Goal: Task Accomplishment & Management: Manage account settings

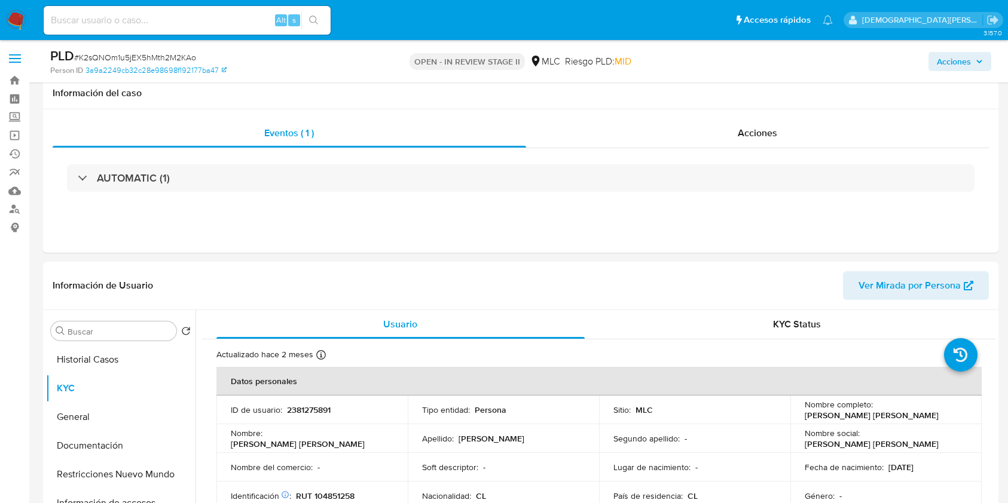
select select "10"
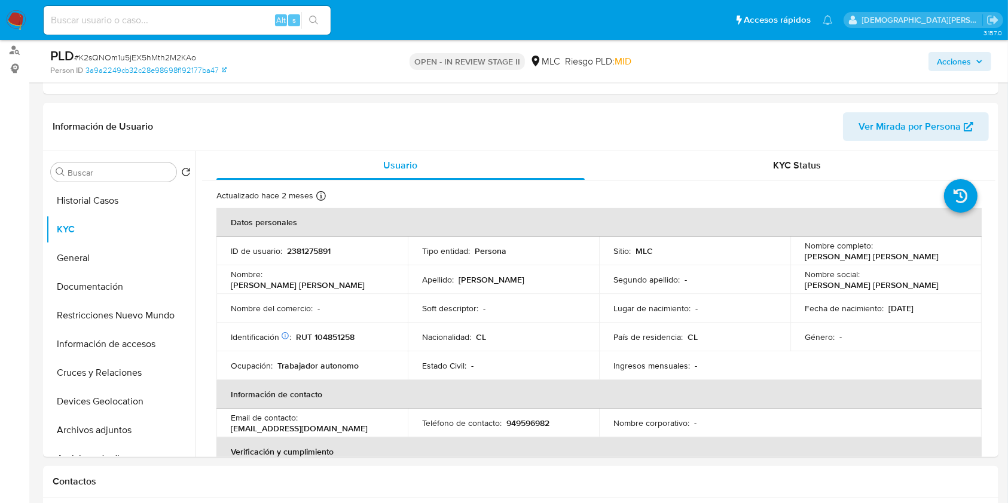
scroll to position [660, 0]
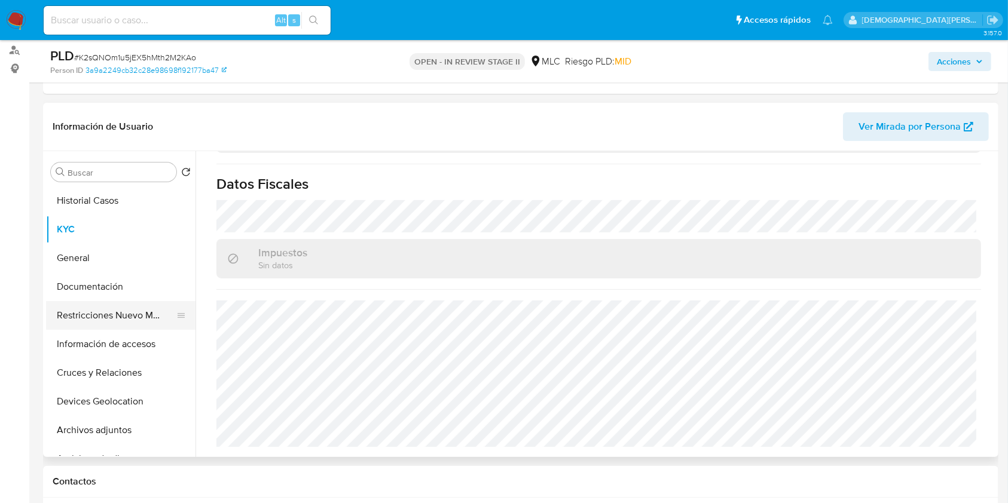
click at [99, 307] on button "Restricciones Nuevo Mundo" at bounding box center [116, 315] width 140 height 29
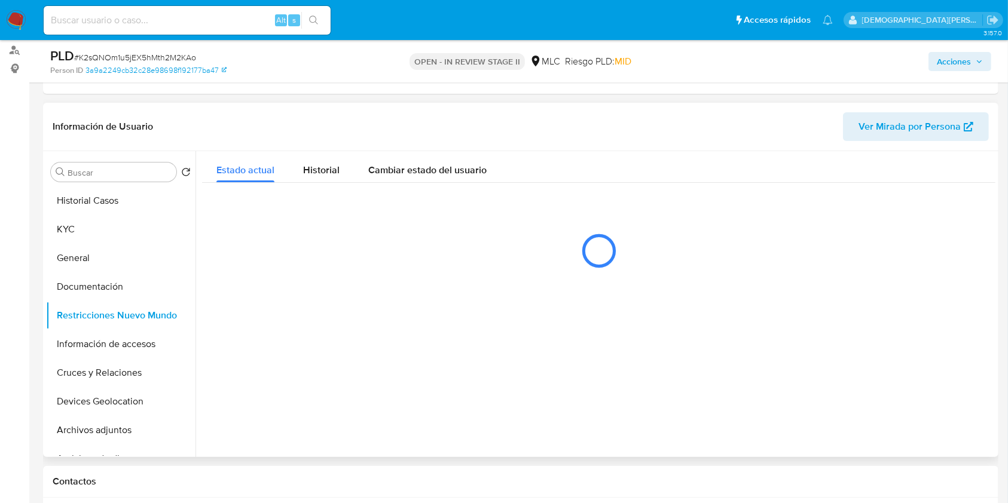
scroll to position [0, 0]
click at [668, 176] on div "Estado actual Historial Cambiar estado del usuario" at bounding box center [598, 167] width 793 height 32
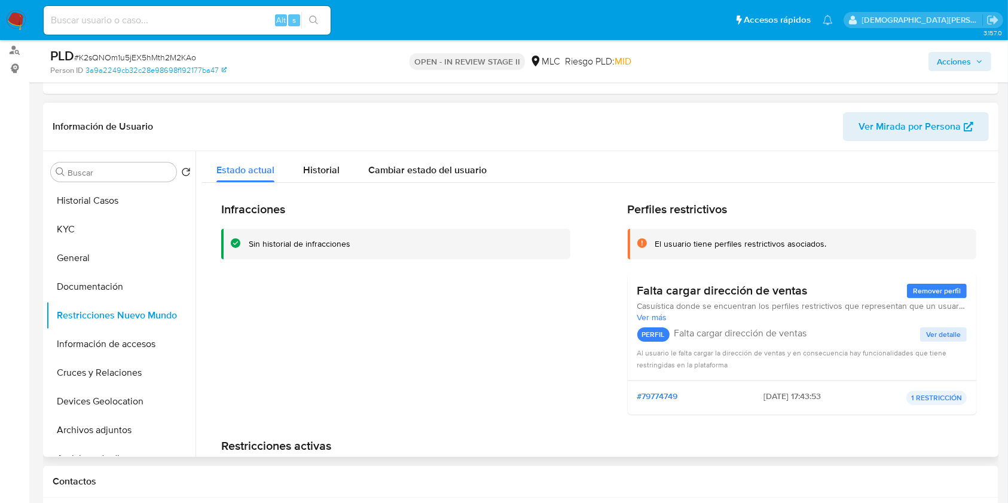
click at [534, 396] on div "Infracciones Sin historial de infracciones" at bounding box center [395, 313] width 349 height 222
click at [109, 336] on button "Información de accesos" at bounding box center [116, 344] width 140 height 29
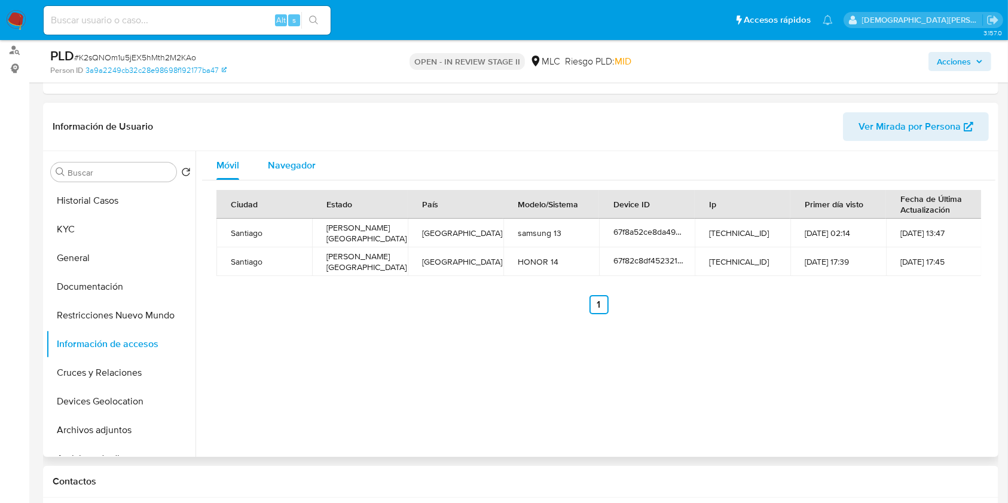
click at [280, 165] on span "Navegador" at bounding box center [292, 165] width 48 height 14
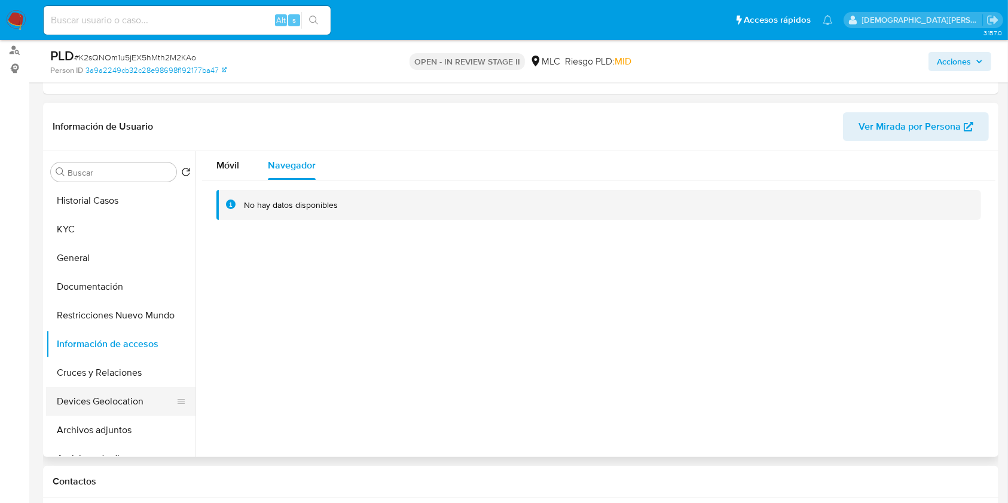
click at [103, 405] on button "Devices Geolocation" at bounding box center [116, 401] width 140 height 29
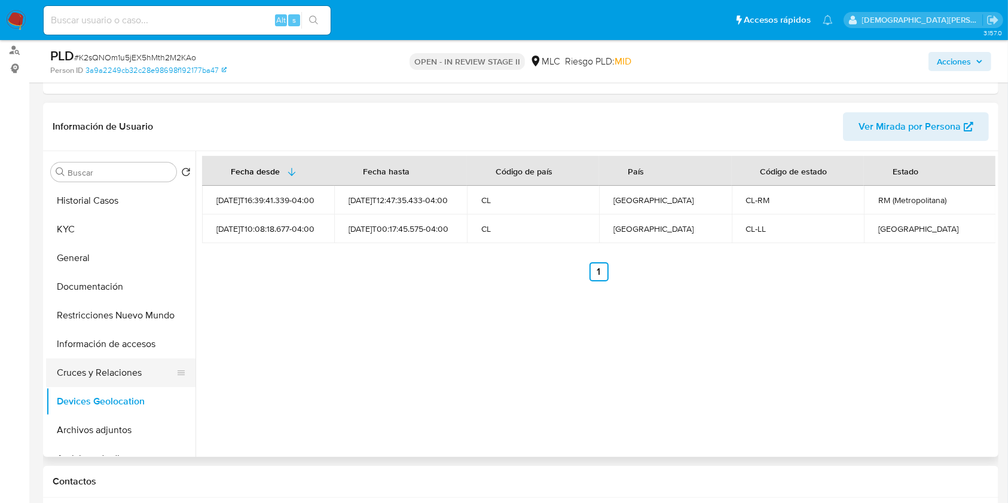
click at [81, 372] on button "Cruces y Relaciones" at bounding box center [116, 373] width 140 height 29
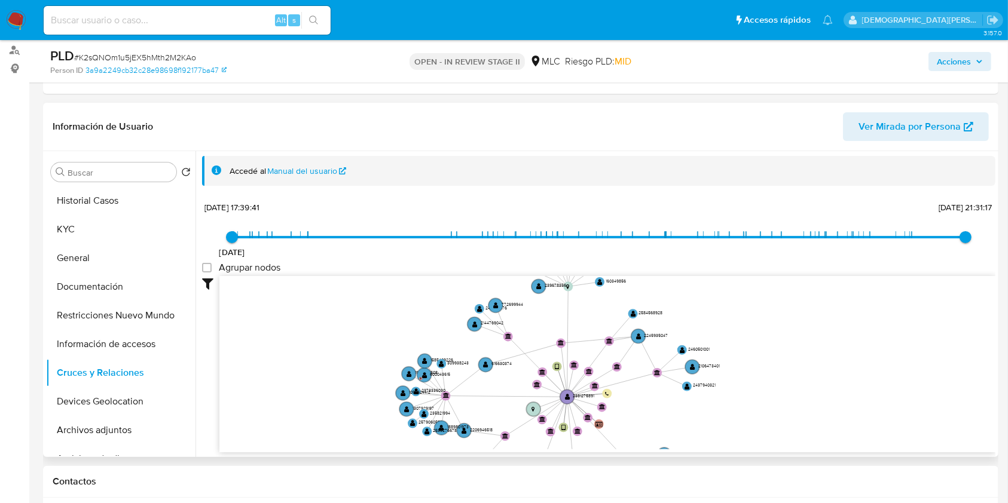
drag, startPoint x: 483, startPoint y: 367, endPoint x: 492, endPoint y: 411, distance: 44.7
click at [492, 411] on icon "user-2381275891  2381275891 device-67f82c8df452321c0d2ea190  device-67f8a52ce…" at bounding box center [607, 362] width 776 height 173
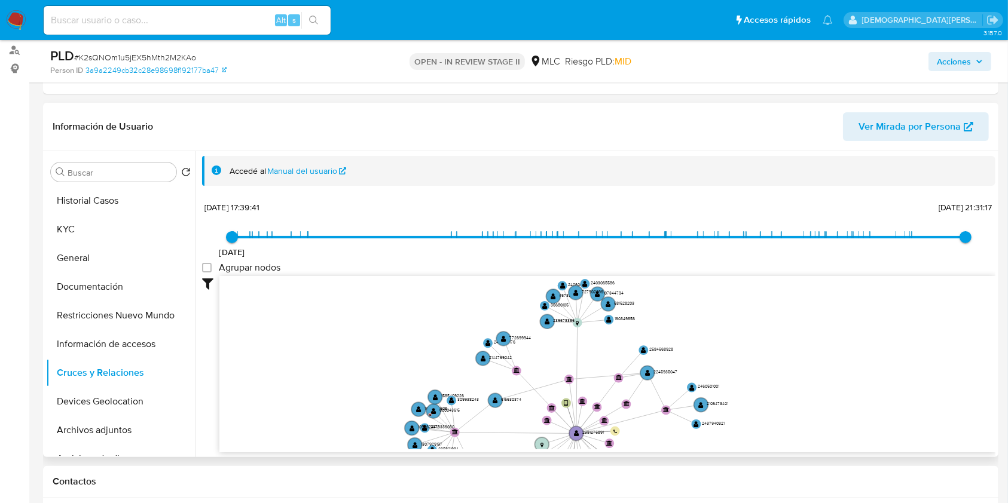
drag, startPoint x: 483, startPoint y: 395, endPoint x: 491, endPoint y: 423, distance: 29.3
click at [491, 423] on icon "user-2381275891  2381275891 device-67f82c8df452321c0d2ea190  device-67f8a52ce…" at bounding box center [607, 362] width 776 height 173
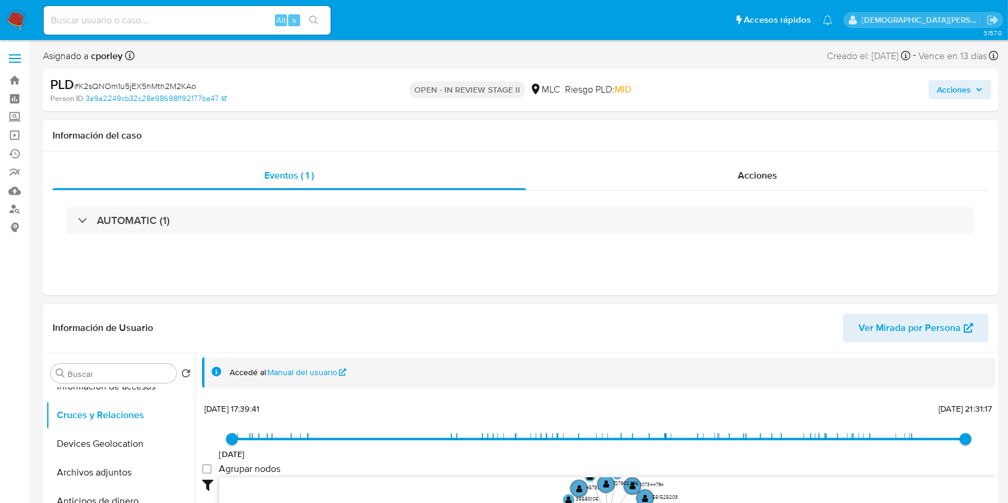
click at [940, 89] on span "Acciones" at bounding box center [953, 89] width 34 height 19
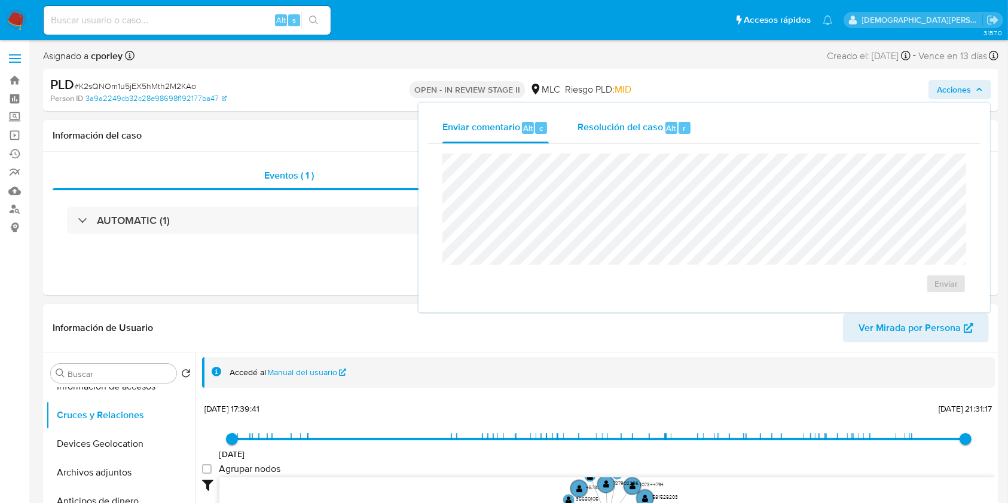
click at [618, 121] on span "Resolución del caso" at bounding box center [619, 128] width 85 height 14
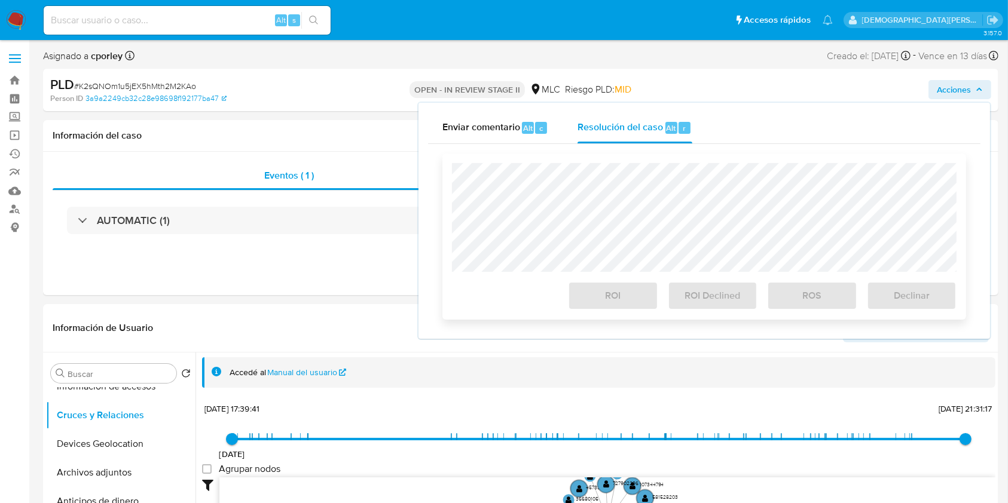
click at [595, 165] on div at bounding box center [704, 217] width 504 height 109
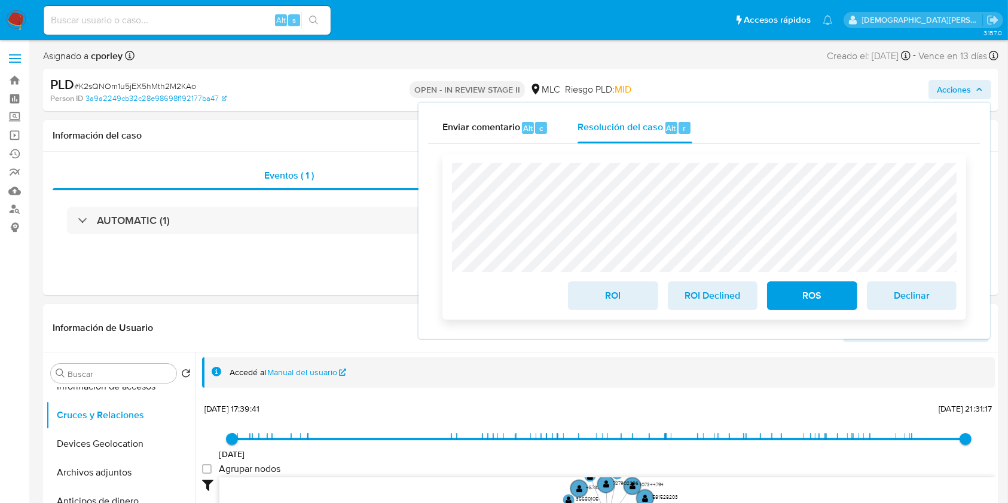
click at [608, 299] on span "ROI" at bounding box center [612, 296] width 59 height 26
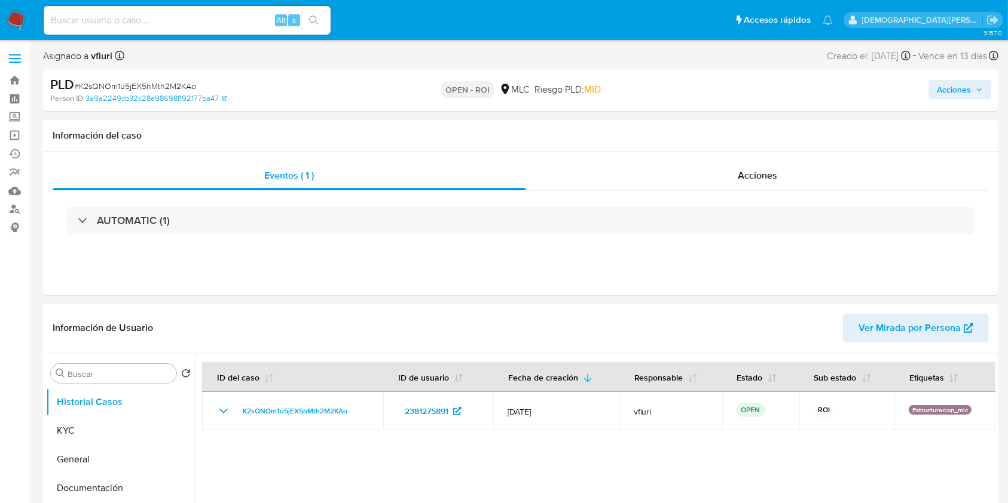
select select "10"
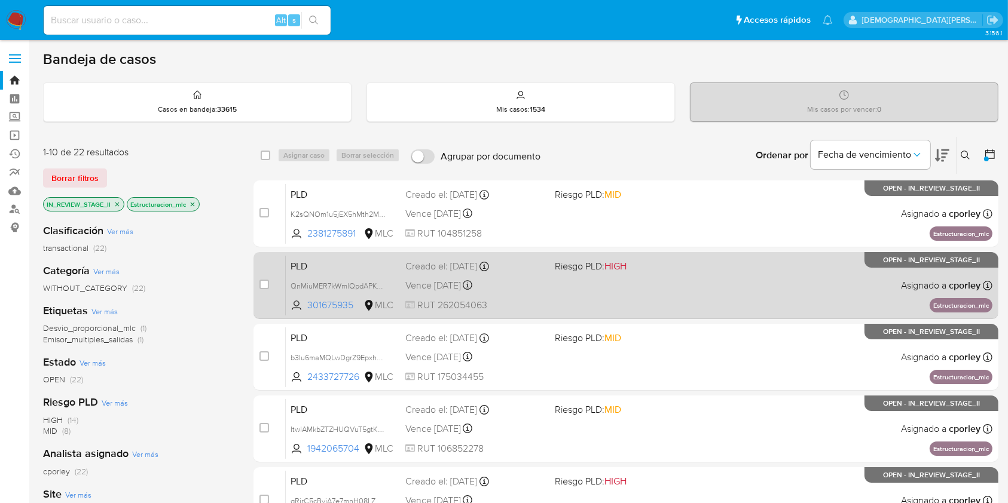
click at [525, 293] on div "PLD QnMiuMER7kWmlQpdAPKwoSGF 301675935 MLC Riesgo PLD: HIGH Creado el: 12/06/20…" at bounding box center [639, 285] width 706 height 60
click at [489, 308] on span "RUT 262054063" at bounding box center [474, 305] width 139 height 13
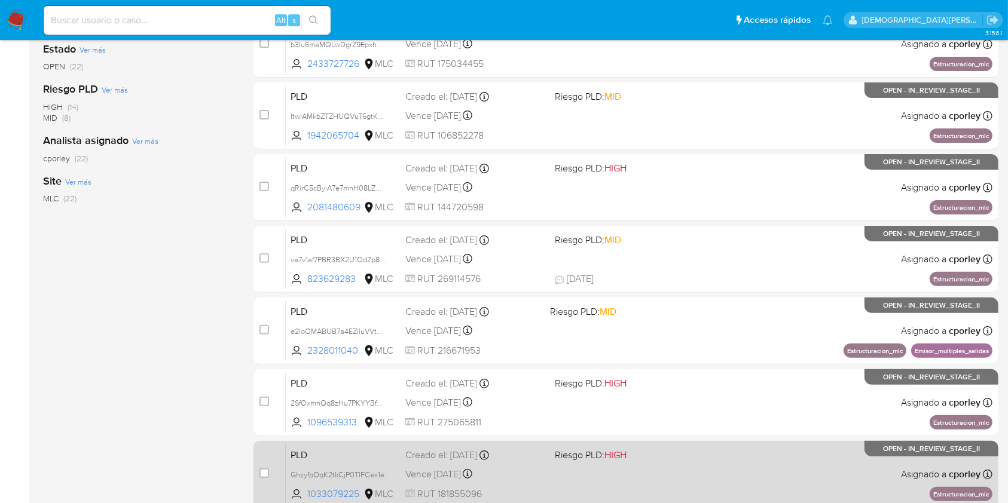
scroll to position [440, 0]
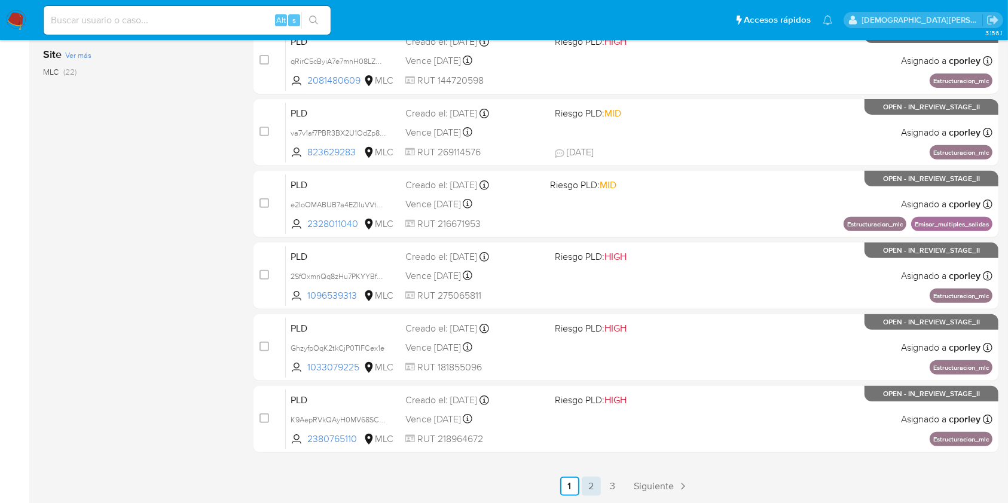
click at [586, 485] on link "2" at bounding box center [590, 486] width 19 height 19
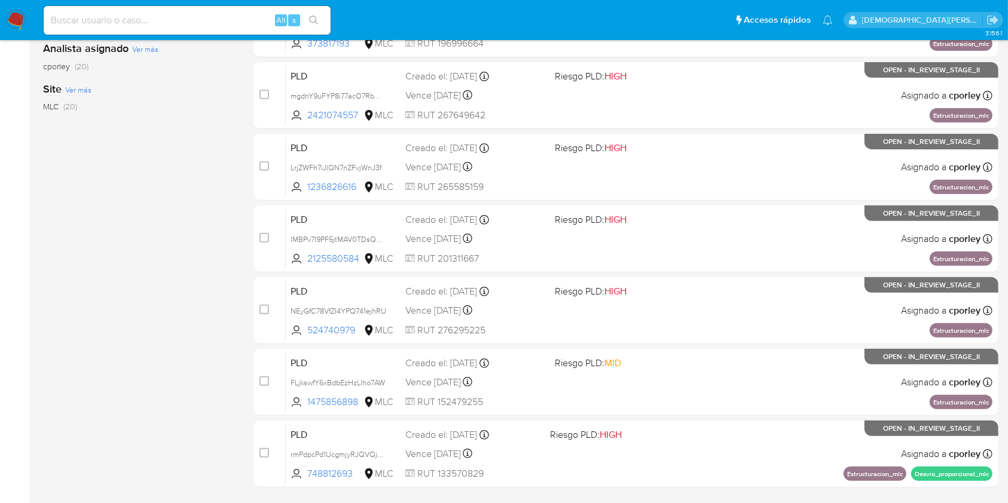
scroll to position [440, 0]
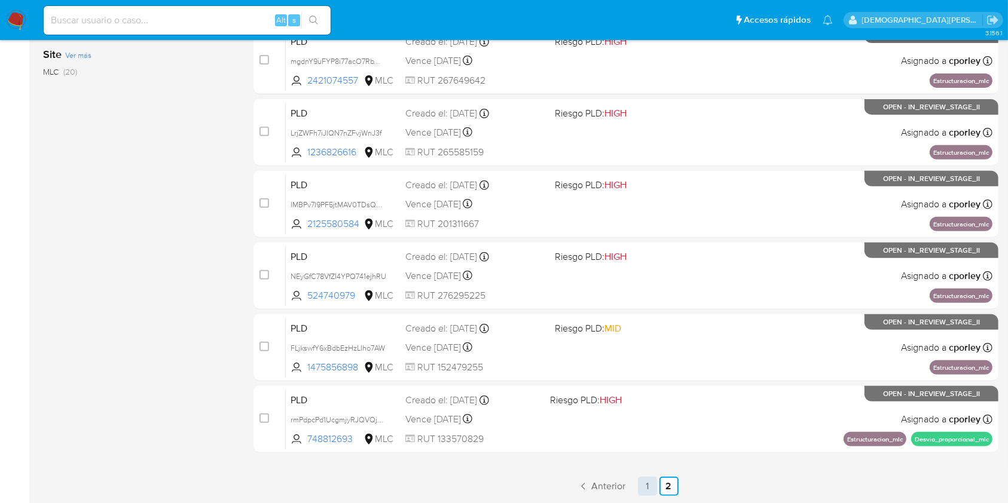
click at [649, 494] on link "1" at bounding box center [647, 486] width 19 height 19
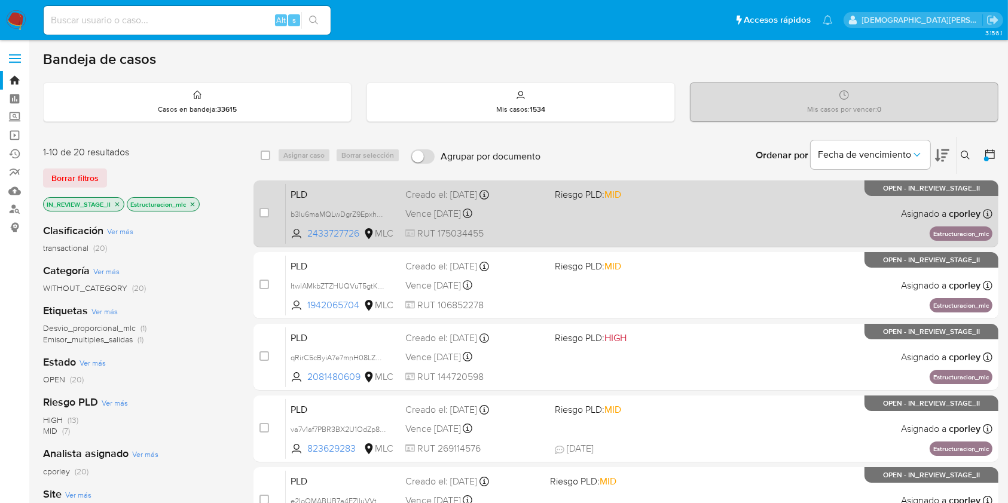
click at [592, 229] on div "PLD b3Iu6maMQLwDgrZ9EpxhnUnb 2433727726 MLC Riesgo PLD: MID Creado el: 12/06/20…" at bounding box center [639, 213] width 706 height 60
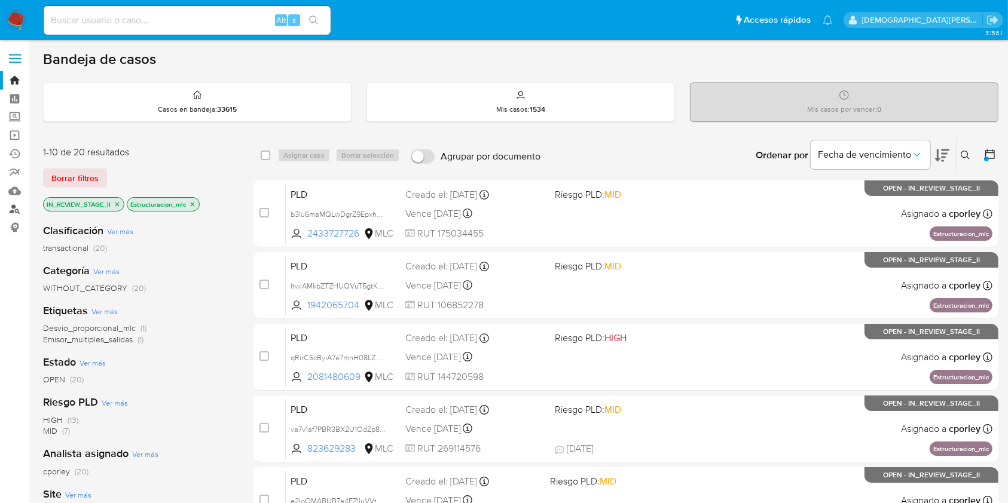
click at [16, 210] on link "Buscador de personas" at bounding box center [71, 209] width 142 height 19
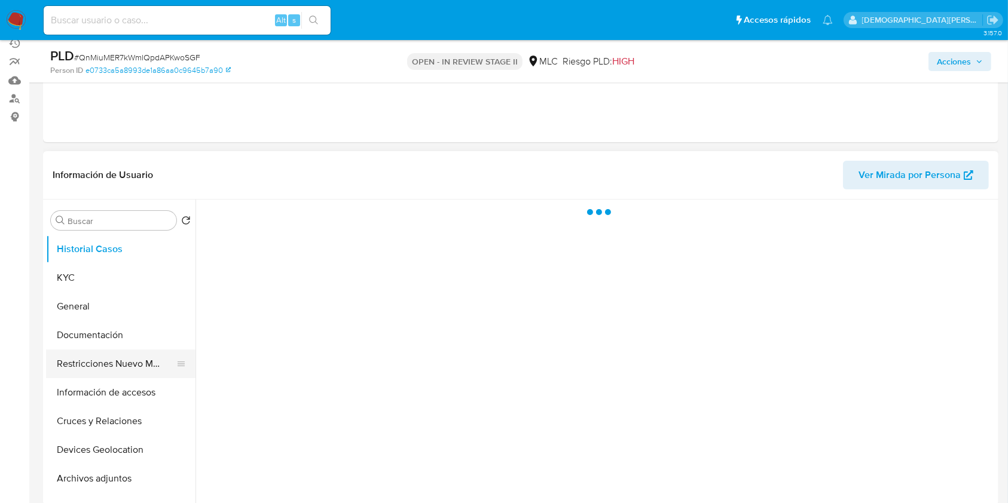
scroll to position [159, 0]
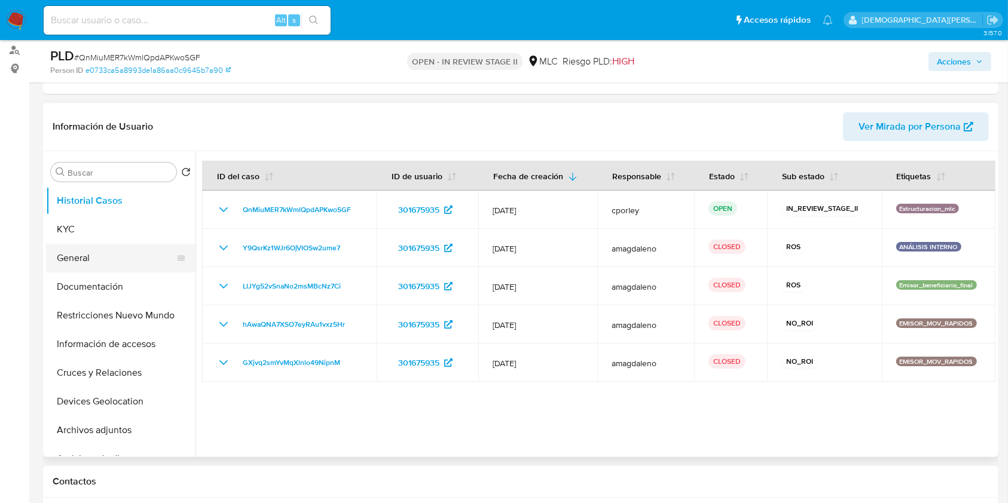
select select "10"
click at [76, 256] on button "General" at bounding box center [116, 258] width 140 height 29
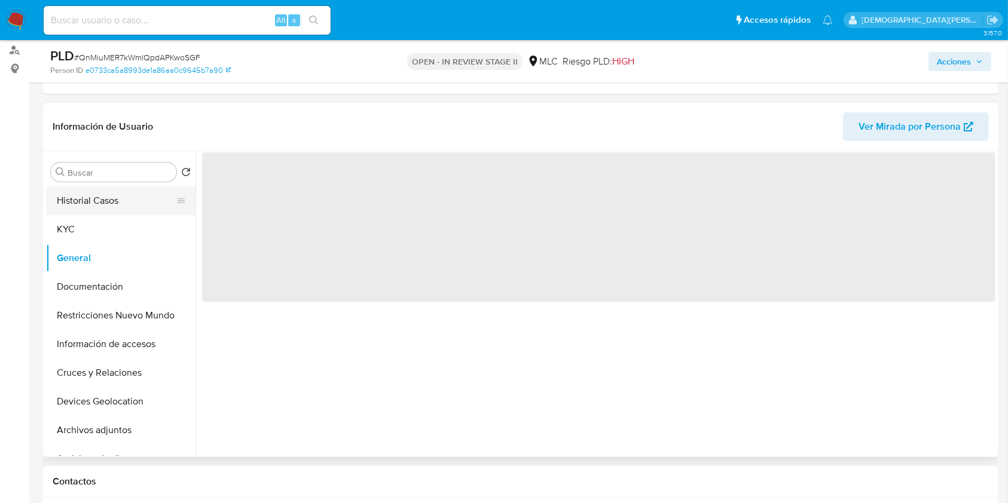
click at [123, 198] on button "Historial Casos" at bounding box center [116, 200] width 140 height 29
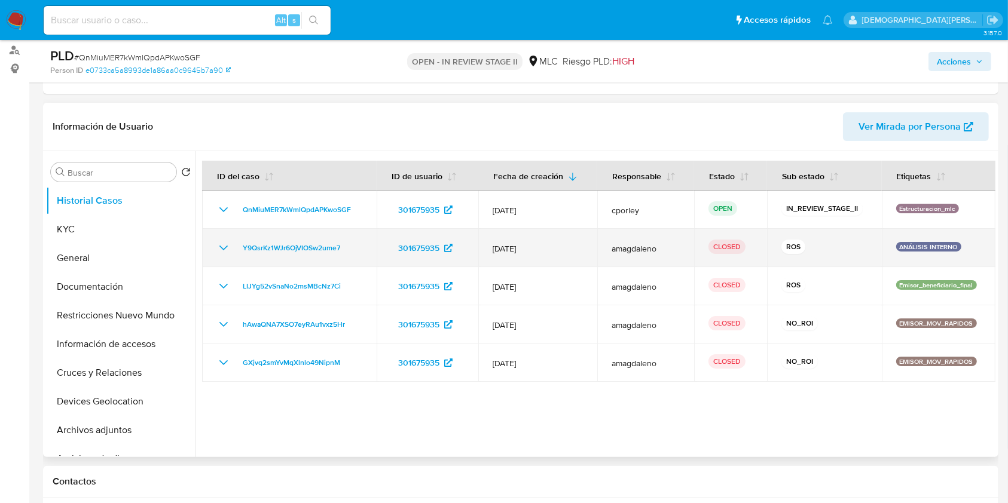
click at [222, 246] on icon "Mostrar/Ocultar" at bounding box center [223, 248] width 14 height 14
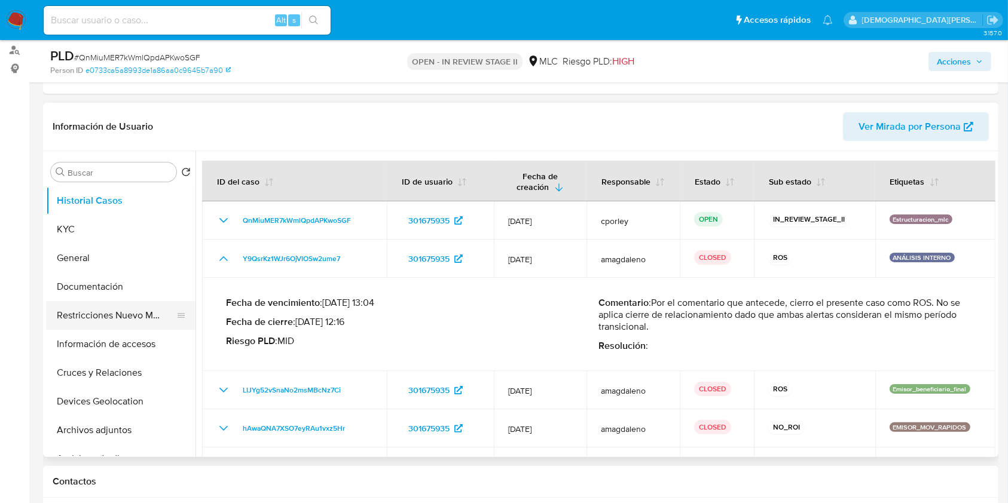
click at [116, 321] on button "Restricciones Nuevo Mundo" at bounding box center [116, 315] width 140 height 29
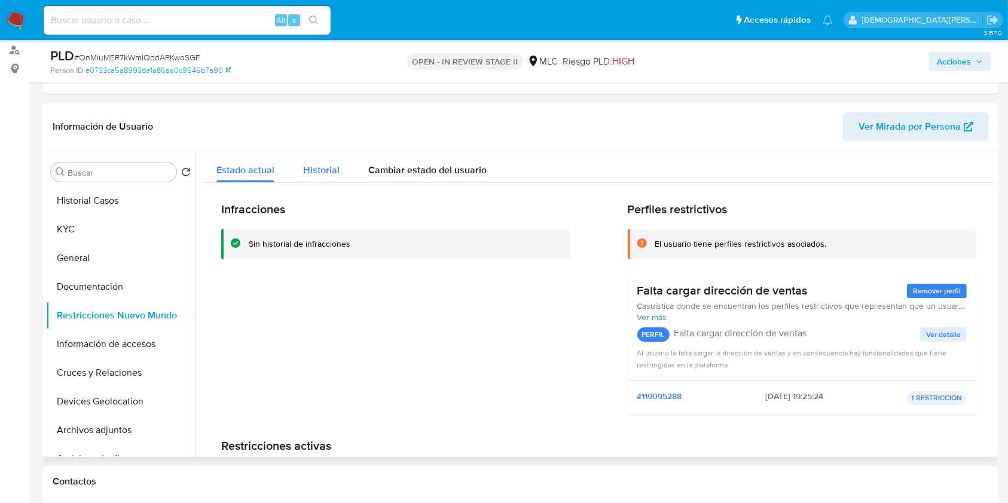
click at [315, 170] on span "Historial" at bounding box center [321, 170] width 36 height 14
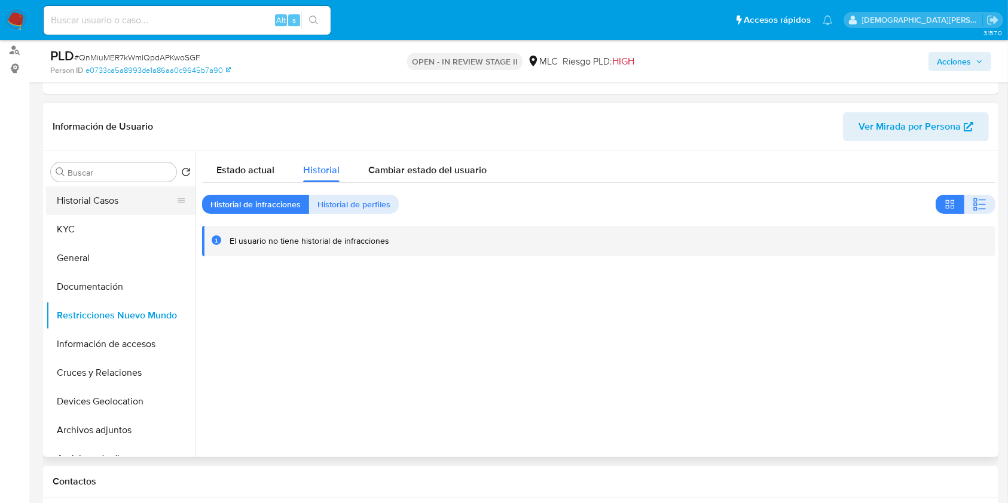
click at [110, 200] on button "Historial Casos" at bounding box center [116, 200] width 140 height 29
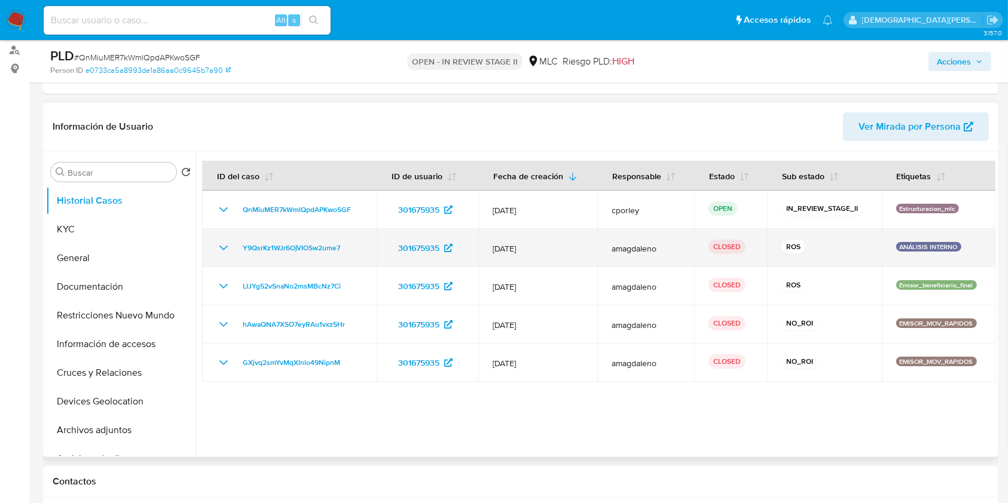
click at [222, 246] on icon "Mostrar/Ocultar" at bounding box center [223, 248] width 14 height 14
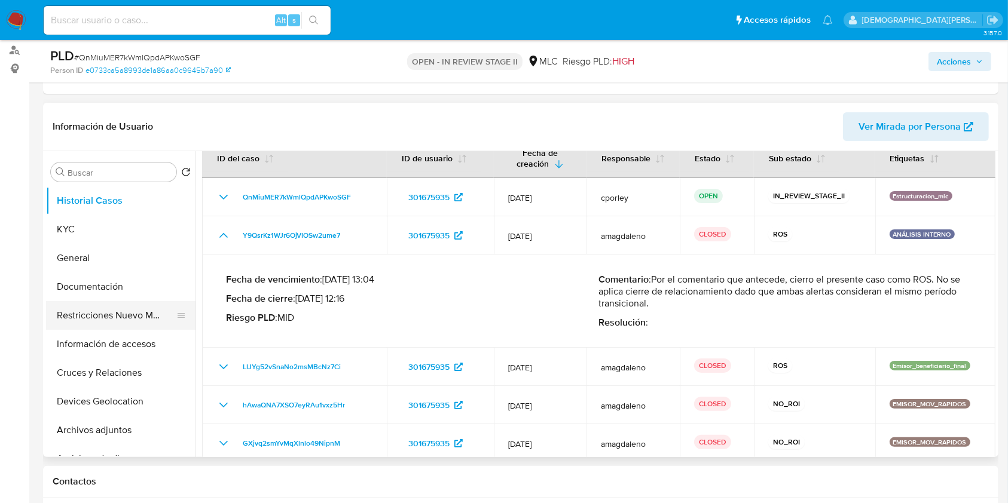
scroll to position [34, 0]
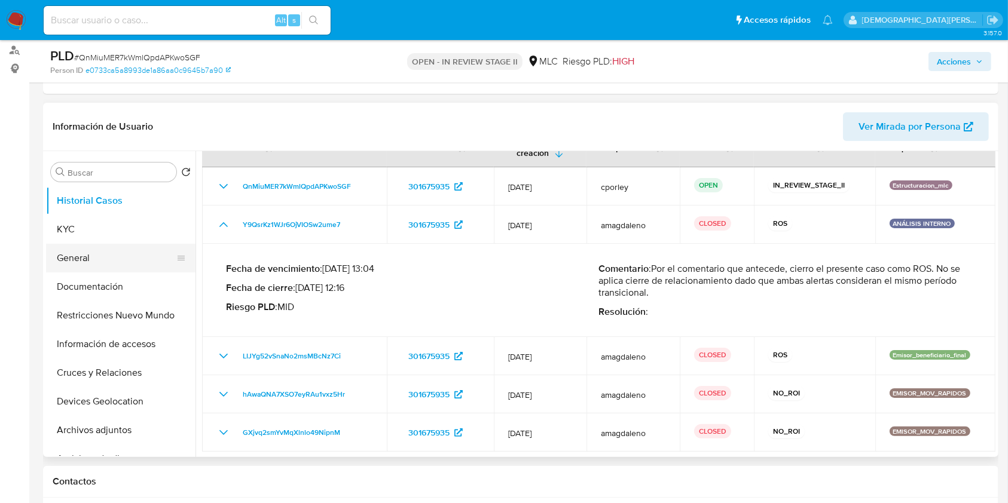
click at [96, 256] on button "General" at bounding box center [116, 258] width 140 height 29
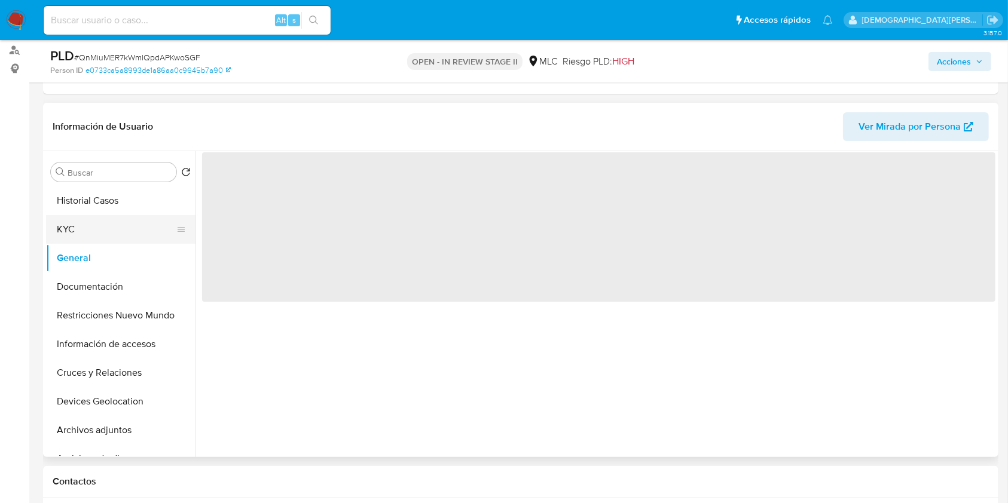
scroll to position [0, 0]
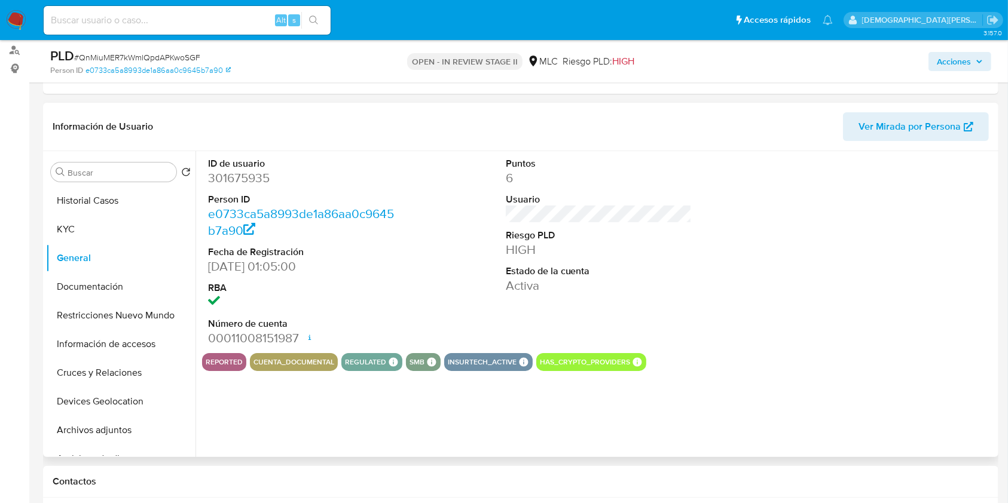
click at [236, 179] on dd "301675935" at bounding box center [301, 178] width 186 height 17
copy dd "301675935"
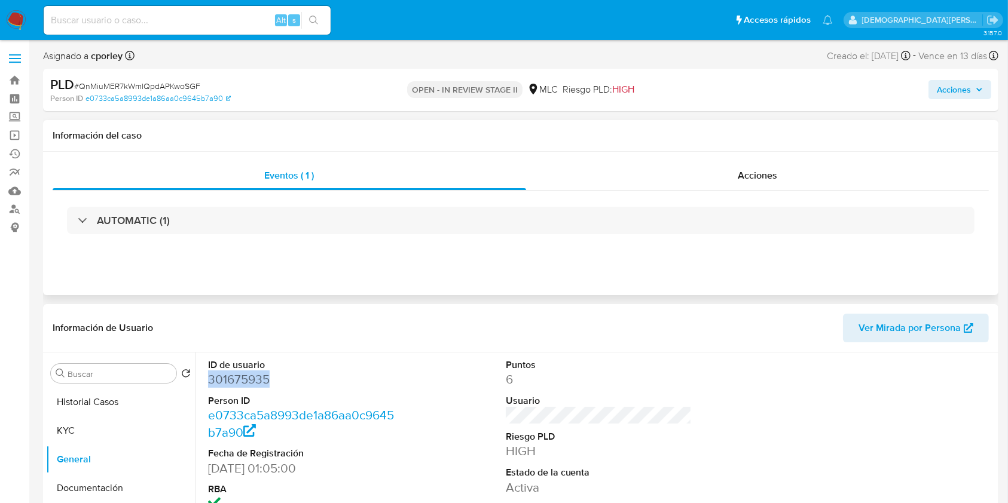
drag, startPoint x: 718, startPoint y: 179, endPoint x: 641, endPoint y: 191, distance: 78.0
click at [719, 179] on div "Acciones" at bounding box center [757, 175] width 463 height 29
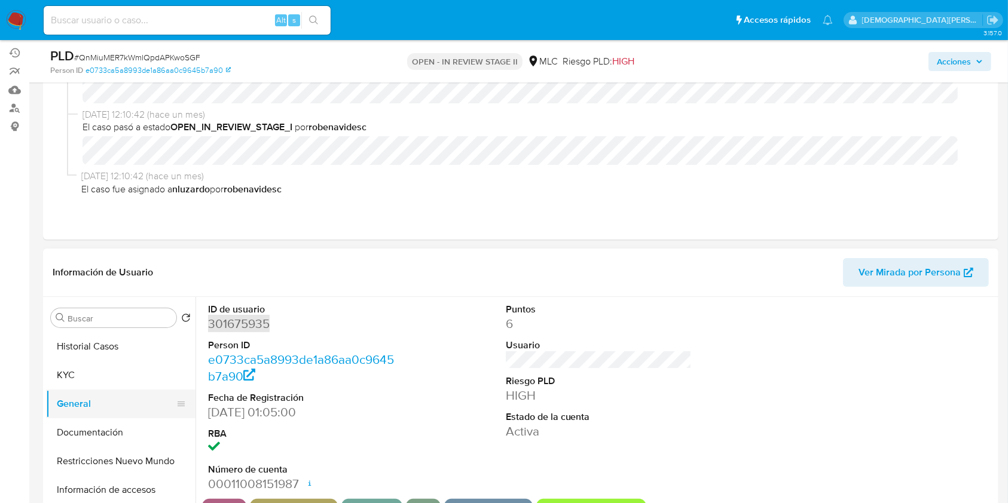
scroll to position [159, 0]
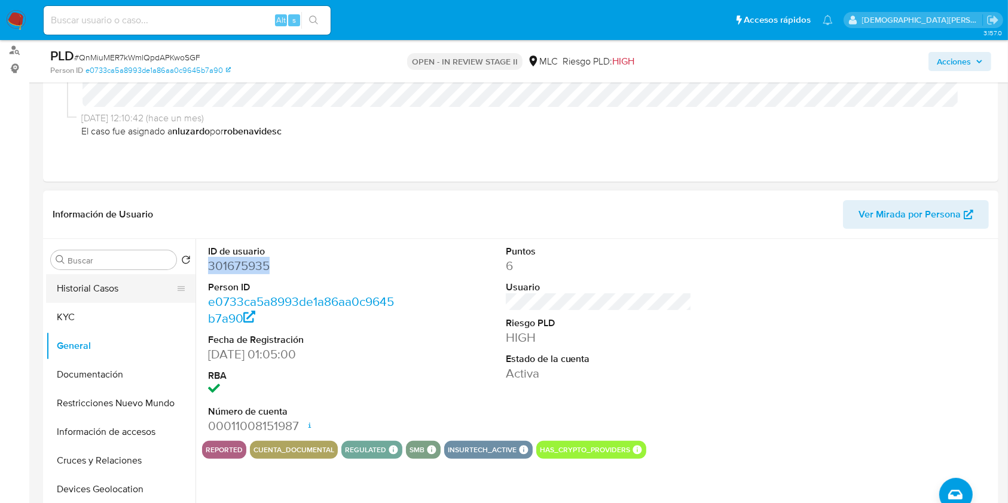
click at [105, 288] on button "Historial Casos" at bounding box center [116, 288] width 140 height 29
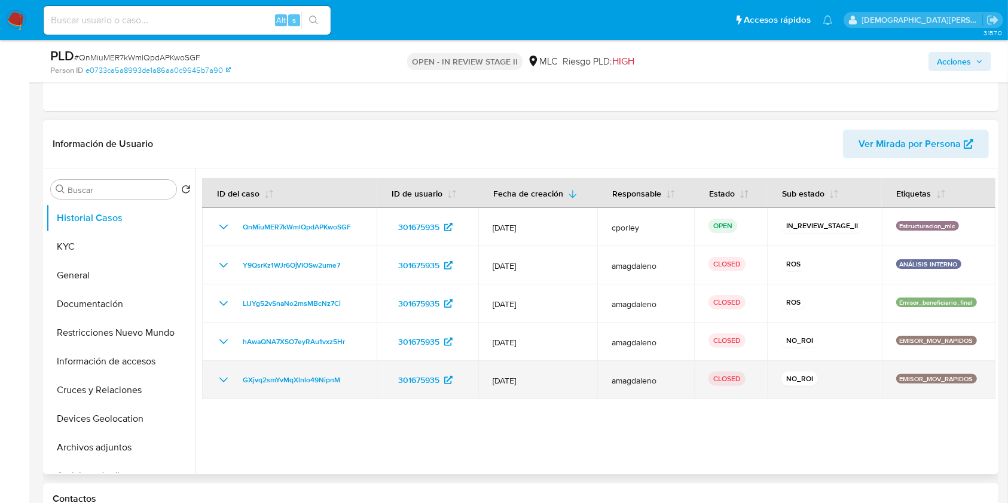
scroll to position [239, 0]
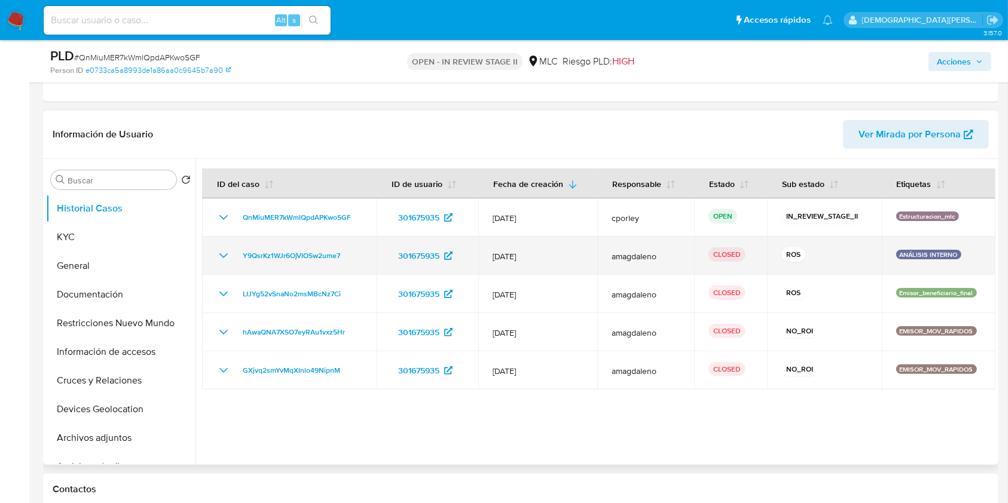
click at [220, 258] on icon "Mostrar/Ocultar" at bounding box center [223, 256] width 14 height 14
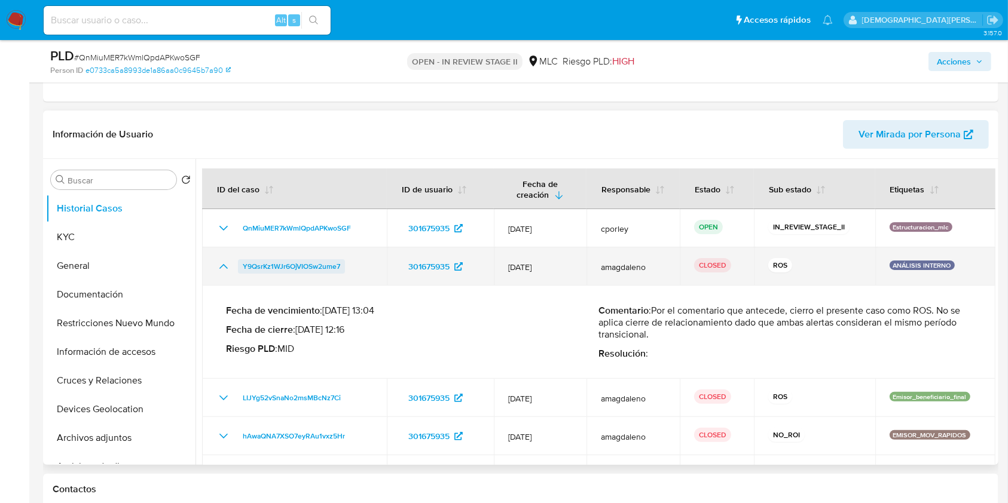
click at [287, 272] on span "Y9QsrKz1WJr6OjVIOSw2ume7" at bounding box center [291, 266] width 97 height 14
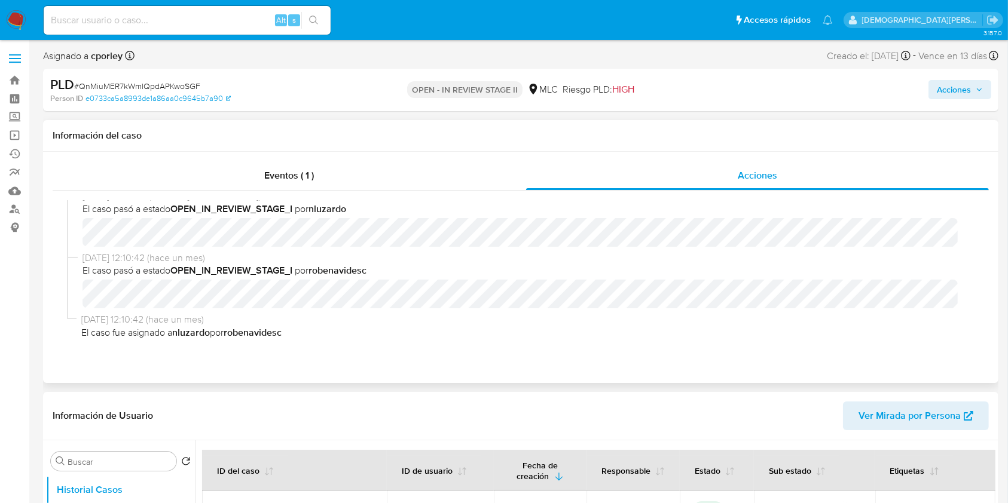
scroll to position [0, 0]
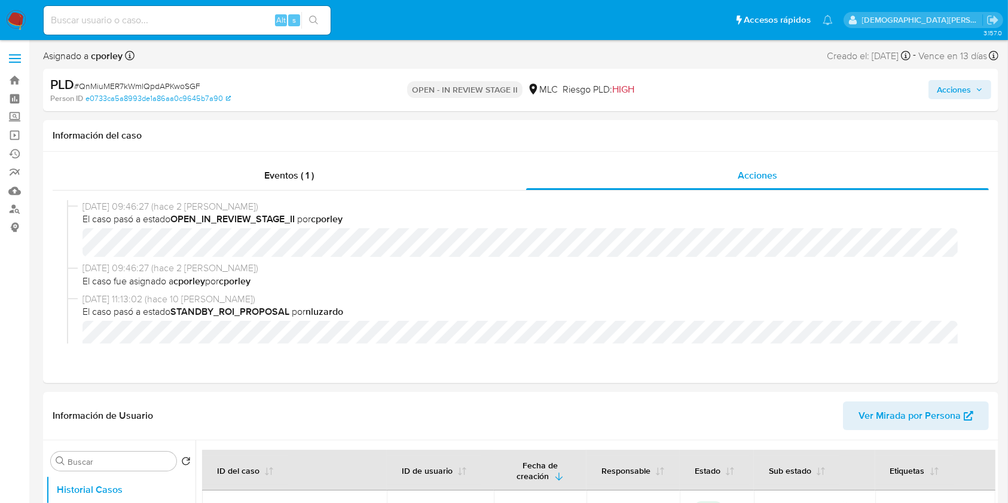
click at [941, 90] on span "Acciones" at bounding box center [953, 89] width 34 height 19
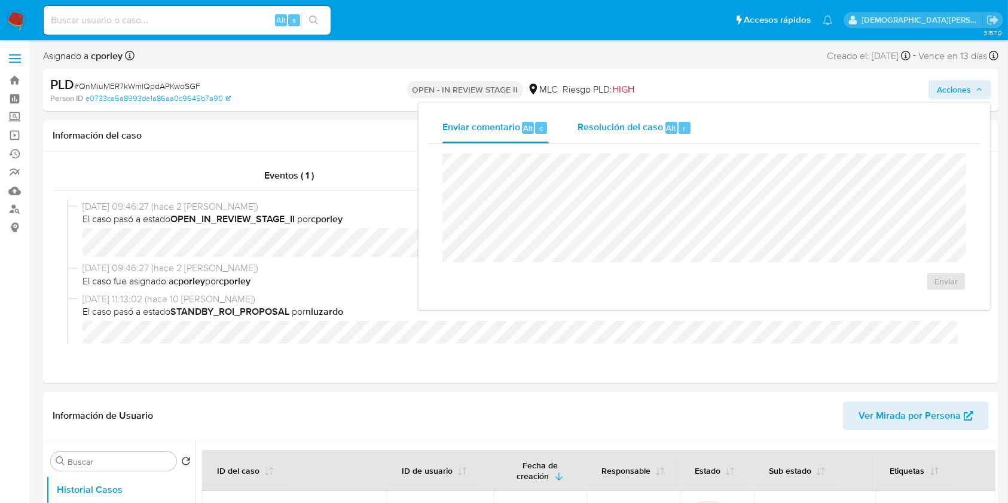
click at [595, 126] on span "Resolución del caso" at bounding box center [619, 128] width 85 height 14
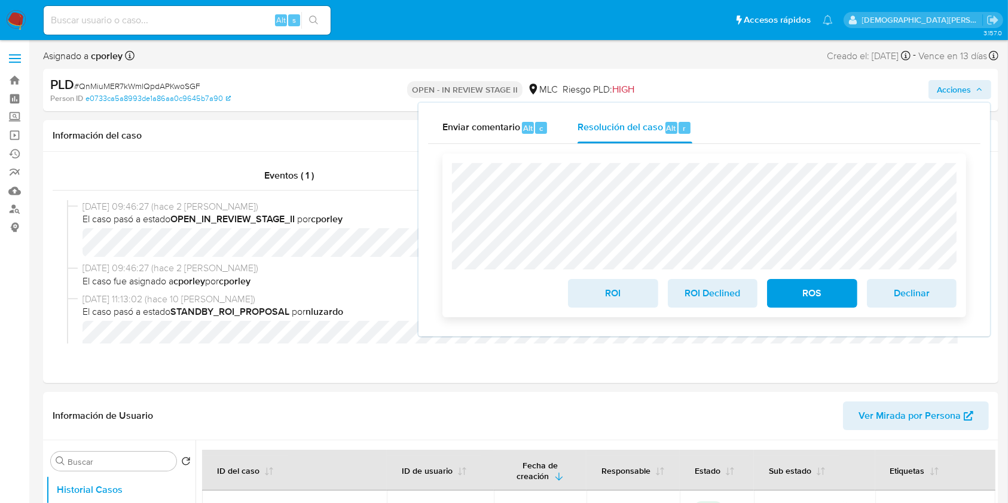
click at [608, 295] on span "ROI" at bounding box center [612, 293] width 59 height 26
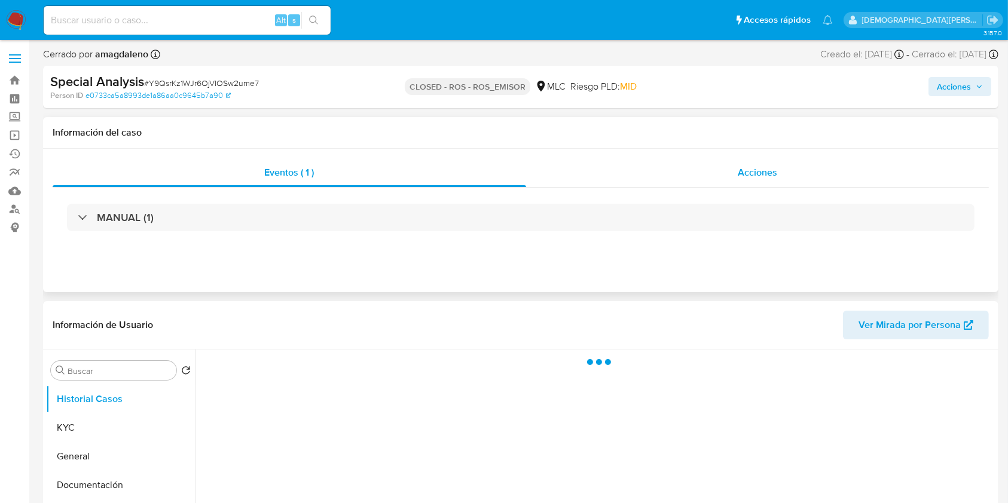
click at [673, 184] on div "Acciones" at bounding box center [757, 172] width 463 height 29
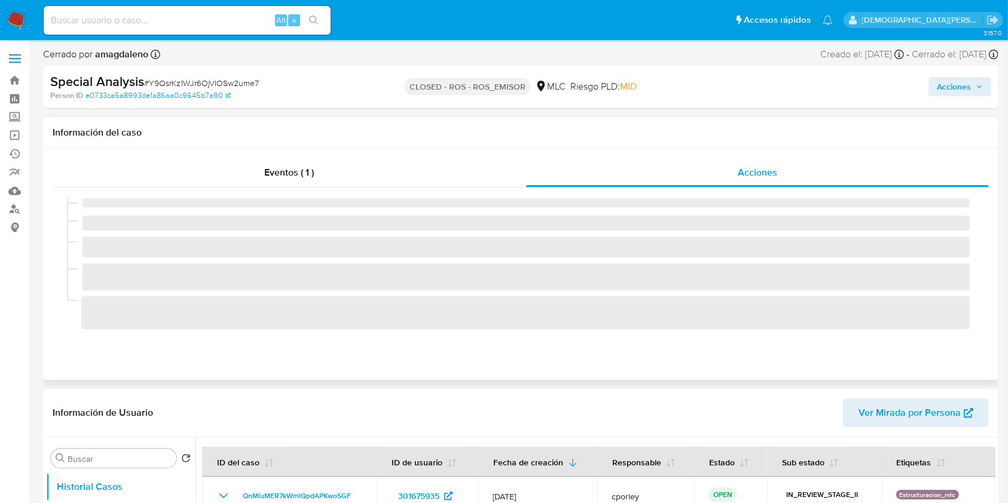
select select "10"
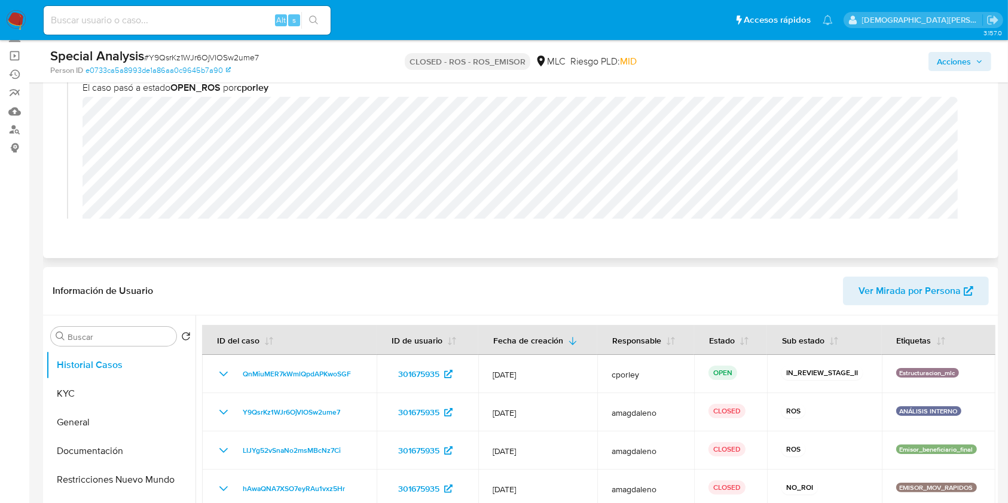
scroll to position [319, 0]
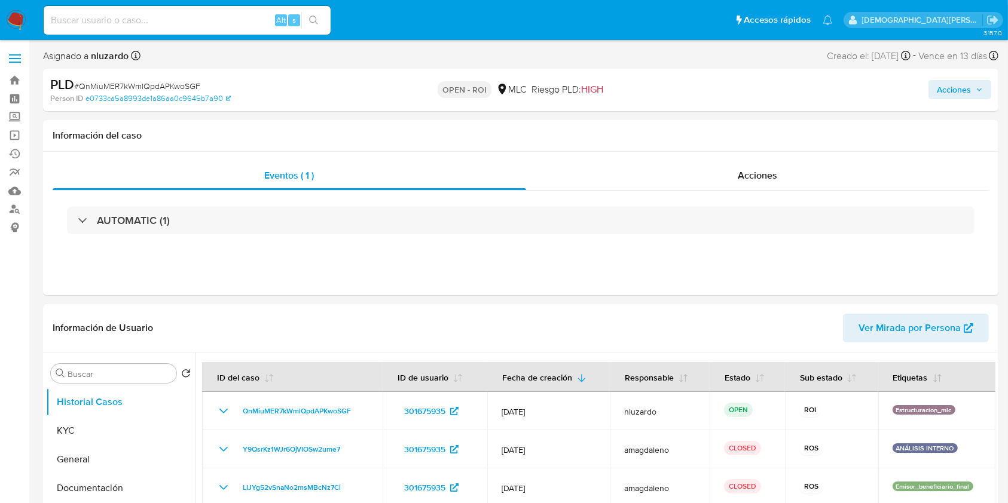
select select "10"
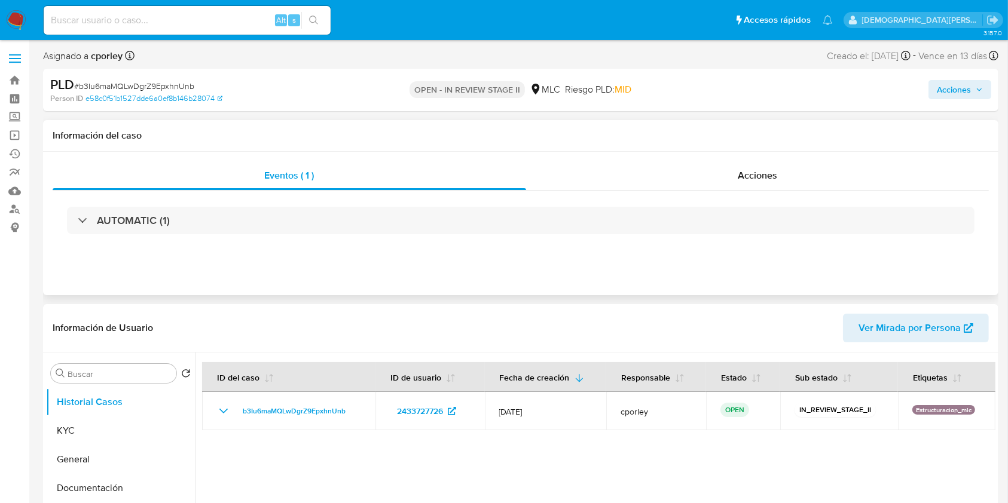
select select "10"
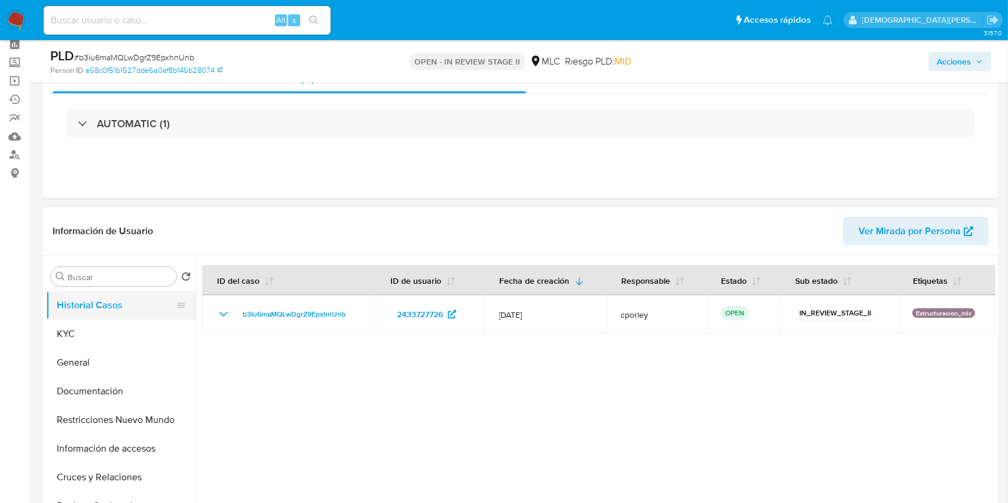
scroll to position [79, 0]
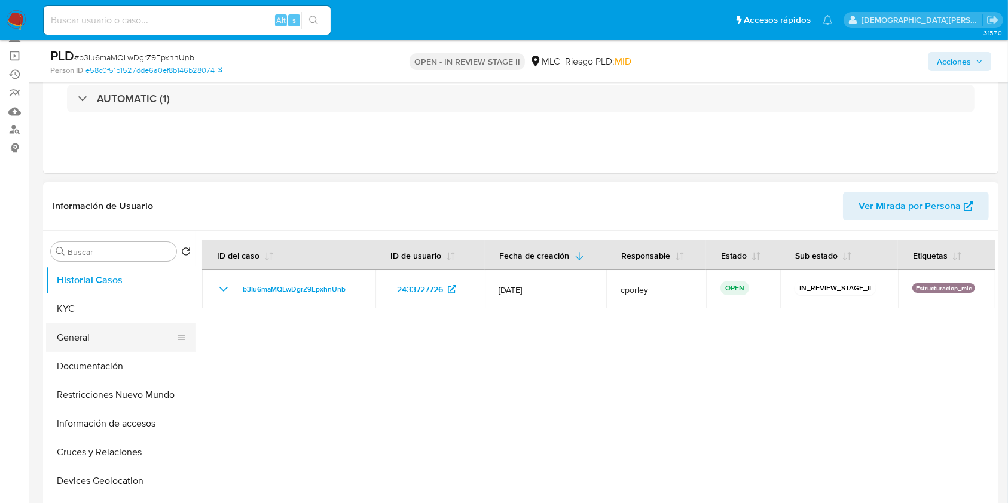
click at [104, 333] on button "General" at bounding box center [116, 337] width 140 height 29
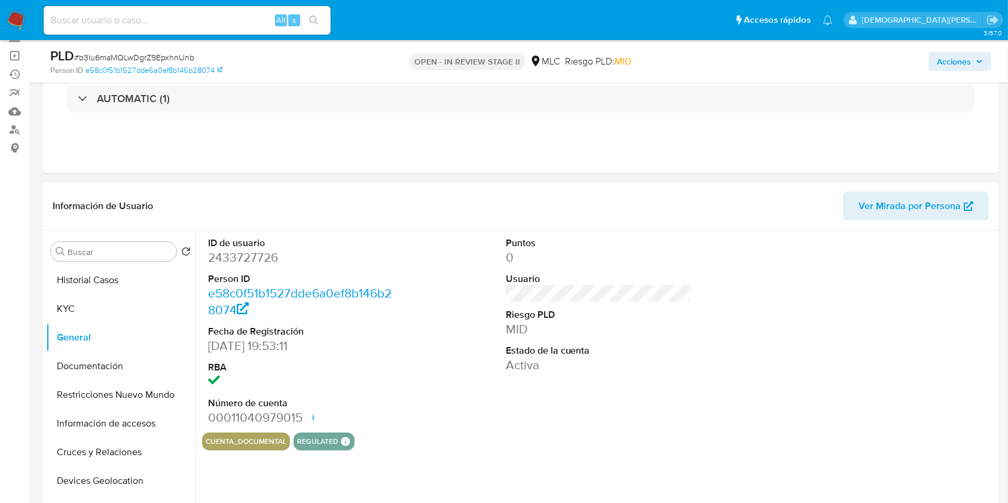
click at [262, 258] on dd "2433727726" at bounding box center [301, 257] width 186 height 17
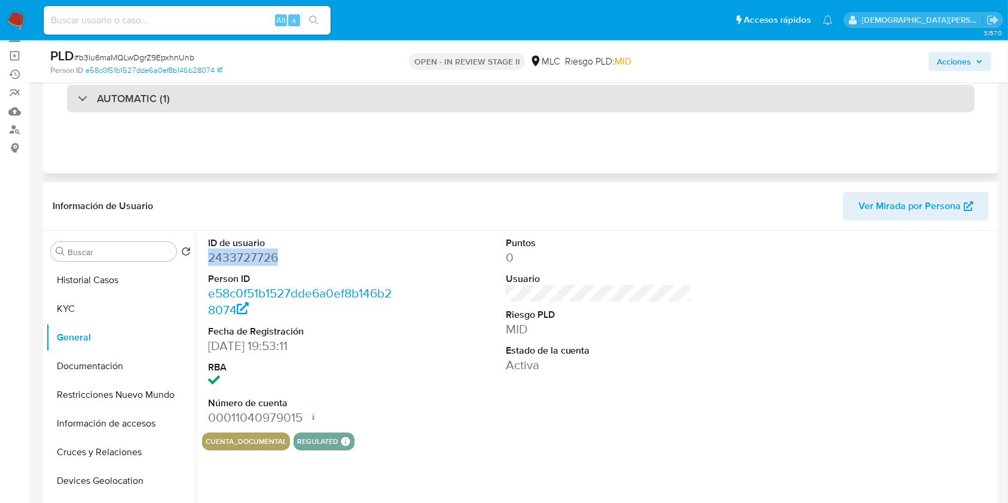
copy dd "2433727726"
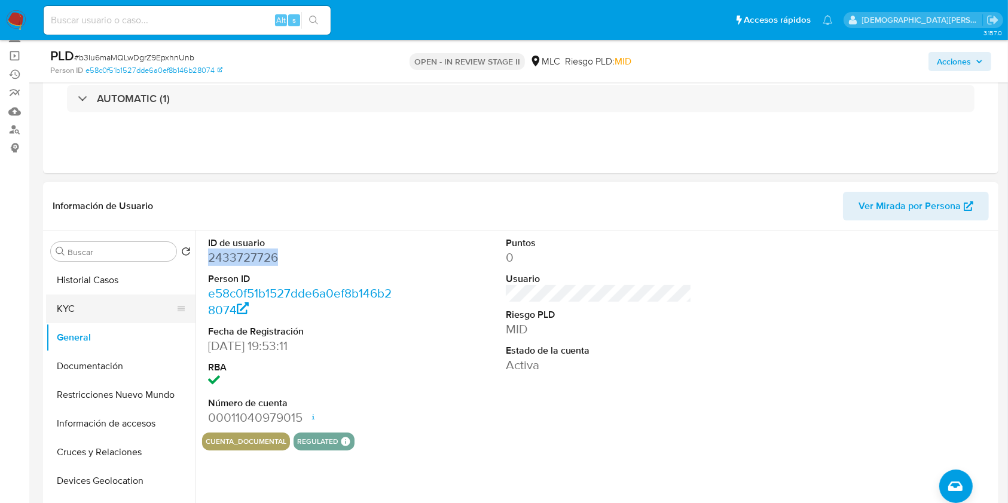
click at [98, 315] on button "KYC" at bounding box center [116, 309] width 140 height 29
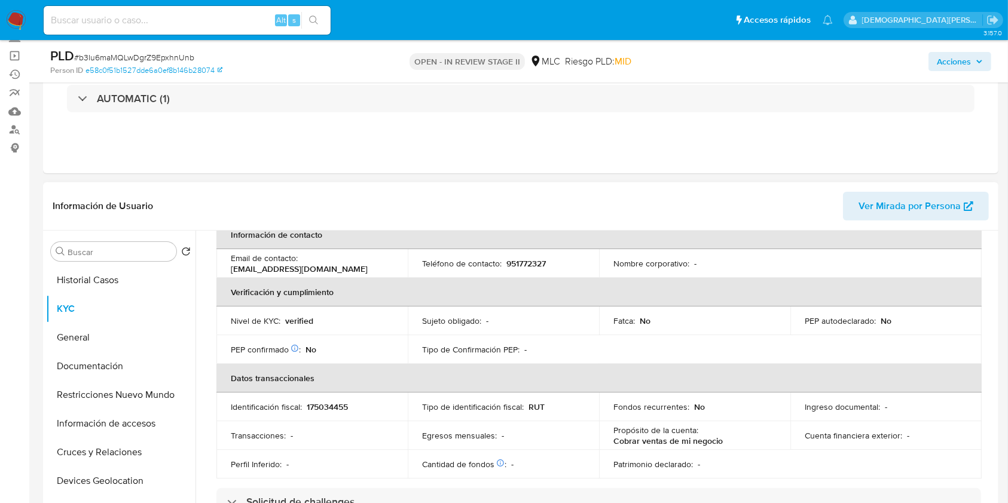
scroll to position [0, 0]
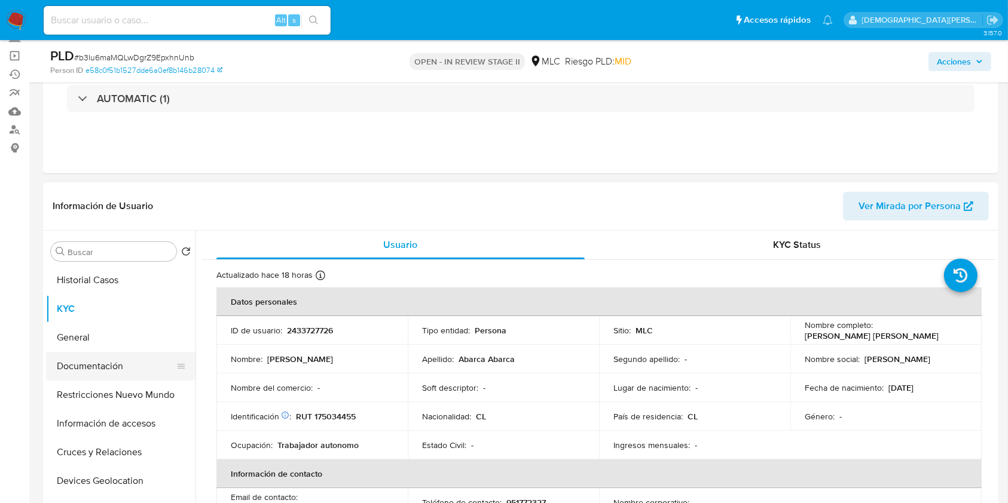
click at [93, 371] on button "Documentación" at bounding box center [116, 366] width 140 height 29
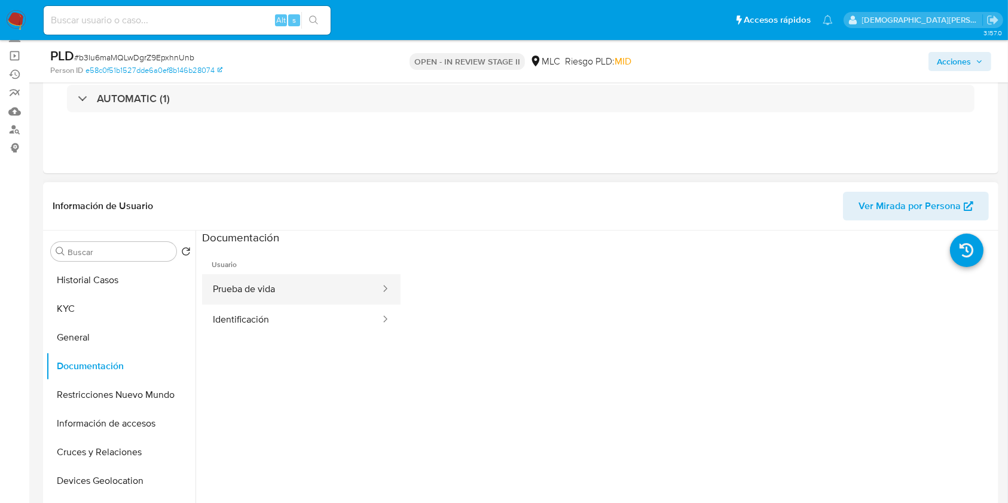
click at [335, 292] on button "Prueba de vida" at bounding box center [291, 289] width 179 height 30
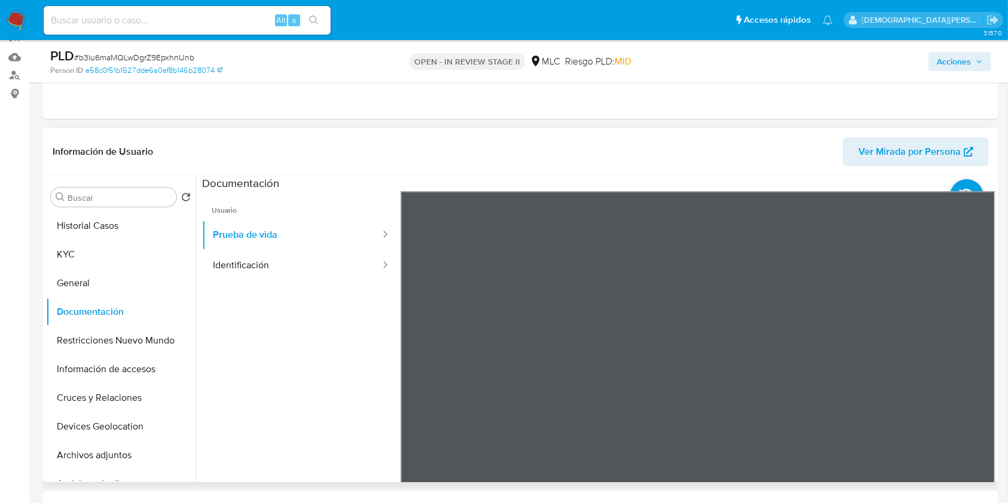
scroll to position [159, 0]
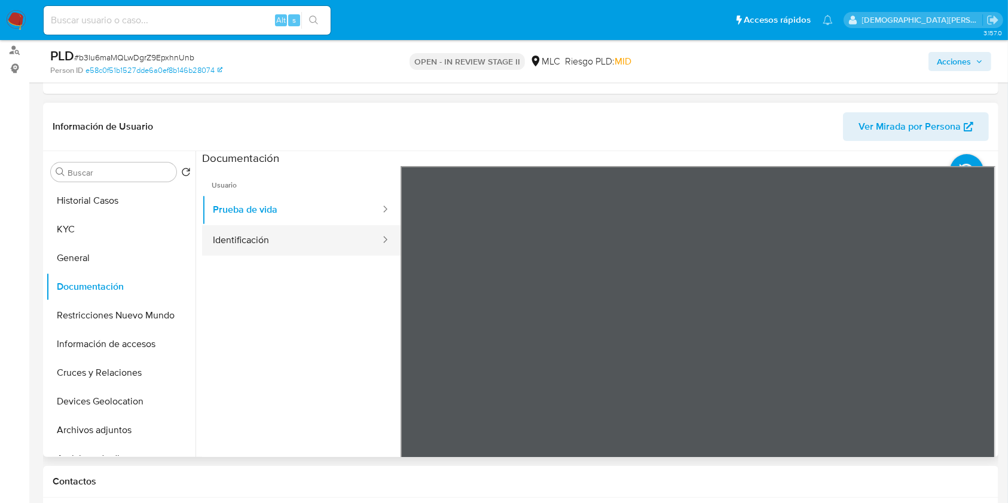
click at [311, 238] on button "Identificación" at bounding box center [291, 240] width 179 height 30
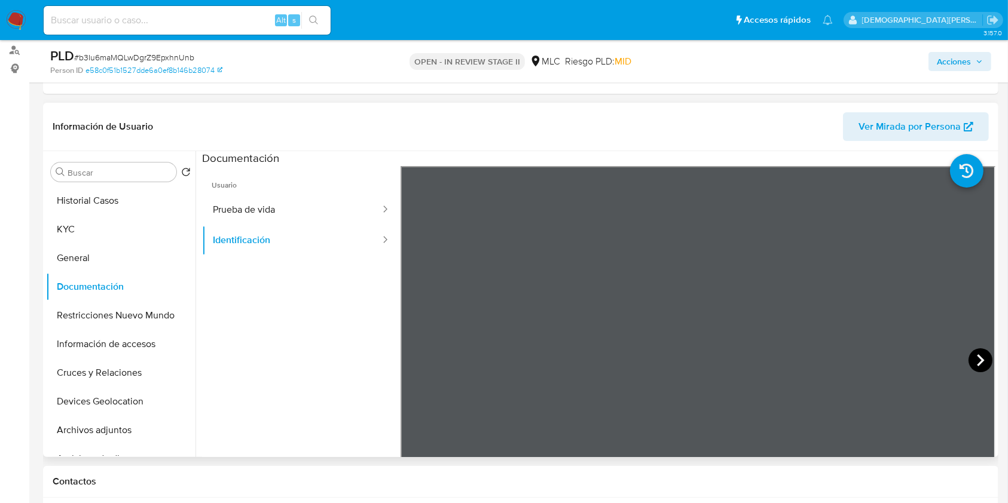
click at [755, 359] on icon at bounding box center [980, 360] width 24 height 24
click at [96, 234] on button "KYC" at bounding box center [116, 229] width 140 height 29
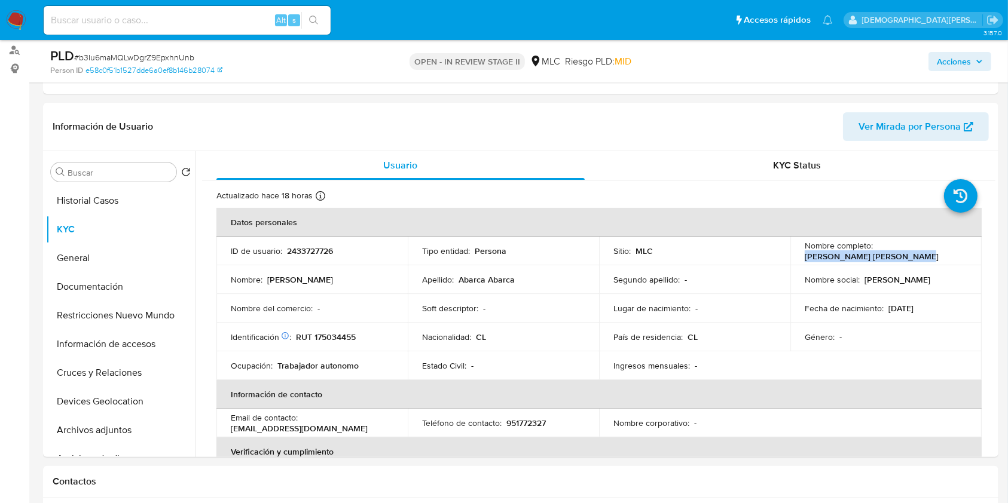
drag, startPoint x: 798, startPoint y: 256, endPoint x: 925, endPoint y: 264, distance: 127.0
click at [755, 264] on td "Nombre completo : Jorge Darwin Abarca Abarca" at bounding box center [885, 251] width 191 height 29
drag, startPoint x: 880, startPoint y: 262, endPoint x: 916, endPoint y: 259, distance: 36.6
click at [755, 263] on td "Nombre completo : Jorge Darwin Abarca Abarca" at bounding box center [885, 251] width 191 height 29
drag, startPoint x: 865, startPoint y: 258, endPoint x: 797, endPoint y: 259, distance: 68.1
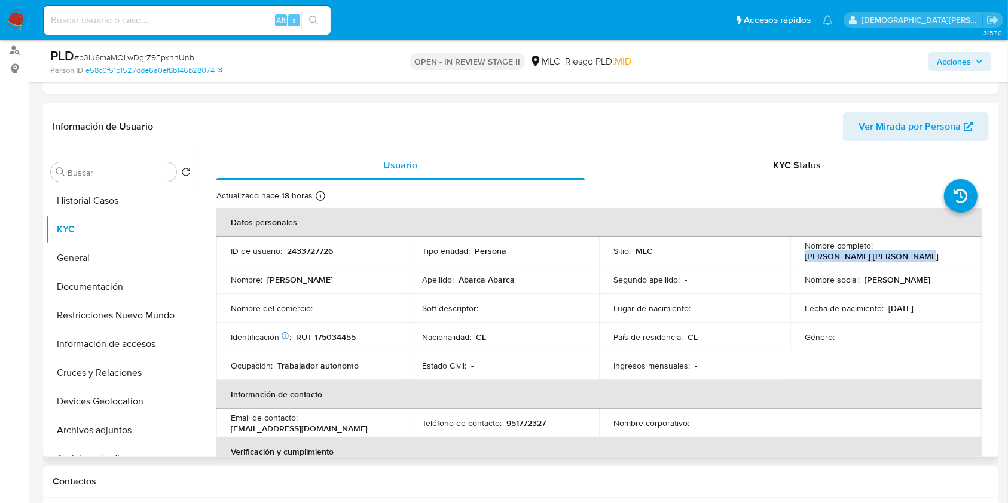
click at [755, 259] on td "Nombre completo : Jorge Darwin Abarca Abarca" at bounding box center [885, 251] width 191 height 29
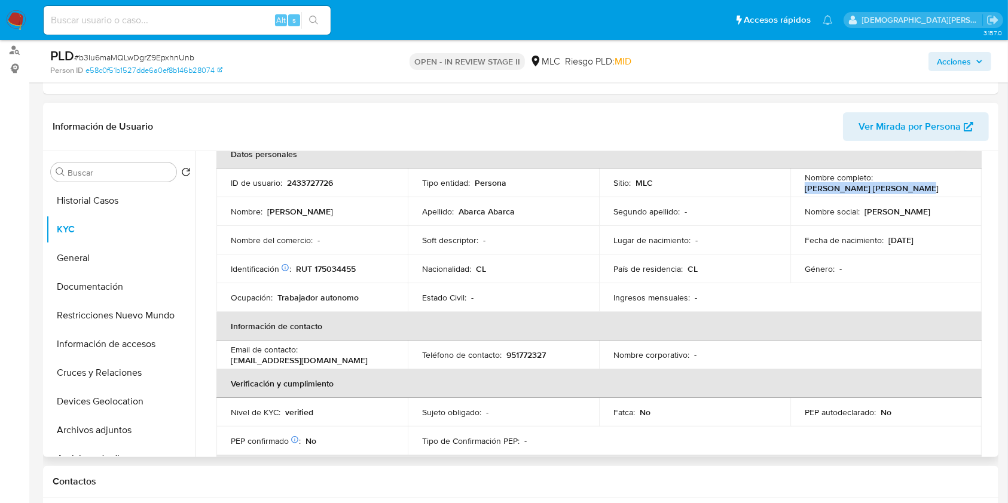
scroll to position [239, 0]
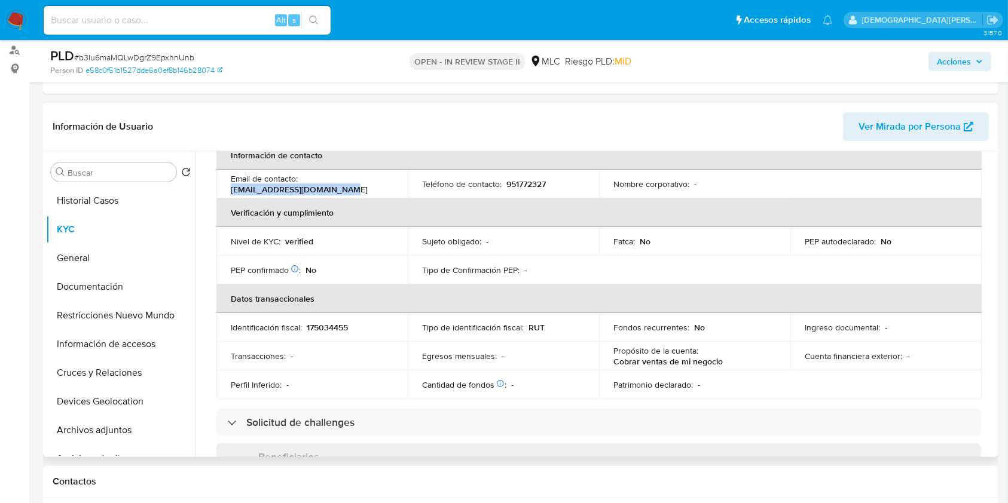
drag, startPoint x: 303, startPoint y: 185, endPoint x: 226, endPoint y: 185, distance: 77.1
click at [226, 185] on td "Email de contacto : razerimportadora@gmail.com" at bounding box center [311, 184] width 191 height 29
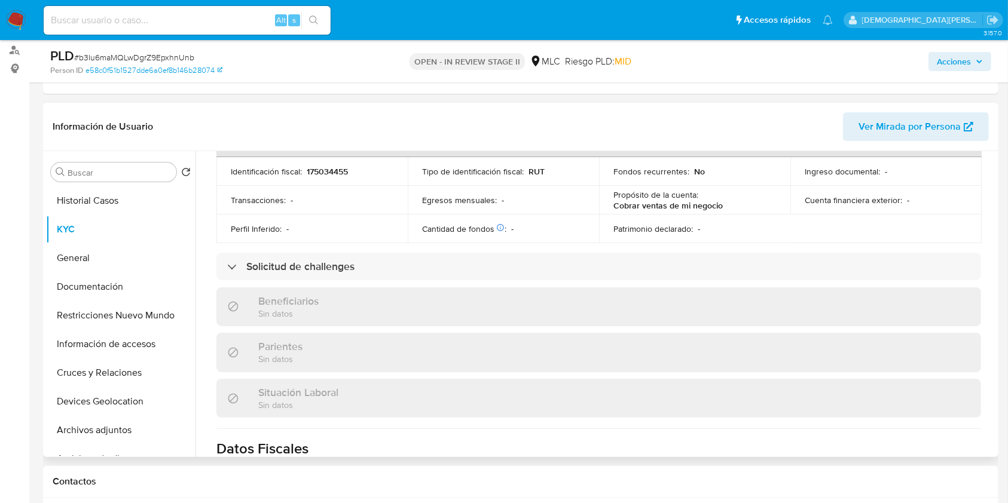
scroll to position [398, 0]
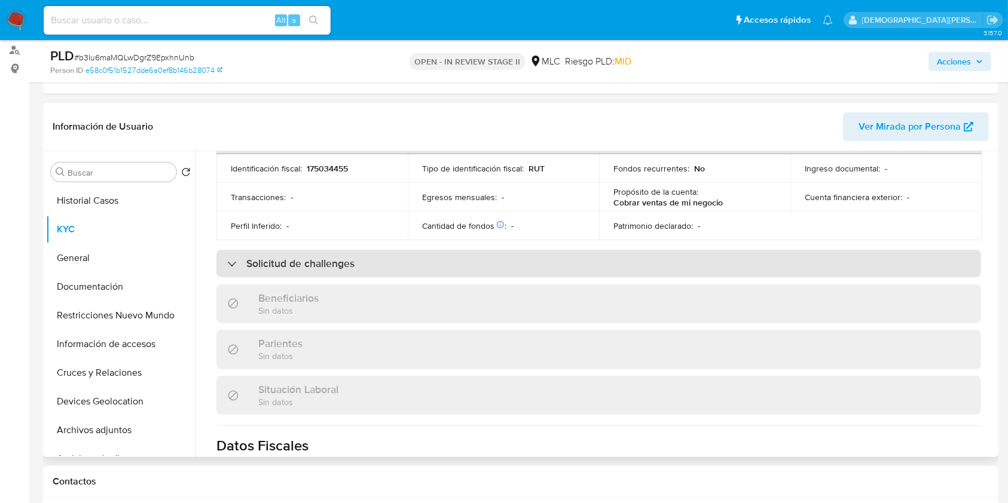
click at [314, 261] on h3 "Solicitud de challenges" at bounding box center [300, 263] width 108 height 13
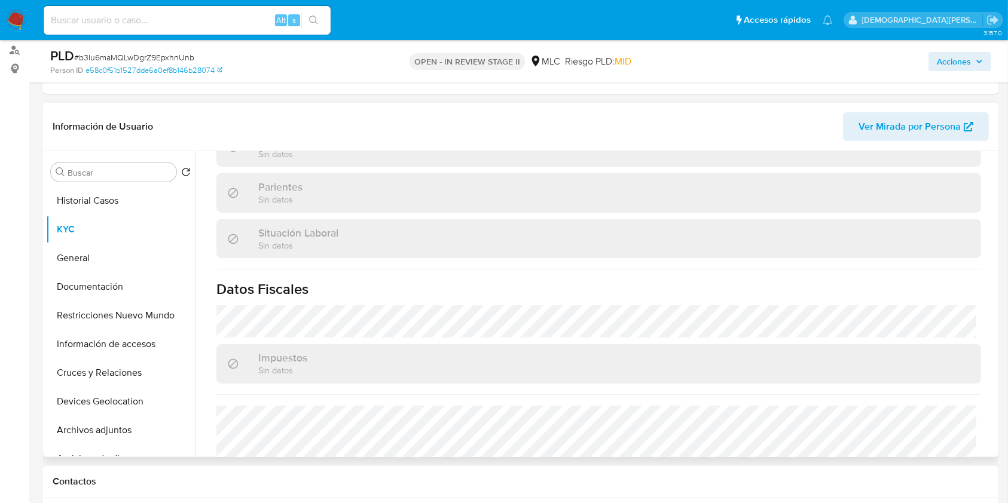
scroll to position [754, 0]
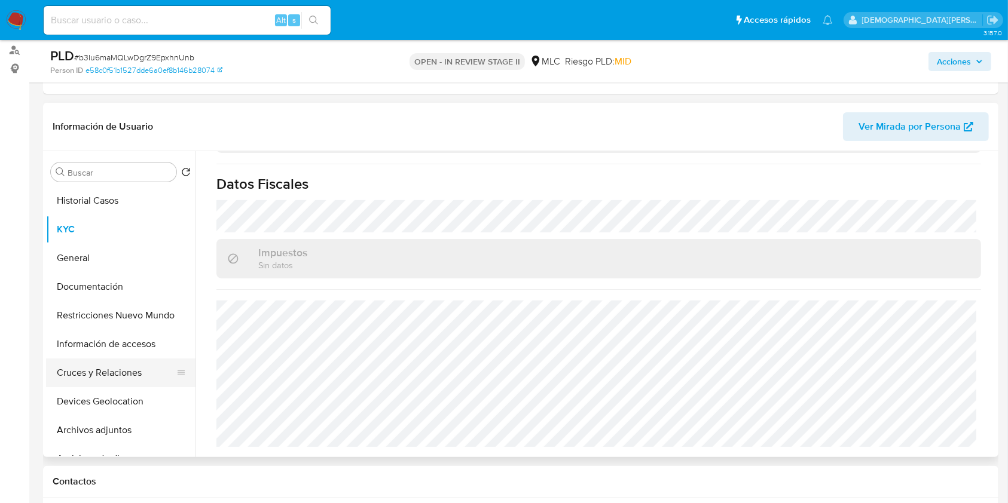
click at [132, 368] on button "Cruces y Relaciones" at bounding box center [116, 373] width 140 height 29
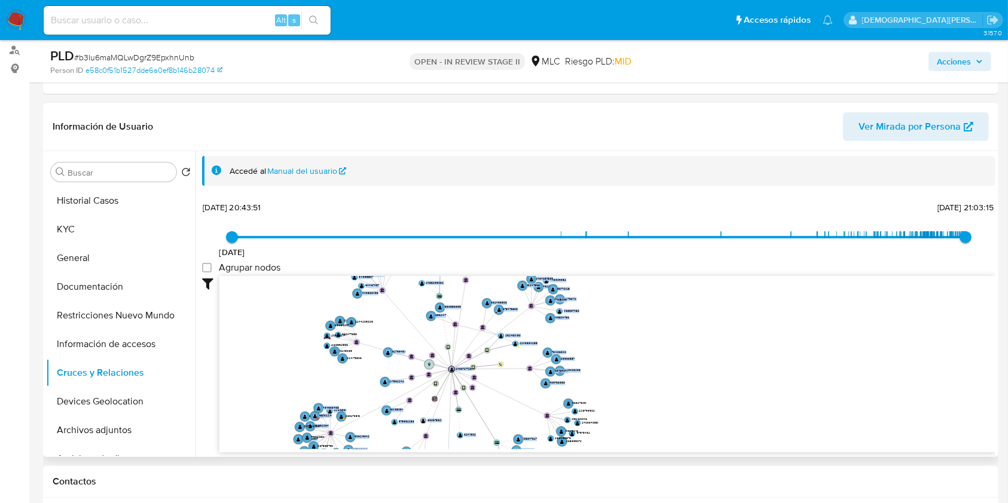
drag, startPoint x: 219, startPoint y: 412, endPoint x: 345, endPoint y: 380, distance: 130.0
click at [347, 376] on div "Filtros Confianza alta Device Tarjeta Persona validada Teléfono validado Confia…" at bounding box center [598, 364] width 793 height 177
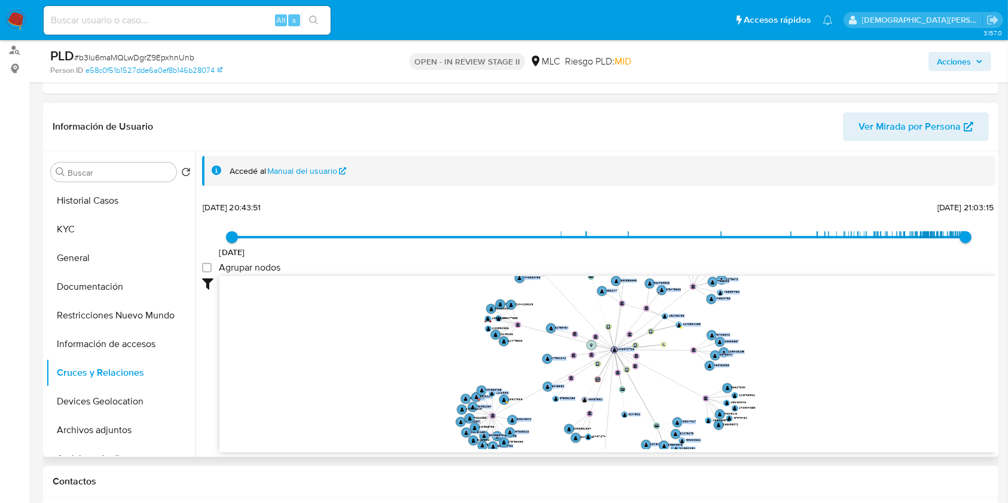
drag, startPoint x: 404, startPoint y: 374, endPoint x: 515, endPoint y: 329, distance: 119.5
click at [515, 329] on icon "device-6837a0a77900a6952a78f2e7  device-683cb665ce3b217862d1379a  device-681e…" at bounding box center [607, 362] width 776 height 173
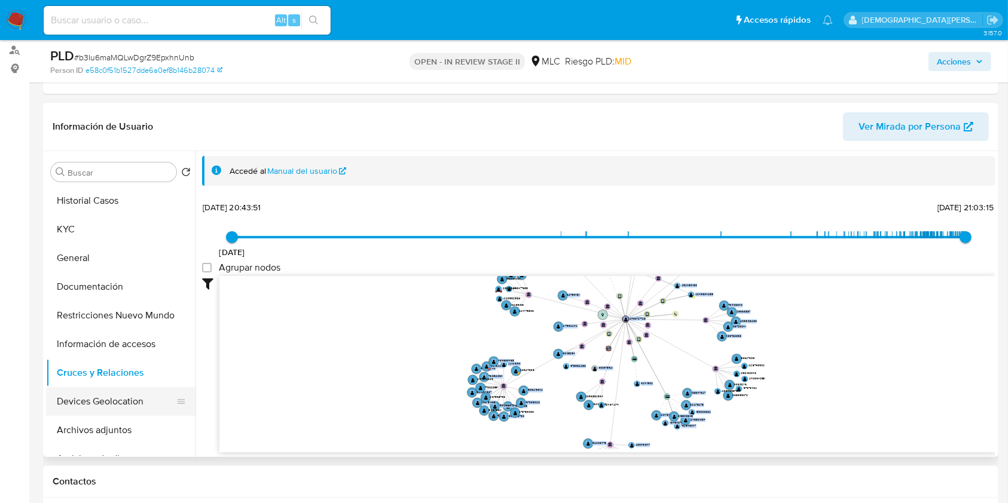
click at [112, 376] on button "Devices Geolocation" at bounding box center [116, 401] width 140 height 29
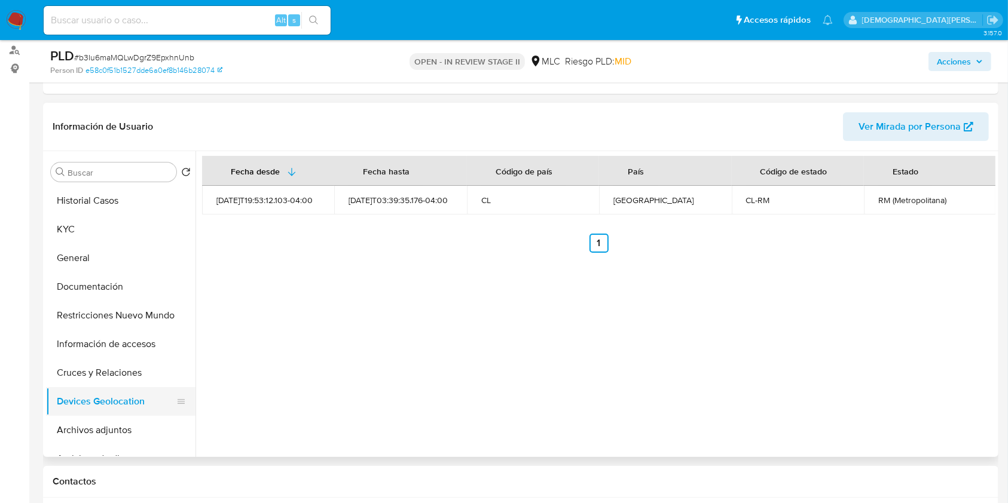
scroll to position [79, 0]
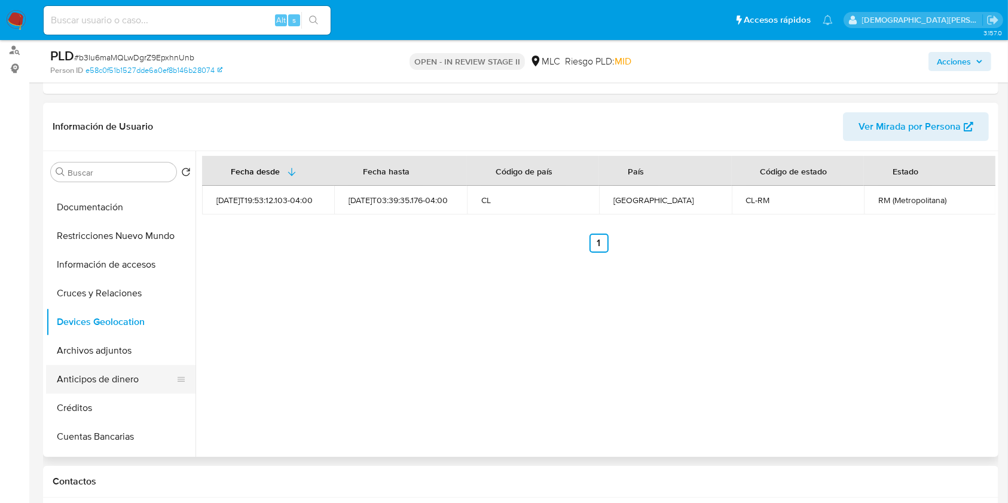
click at [118, 376] on button "Anticipos de dinero" at bounding box center [116, 379] width 140 height 29
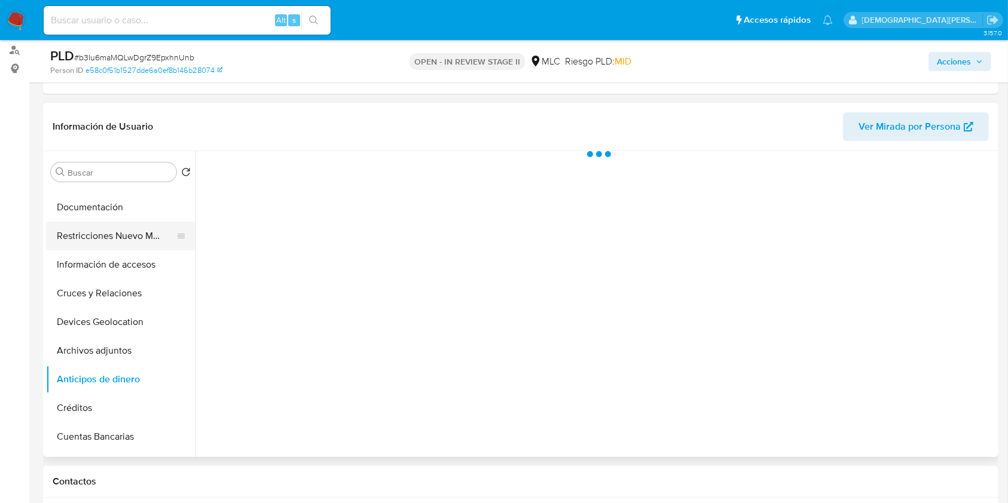
click at [119, 240] on button "Restricciones Nuevo Mundo" at bounding box center [116, 236] width 140 height 29
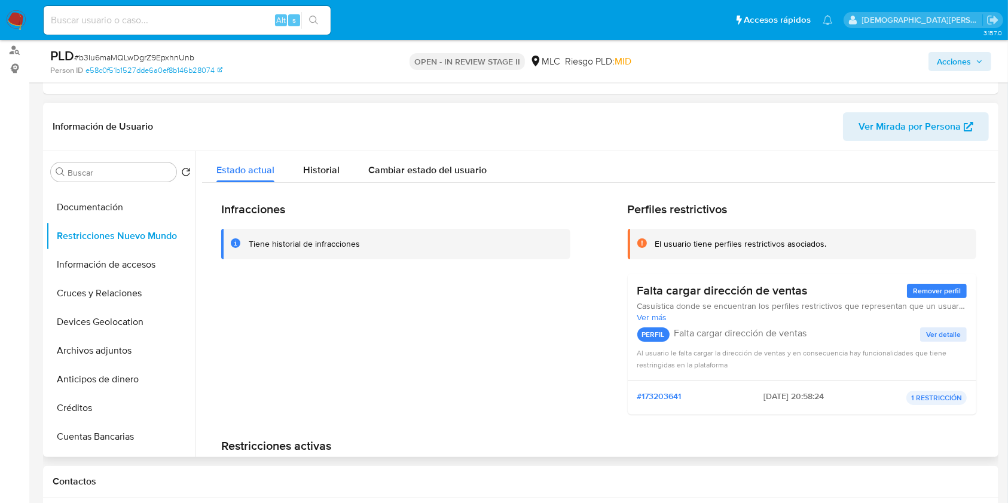
click at [331, 189] on div "Infracciones Tiene historial de infracciones Perfiles restrictivos El usuario t…" at bounding box center [598, 364] width 793 height 362
click at [336, 164] on span "Historial" at bounding box center [321, 170] width 36 height 14
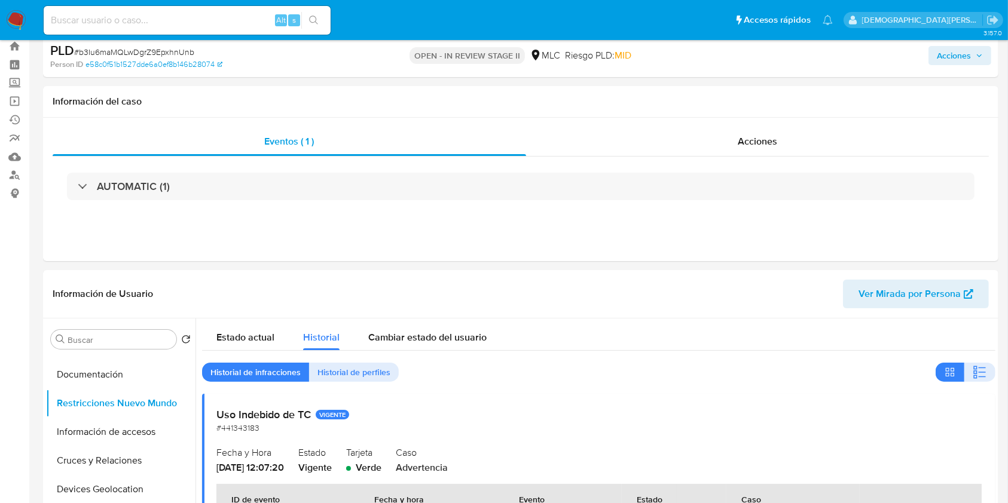
scroll to position [0, 0]
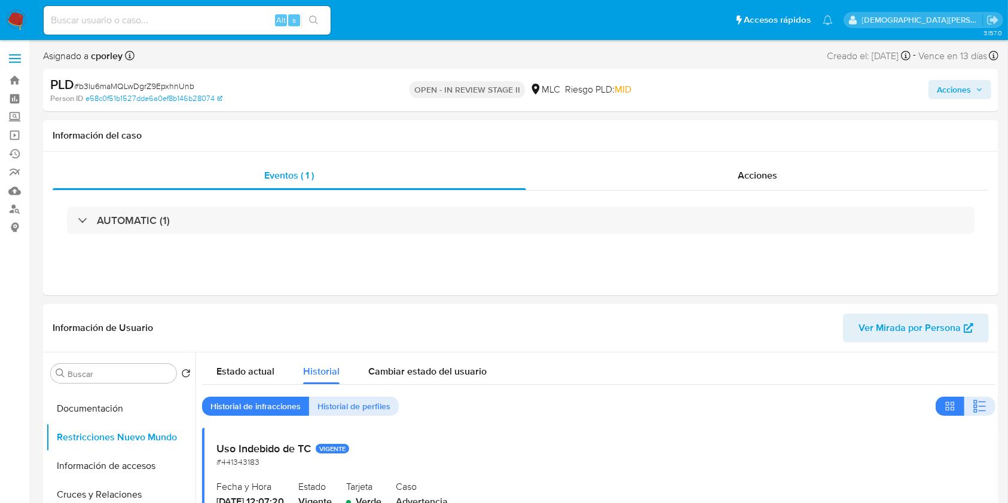
click at [755, 88] on span "Acciones" at bounding box center [953, 89] width 34 height 19
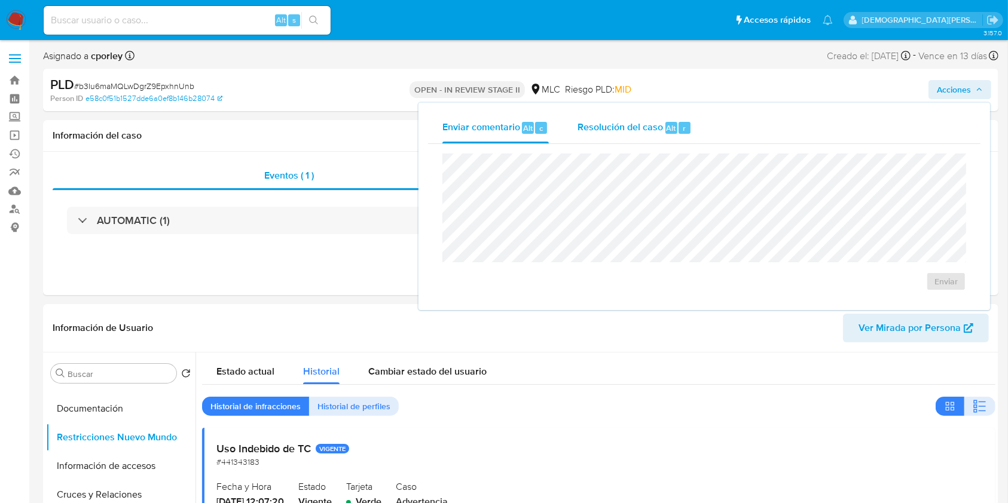
click at [644, 127] on span "Resolución del caso" at bounding box center [619, 128] width 85 height 14
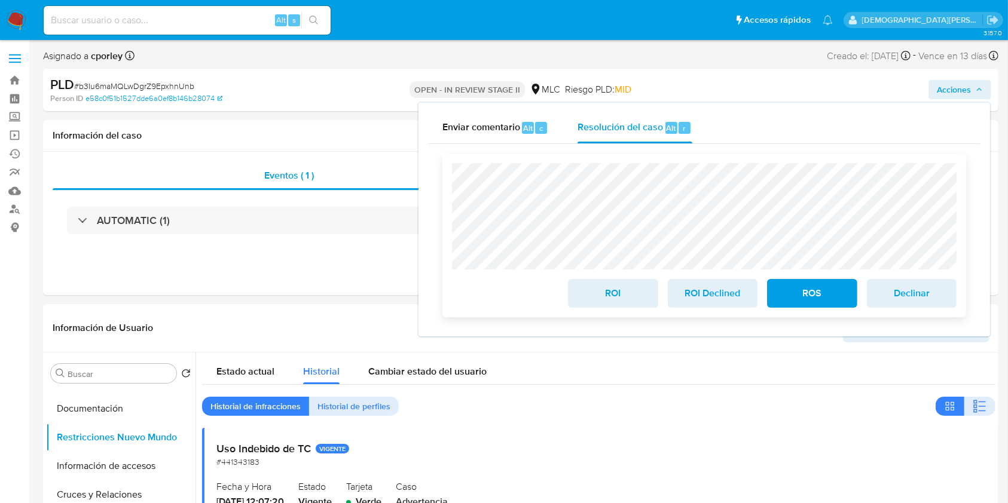
click at [755, 295] on span "ROS" at bounding box center [811, 293] width 59 height 26
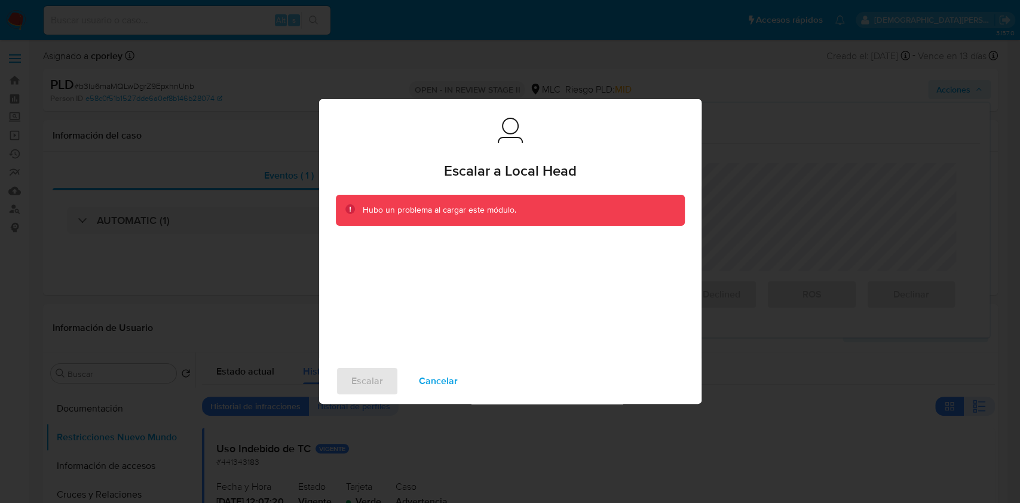
click at [430, 376] on span "Cancelar" at bounding box center [438, 381] width 39 height 26
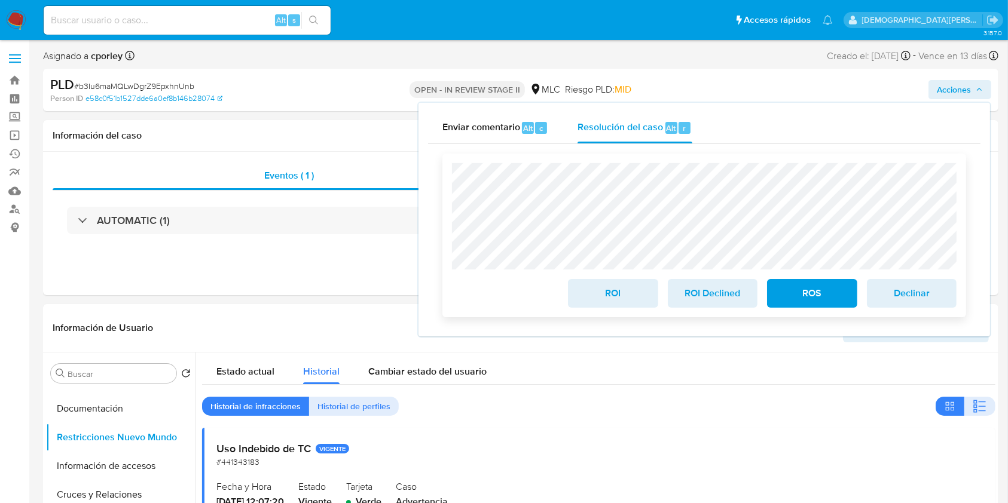
click at [755, 298] on span "ROS" at bounding box center [811, 293] width 59 height 26
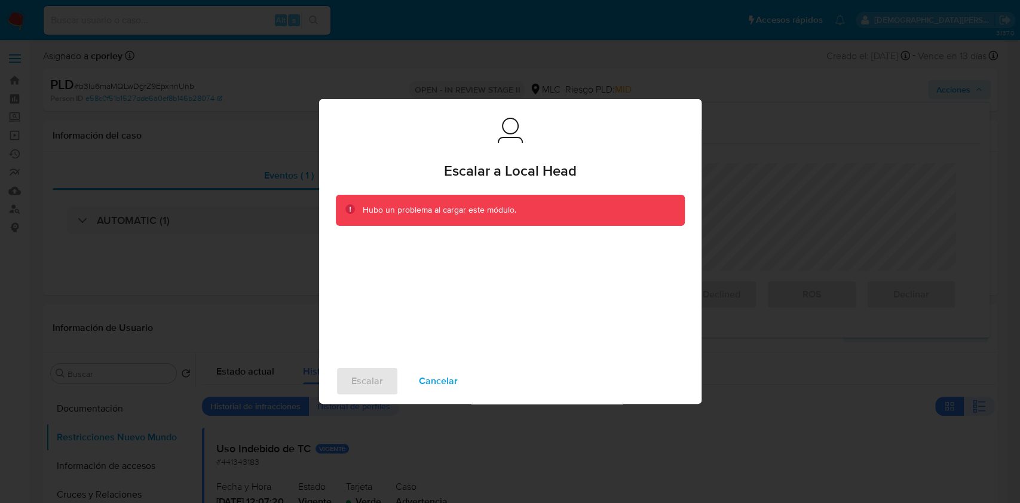
click at [440, 376] on span "Cancelar" at bounding box center [438, 381] width 39 height 26
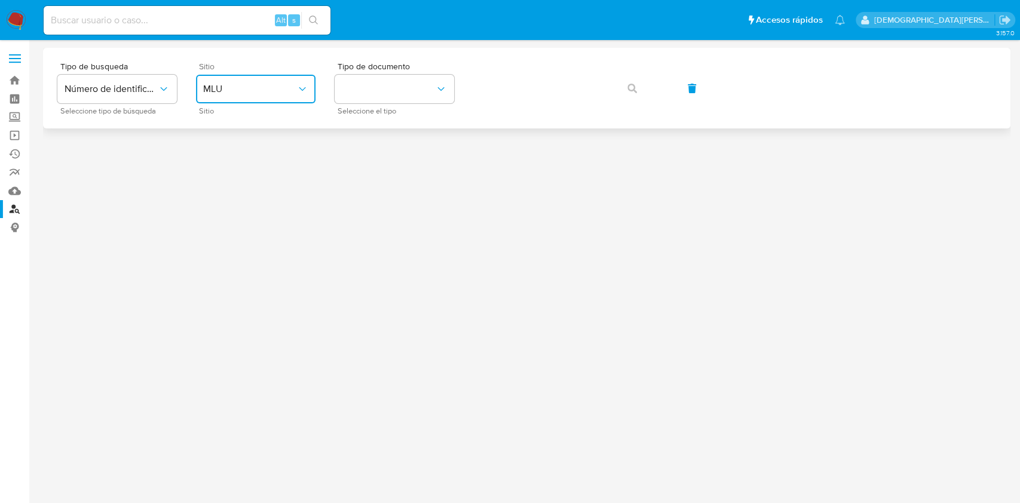
click at [226, 90] on span "MLU" at bounding box center [249, 89] width 93 height 12
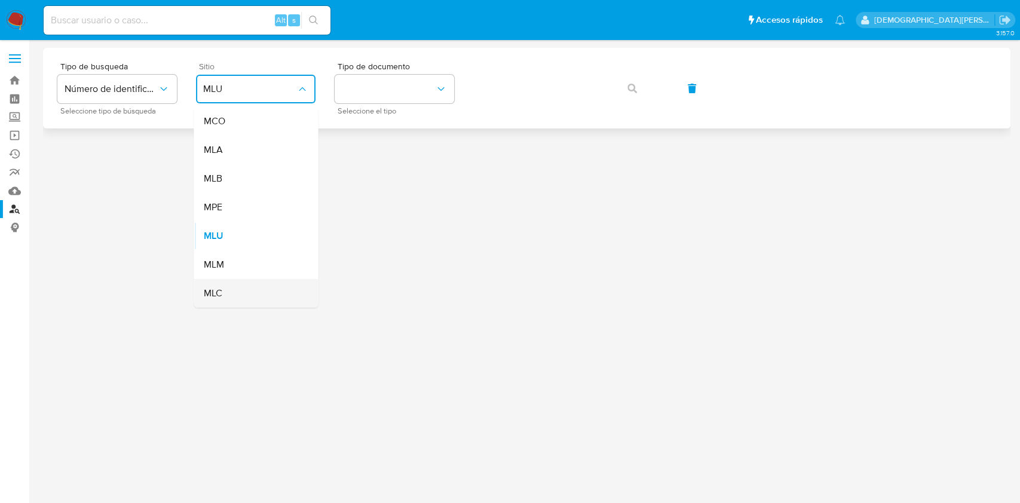
click at [246, 280] on div "MLC" at bounding box center [252, 293] width 98 height 29
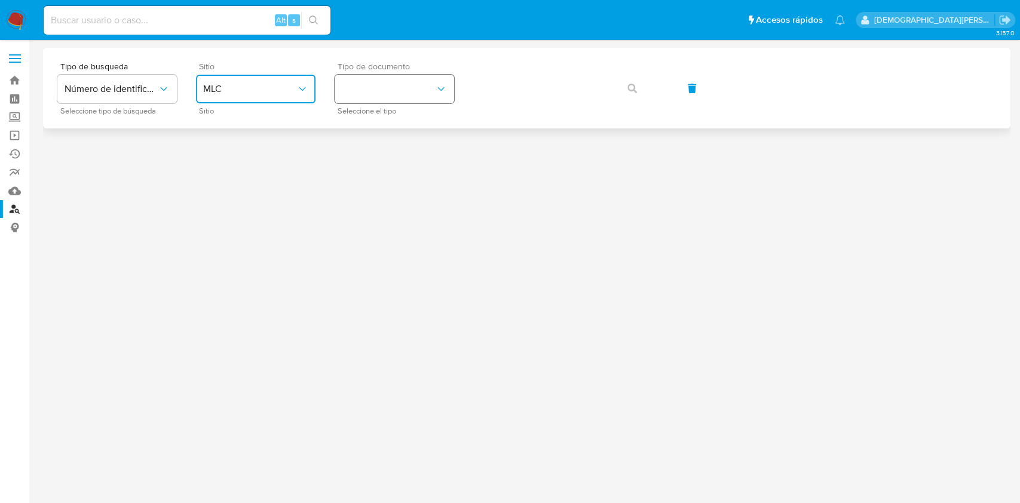
click at [391, 87] on button "identificationType" at bounding box center [395, 89] width 120 height 29
drag, startPoint x: 392, startPoint y: 125, endPoint x: 458, endPoint y: 110, distance: 67.5
click at [394, 124] on div "RUT RUT" at bounding box center [391, 127] width 98 height 41
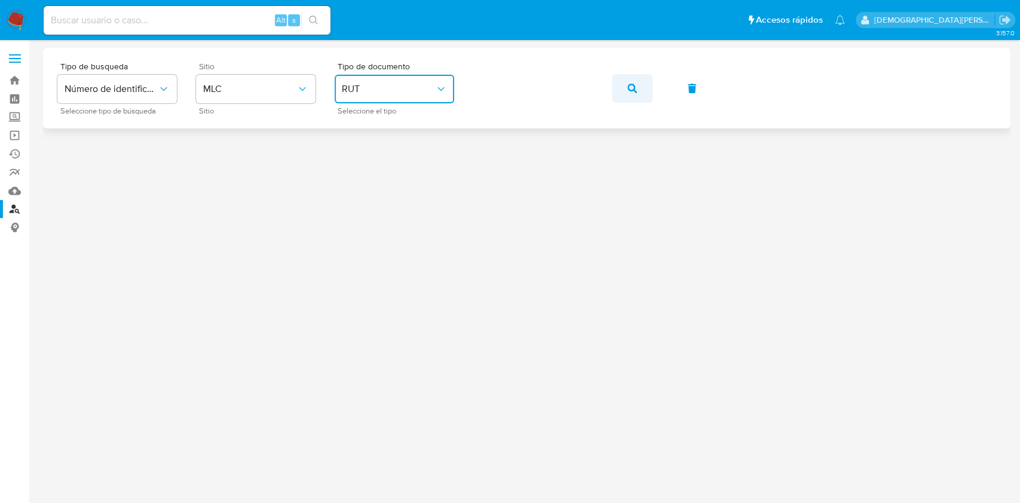
click at [620, 91] on button "button" at bounding box center [632, 88] width 41 height 29
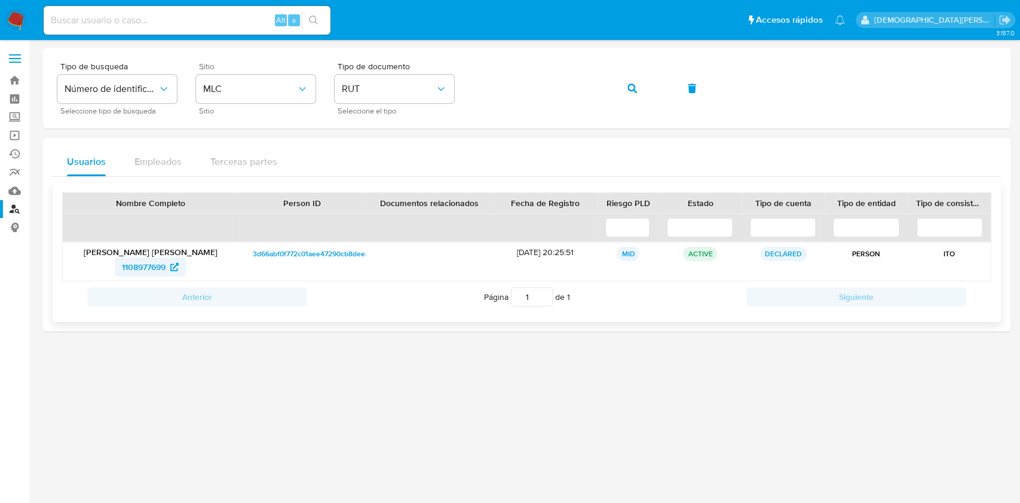
click at [143, 265] on span "1108977699" at bounding box center [144, 267] width 44 height 19
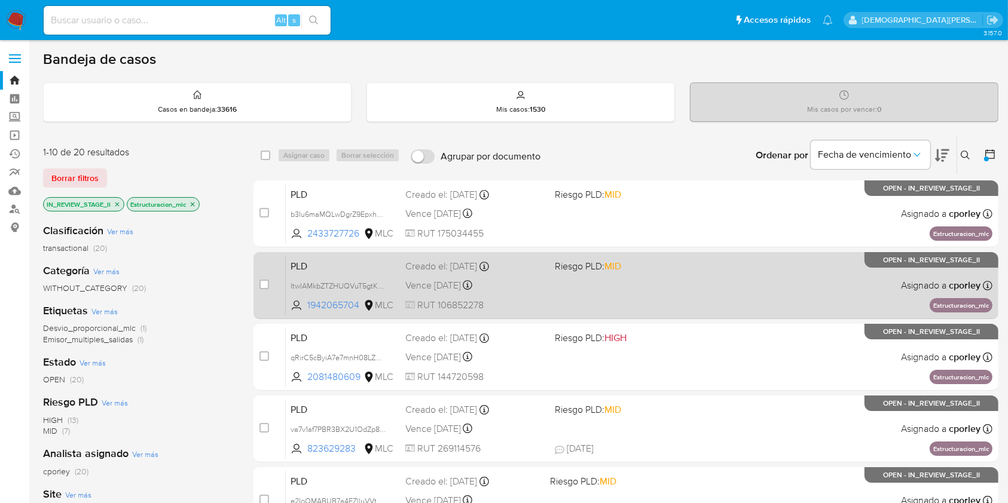
click at [529, 308] on span "RUT 106852278" at bounding box center [474, 305] width 139 height 13
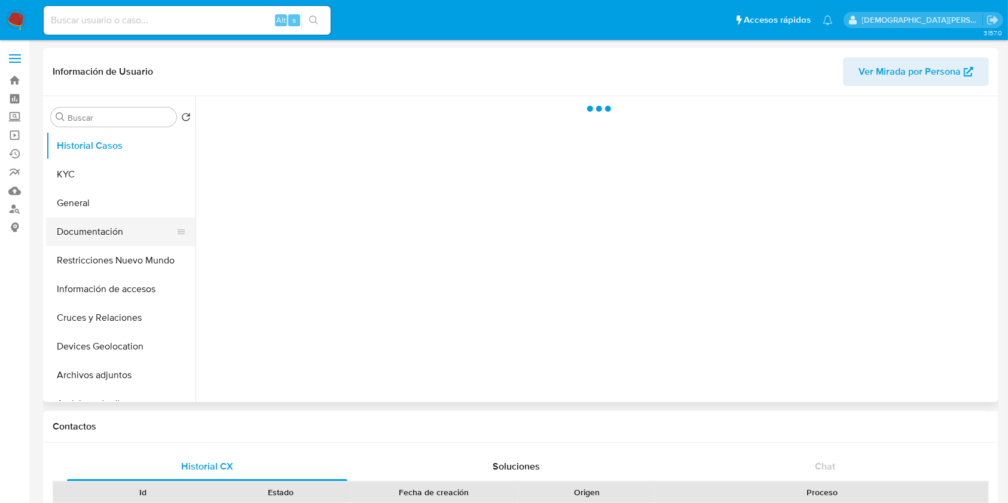
click at [76, 234] on button "Documentación" at bounding box center [116, 232] width 140 height 29
select select "10"
click at [308, 124] on div at bounding box center [595, 249] width 800 height 306
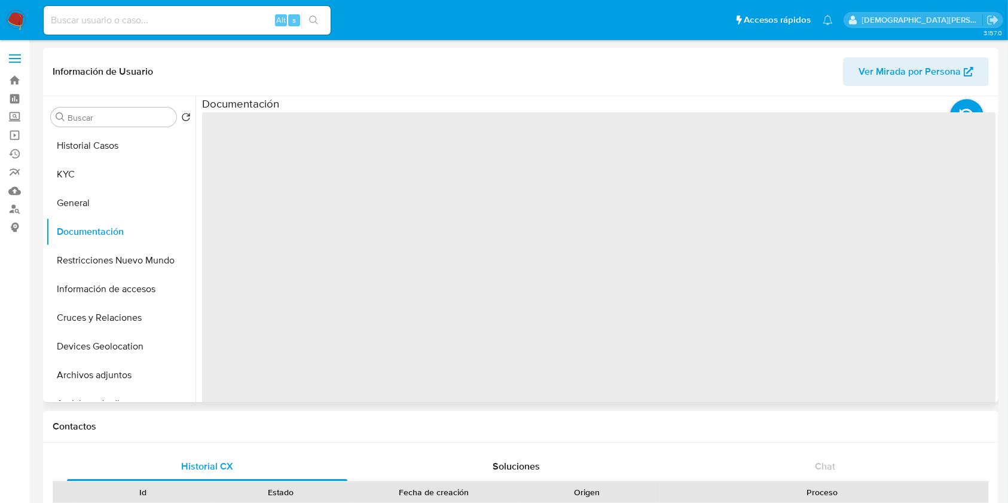
drag, startPoint x: 262, startPoint y: 136, endPoint x: 305, endPoint y: 127, distance: 44.5
click at [305, 127] on span "‌" at bounding box center [598, 303] width 793 height 382
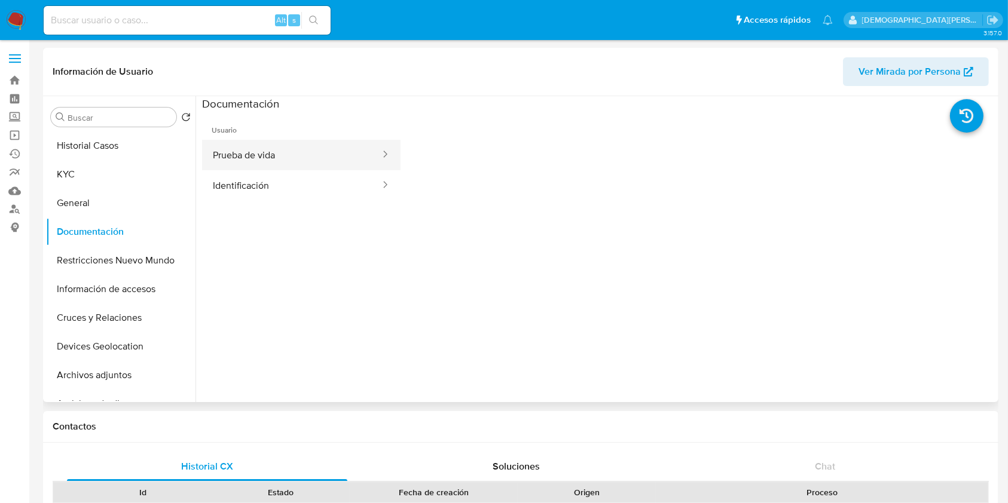
click at [292, 146] on button "Prueba de vida" at bounding box center [291, 155] width 179 height 30
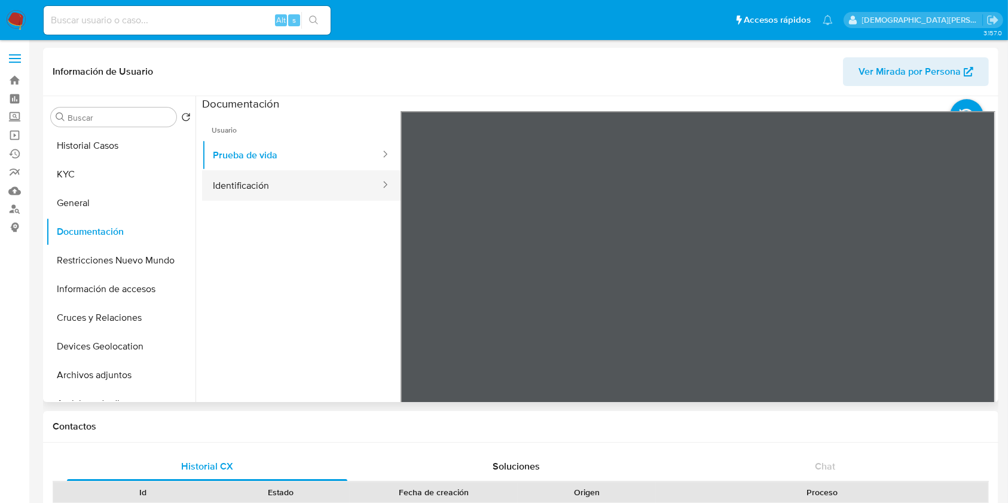
click at [261, 190] on button "Identificación" at bounding box center [291, 185] width 179 height 30
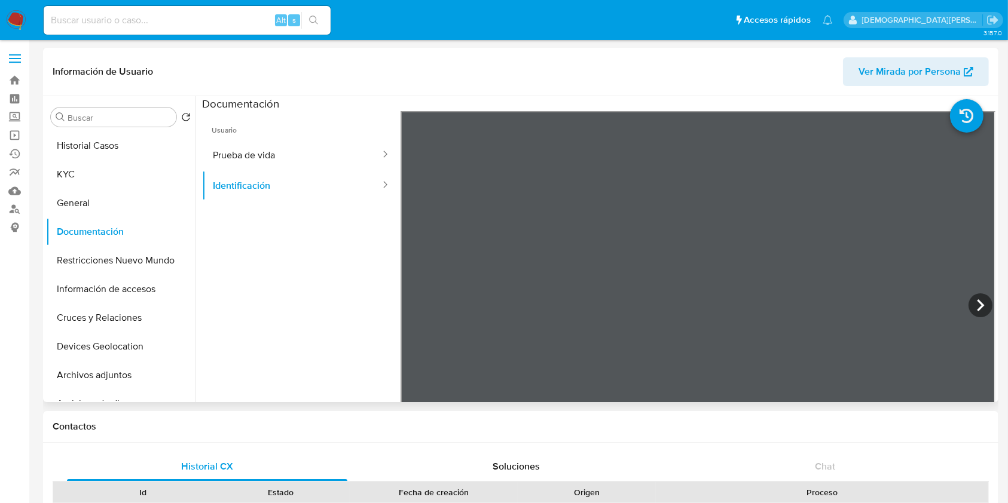
scroll to position [79, 0]
click at [255, 154] on button "Prueba de vida" at bounding box center [291, 155] width 179 height 30
click at [124, 256] on button "Restricciones Nuevo Mundo" at bounding box center [116, 260] width 140 height 29
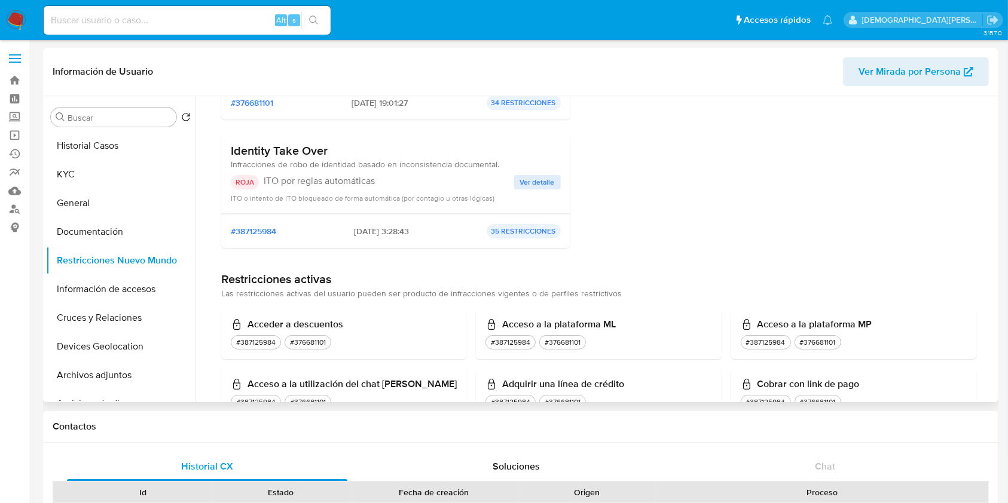
scroll to position [239, 0]
click at [529, 179] on span "Ver detalle" at bounding box center [537, 182] width 35 height 12
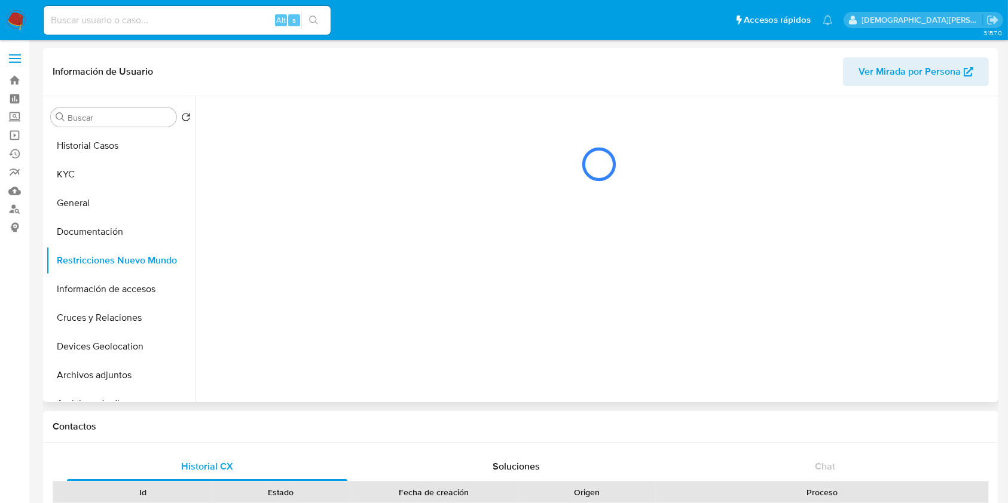
scroll to position [0, 0]
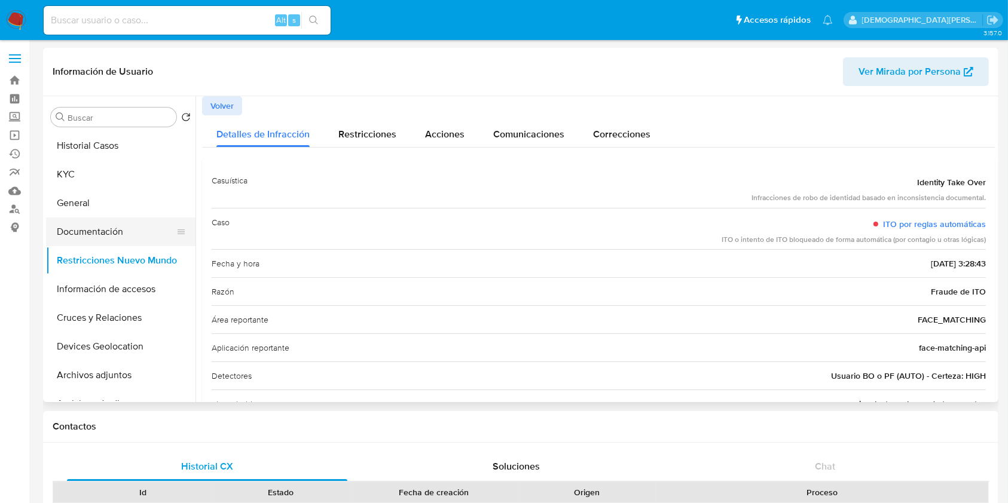
click at [97, 237] on button "Documentación" at bounding box center [116, 232] width 140 height 29
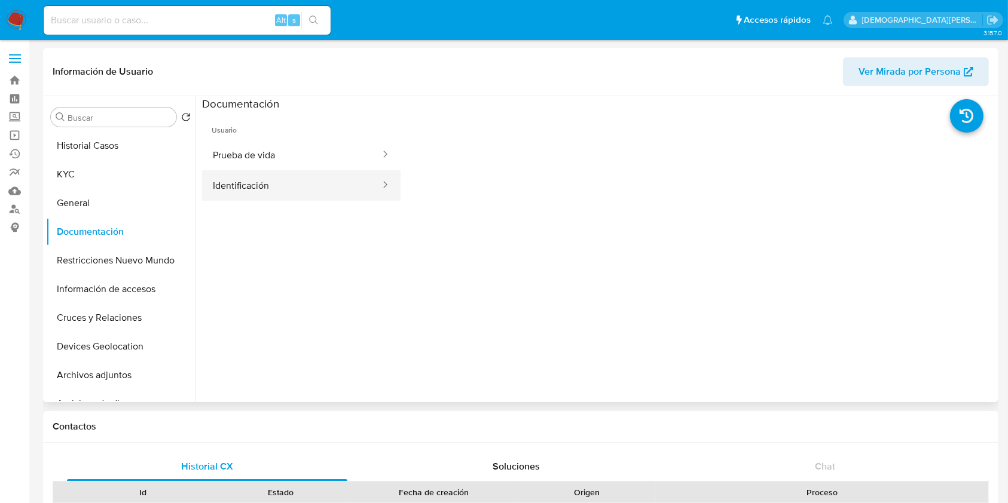
click at [294, 189] on button "Identificación" at bounding box center [291, 185] width 179 height 30
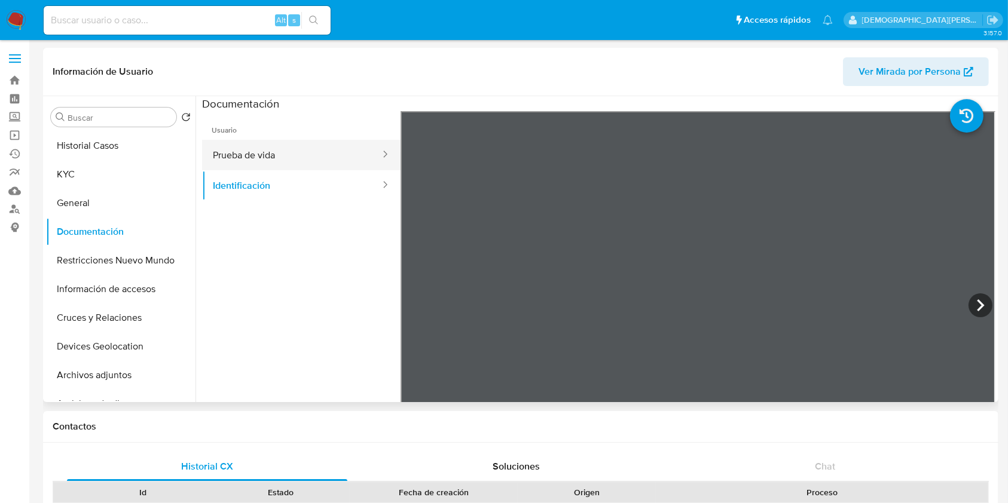
drag, startPoint x: 291, startPoint y: 159, endPoint x: 352, endPoint y: 165, distance: 61.2
click at [292, 159] on button "Prueba de vida" at bounding box center [291, 155] width 179 height 30
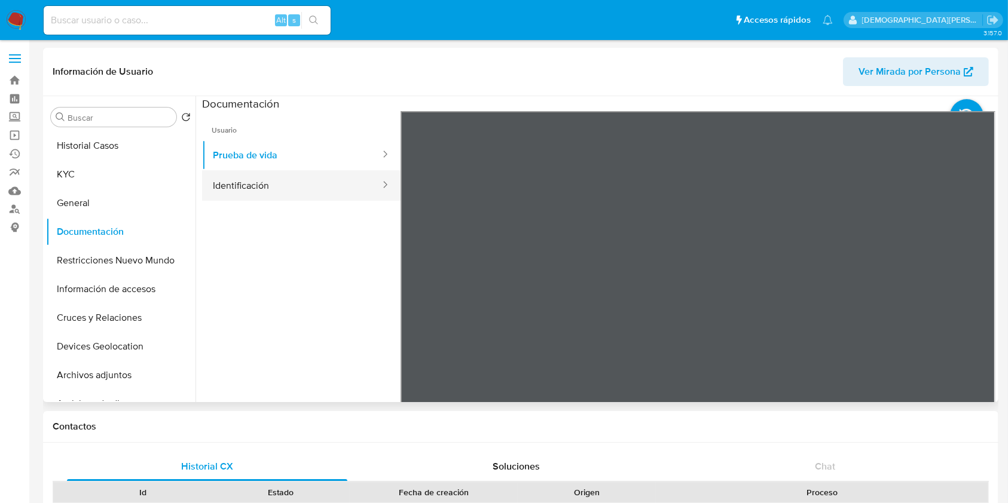
drag, startPoint x: 330, startPoint y: 185, endPoint x: 344, endPoint y: 185, distance: 14.4
click at [329, 185] on button "Identificación" at bounding box center [291, 185] width 179 height 30
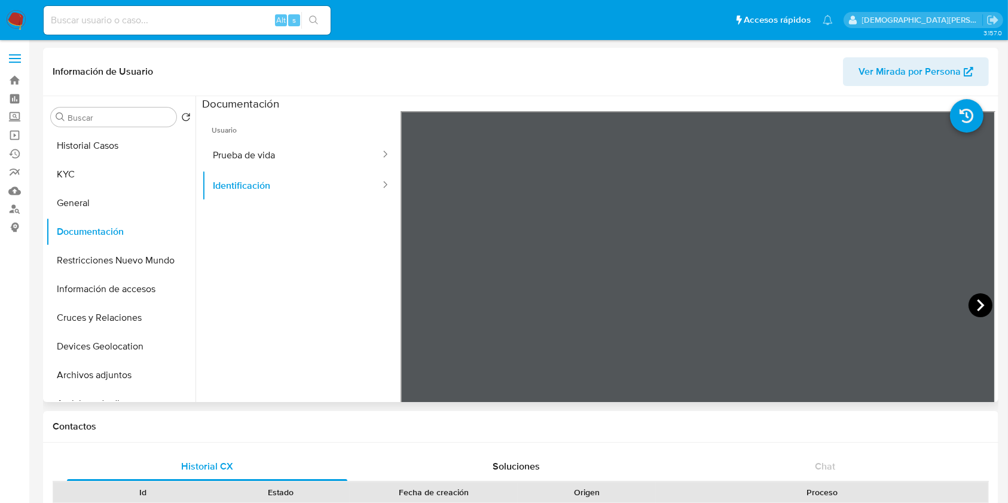
click at [977, 304] on icon at bounding box center [979, 305] width 7 height 12
click at [415, 300] on icon at bounding box center [415, 305] width 24 height 24
click at [290, 149] on button "Prueba de vida" at bounding box center [291, 155] width 179 height 30
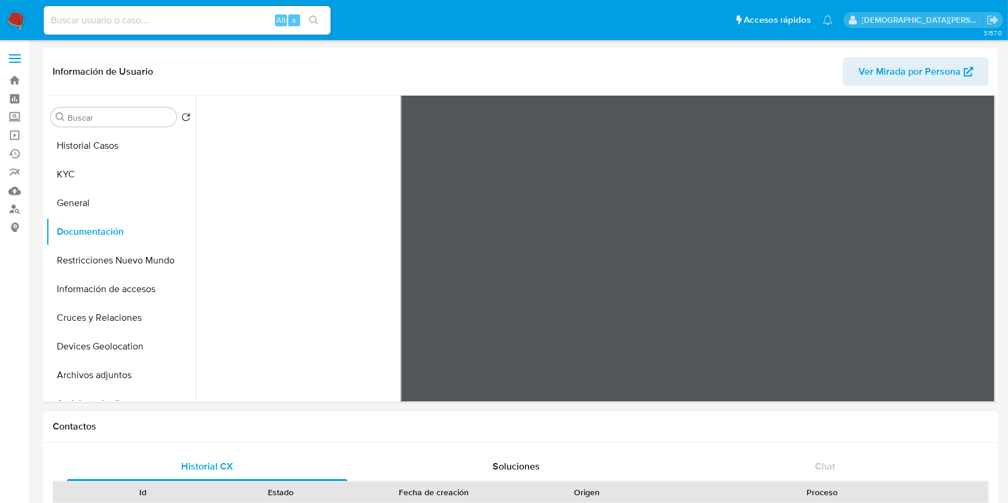
scroll to position [159, 0]
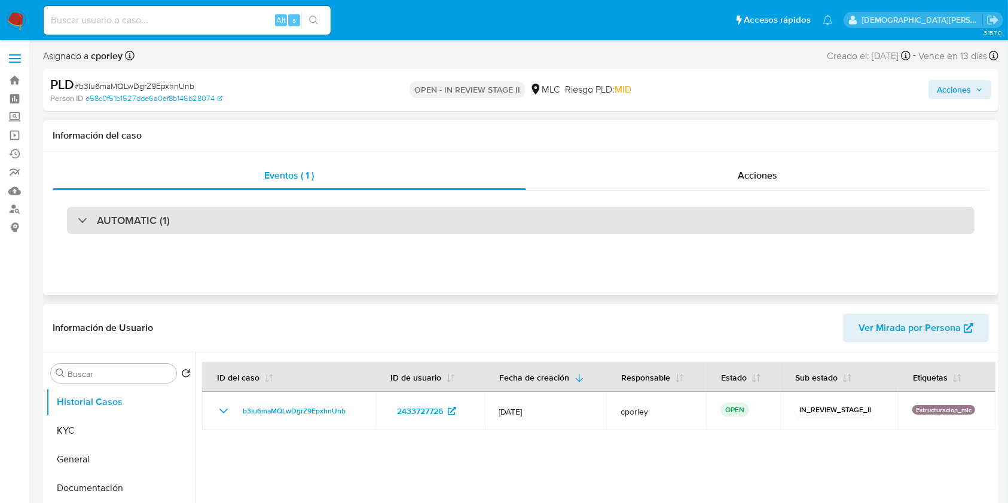
select select "10"
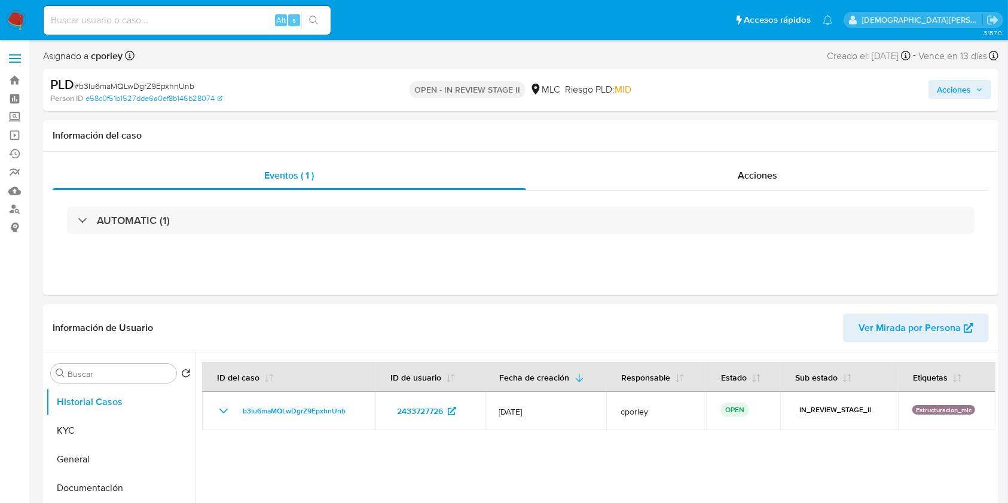
click at [954, 88] on span "Acciones" at bounding box center [953, 89] width 34 height 19
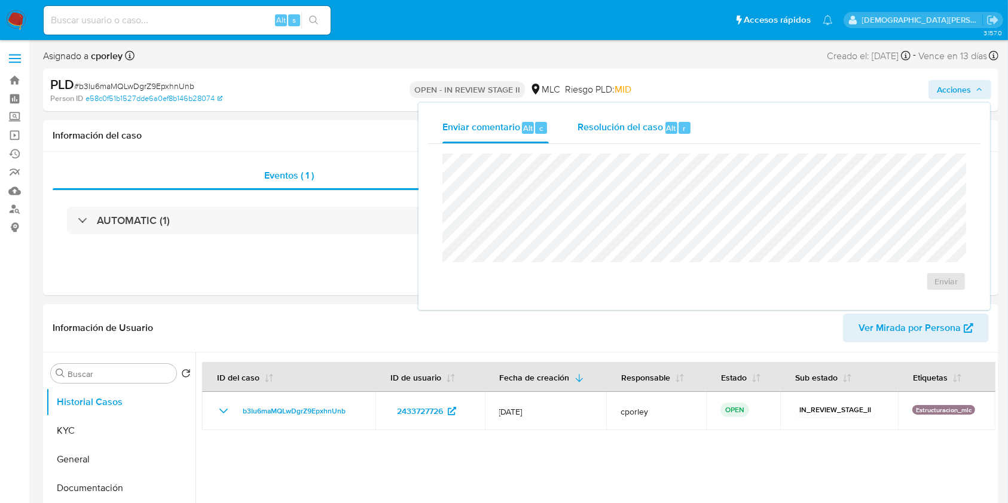
click at [634, 134] on div "Resolución del caso Alt r" at bounding box center [634, 127] width 114 height 31
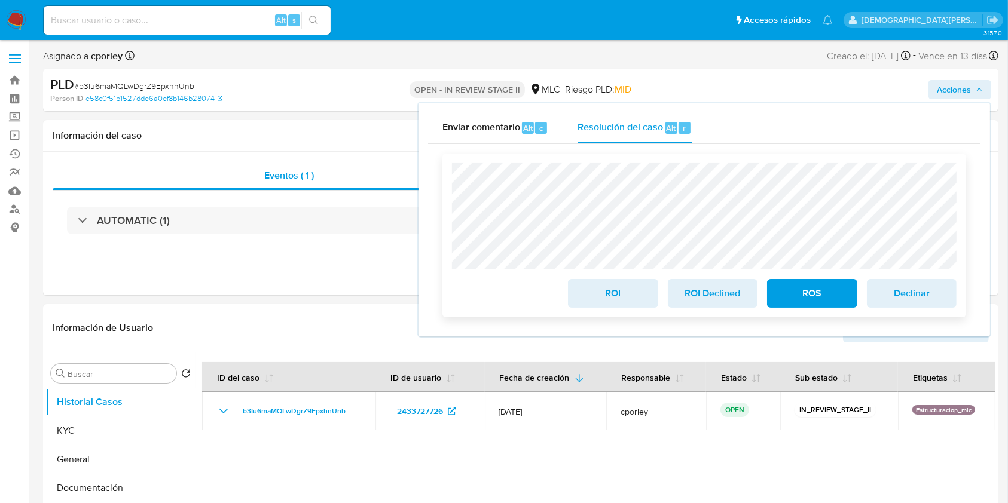
click at [795, 282] on span "ROS" at bounding box center [811, 293] width 59 height 26
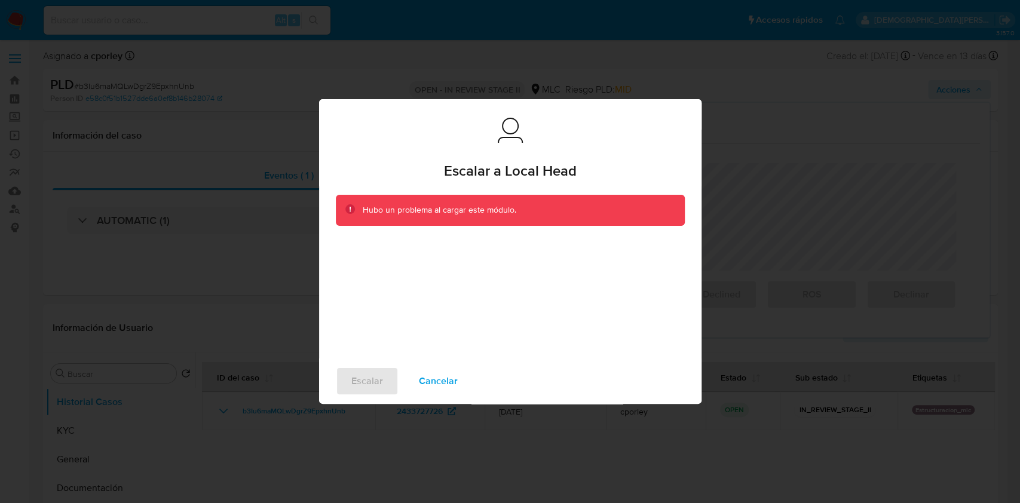
click at [436, 384] on span "Cancelar" at bounding box center [438, 381] width 39 height 26
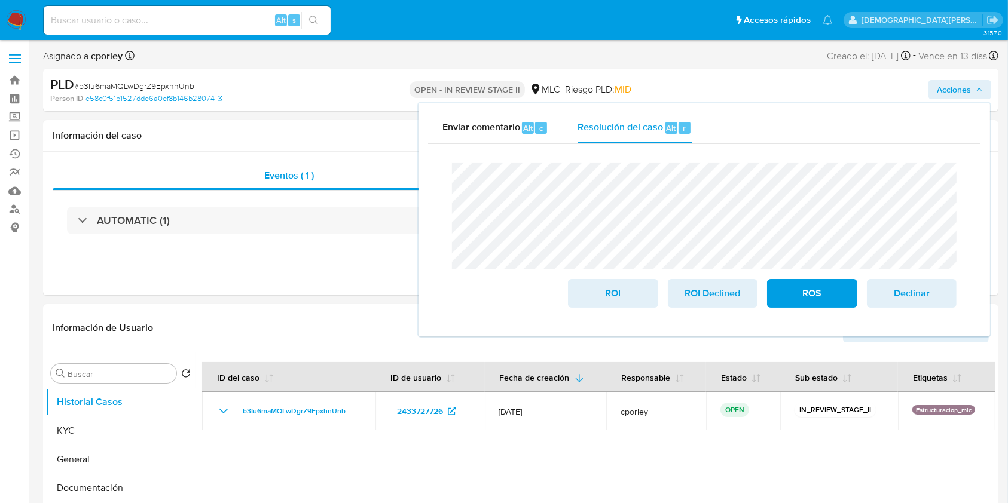
click at [306, 97] on div "PLD # b3Iu6maMQLwDgrZ9EpxhnUnb Person ID e58c0f51b1527dde6a0ef8b146b28074 OPEN …" at bounding box center [520, 90] width 955 height 42
click at [769, 284] on button "ROS" at bounding box center [812, 293] width 90 height 29
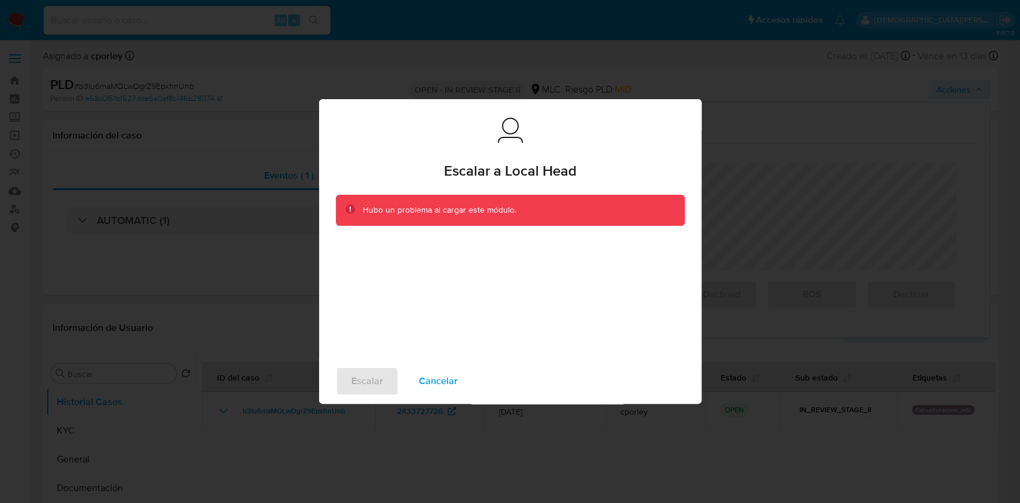
click at [447, 210] on p "Hubo un problema al cargar este módulo." at bounding box center [440, 210] width 154 height 12
click at [431, 379] on span "Cancelar" at bounding box center [438, 381] width 39 height 26
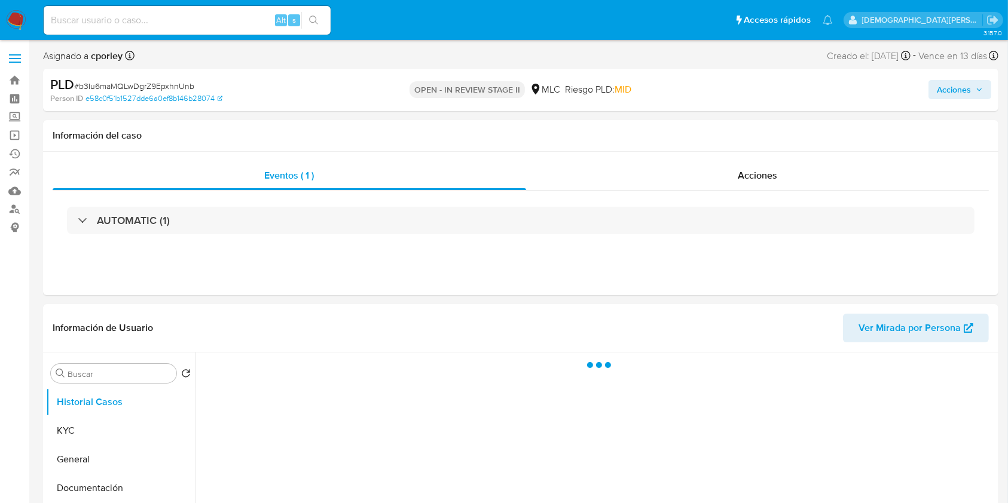
drag, startPoint x: 935, startPoint y: 90, endPoint x: 892, endPoint y: 93, distance: 43.2
click at [936, 90] on button "Acciones" at bounding box center [959, 89] width 63 height 19
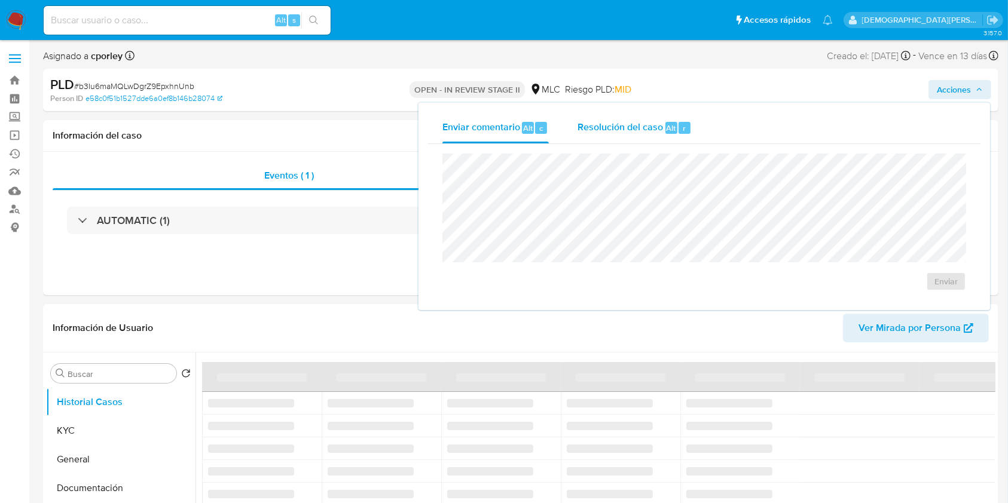
click at [620, 123] on span "Resolución del caso" at bounding box center [619, 128] width 85 height 14
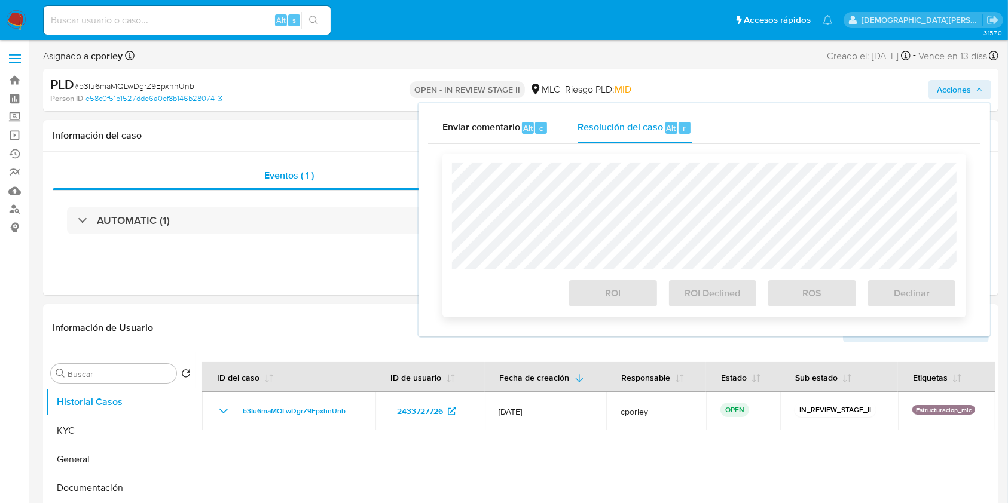
select select "10"
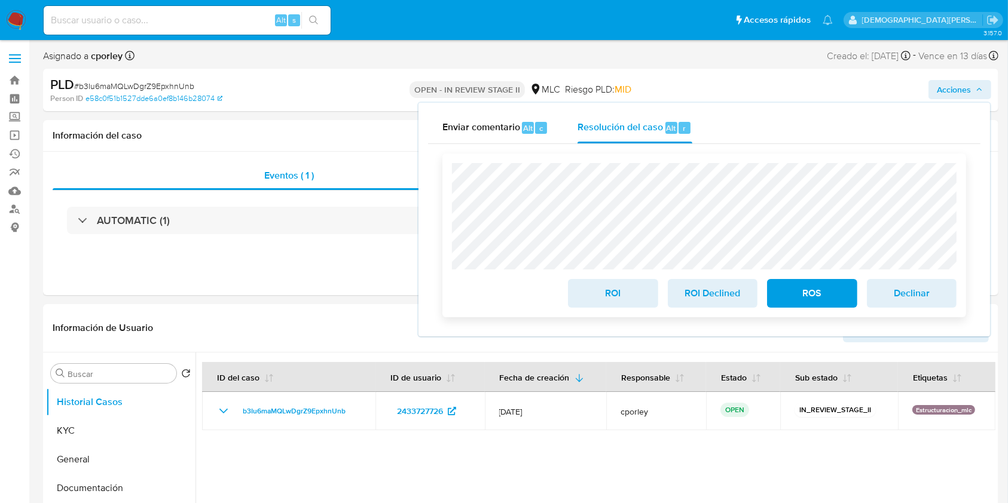
click at [793, 291] on span "ROS" at bounding box center [811, 293] width 59 height 26
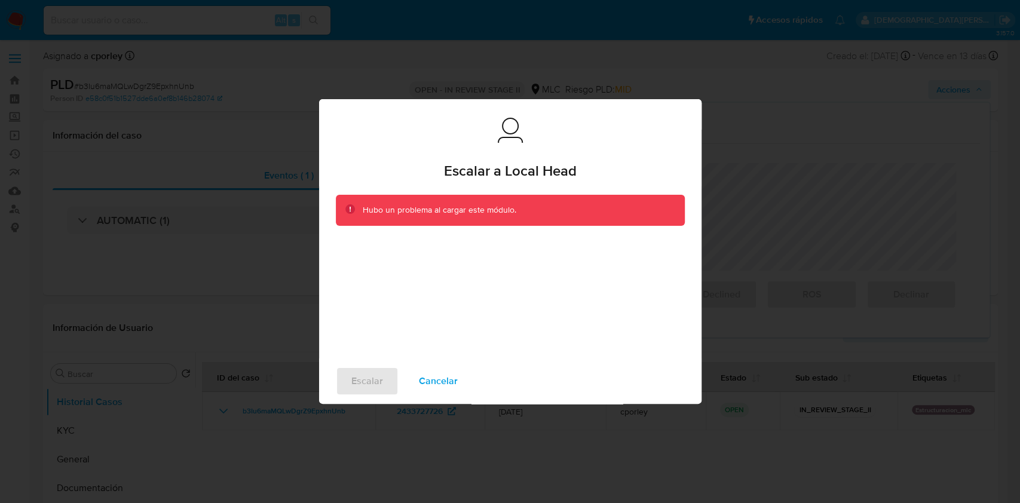
click at [425, 380] on span "Cancelar" at bounding box center [438, 381] width 39 height 26
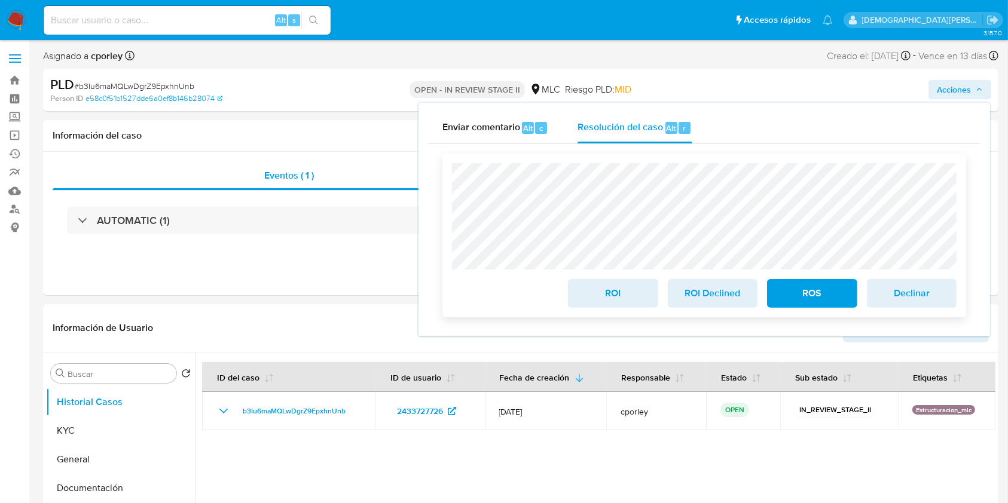
click at [813, 297] on span "ROS" at bounding box center [811, 293] width 59 height 26
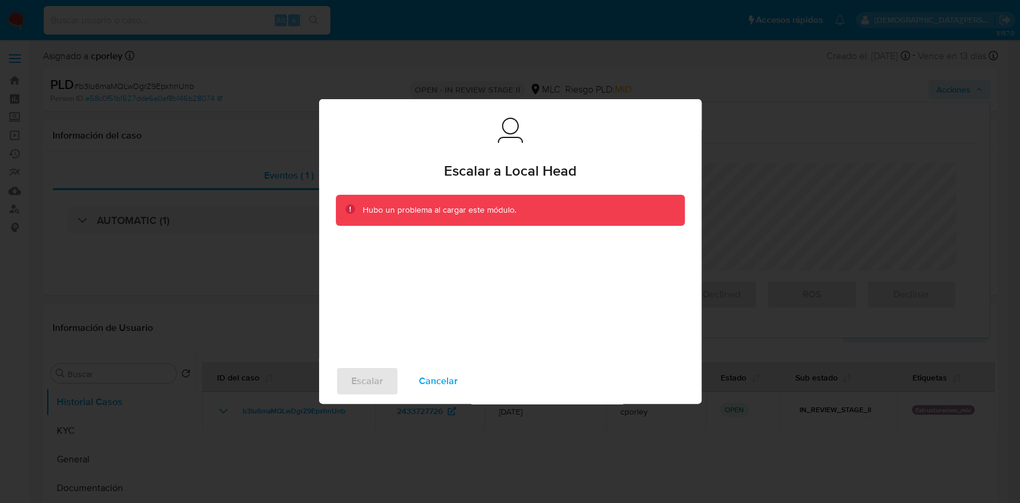
click at [442, 380] on span "Cancelar" at bounding box center [438, 381] width 39 height 26
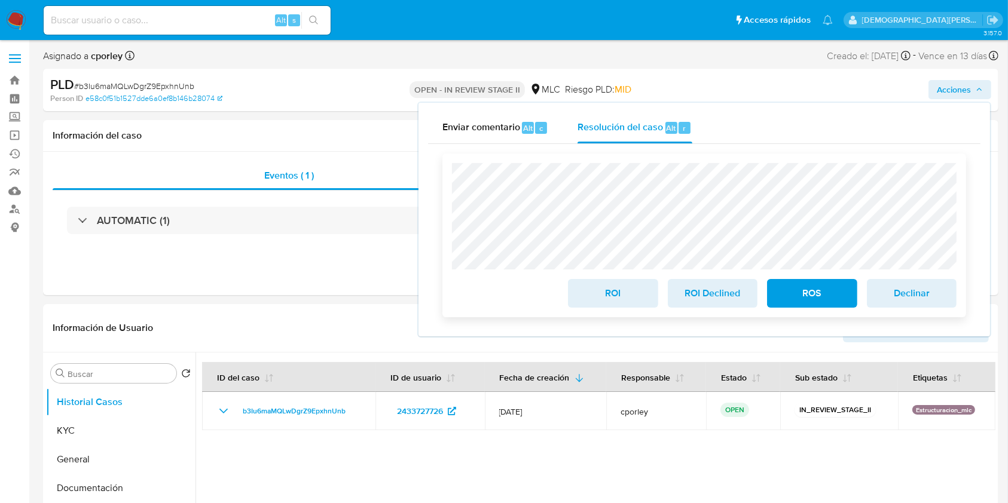
click at [800, 301] on span "ROS" at bounding box center [811, 293] width 59 height 26
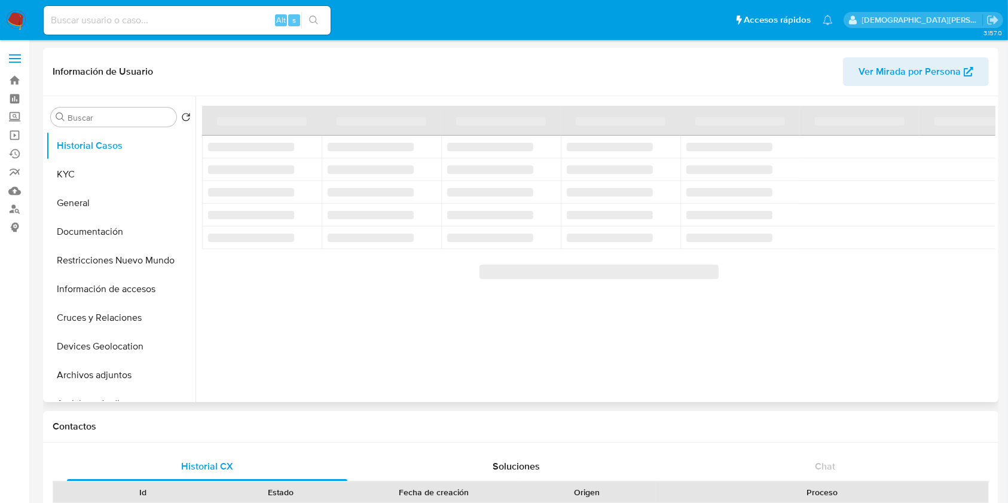
select select "10"
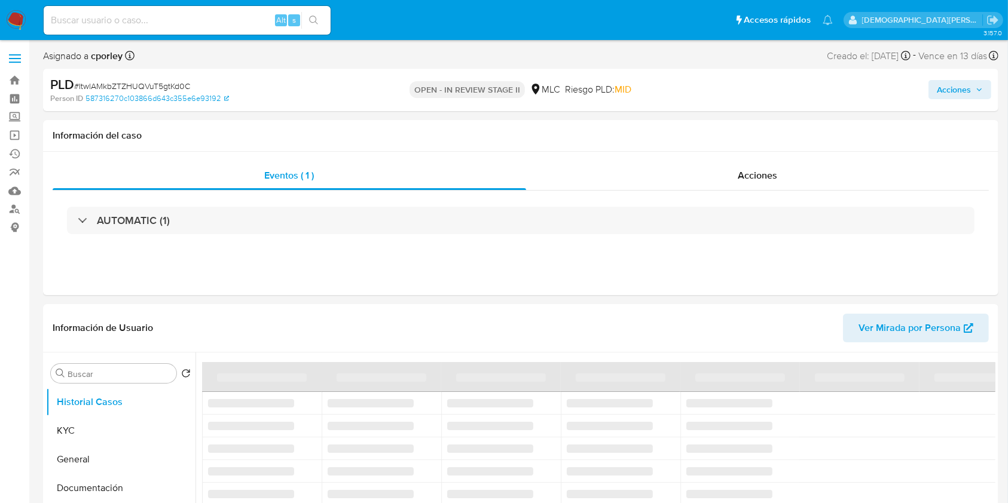
select select "10"
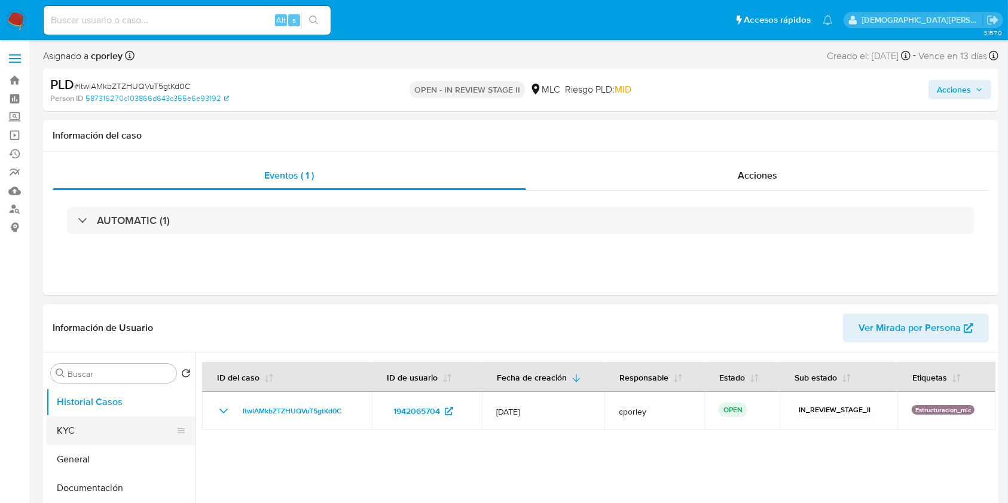
drag, startPoint x: 88, startPoint y: 457, endPoint x: 101, endPoint y: 439, distance: 21.9
click at [88, 457] on button "General" at bounding box center [120, 459] width 149 height 29
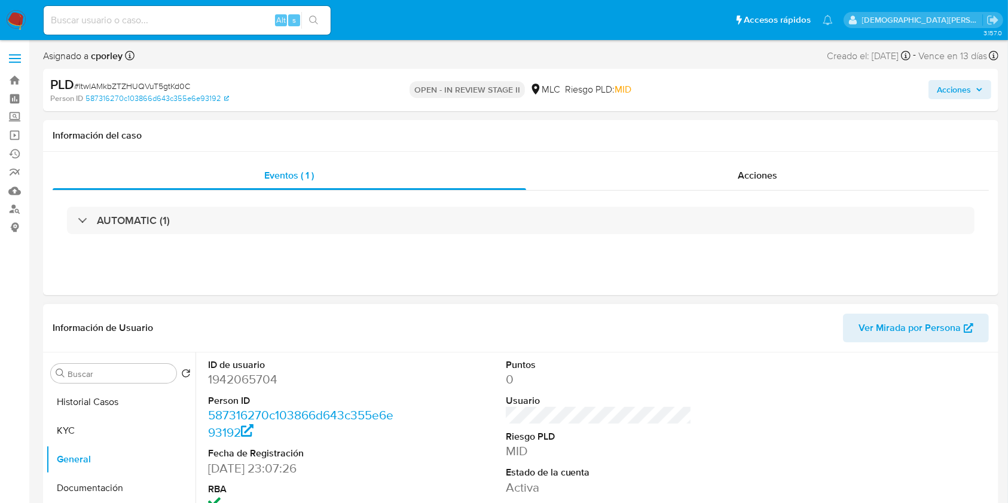
click at [259, 373] on dd "1942065704" at bounding box center [301, 379] width 186 height 17
copy dd "1942065704"
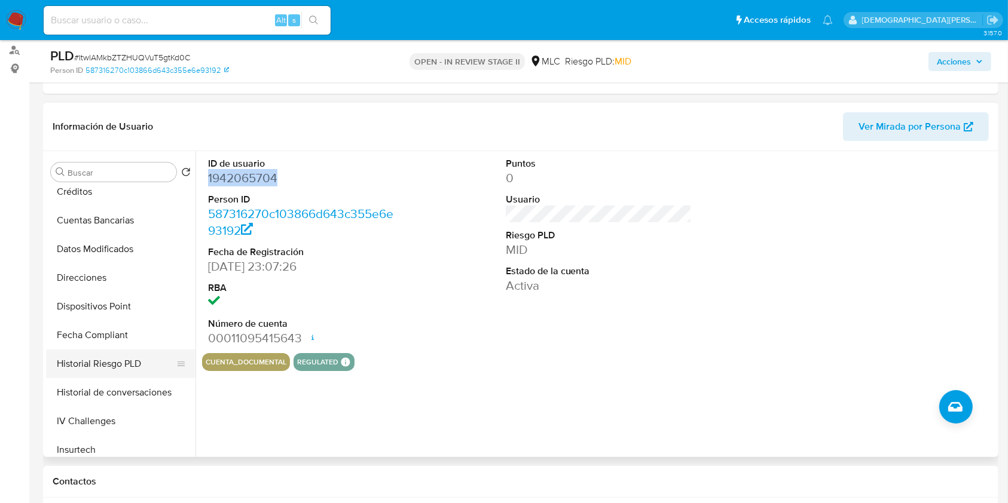
scroll to position [319, 0]
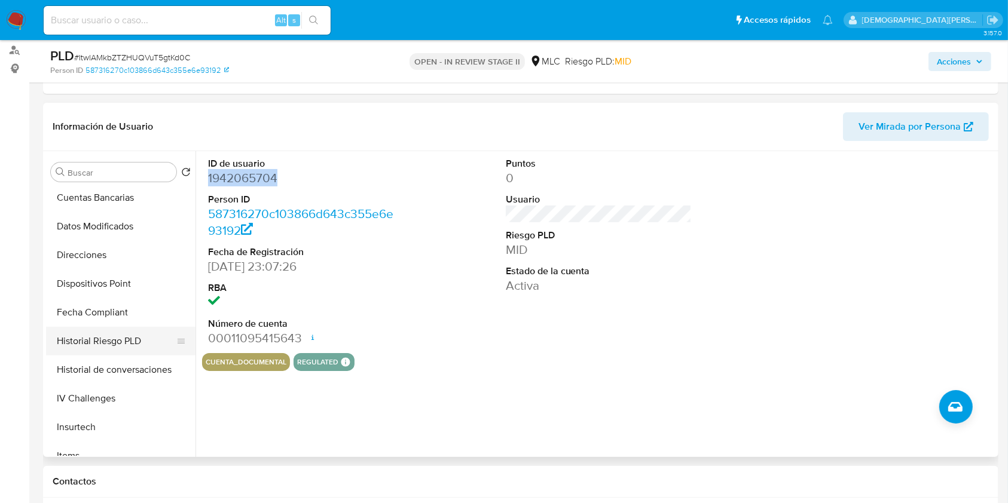
click at [100, 337] on button "Historial Riesgo PLD" at bounding box center [116, 341] width 140 height 29
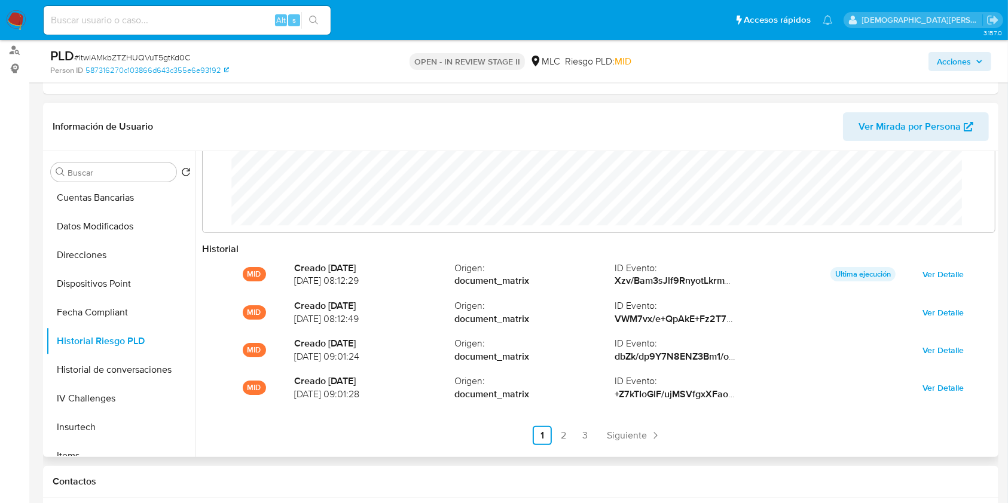
scroll to position [63, 0]
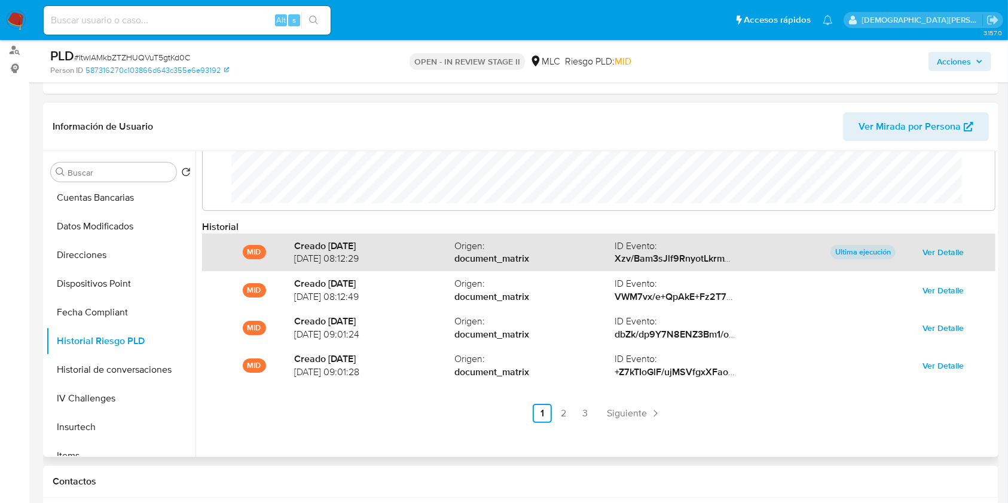
click at [933, 248] on span "Ver Detalle" at bounding box center [942, 252] width 41 height 17
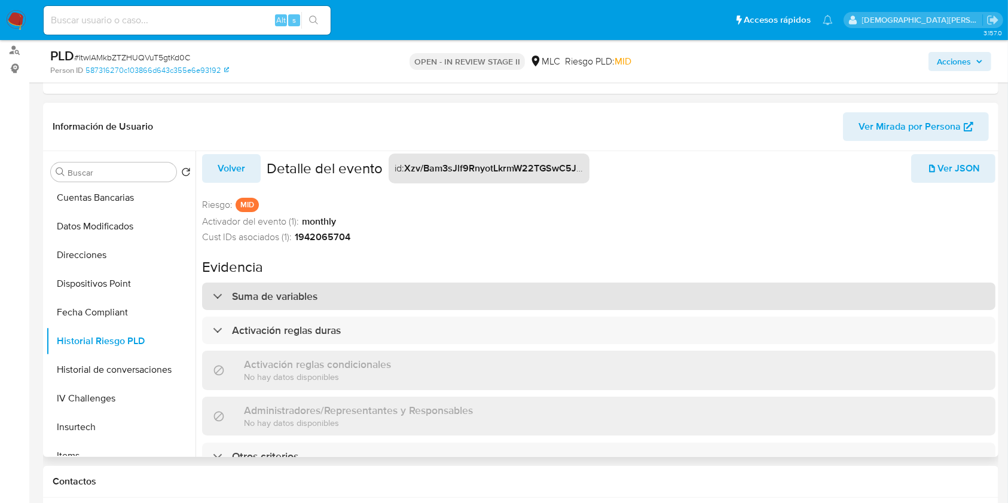
click at [288, 290] on h3 "Suma de variables" at bounding box center [274, 296] width 85 height 13
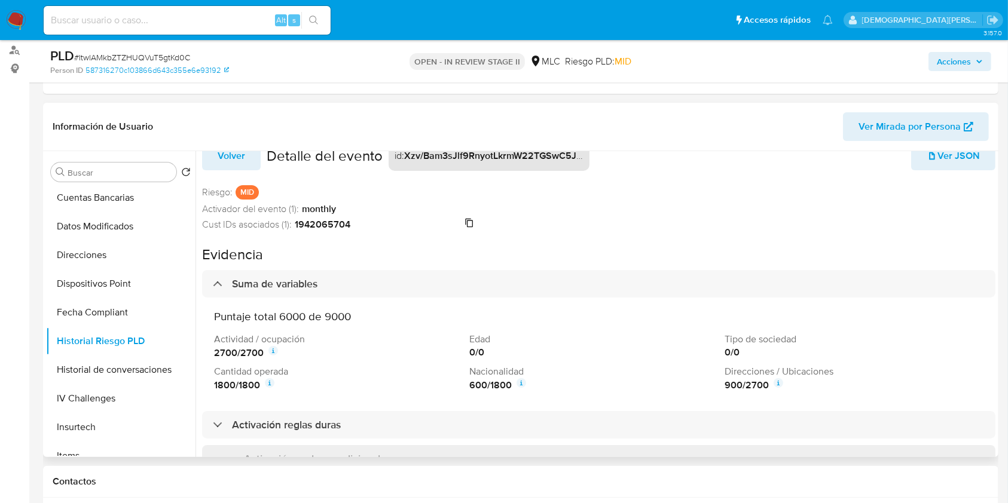
scroll to position [99, 0]
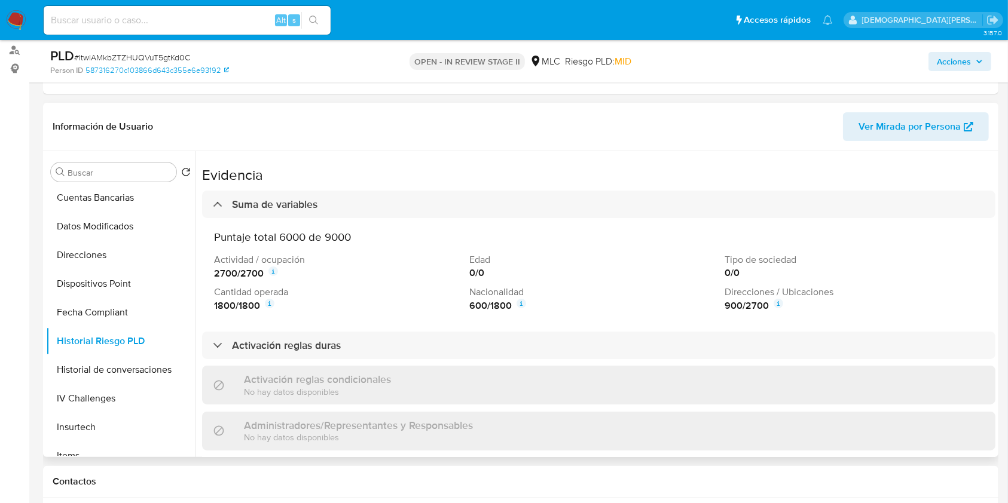
click at [521, 304] on icon at bounding box center [521, 304] width 10 height 10
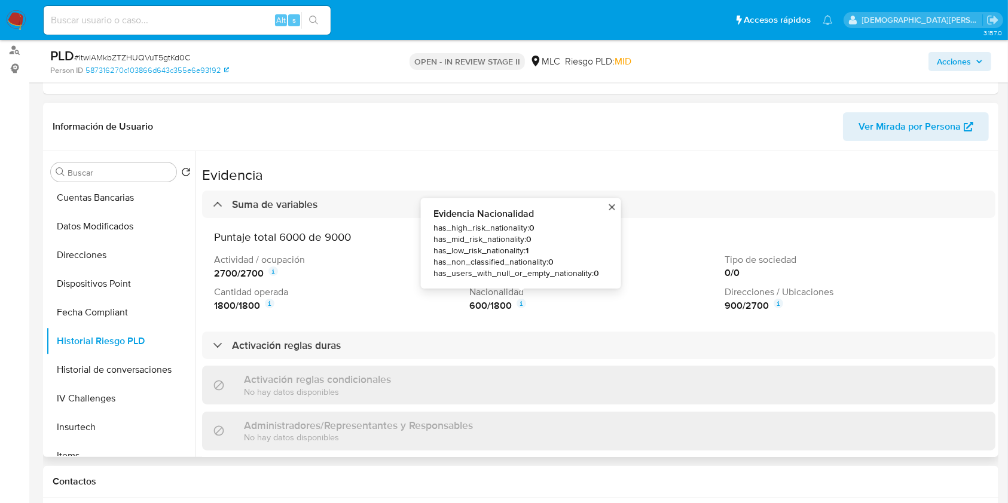
click at [521, 304] on icon at bounding box center [521, 304] width 10 height 10
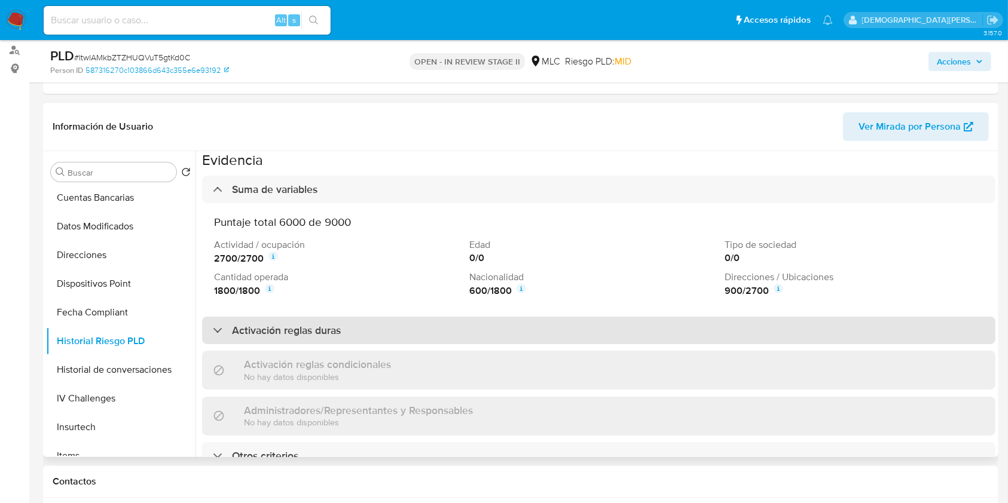
click at [283, 324] on h3 "Activación reglas duras" at bounding box center [286, 330] width 109 height 13
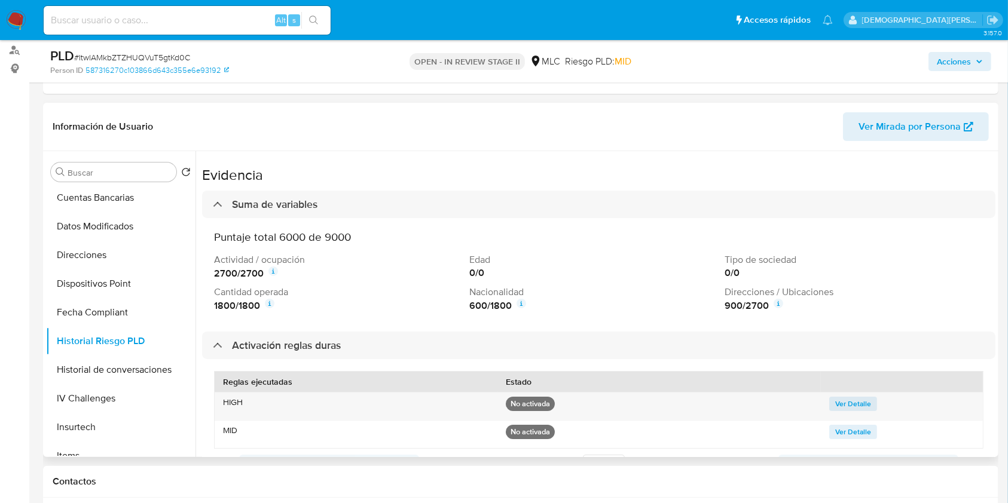
click at [773, 304] on icon at bounding box center [778, 304] width 10 height 10
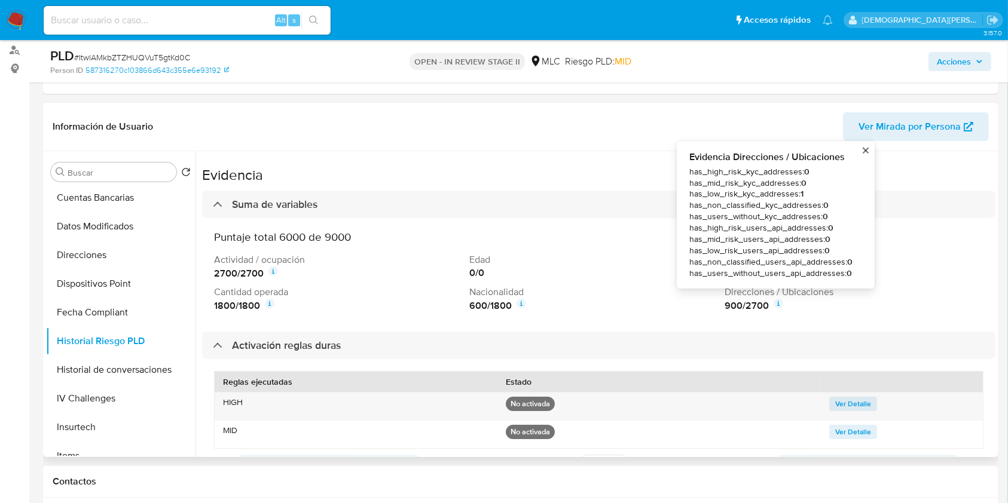
click at [550, 297] on p "Nacionalidad" at bounding box center [594, 292] width 250 height 13
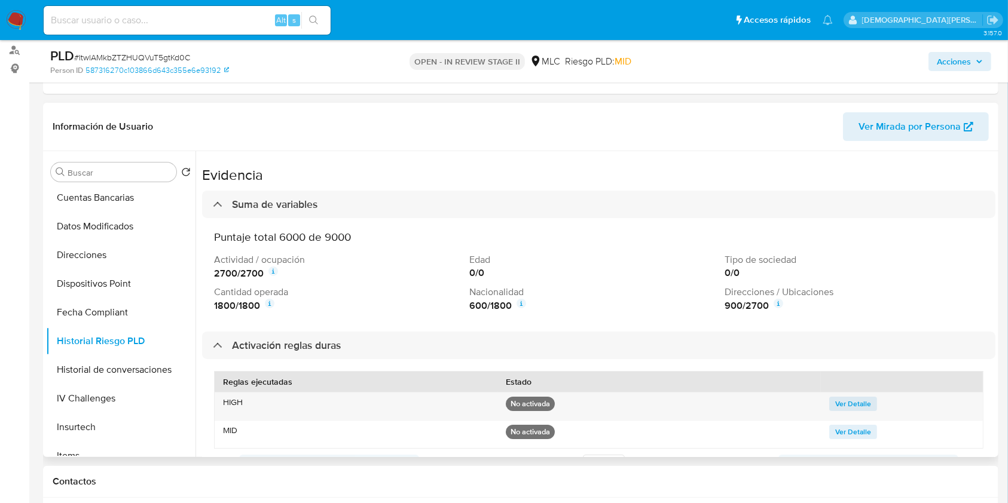
click at [270, 306] on icon at bounding box center [270, 304] width 10 height 10
click at [274, 273] on icon at bounding box center [273, 272] width 2 height 4
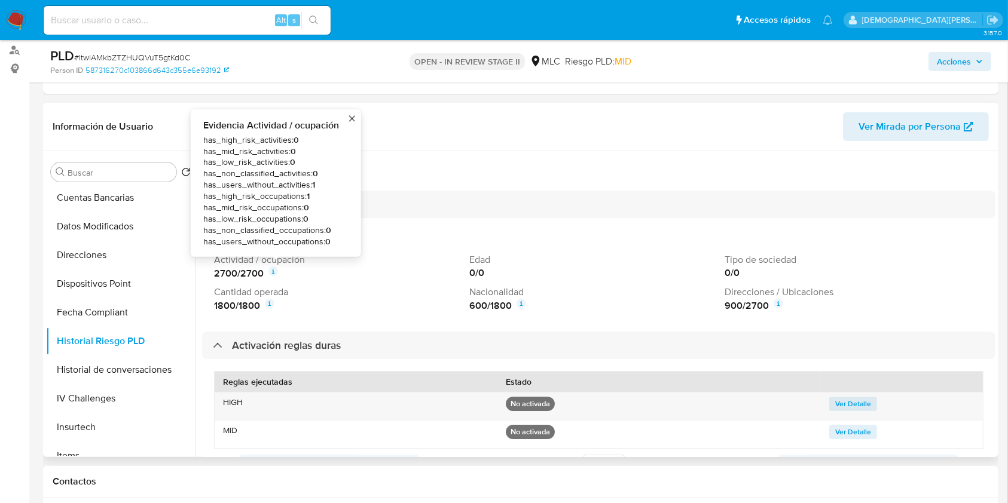
click at [387, 309] on div "1800 / 1800" at bounding box center [339, 306] width 250 height 14
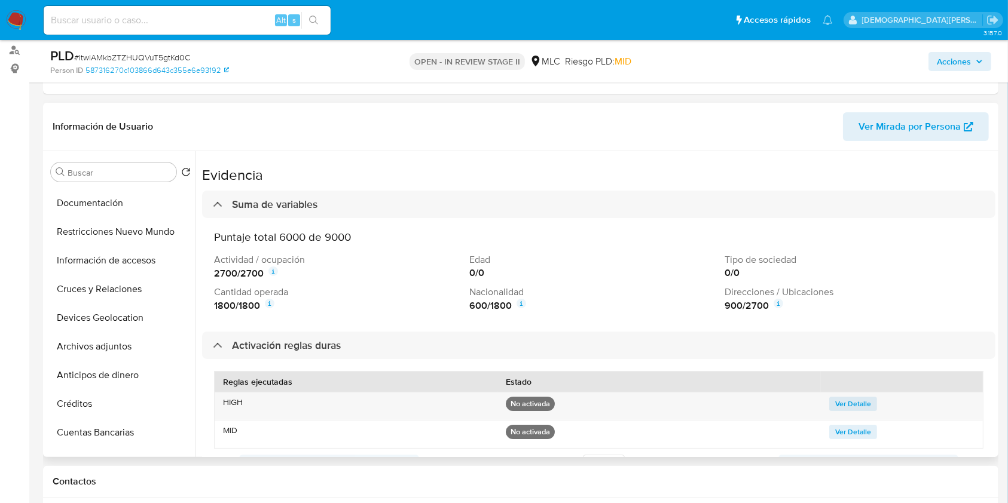
scroll to position [0, 0]
click at [100, 226] on button "KYC" at bounding box center [116, 229] width 140 height 29
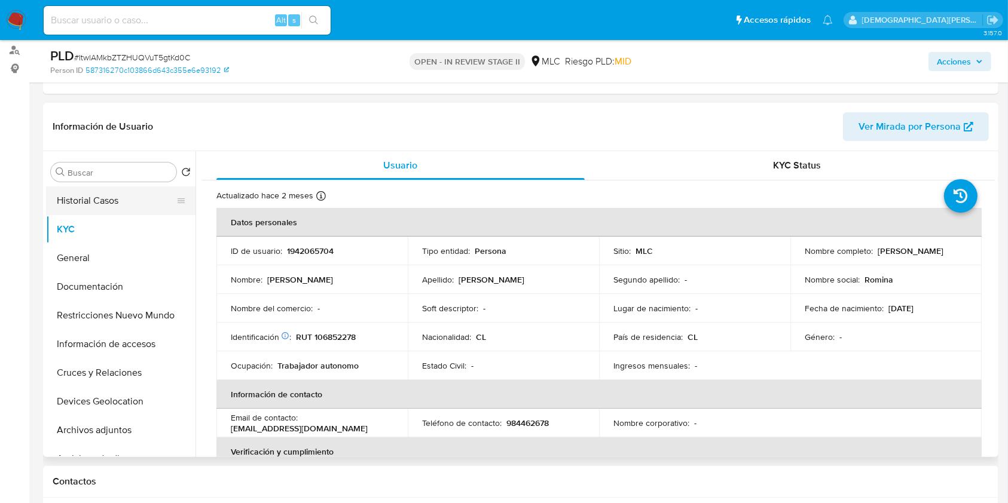
click at [117, 208] on button "Historial Casos" at bounding box center [116, 200] width 140 height 29
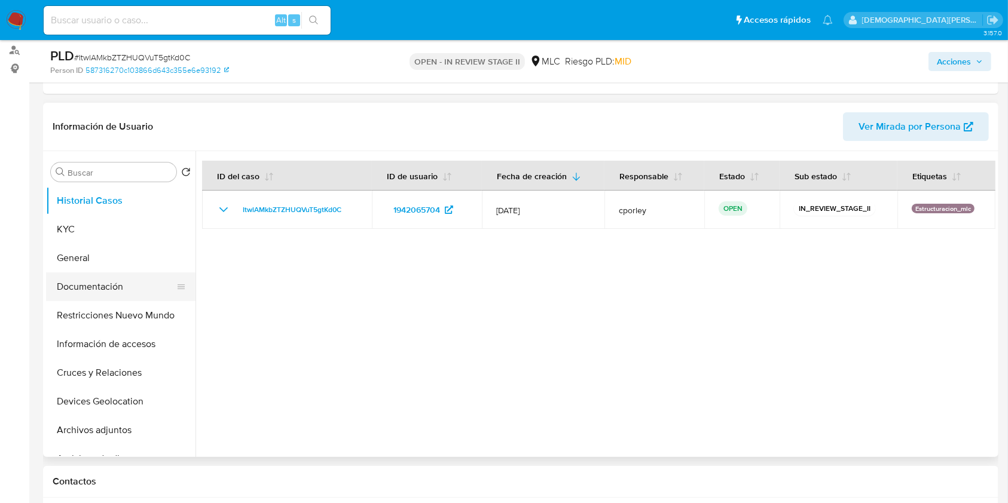
click at [121, 286] on button "Documentación" at bounding box center [116, 287] width 140 height 29
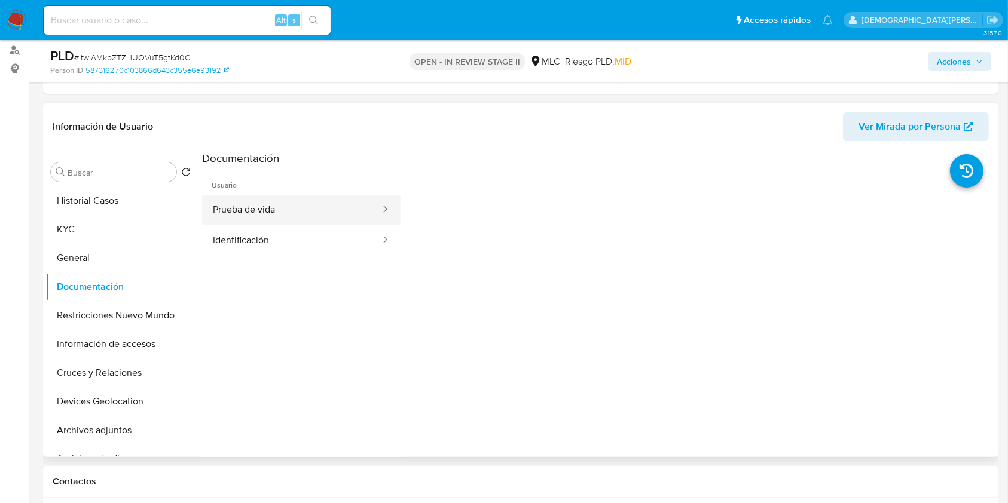
click at [357, 207] on button "Prueba de vida" at bounding box center [291, 210] width 179 height 30
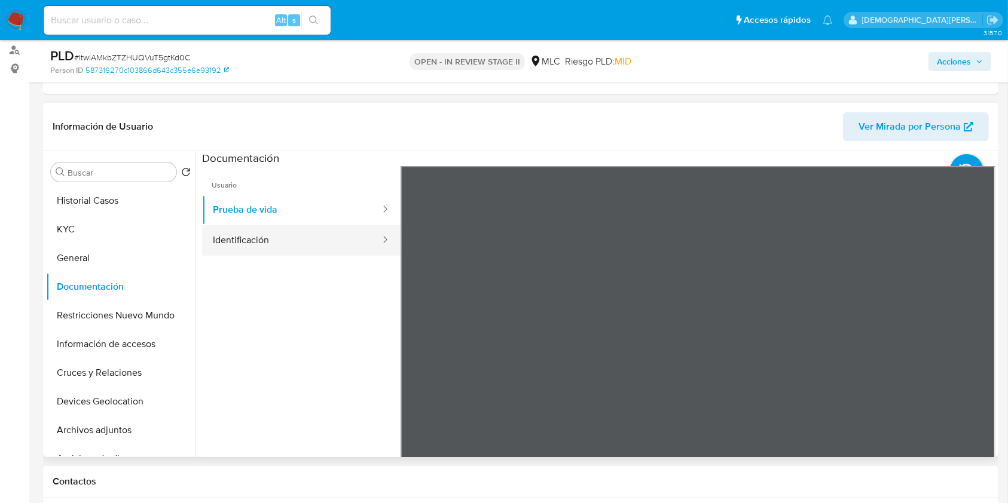
click at [244, 238] on button "Identificación" at bounding box center [291, 240] width 179 height 30
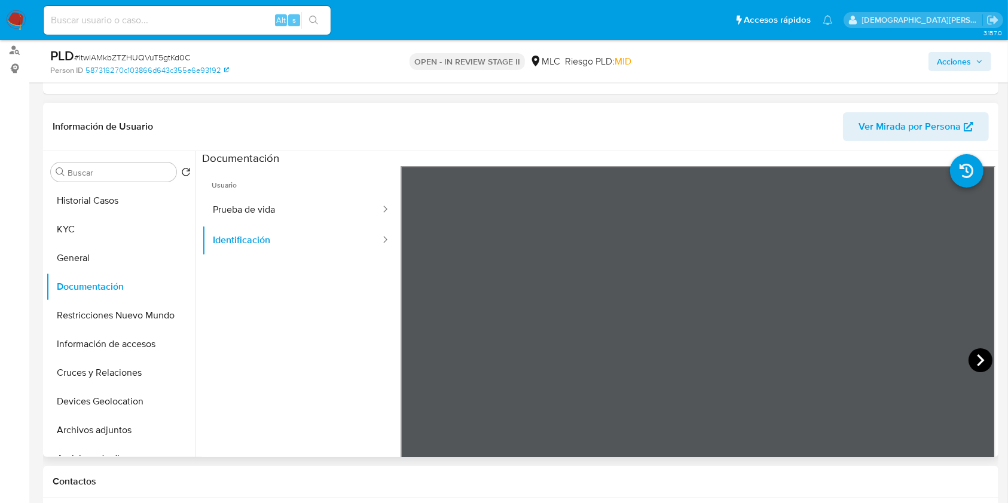
click at [970, 360] on icon at bounding box center [980, 360] width 24 height 24
click at [76, 314] on button "Restricciones Nuevo Mundo" at bounding box center [116, 315] width 140 height 29
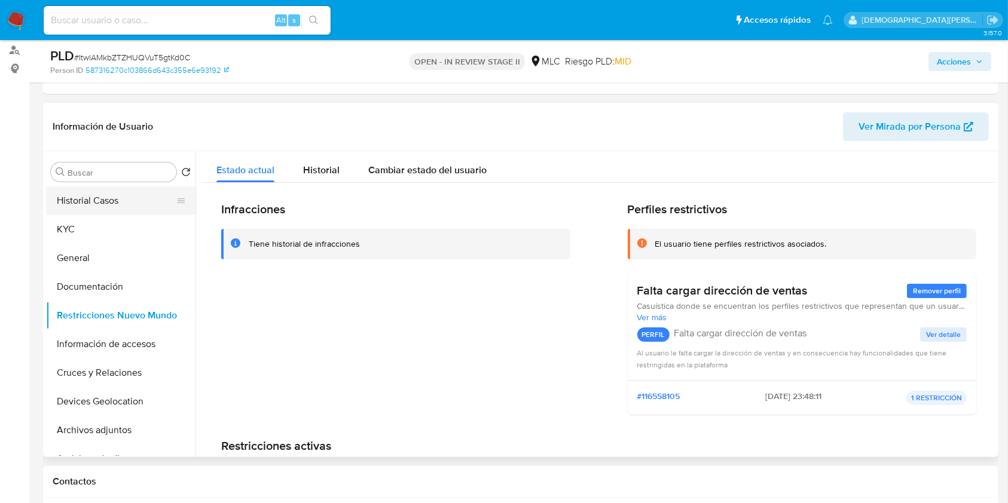
click at [93, 195] on button "Historial Casos" at bounding box center [116, 200] width 140 height 29
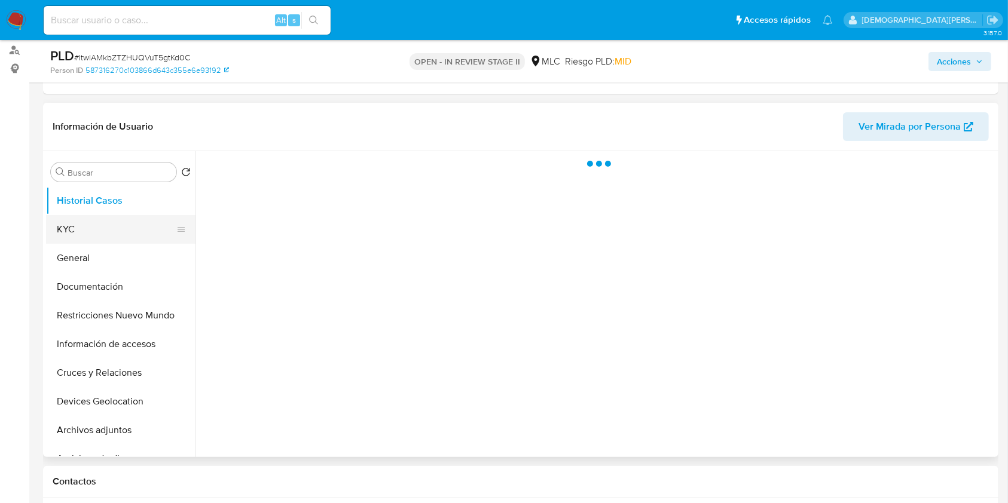
click at [88, 217] on button "KYC" at bounding box center [116, 229] width 140 height 29
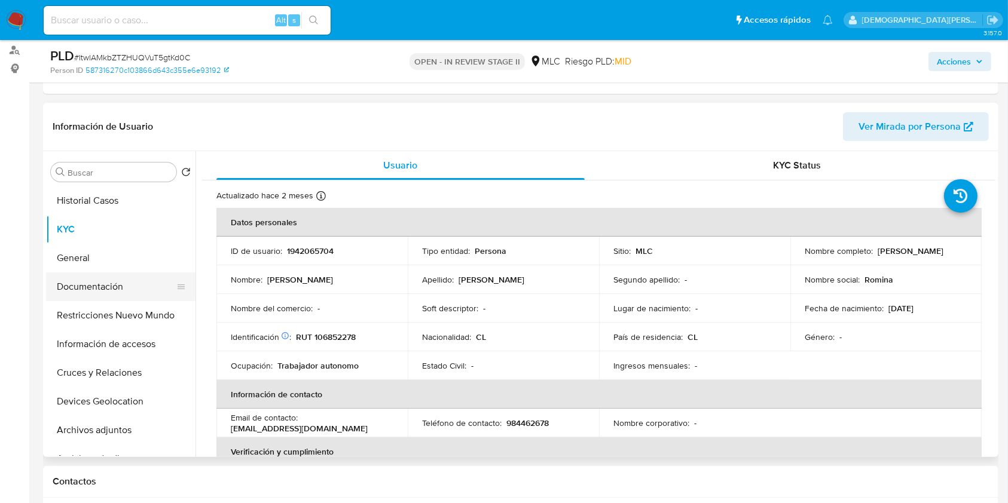
click at [116, 292] on button "Documentación" at bounding box center [116, 287] width 140 height 29
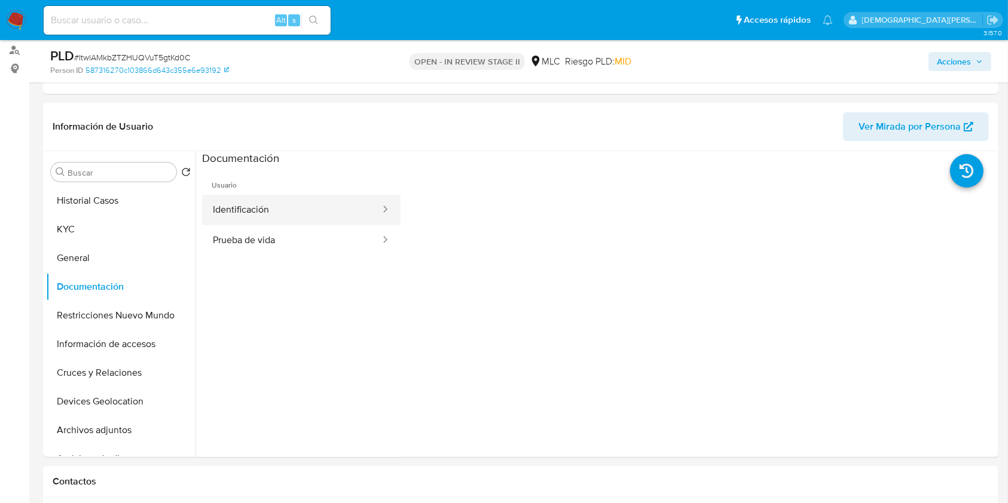
click at [277, 203] on button "Identificación" at bounding box center [291, 210] width 179 height 30
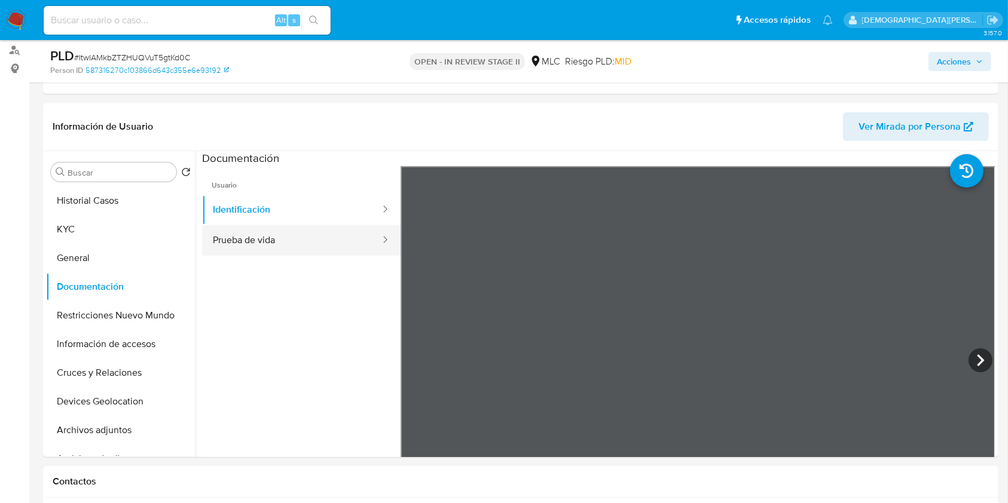
click at [259, 246] on button "Prueba de vida" at bounding box center [291, 240] width 179 height 30
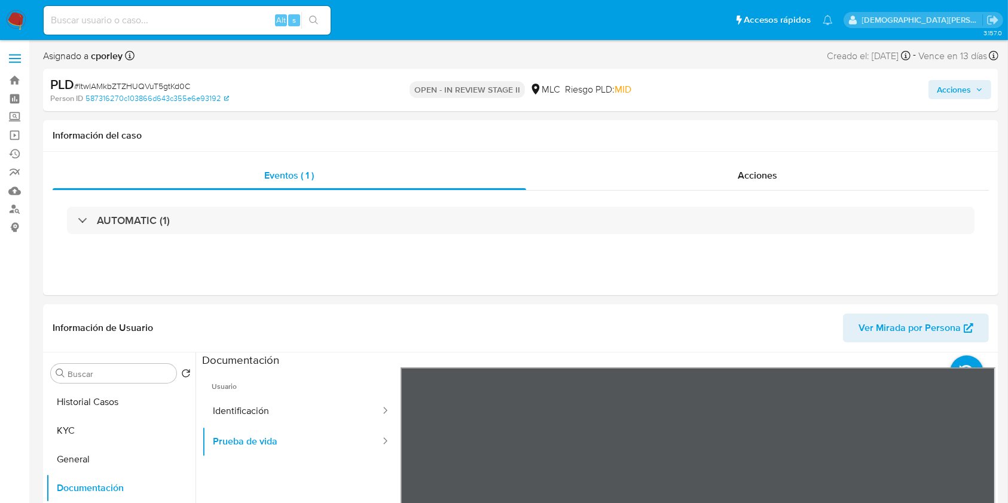
click at [941, 90] on span "Acciones" at bounding box center [953, 89] width 34 height 19
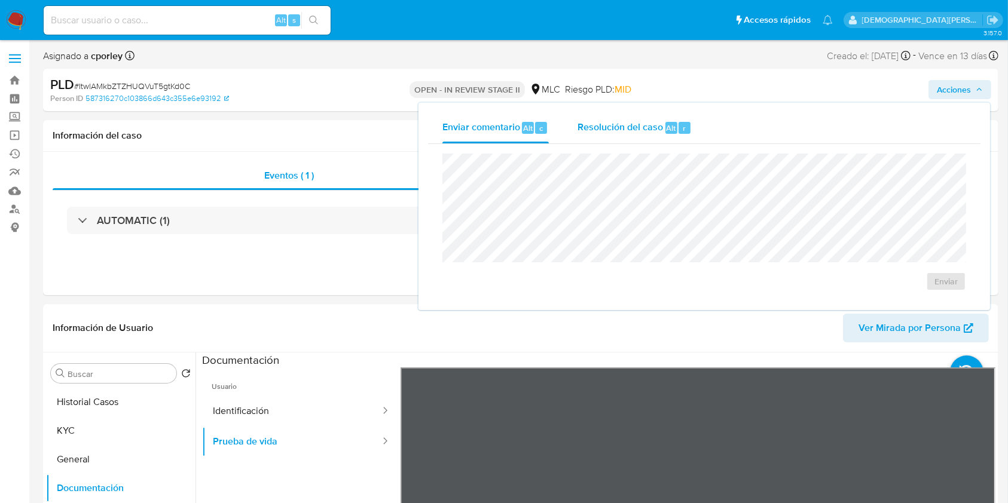
click at [586, 126] on span "Resolución del caso" at bounding box center [619, 128] width 85 height 14
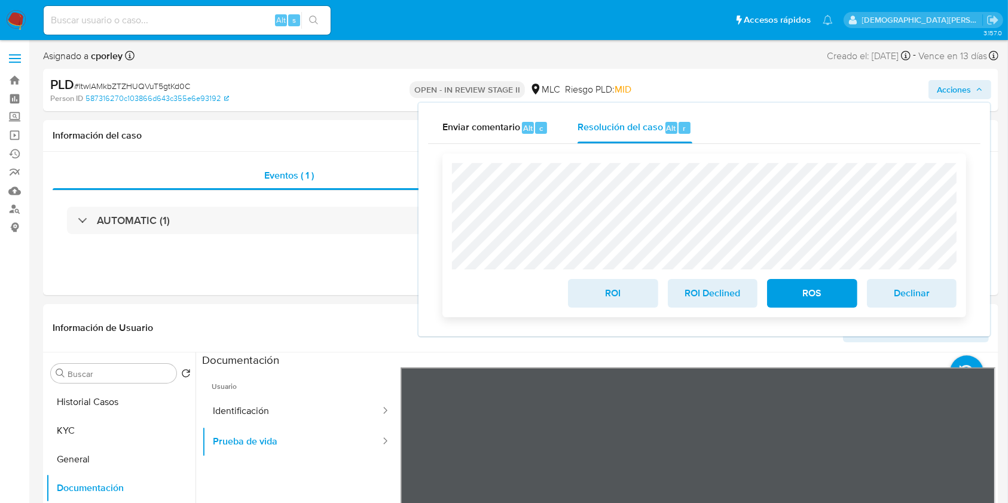
click at [807, 293] on span "ROS" at bounding box center [811, 293] width 59 height 26
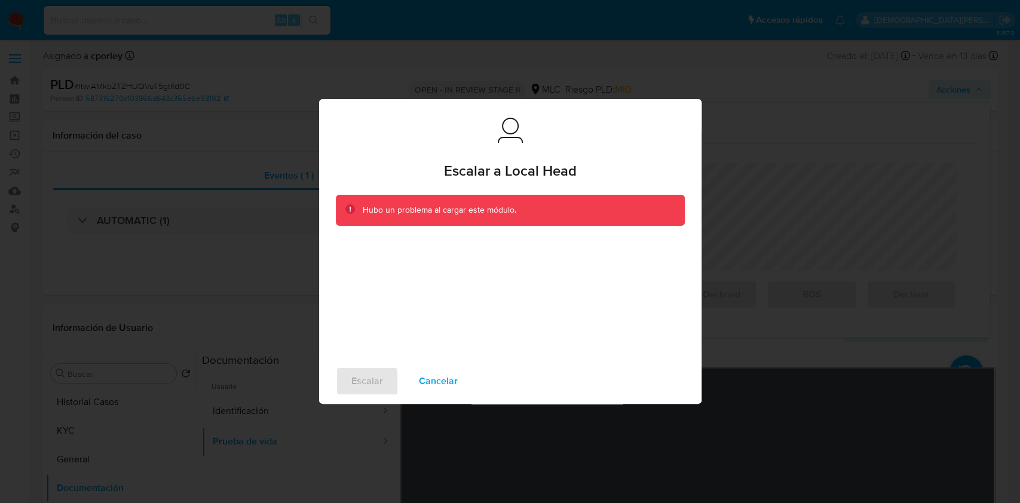
click at [440, 381] on span "Cancelar" at bounding box center [438, 381] width 39 height 26
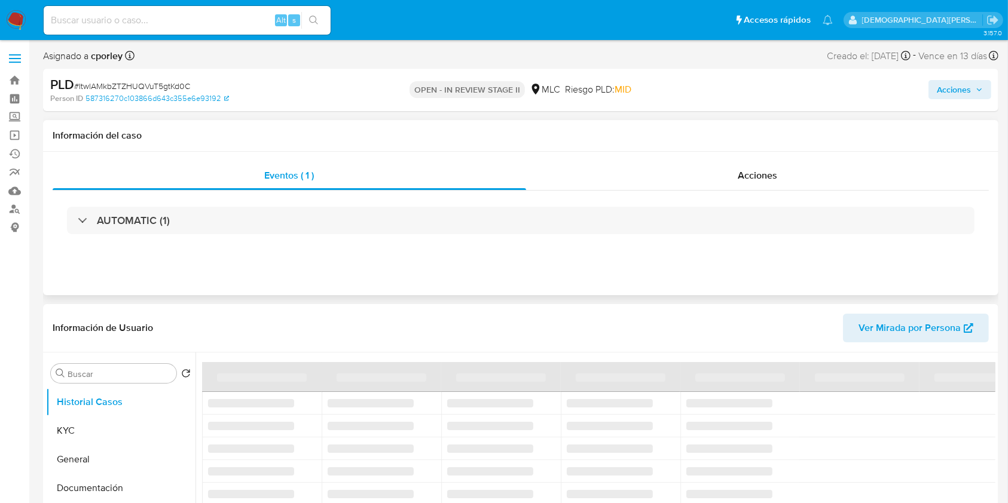
select select "10"
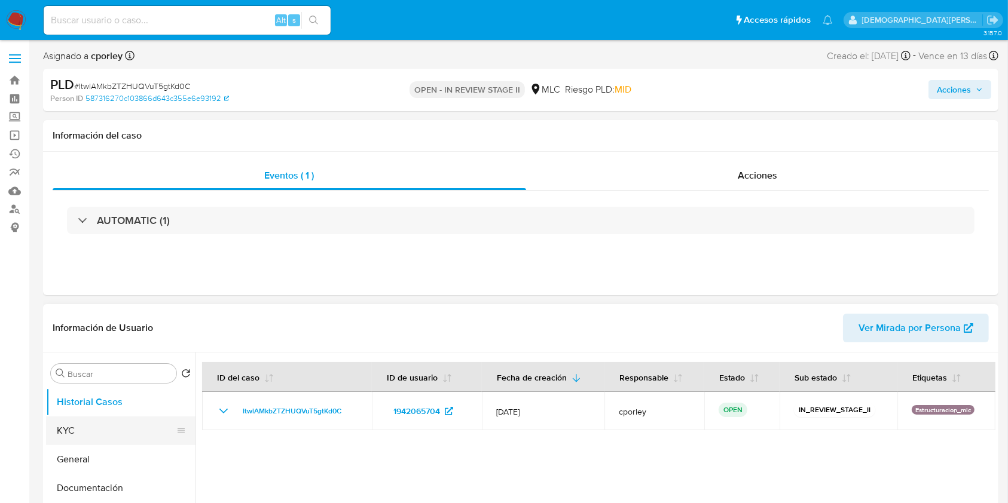
click at [75, 427] on button "KYC" at bounding box center [116, 431] width 140 height 29
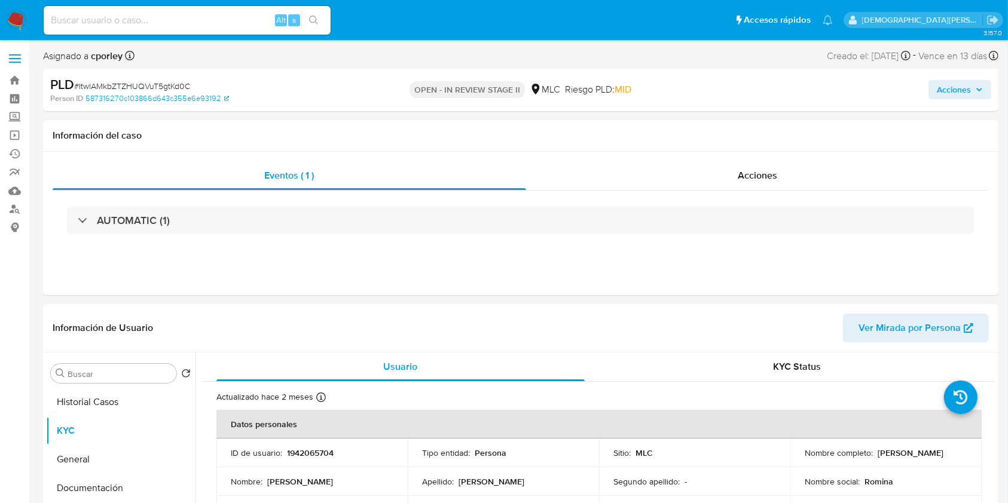
click at [957, 86] on span "Acciones" at bounding box center [953, 89] width 34 height 19
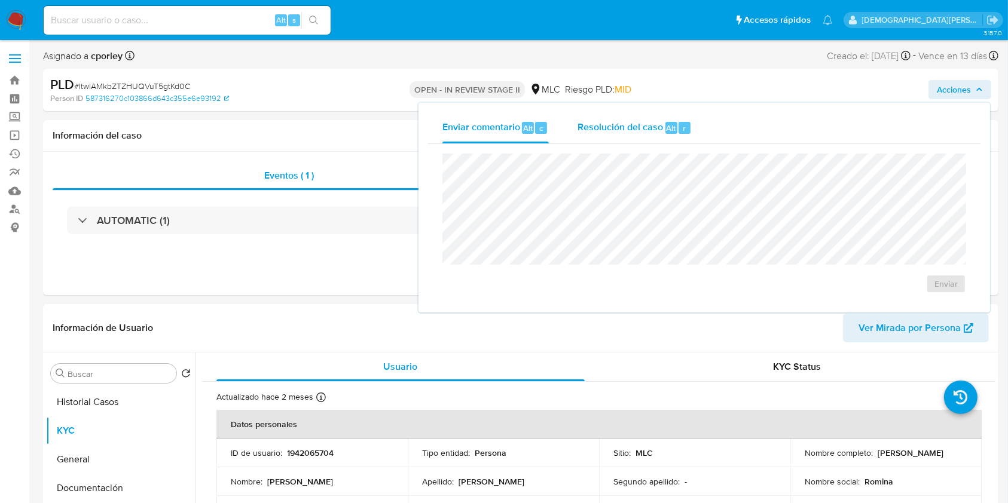
click at [596, 125] on span "Resolución del caso" at bounding box center [619, 128] width 85 height 14
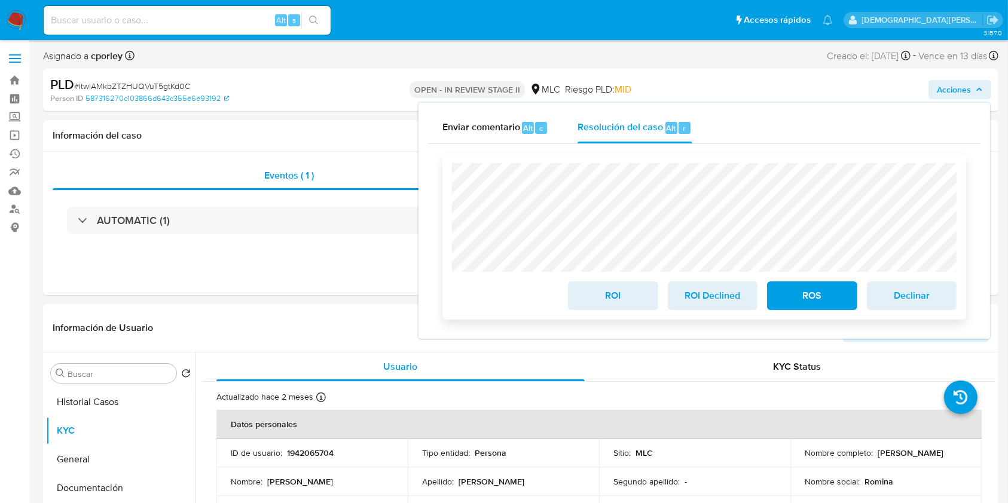
click at [798, 296] on span "ROS" at bounding box center [811, 296] width 59 height 26
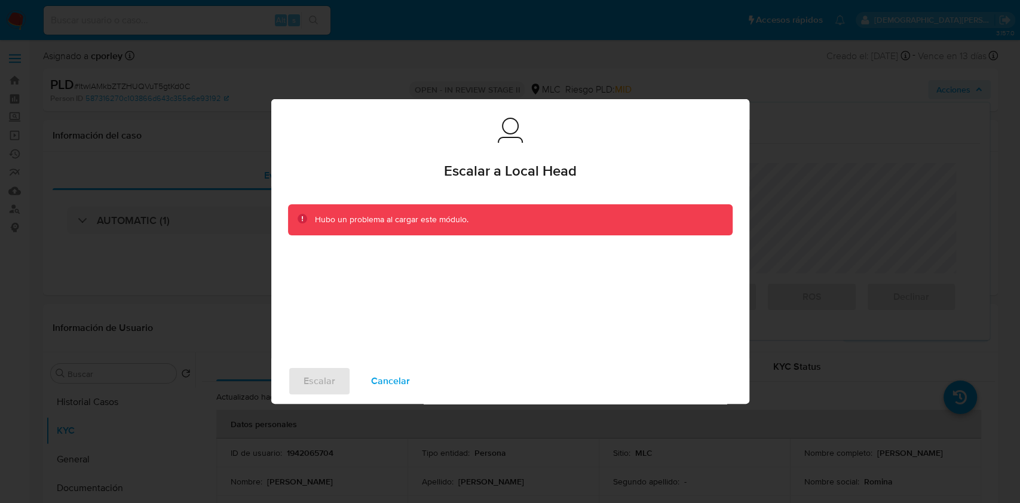
click at [382, 383] on span "Cancelar" at bounding box center [390, 381] width 39 height 26
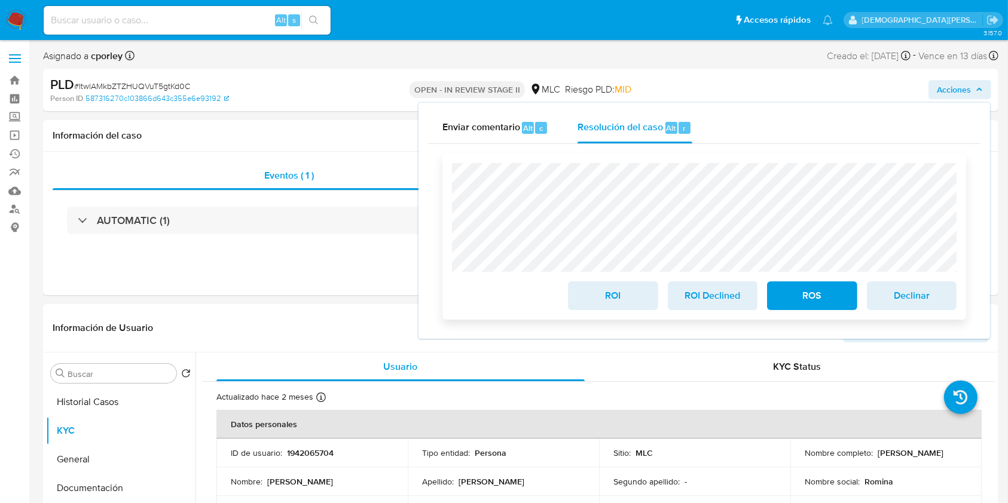
click at [798, 295] on span "ROS" at bounding box center [811, 296] width 59 height 26
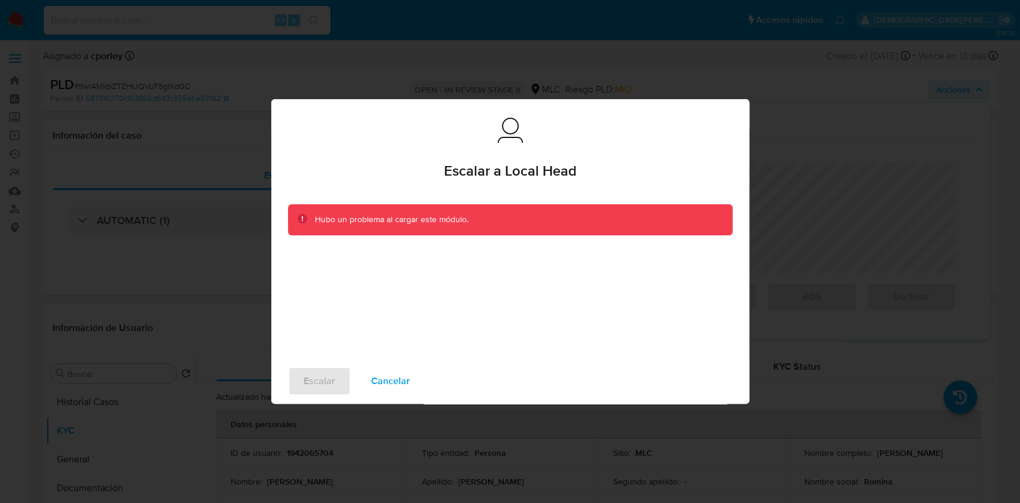
click at [378, 385] on span "Cancelar" at bounding box center [390, 381] width 39 height 26
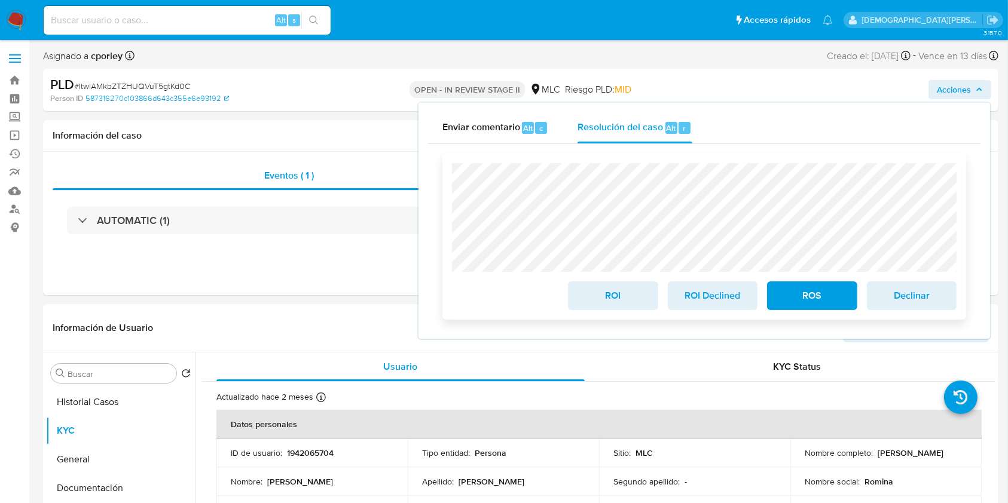
click at [803, 299] on span "ROS" at bounding box center [811, 296] width 59 height 26
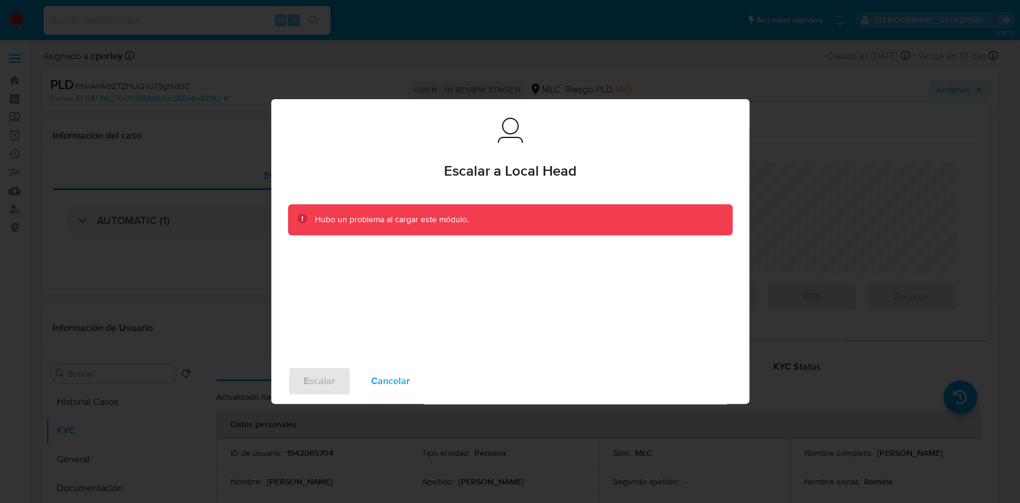
click at [388, 379] on span "Cancelar" at bounding box center [390, 381] width 39 height 26
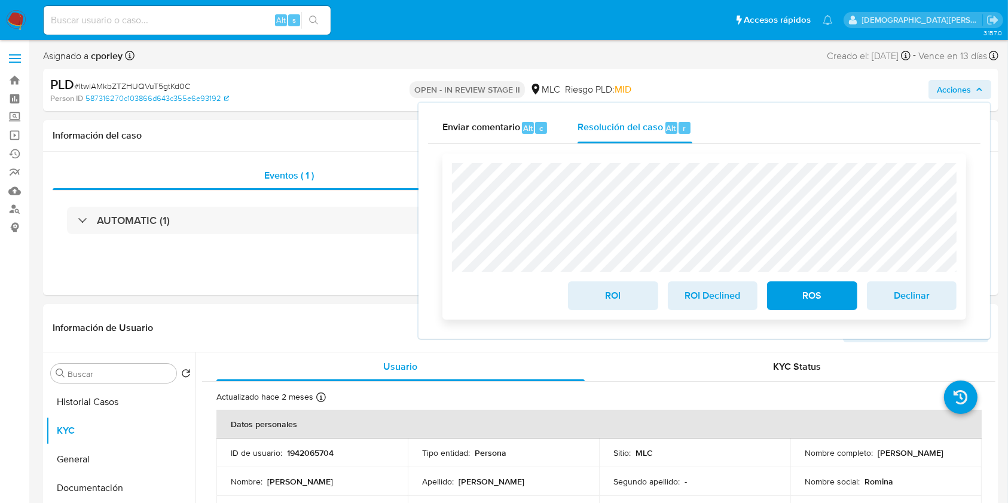
click at [794, 299] on span "ROS" at bounding box center [811, 296] width 59 height 26
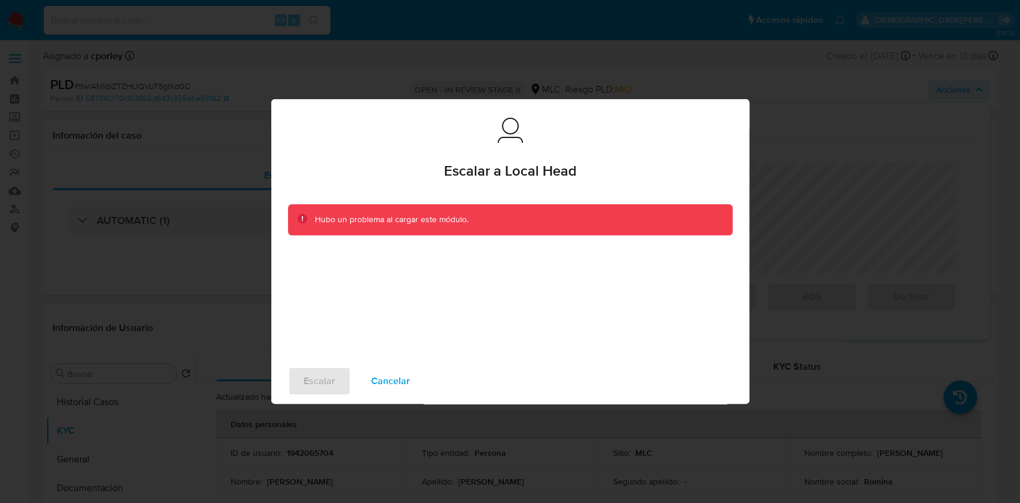
click at [371, 373] on span "Cancelar" at bounding box center [390, 381] width 39 height 26
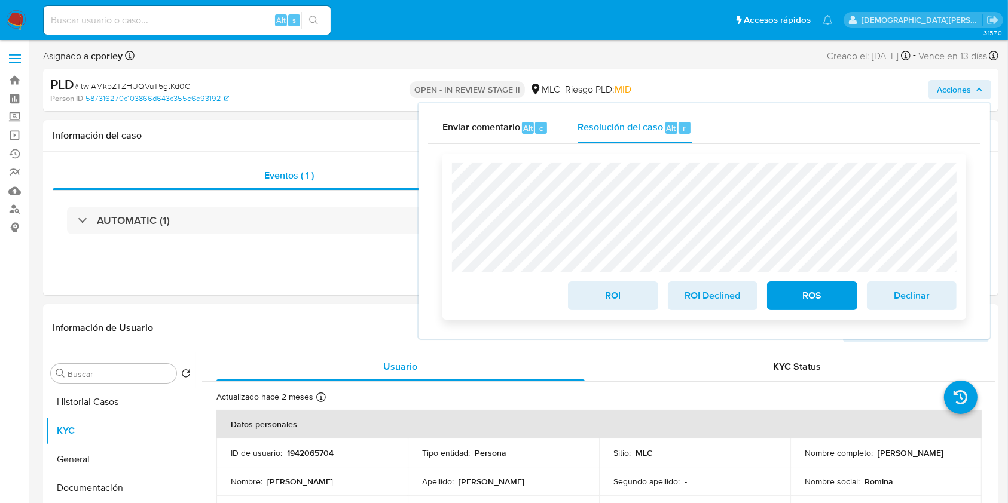
click at [777, 299] on button "ROS" at bounding box center [812, 295] width 90 height 29
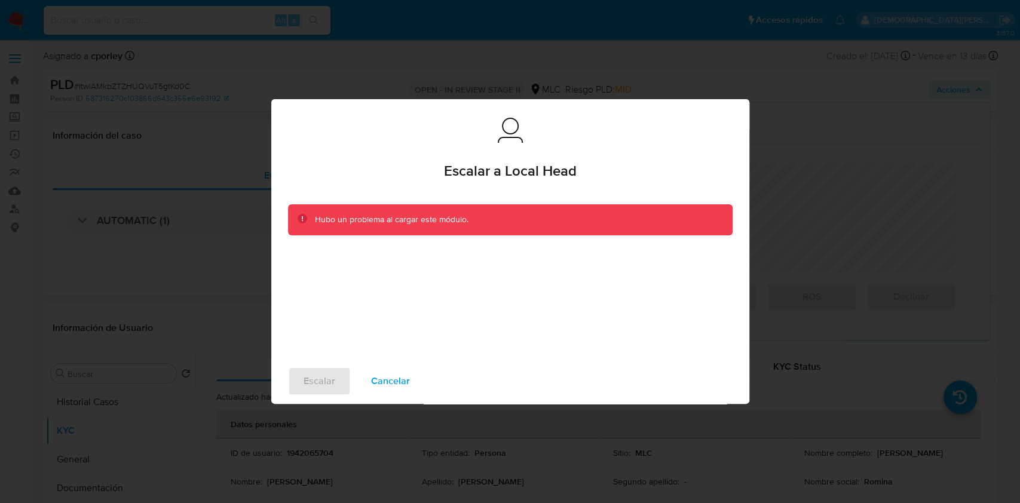
click at [391, 393] on span "Cancelar" at bounding box center [390, 381] width 39 height 26
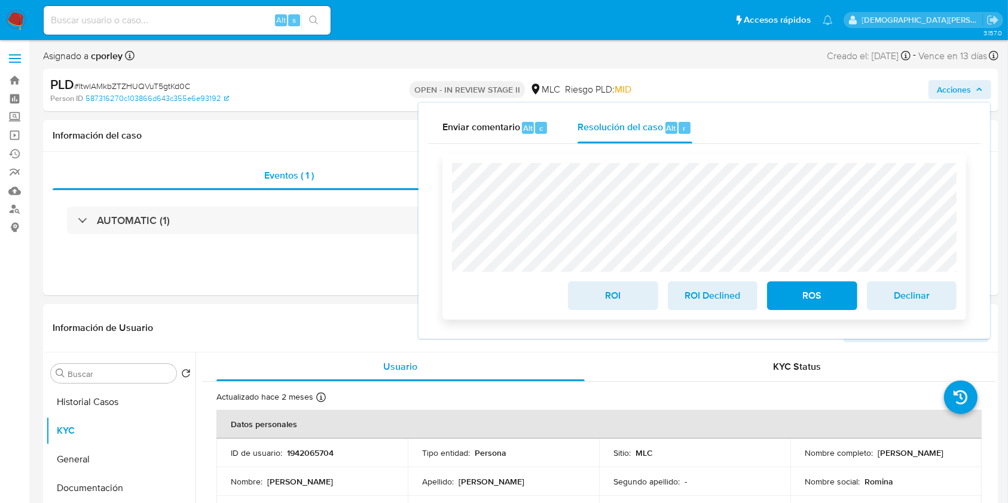
click at [778, 290] on button "ROS" at bounding box center [812, 295] width 90 height 29
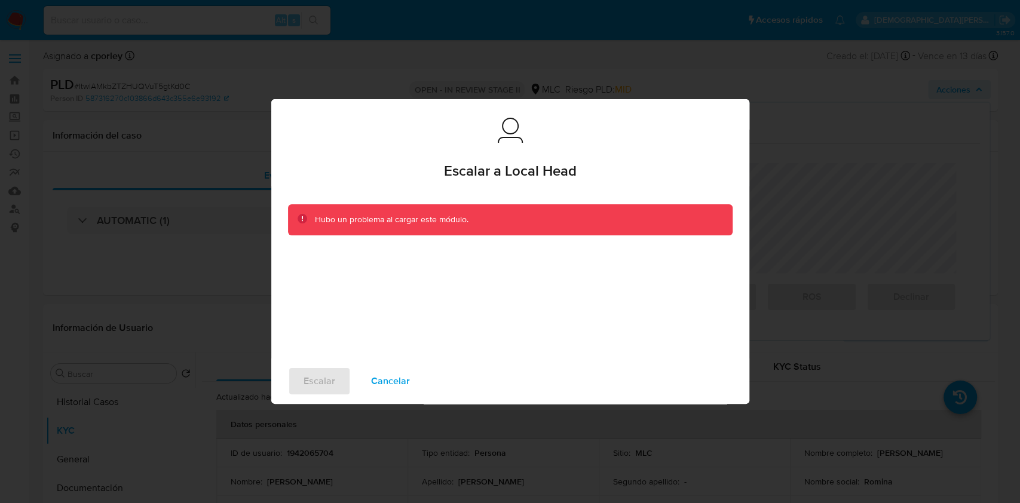
click at [382, 378] on span "Cancelar" at bounding box center [390, 381] width 39 height 26
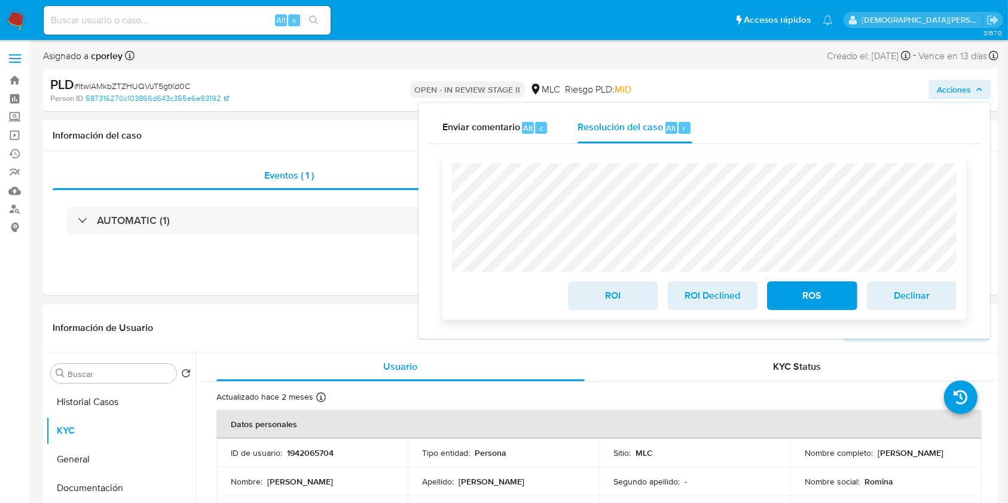
click at [788, 300] on span "ROS" at bounding box center [811, 296] width 59 height 26
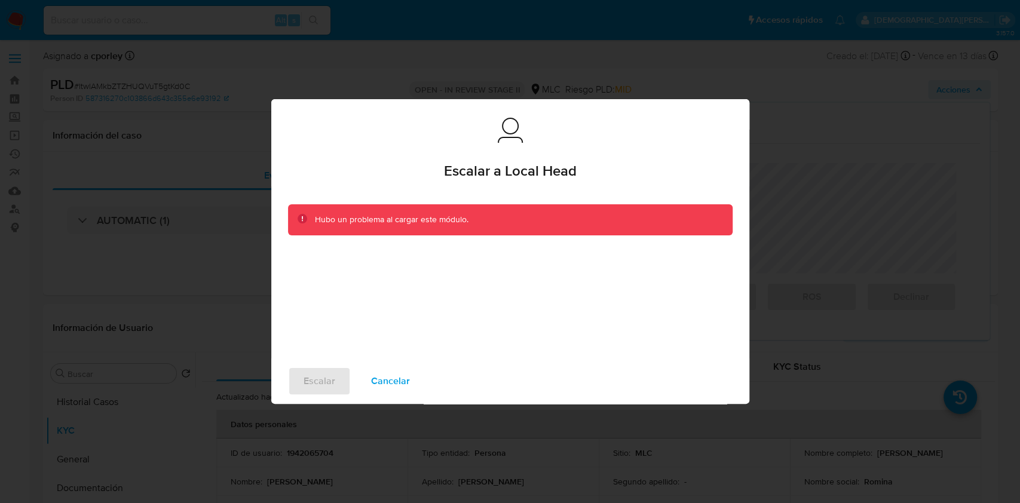
click at [230, 176] on div "Escalar a Local Head Escalar a Local Head Hubo un problema al cargar este módul…" at bounding box center [510, 251] width 1020 height 503
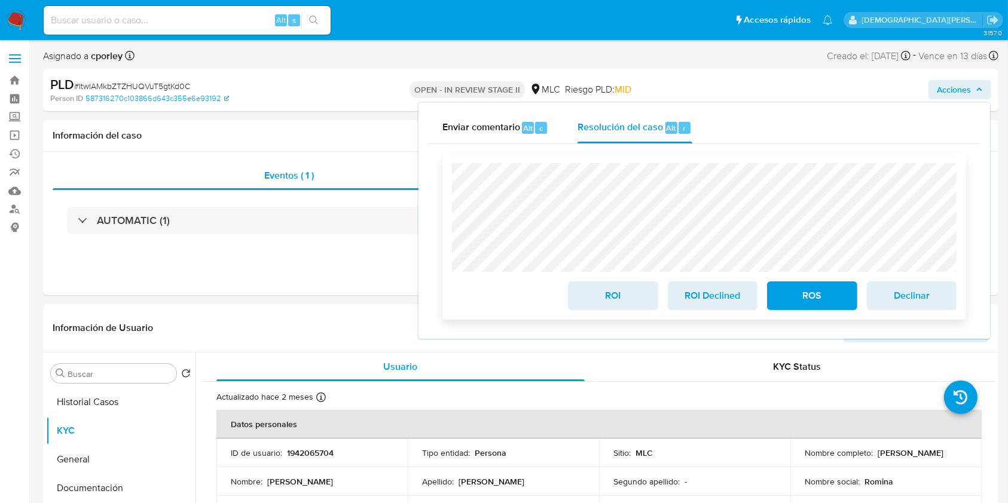
click at [800, 298] on span "ROS" at bounding box center [811, 296] width 59 height 26
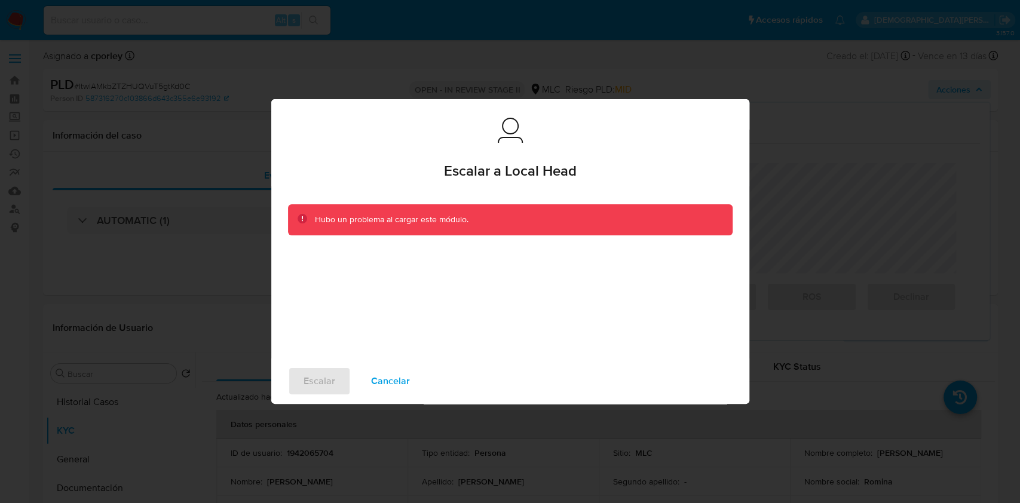
click at [391, 375] on span "Cancelar" at bounding box center [390, 381] width 39 height 26
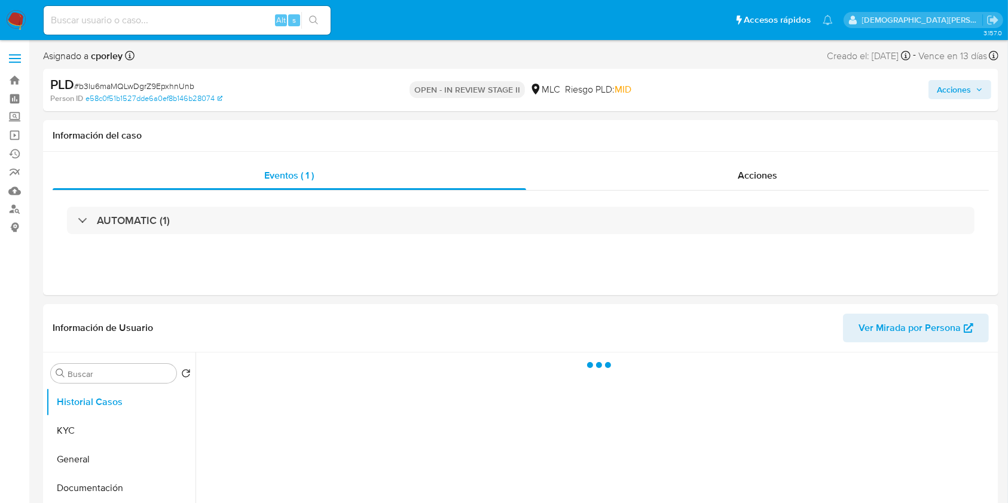
click at [944, 88] on span "Acciones" at bounding box center [953, 89] width 34 height 19
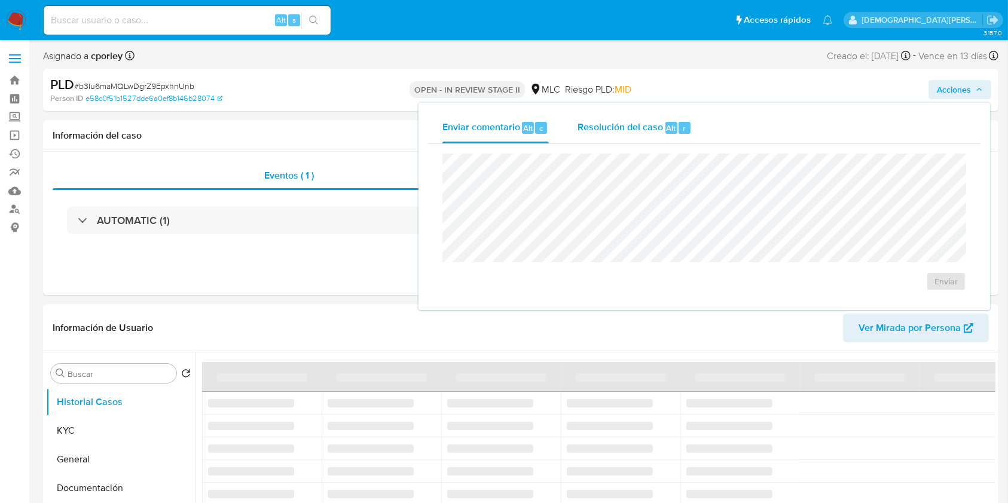
click at [657, 130] on span "Resolución del caso" at bounding box center [619, 128] width 85 height 14
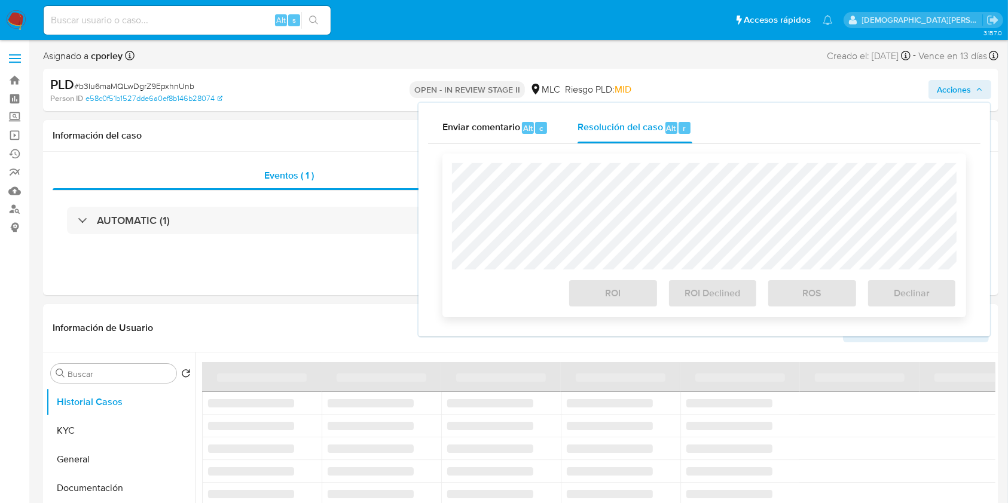
select select "10"
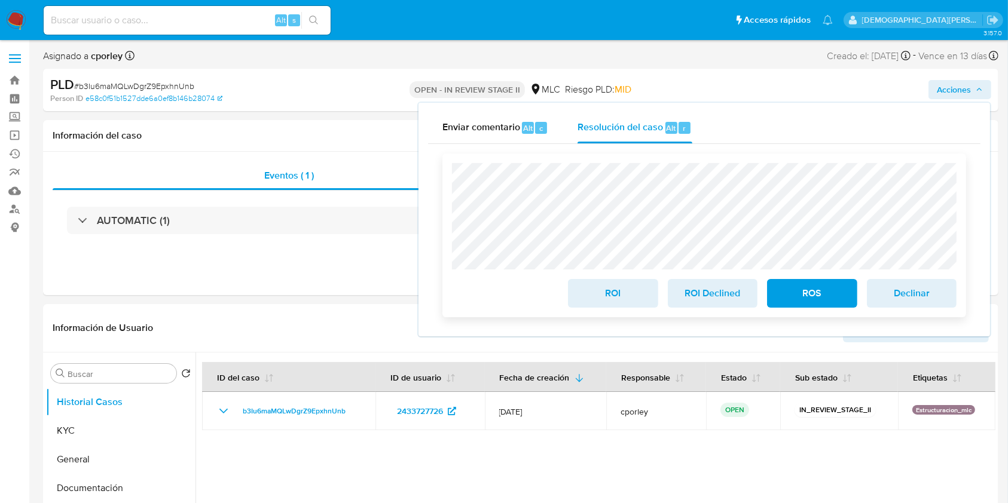
click at [776, 292] on button "ROS" at bounding box center [812, 293] width 90 height 29
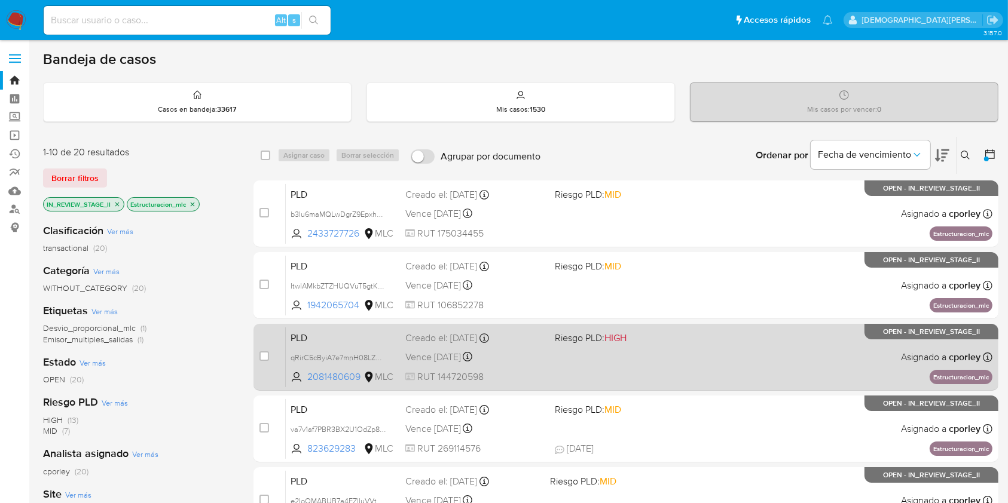
click at [548, 371] on div "PLD qRirC5cByiA7e7mnH08LZKK1 2081480609 MLC Riesgo PLD: HIGH Creado el: [DATE] …" at bounding box center [639, 357] width 706 height 60
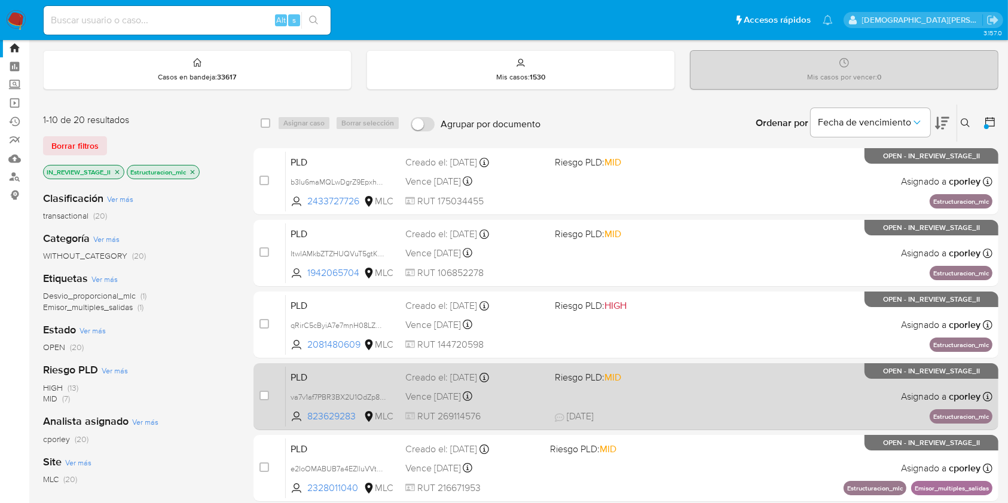
scroll to position [79, 0]
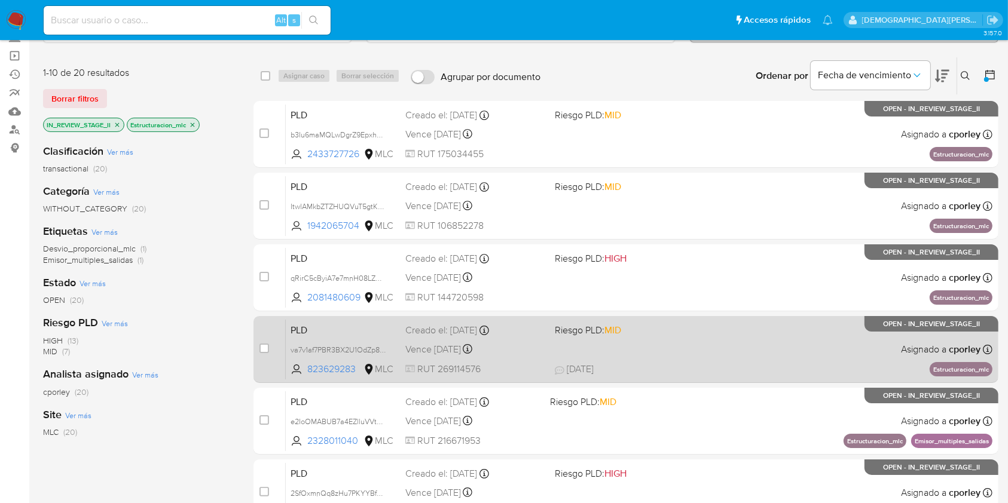
click at [508, 356] on div "Vence [DATE] Vence el [DATE] 06:07:15" at bounding box center [474, 349] width 139 height 16
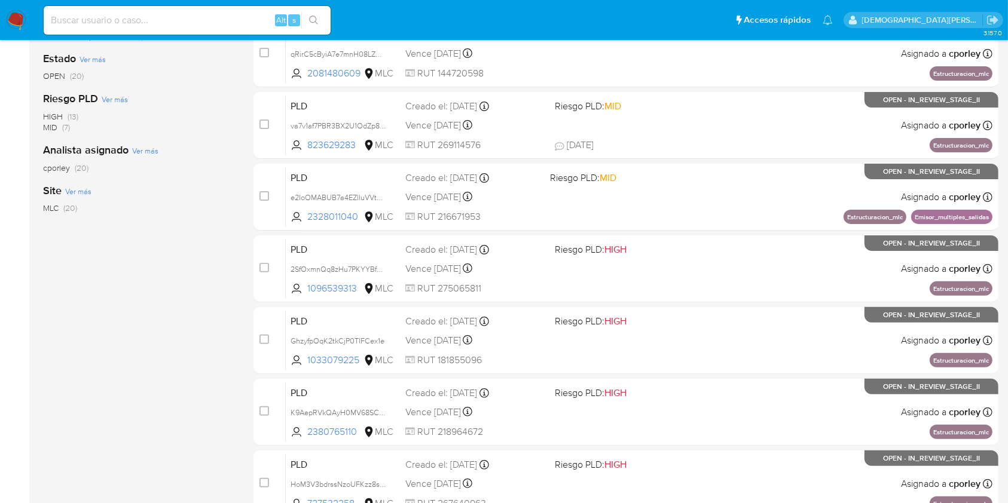
scroll to position [440, 0]
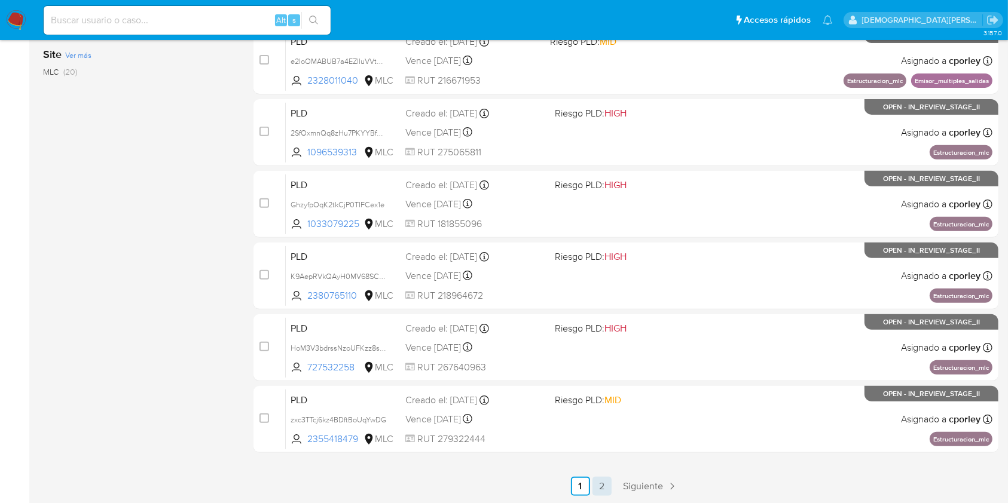
click at [593, 488] on link "2" at bounding box center [601, 486] width 19 height 19
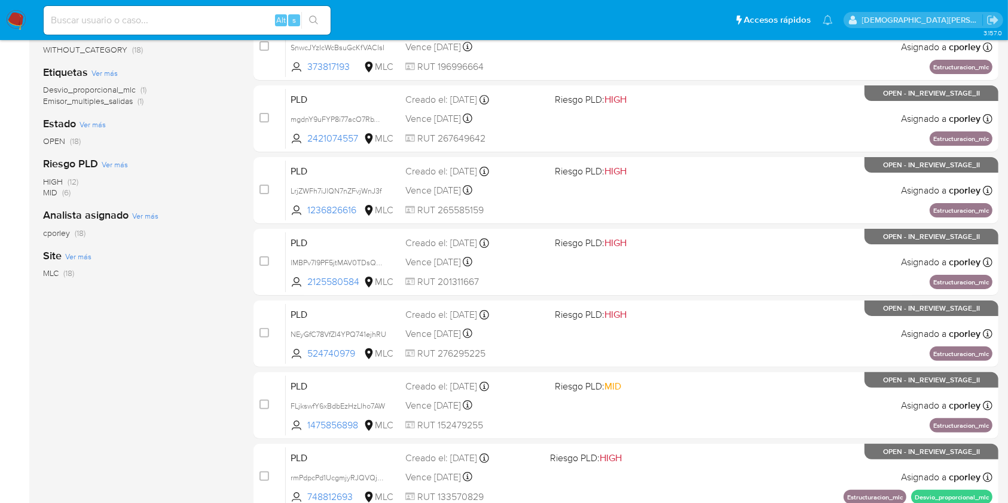
scroll to position [296, 0]
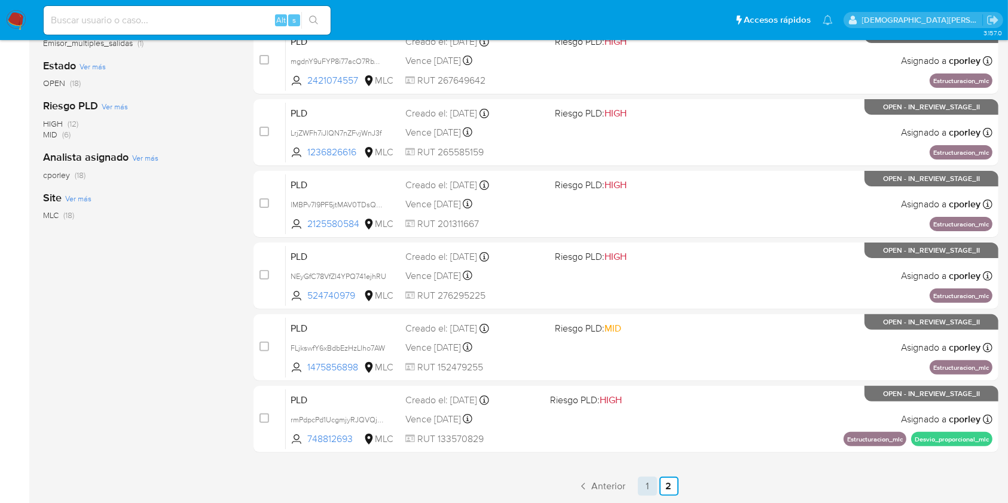
click at [650, 483] on link "1" at bounding box center [647, 486] width 19 height 19
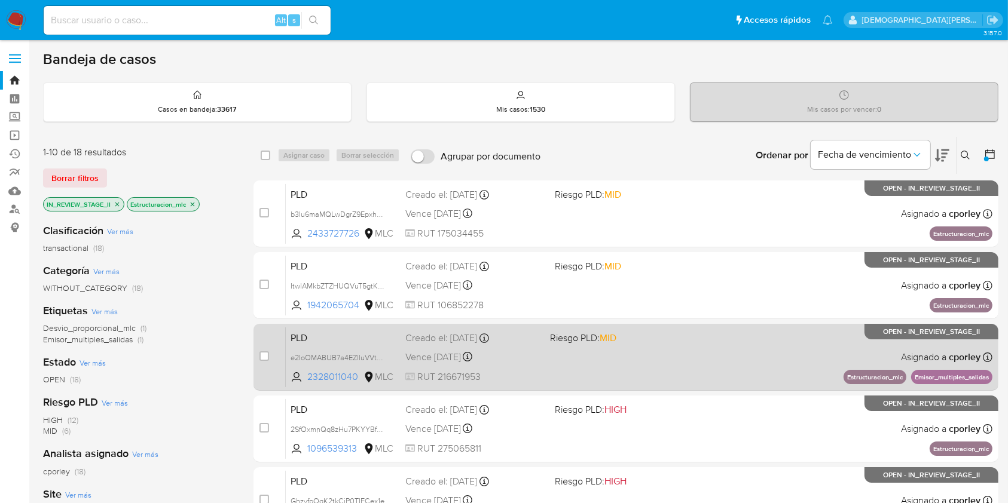
click at [504, 350] on div "Vence in 13 days Vence el 10/09/2025 06:07:15" at bounding box center [472, 357] width 135 height 16
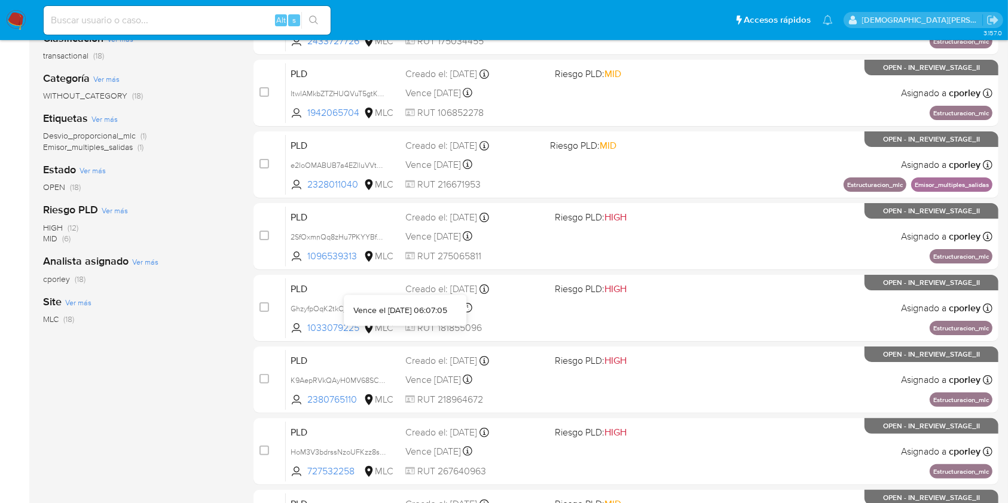
scroll to position [440, 0]
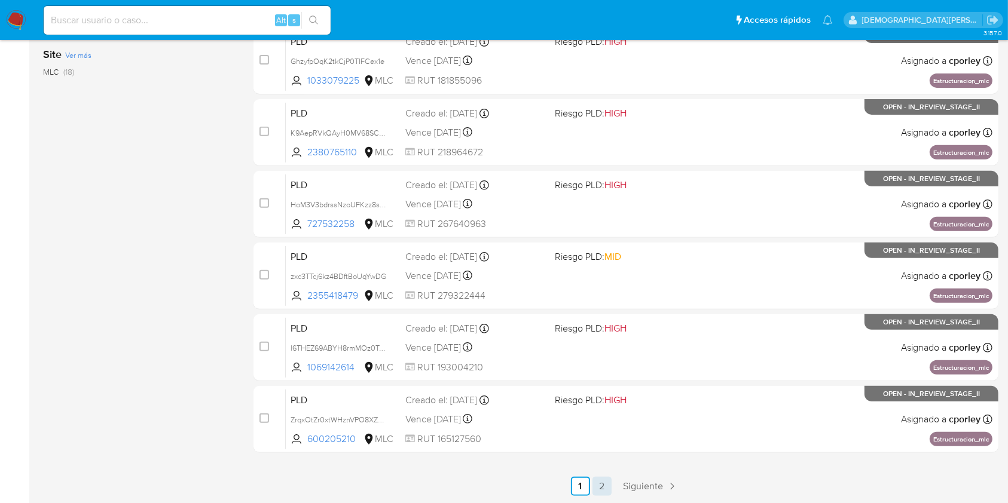
click at [592, 489] on link "2" at bounding box center [601, 486] width 19 height 19
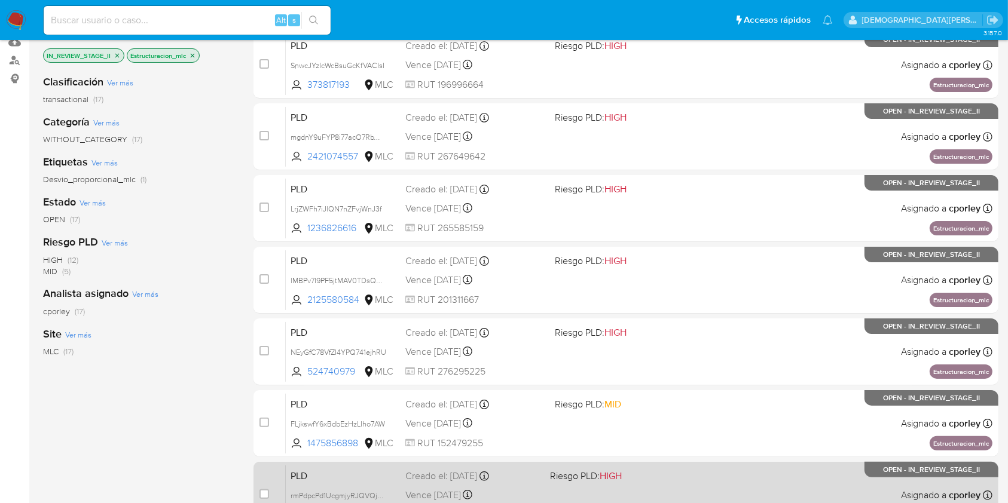
scroll to position [225, 0]
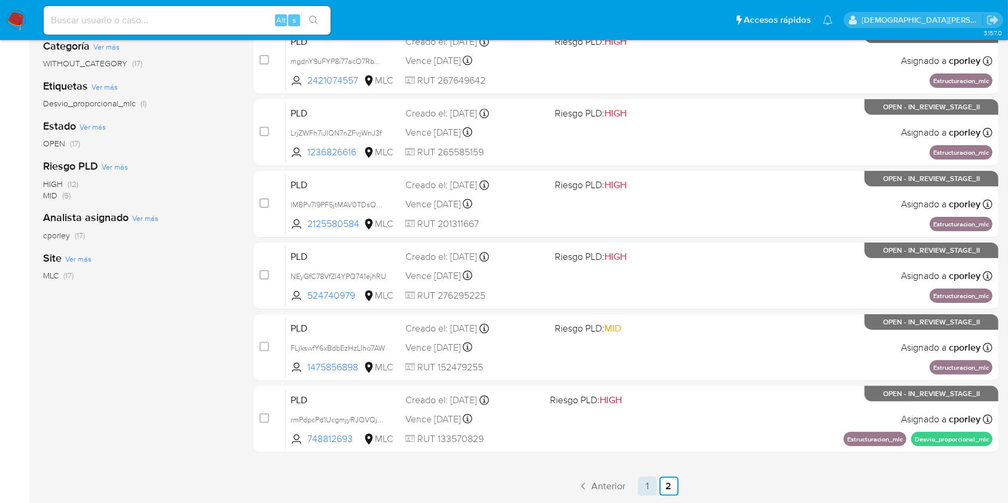
click at [648, 486] on link "1" at bounding box center [647, 486] width 19 height 19
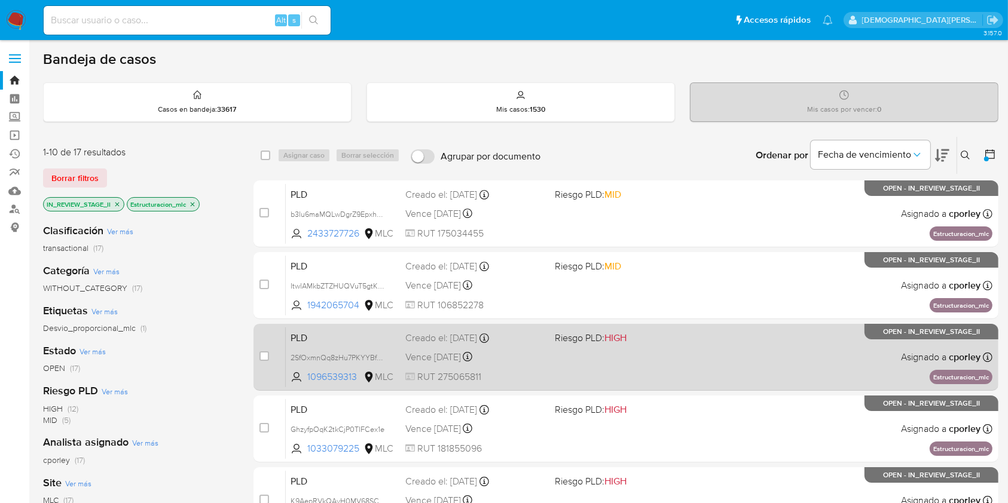
click at [545, 366] on div "PLD 2SfOxmnQq8zHu7PKYYBfexB7 1096539313 MLC Riesgo PLD: HIGH Creado el: 12/06/2…" at bounding box center [639, 357] width 706 height 60
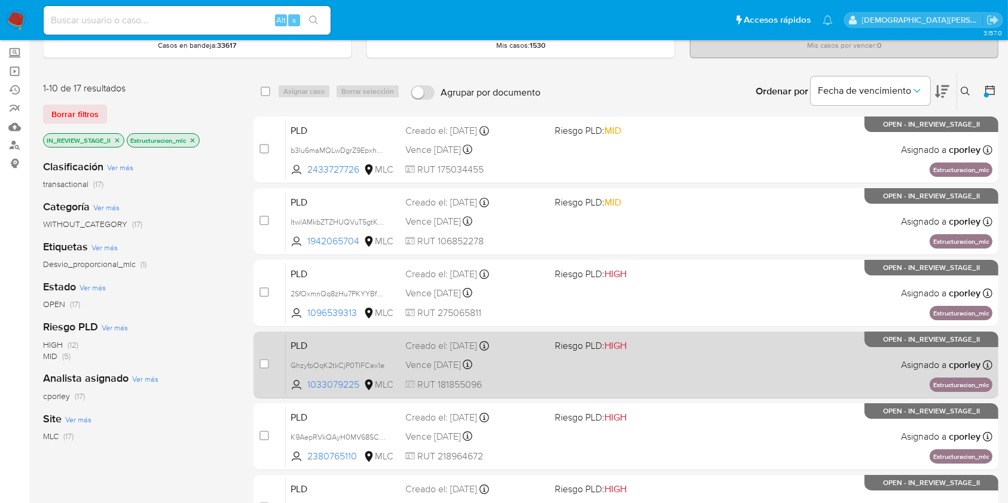
scroll to position [159, 0]
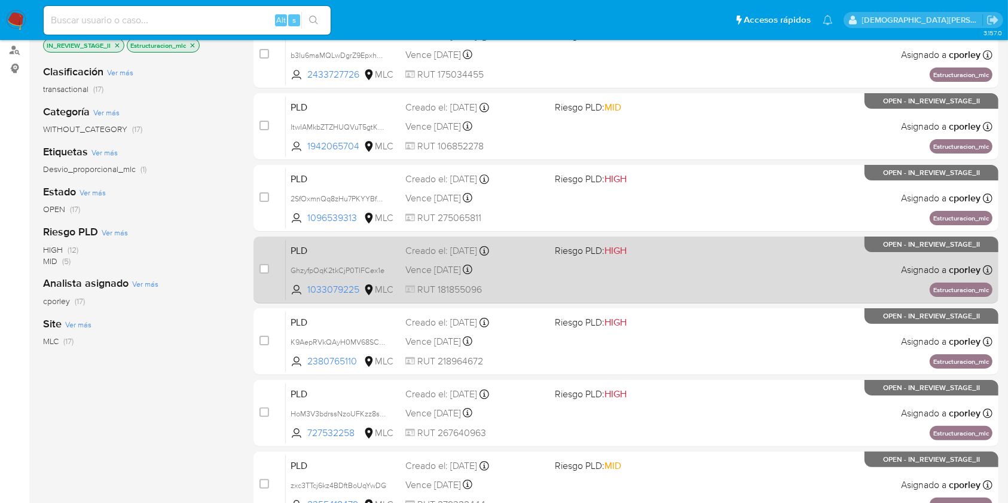
click at [511, 283] on span "RUT 181855096" at bounding box center [474, 289] width 139 height 13
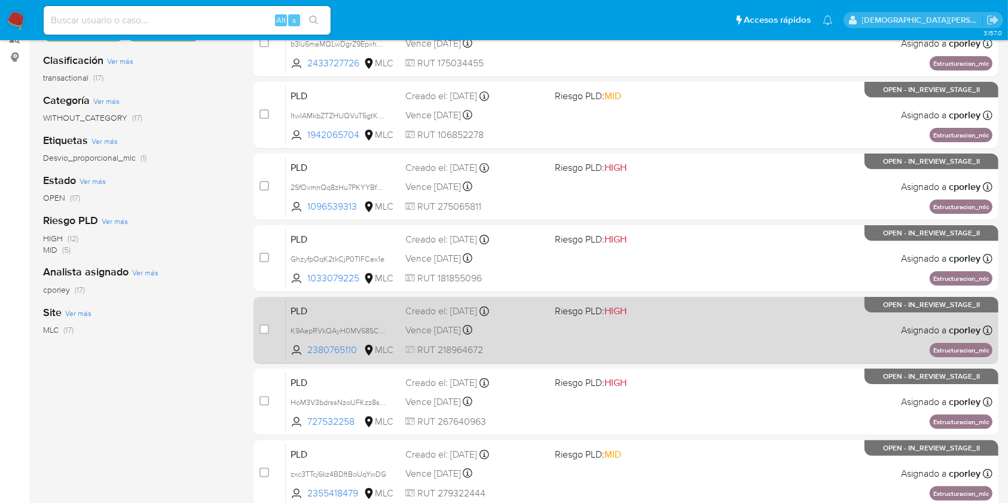
scroll to position [319, 0]
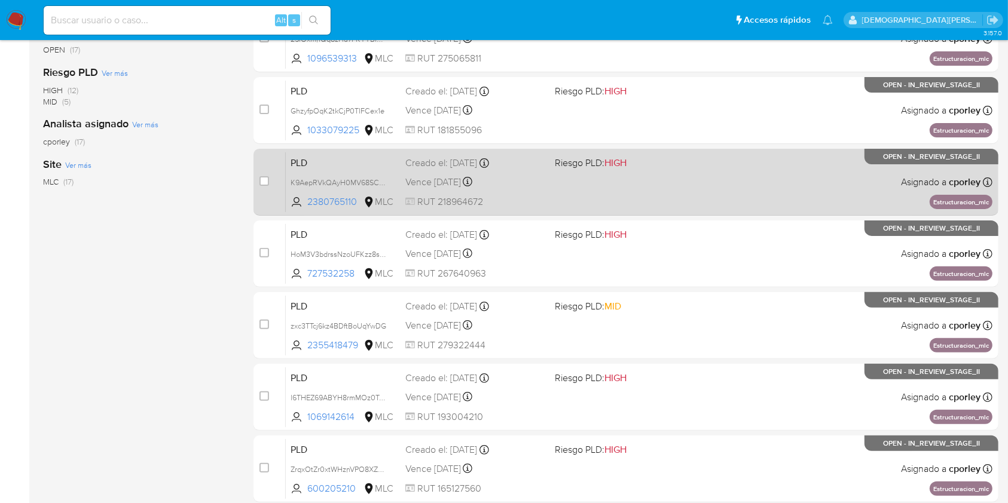
click at [540, 184] on div "Vence in 13 days Vence el 10/09/2025 06:07:01" at bounding box center [474, 182] width 139 height 16
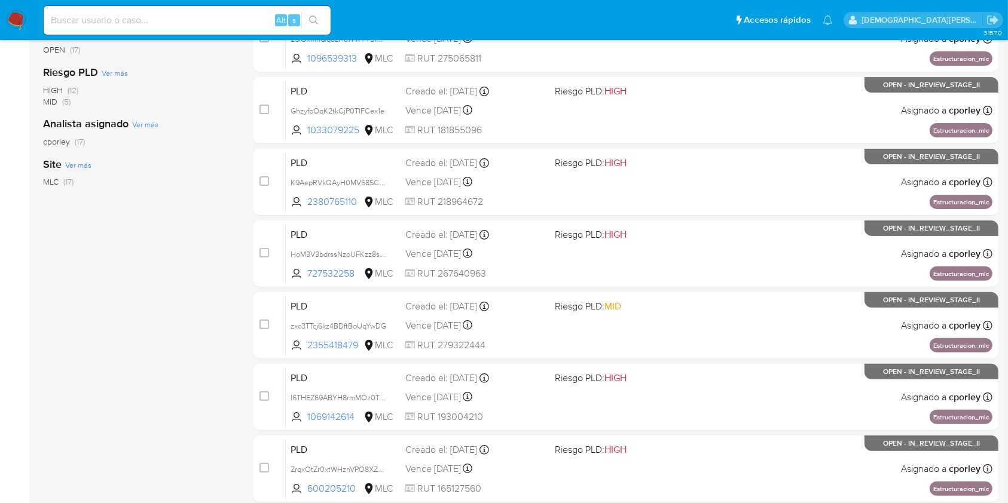
scroll to position [0, 0]
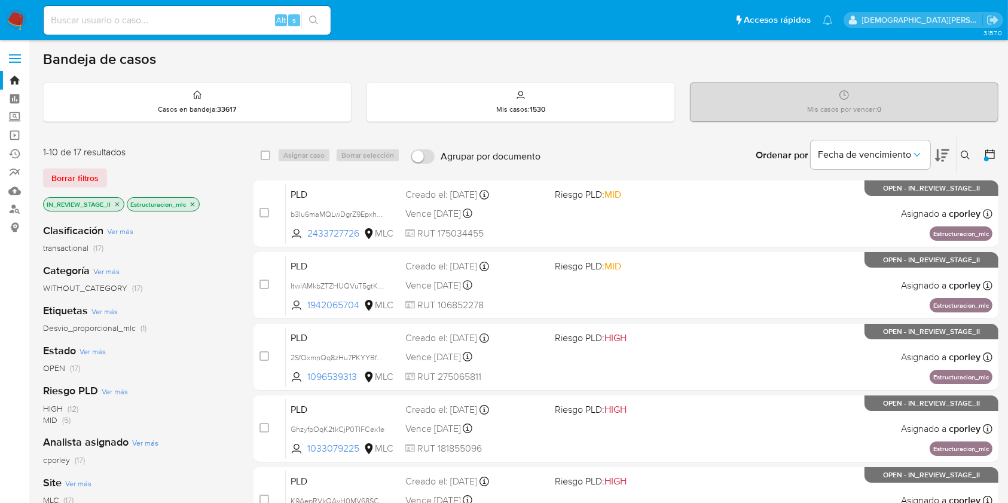
click at [196, 206] on icon "close-filter" at bounding box center [192, 204] width 7 height 7
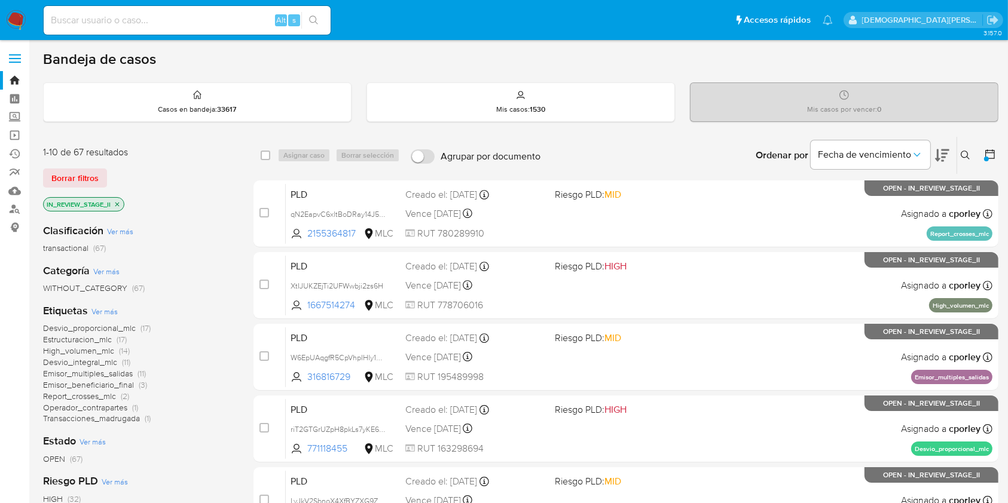
click at [118, 203] on icon "close-filter" at bounding box center [117, 204] width 4 height 4
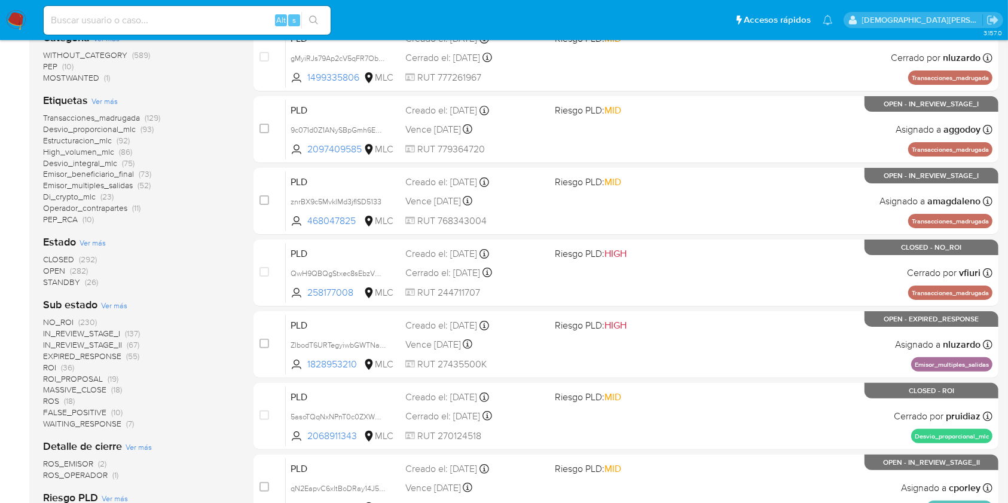
scroll to position [319, 0]
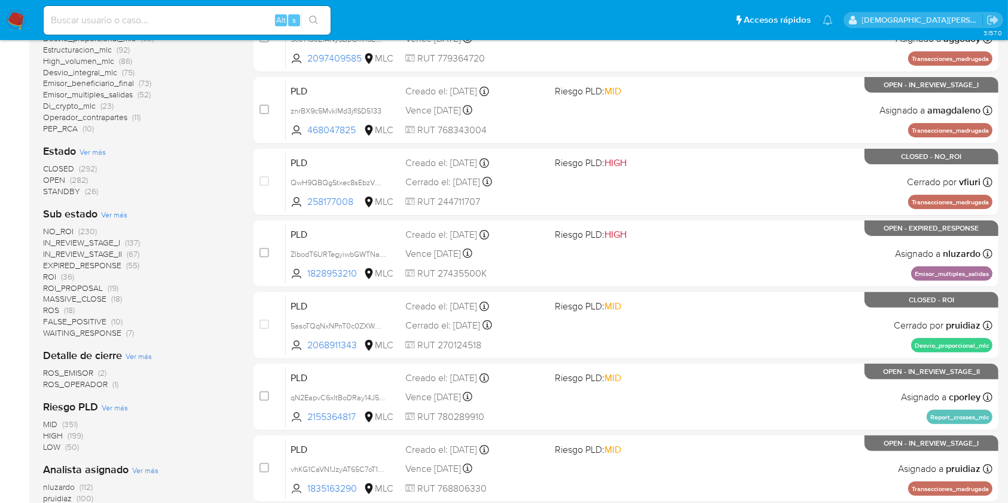
click at [50, 312] on span "ROS" at bounding box center [51, 310] width 16 height 12
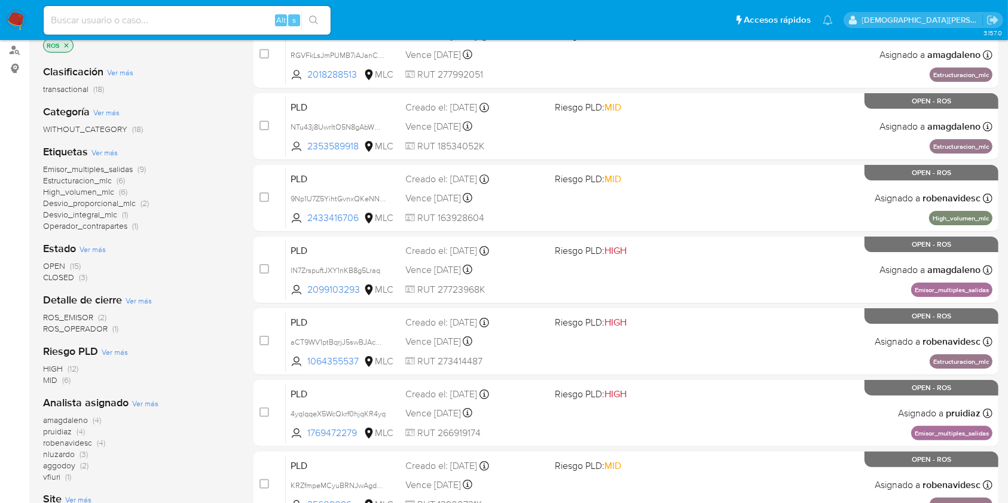
scroll to position [79, 0]
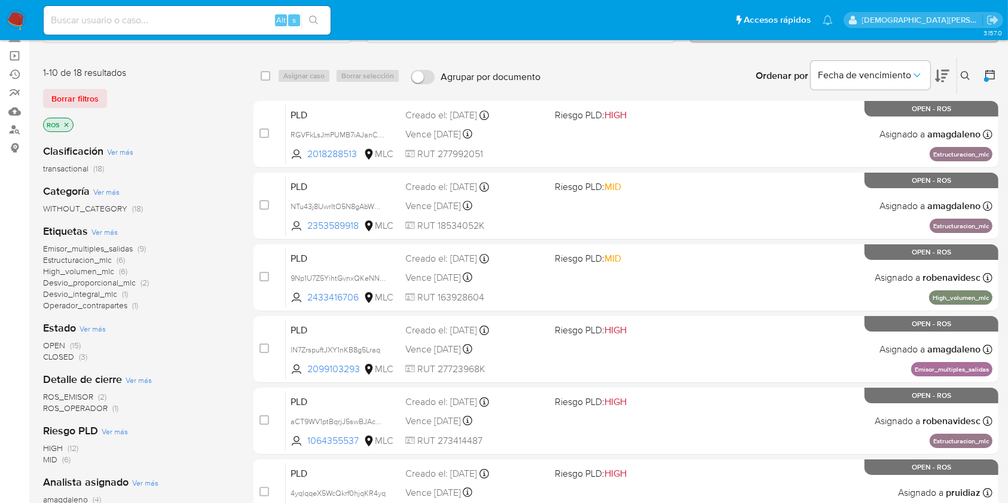
click at [66, 122] on icon "close-filter" at bounding box center [66, 124] width 7 height 7
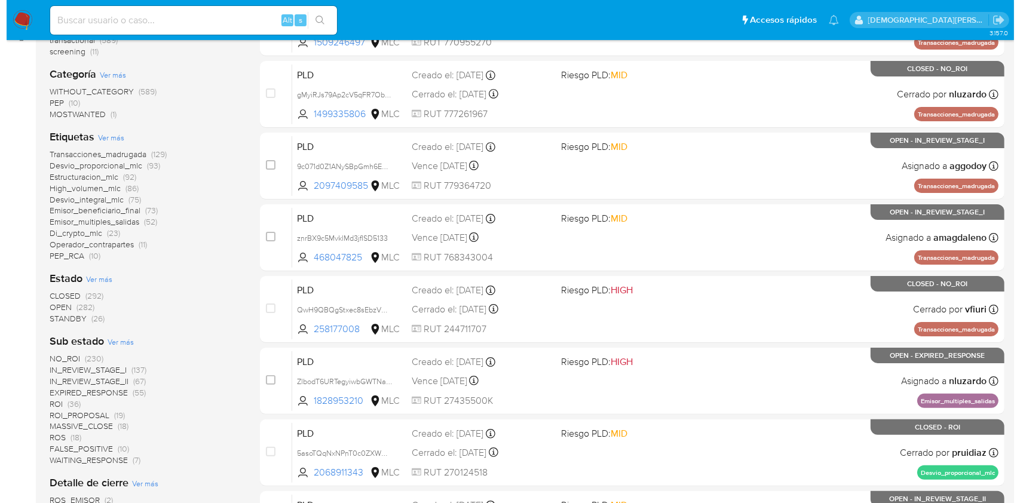
scroll to position [239, 0]
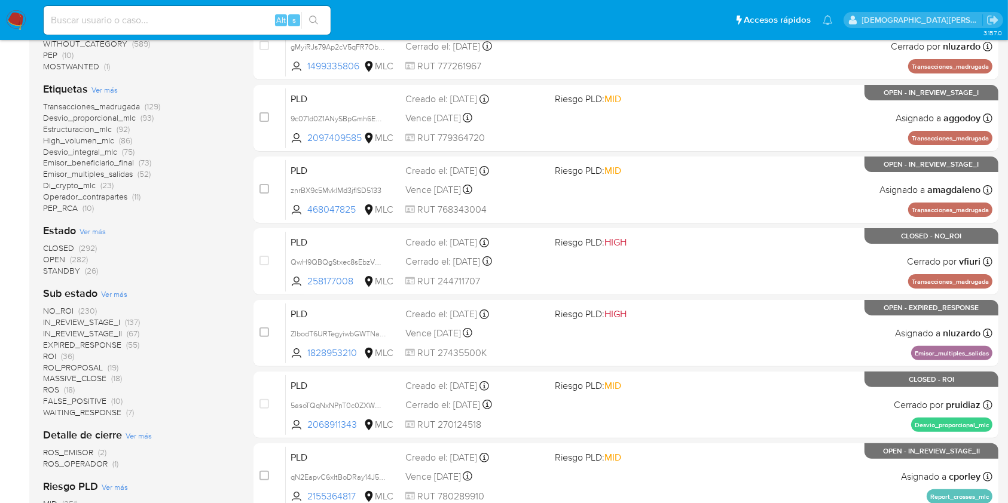
click at [99, 229] on span "Ver más" at bounding box center [92, 231] width 26 height 11
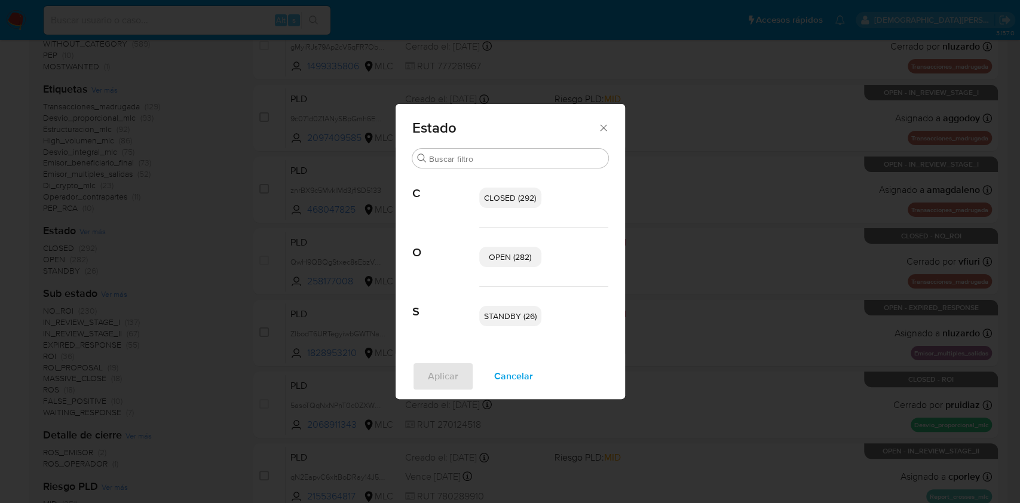
click at [512, 253] on span "OPEN (282)" at bounding box center [510, 257] width 42 height 12
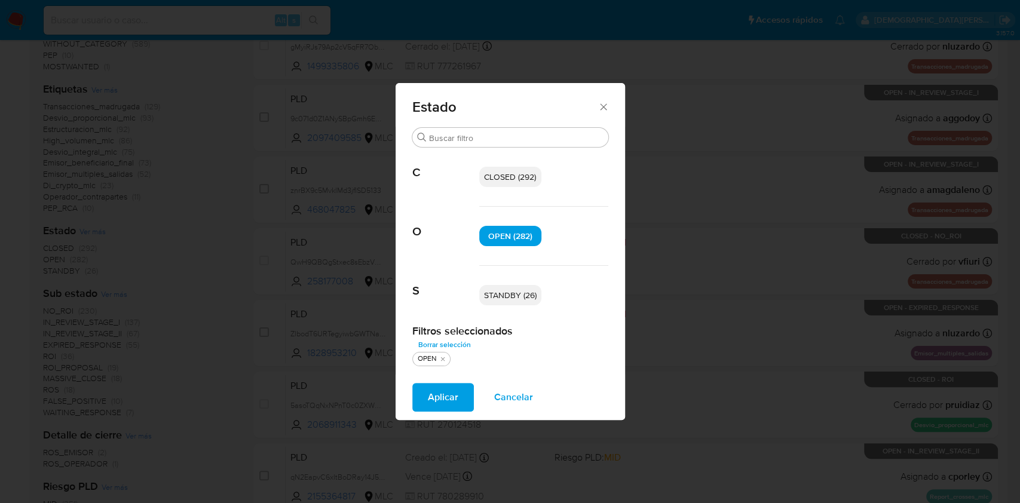
click at [499, 289] on span "STANDBY (26)" at bounding box center [510, 295] width 53 height 12
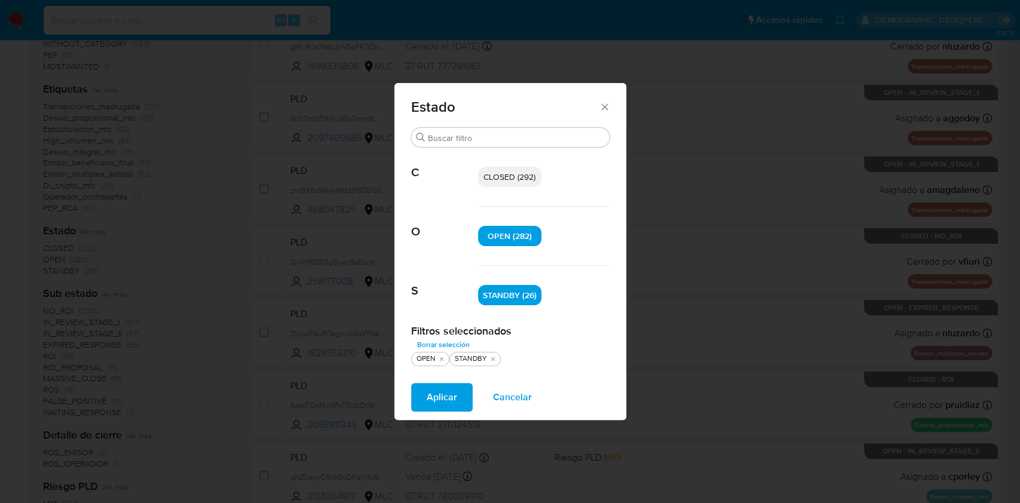
click at [443, 405] on span "Aplicar" at bounding box center [442, 397] width 30 height 26
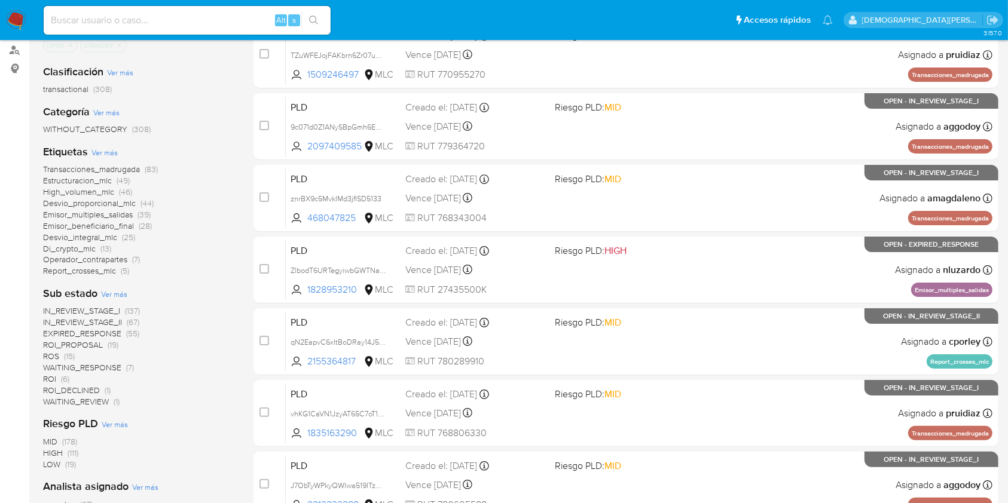
scroll to position [239, 0]
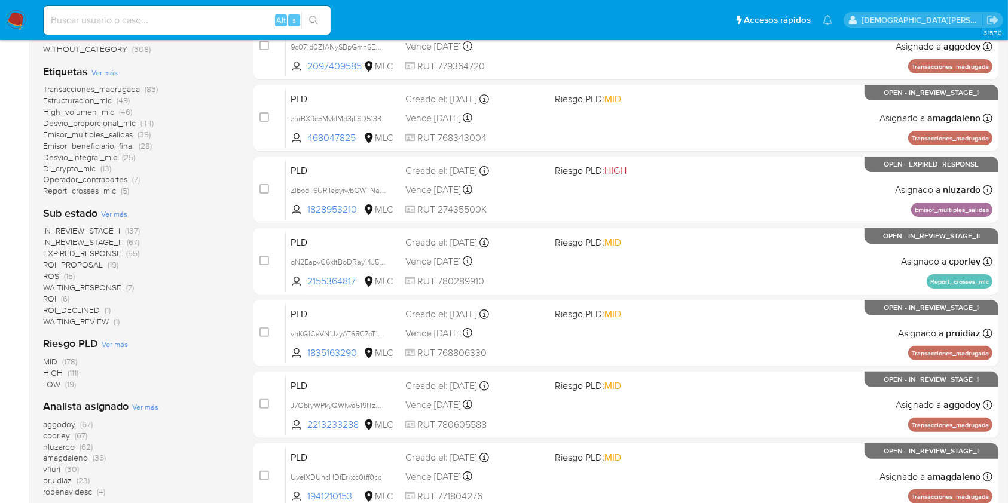
click at [67, 266] on span "ROI_PROPOSAL" at bounding box center [73, 265] width 60 height 12
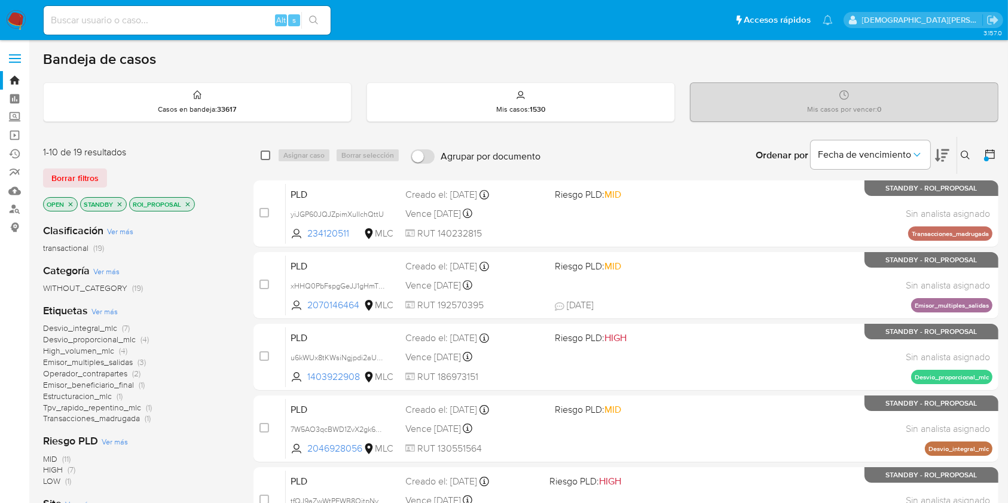
click at [266, 151] on input "checkbox" at bounding box center [266, 156] width 10 height 10
checkbox input "true"
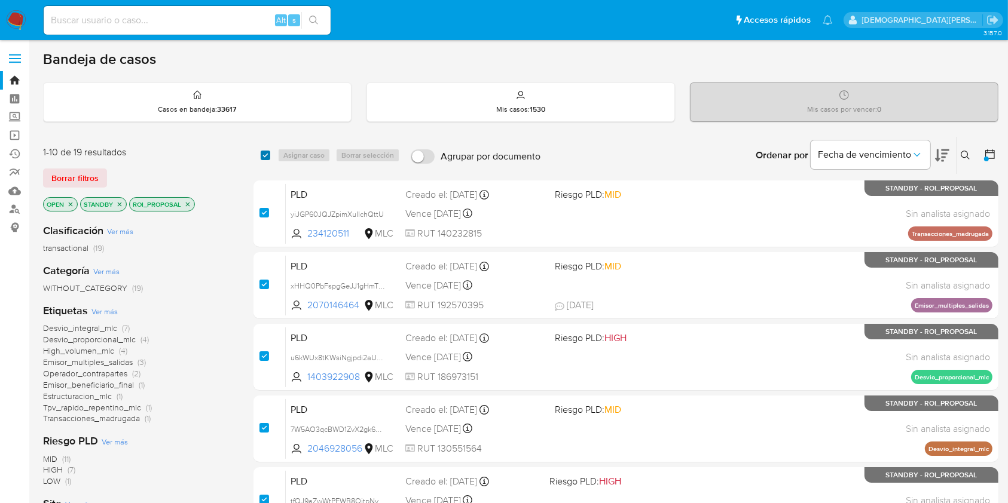
checkbox input "true"
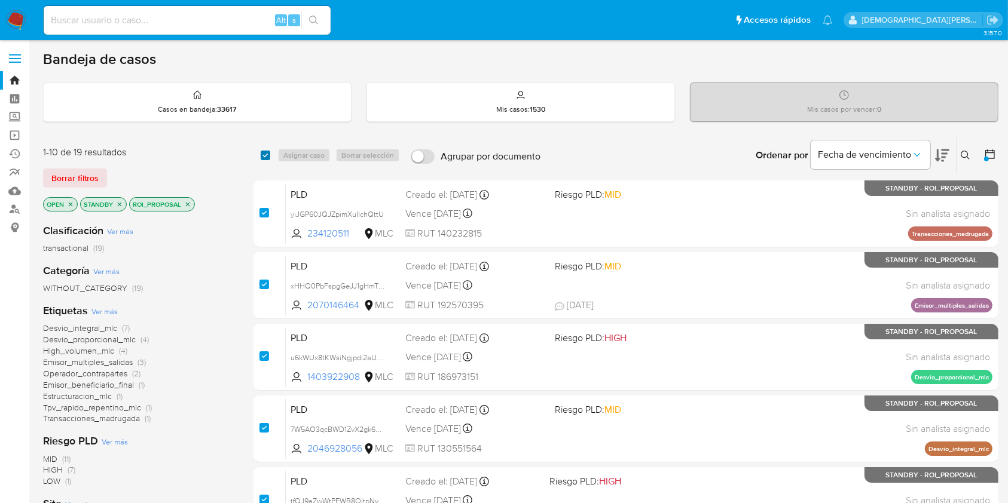
checkbox input "true"
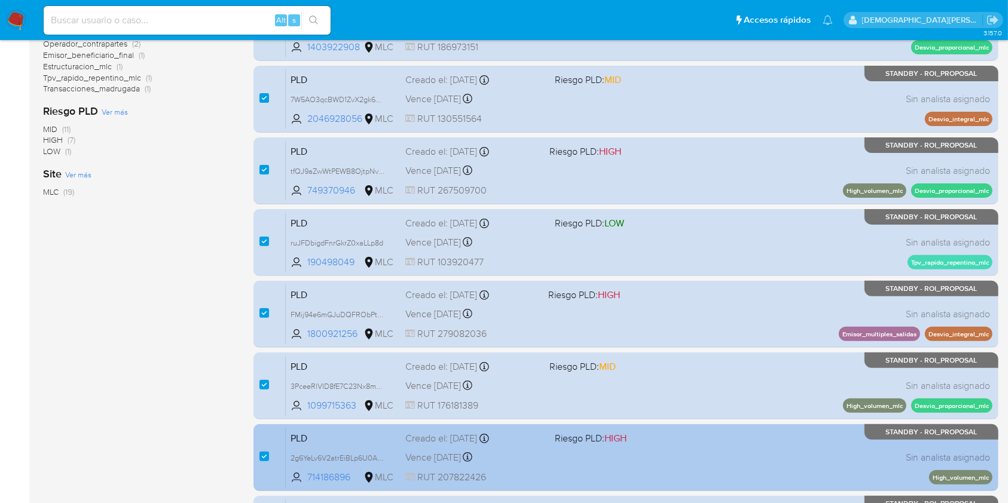
scroll to position [440, 0]
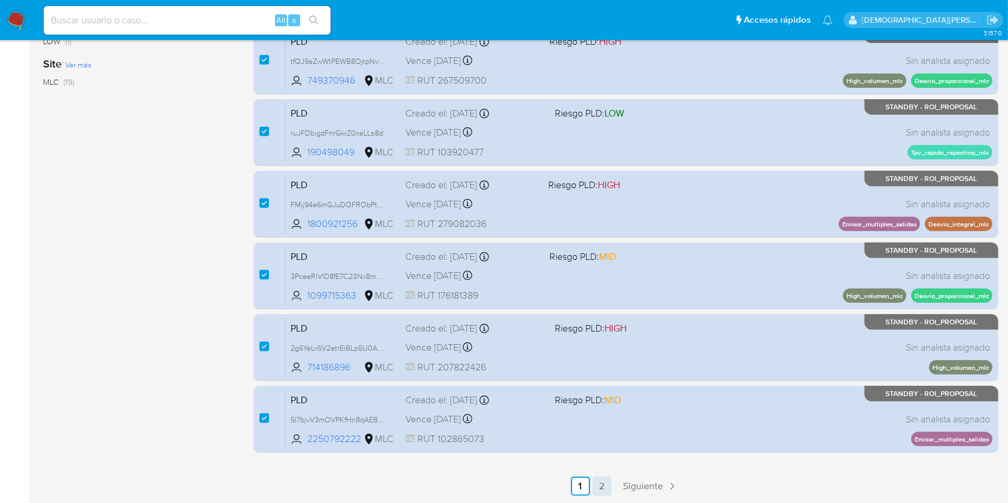
click at [597, 480] on link "2" at bounding box center [601, 486] width 19 height 19
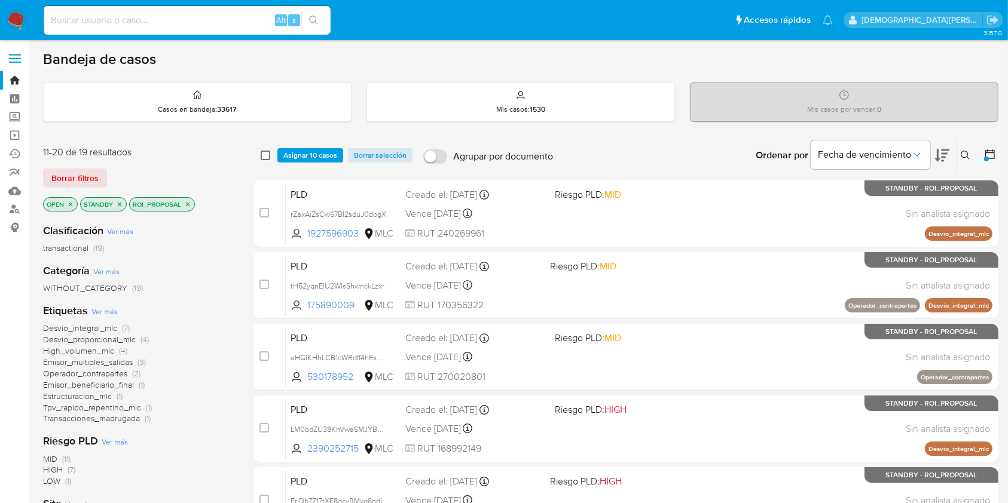
click at [263, 151] on input "checkbox" at bounding box center [266, 156] width 10 height 10
checkbox input "true"
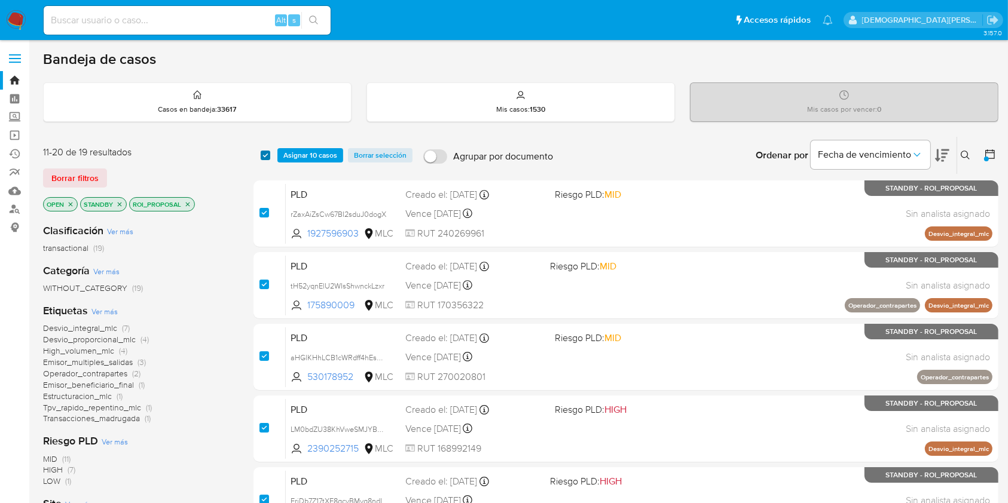
checkbox input "true"
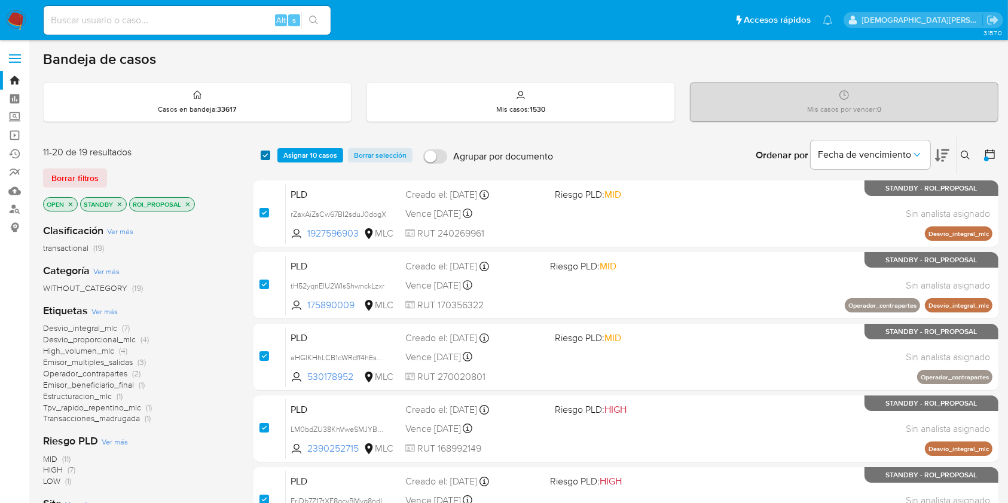
checkbox input "true"
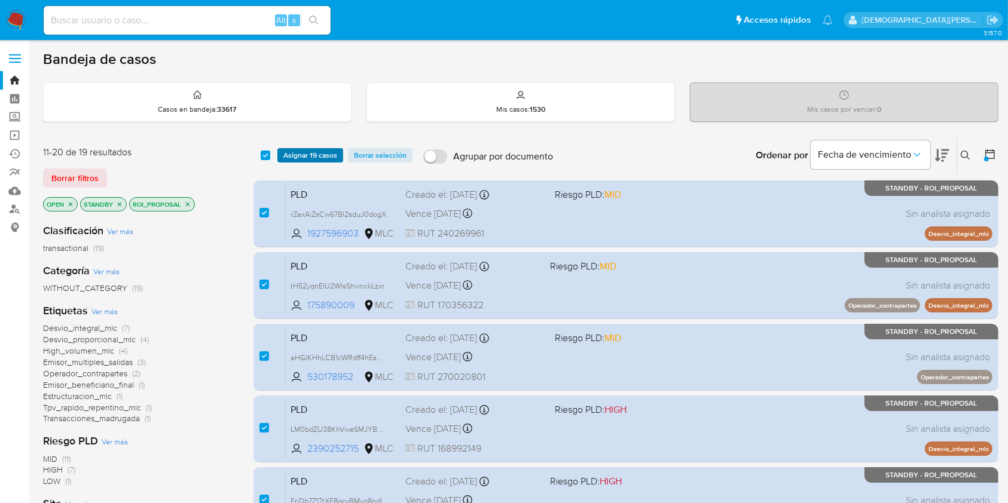
click at [316, 157] on span "Asignar 19 casos" at bounding box center [310, 155] width 54 height 12
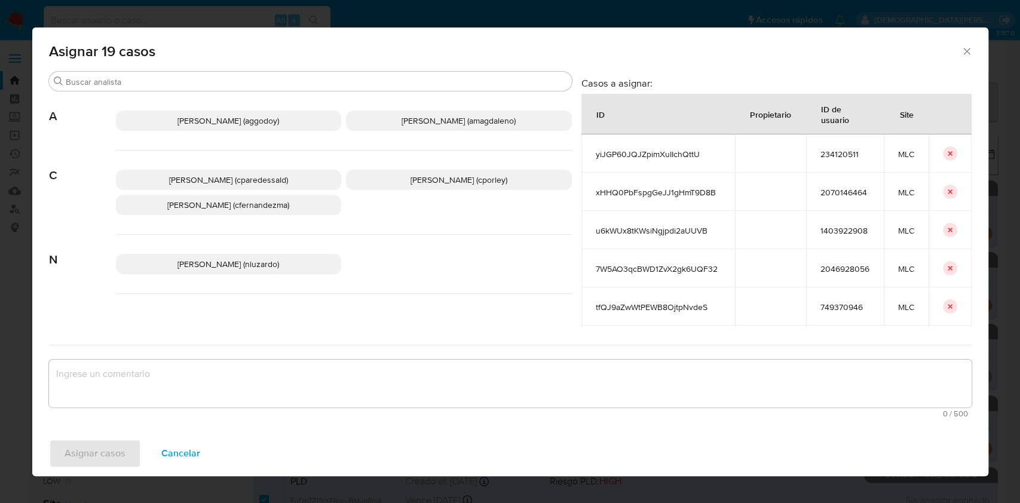
click at [452, 183] on span "Christian Porley (cporley)" at bounding box center [459, 180] width 97 height 12
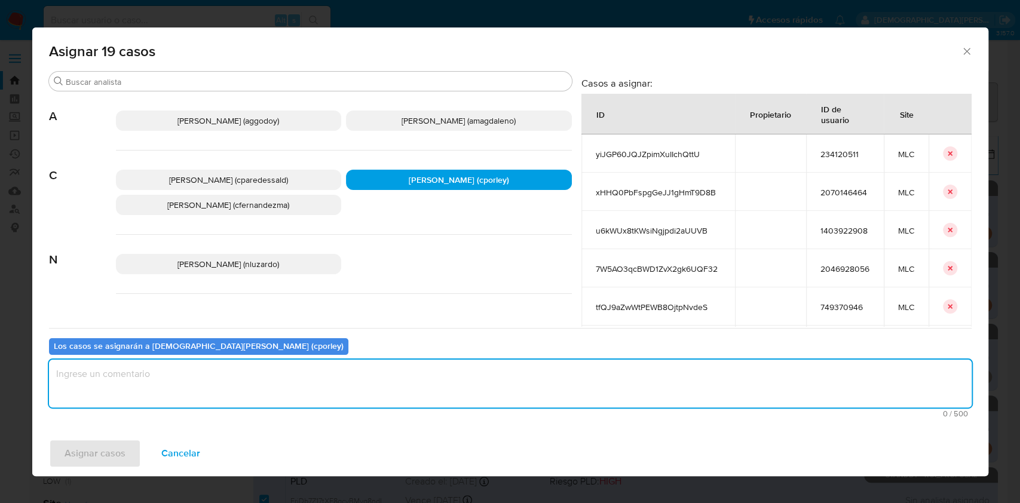
click at [351, 371] on textarea "assign-modal" at bounding box center [510, 384] width 923 height 48
type textarea "-"
click at [112, 451] on span "Asignar casos" at bounding box center [95, 453] width 61 height 26
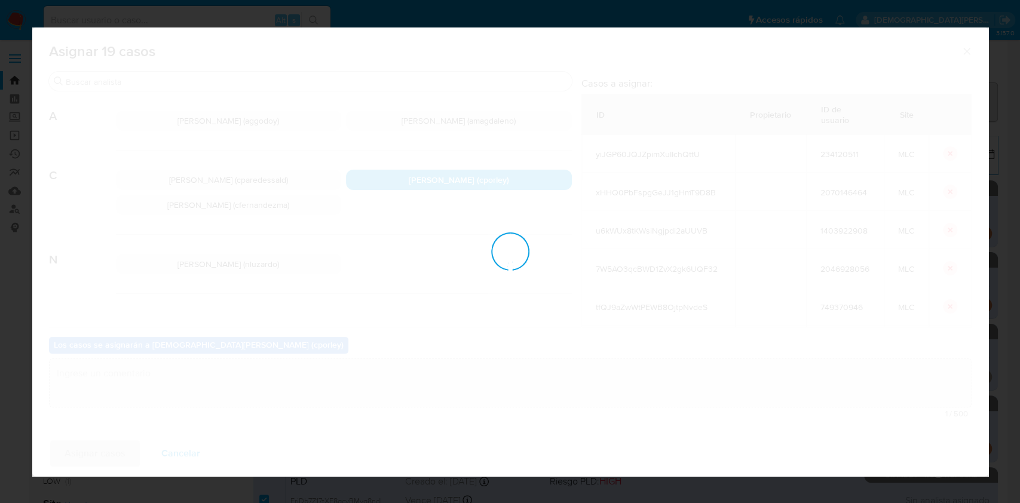
checkbox input "false"
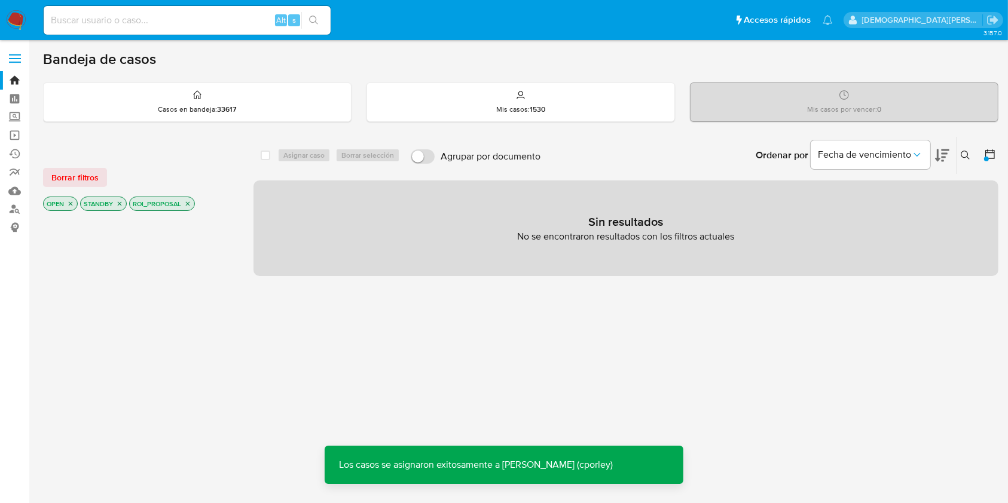
click at [188, 202] on icon "close-filter" at bounding box center [188, 204] width 4 height 4
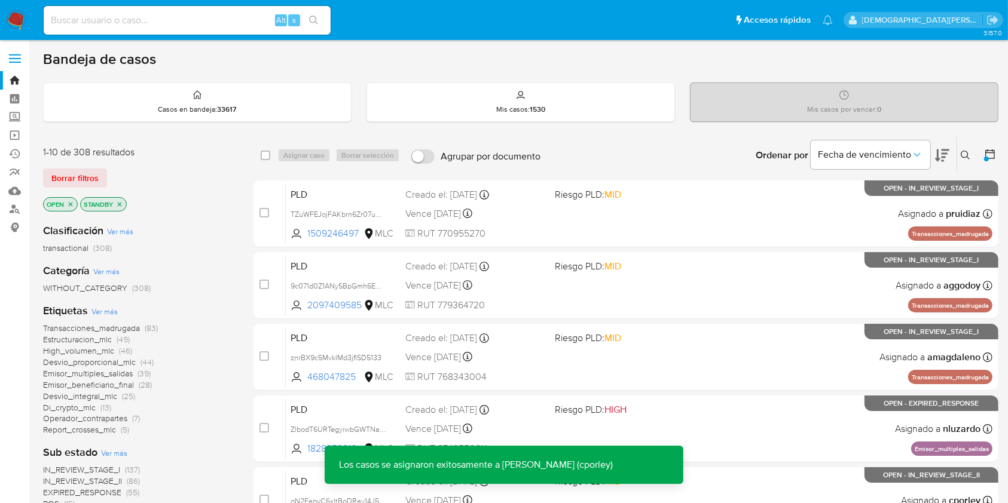
click at [120, 201] on icon "close-filter" at bounding box center [119, 204] width 7 height 7
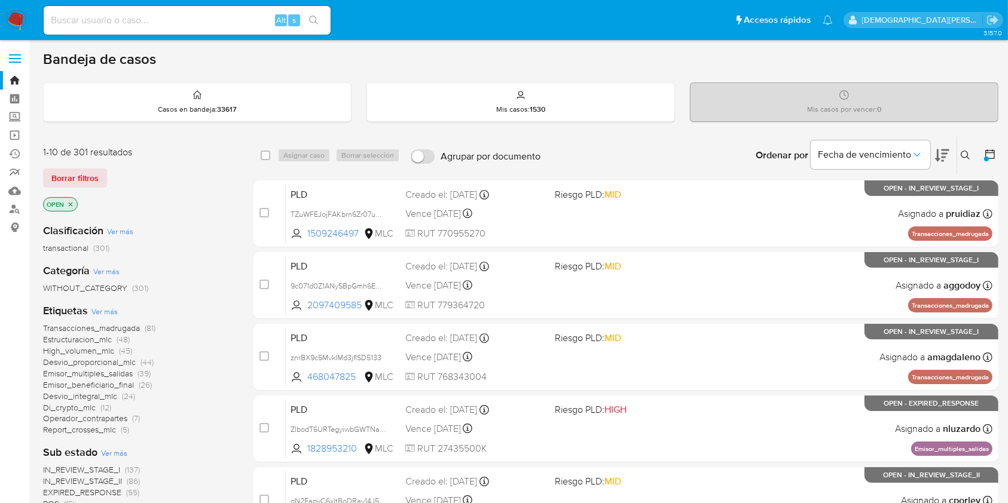
click at [71, 203] on icon "close-filter" at bounding box center [70, 204] width 7 height 7
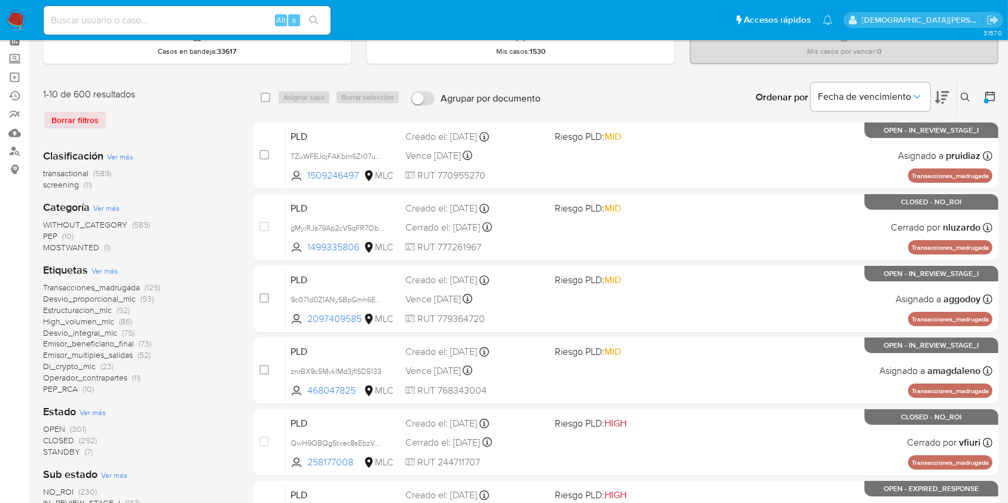
scroll to position [159, 0]
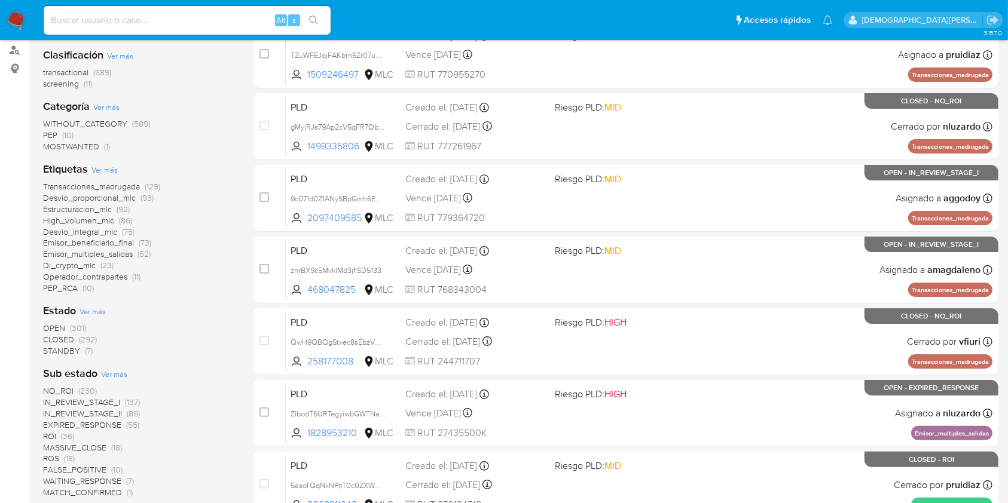
click at [98, 410] on span "IN_REVIEW_STAGE_II" at bounding box center [82, 414] width 79 height 12
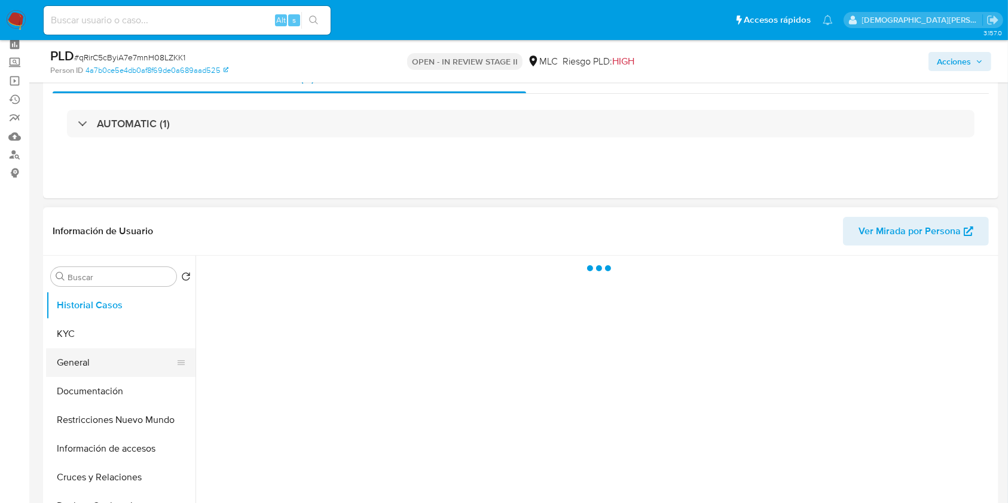
scroll to position [79, 0]
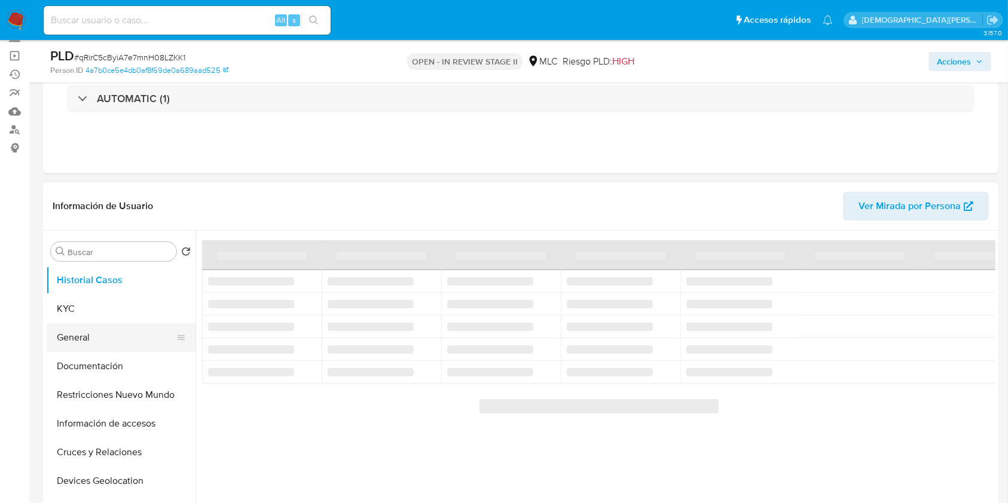
click at [96, 338] on button "General" at bounding box center [116, 337] width 140 height 29
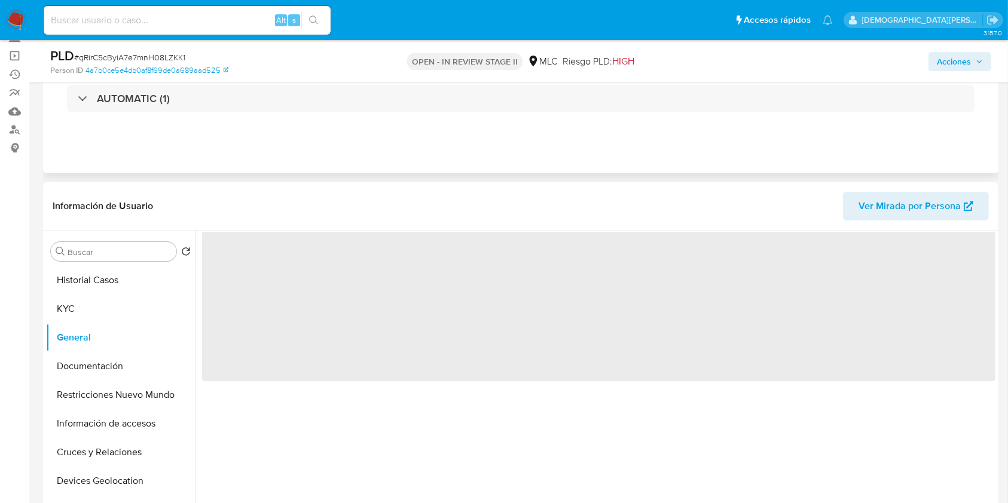
select select "10"
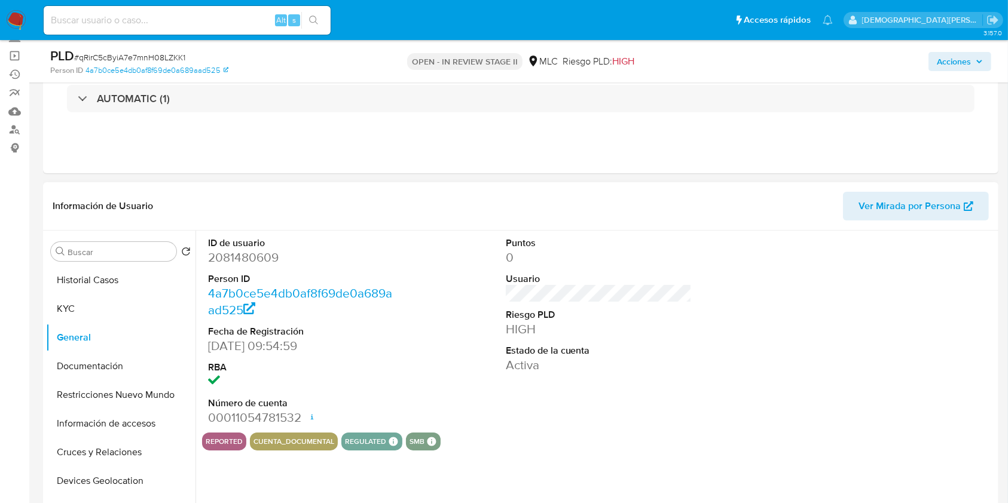
click at [244, 260] on dd "2081480609" at bounding box center [301, 257] width 186 height 17
copy dd "2081480609"
click at [105, 368] on button "Documentación" at bounding box center [116, 366] width 140 height 29
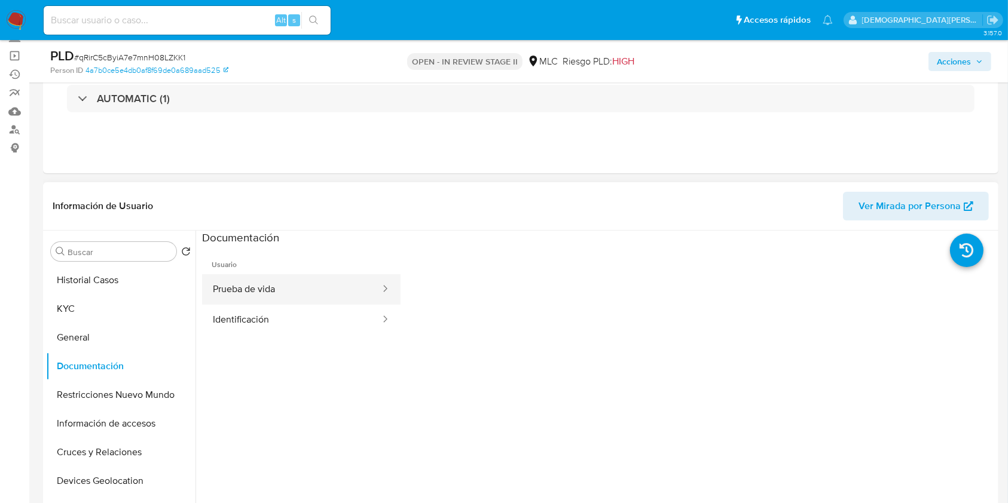
click at [306, 292] on button "Prueba de vida" at bounding box center [291, 289] width 179 height 30
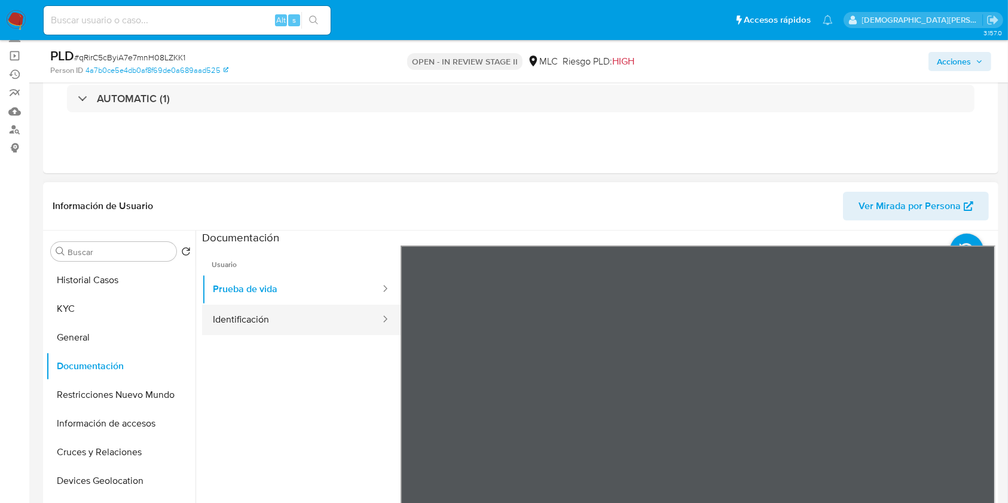
drag, startPoint x: 249, startPoint y: 314, endPoint x: 263, endPoint y: 305, distance: 16.6
click at [250, 314] on button "Identificación" at bounding box center [291, 320] width 179 height 30
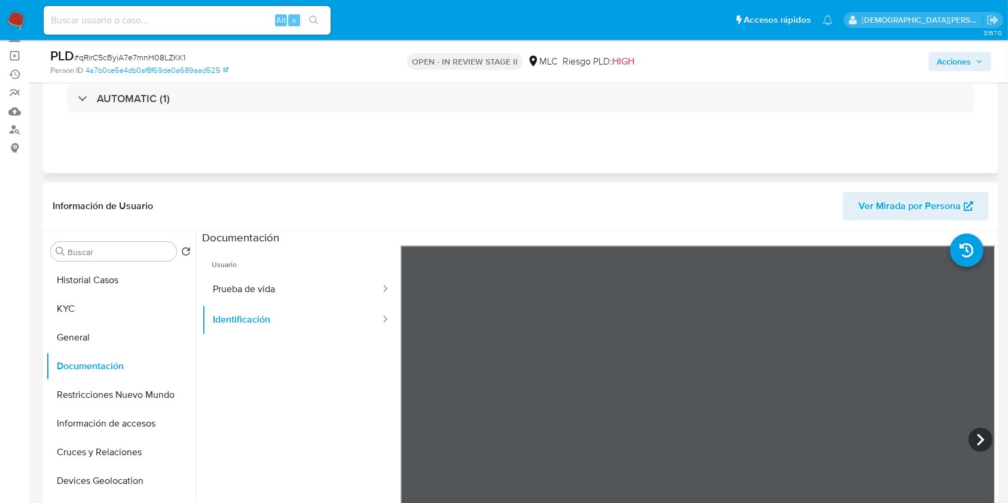
scroll to position [239, 0]
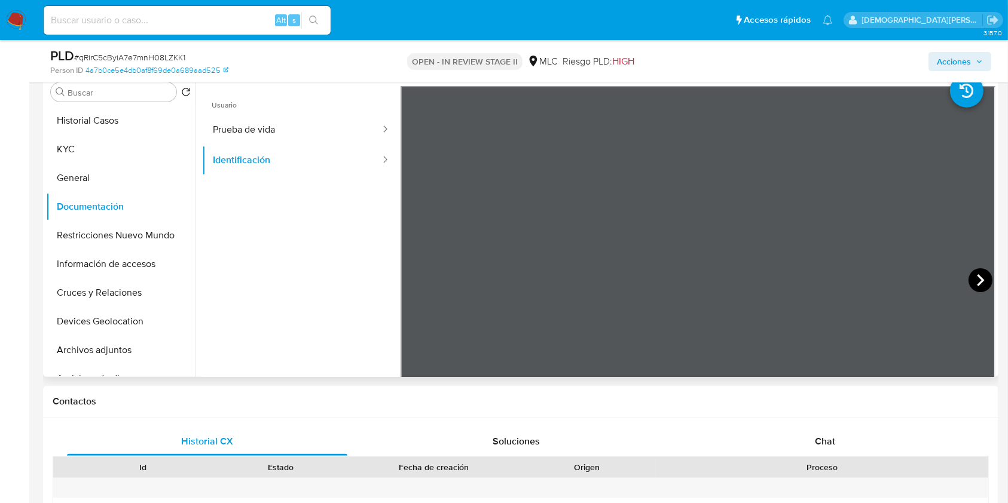
click at [764, 275] on icon at bounding box center [980, 280] width 24 height 24
click at [120, 241] on button "Restricciones Nuevo Mundo" at bounding box center [116, 235] width 140 height 29
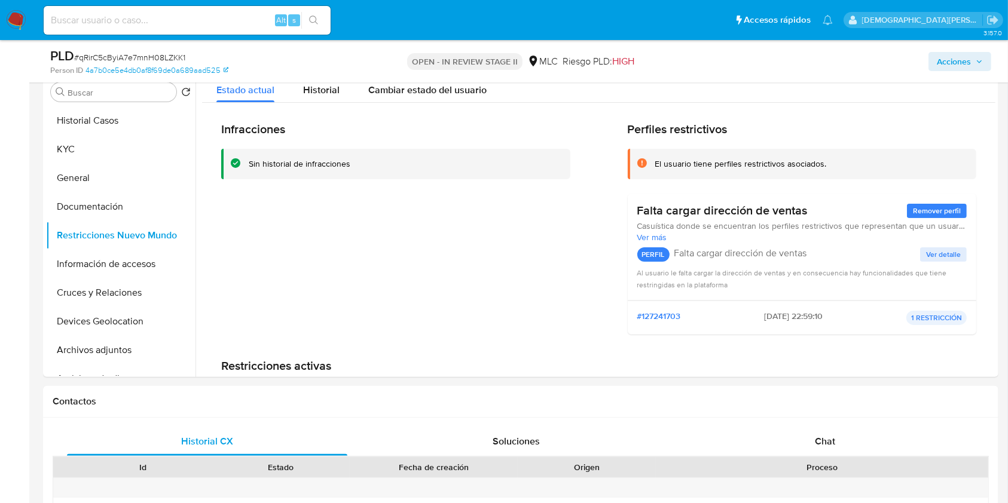
scroll to position [0, 0]
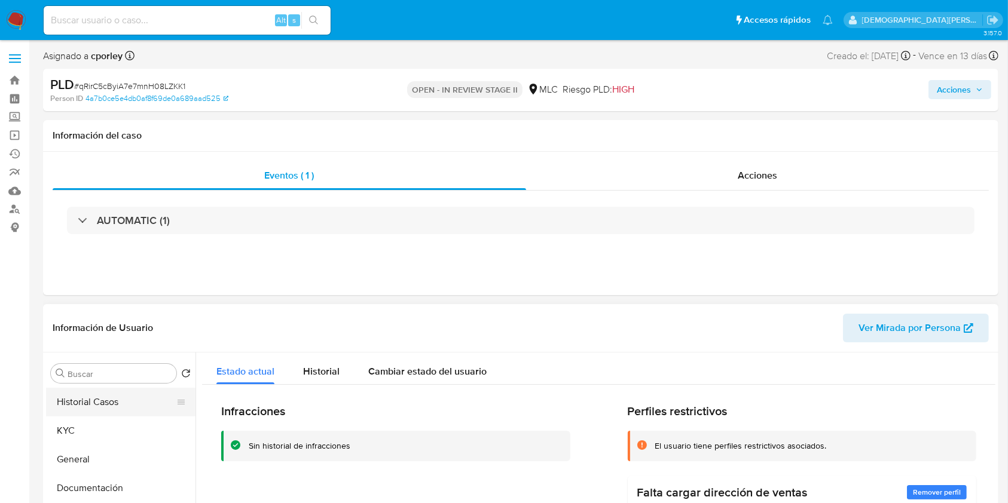
click at [93, 376] on button "Historial Casos" at bounding box center [116, 402] width 140 height 29
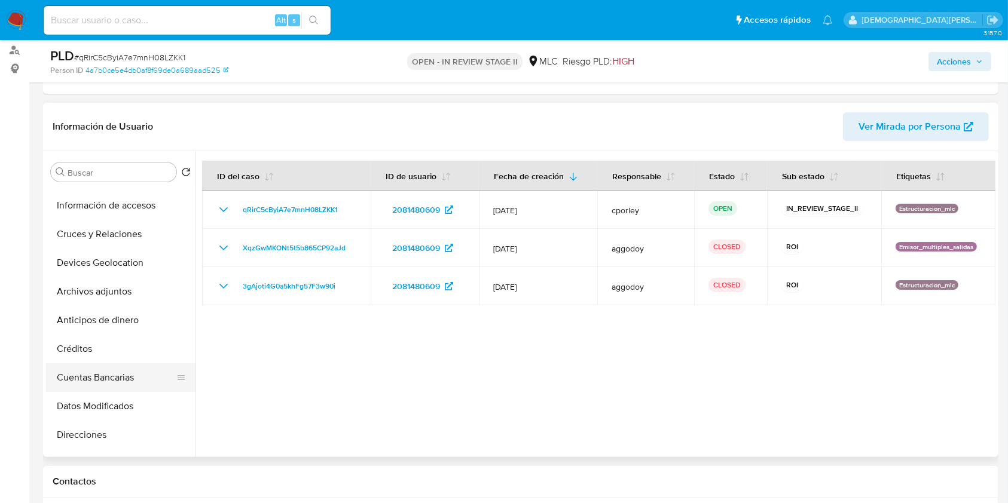
scroll to position [106, 0]
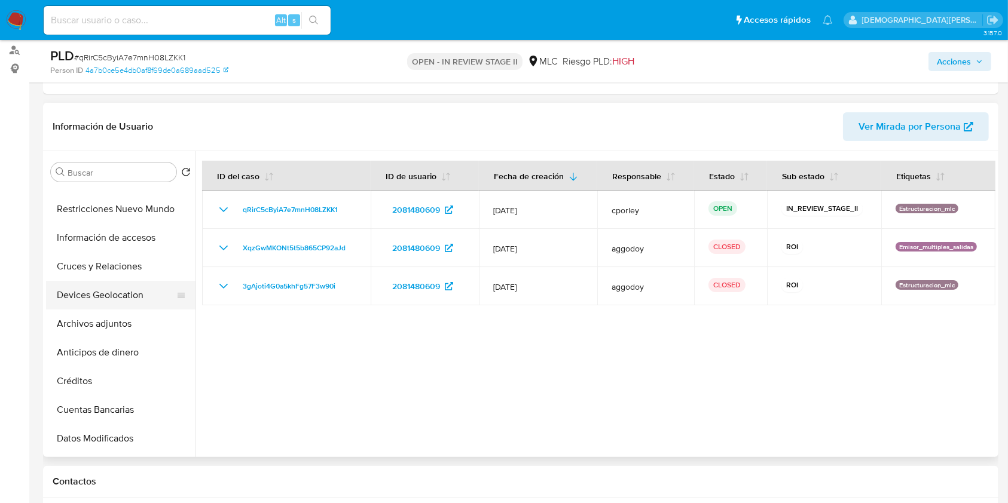
click at [123, 295] on button "Devices Geolocation" at bounding box center [116, 295] width 140 height 29
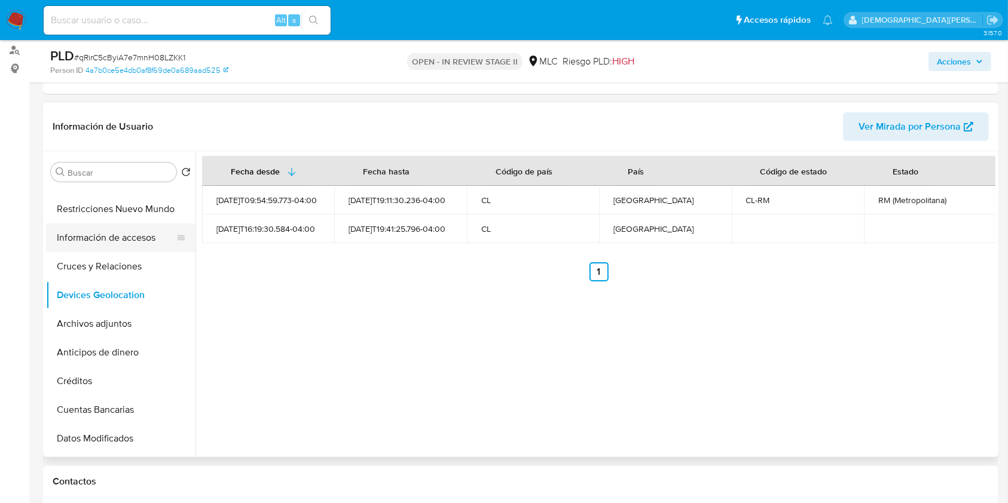
click at [136, 241] on button "Información de accesos" at bounding box center [116, 238] width 140 height 29
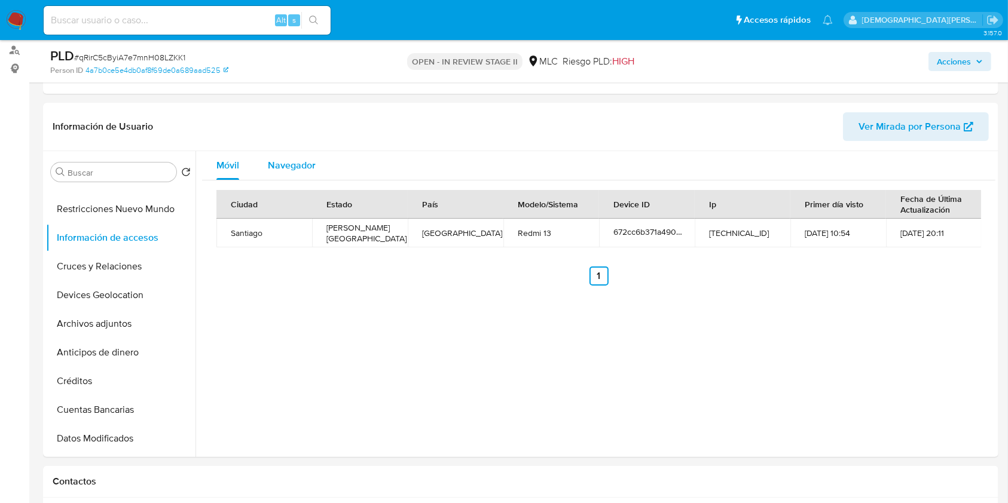
click at [290, 158] on span "Navegador" at bounding box center [292, 165] width 48 height 14
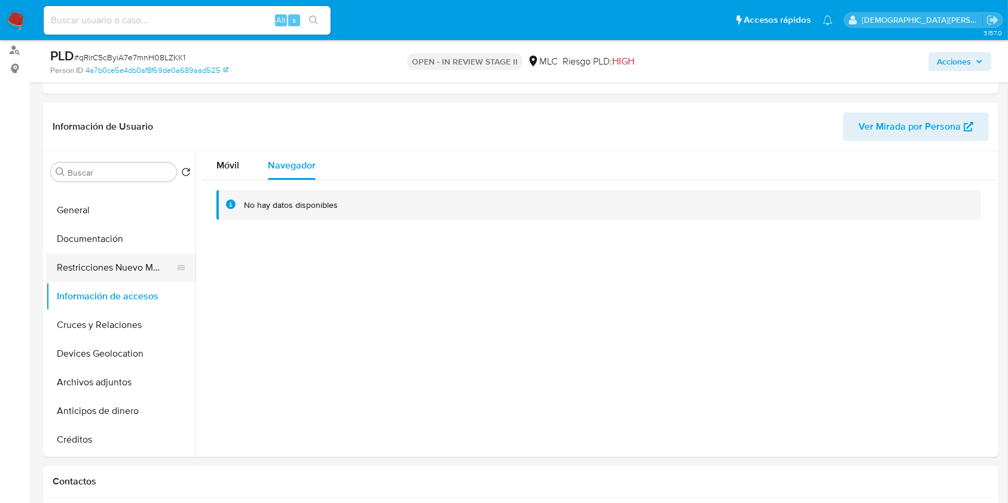
scroll to position [0, 0]
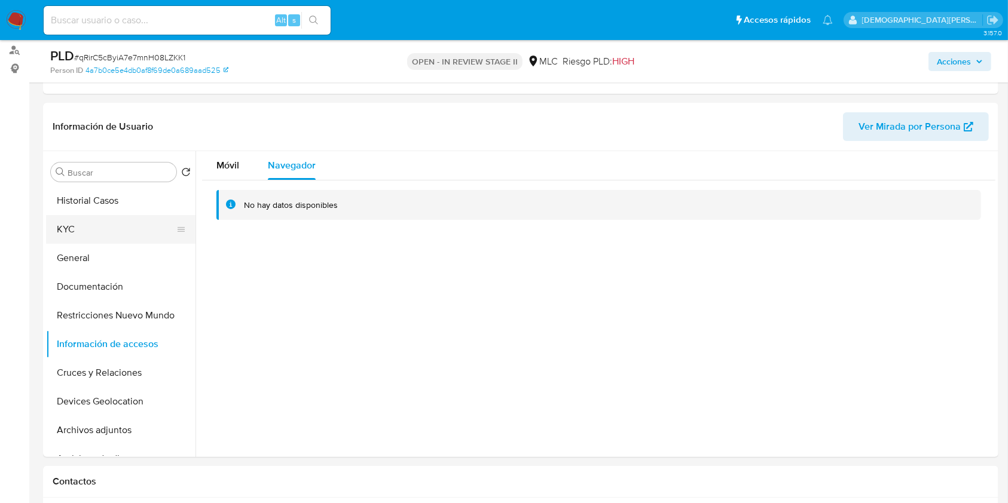
click at [100, 223] on button "KYC" at bounding box center [116, 229] width 140 height 29
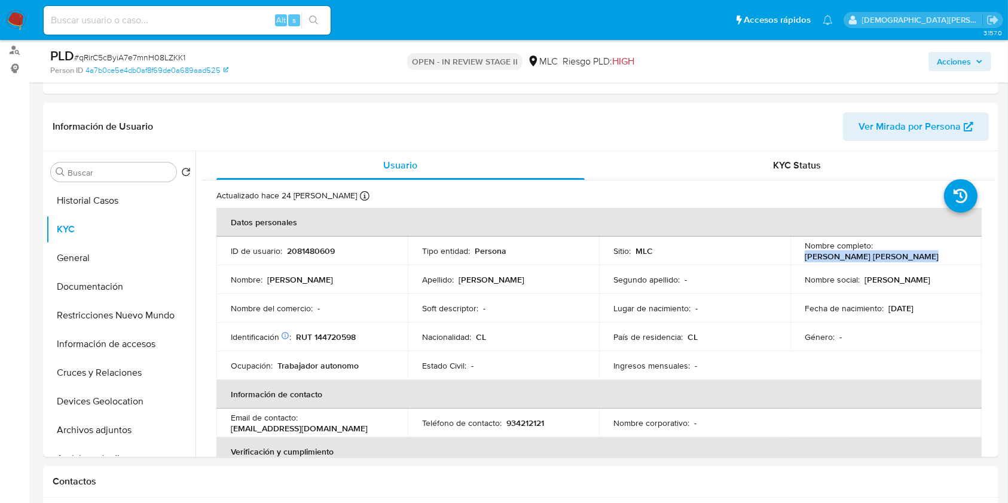
drag, startPoint x: 802, startPoint y: 253, endPoint x: 911, endPoint y: 256, distance: 108.8
click at [764, 256] on div "Nombre completo : Marta Orlinda Yáñez Rosales" at bounding box center [885, 251] width 163 height 22
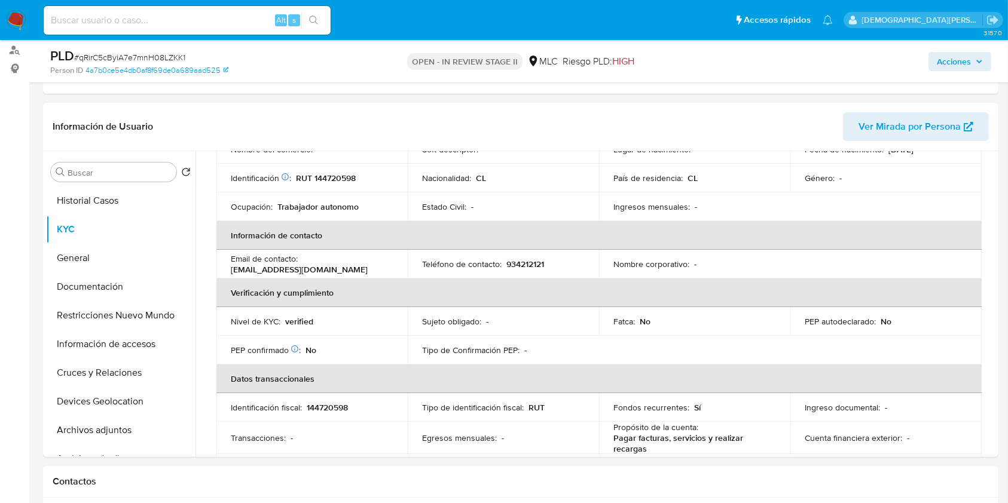
scroll to position [79, 0]
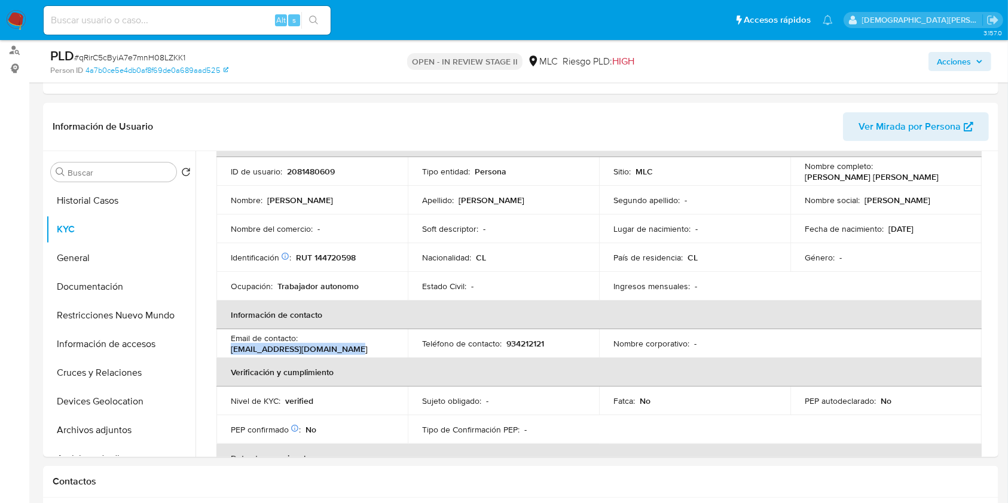
drag, startPoint x: 232, startPoint y: 350, endPoint x: 354, endPoint y: 351, distance: 121.9
click at [354, 351] on div "Email de contacto : dayropazleguizamo@gmail.com" at bounding box center [312, 344] width 163 height 22
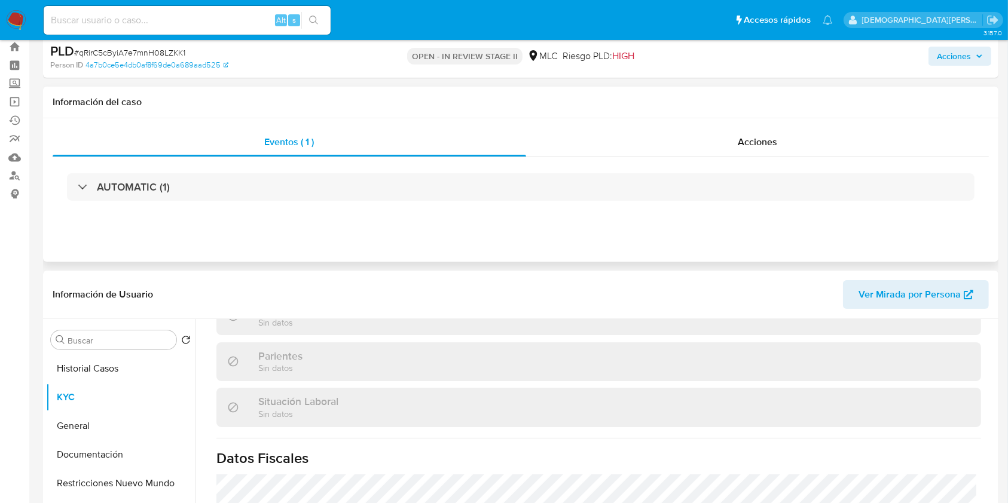
scroll to position [0, 0]
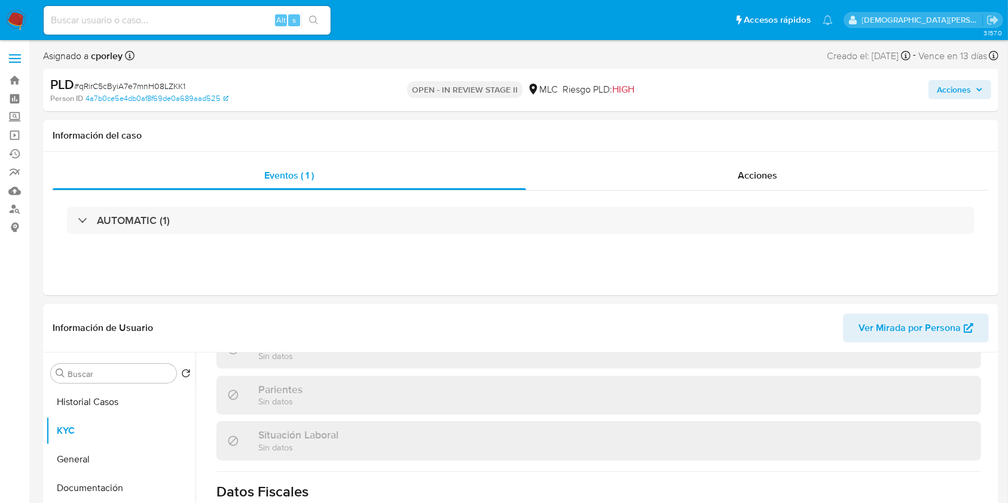
click at [764, 87] on span "Acciones" at bounding box center [953, 89] width 34 height 19
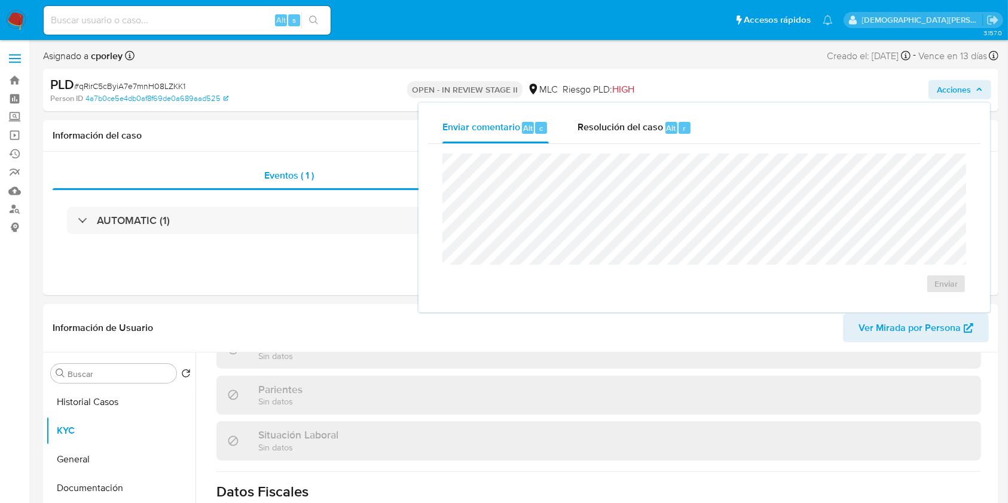
drag, startPoint x: 613, startPoint y: 127, endPoint x: 602, endPoint y: 146, distance: 21.7
click at [614, 127] on span "Resolución del caso" at bounding box center [619, 128] width 85 height 14
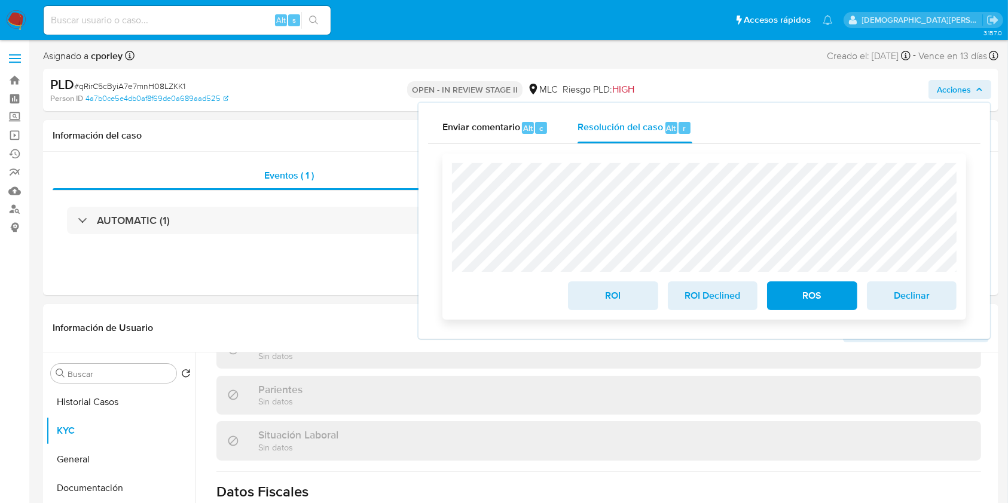
click at [606, 299] on span "ROI" at bounding box center [612, 296] width 59 height 26
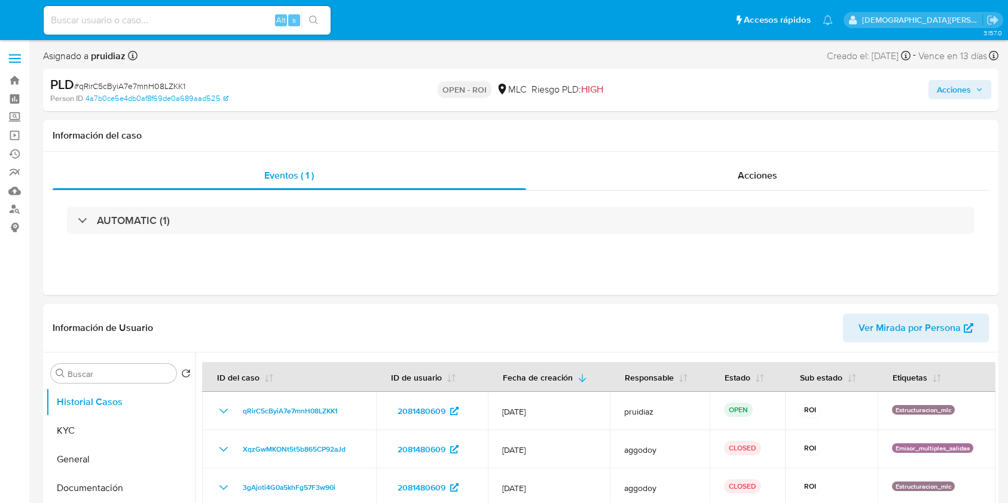
select select "10"
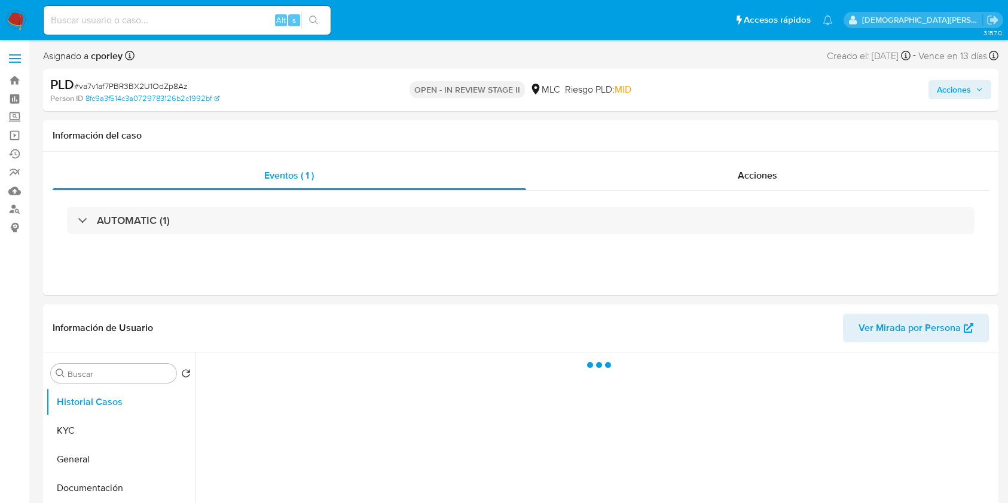
select select "10"
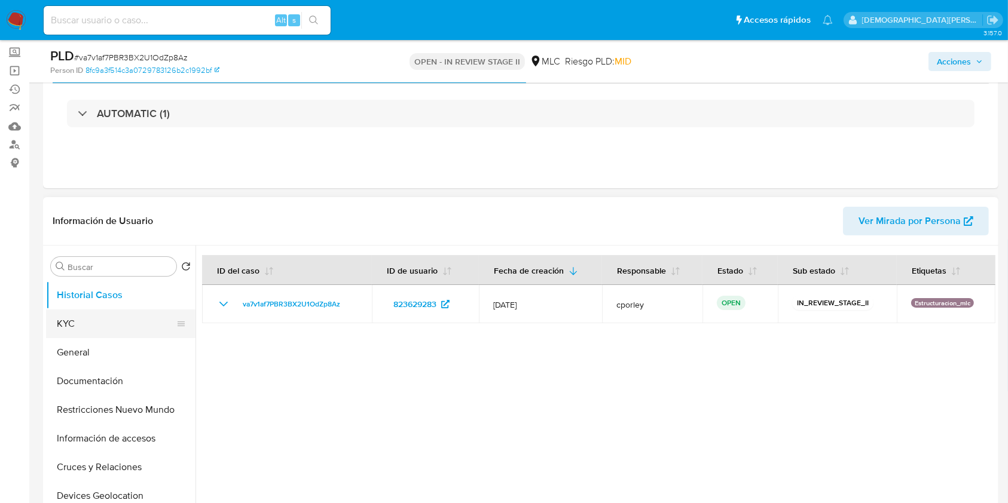
scroll to position [79, 0]
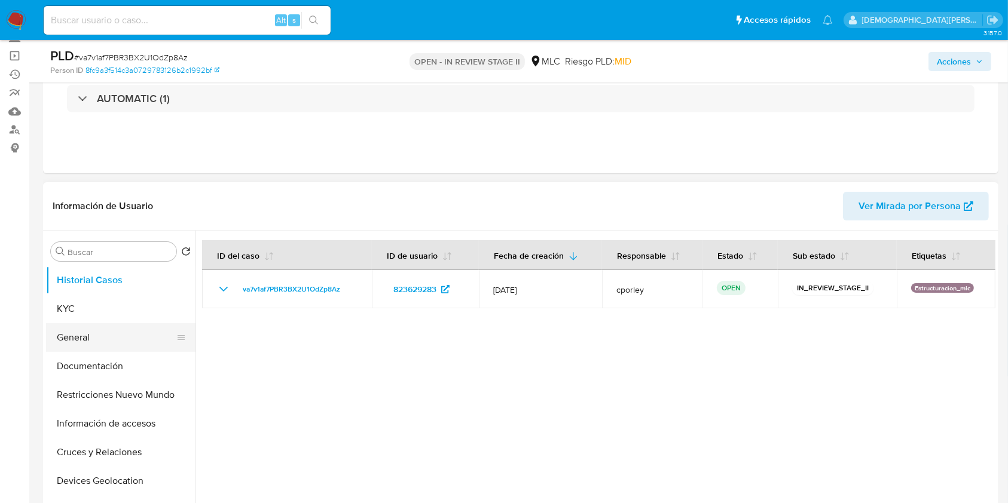
click at [99, 338] on button "General" at bounding box center [116, 337] width 140 height 29
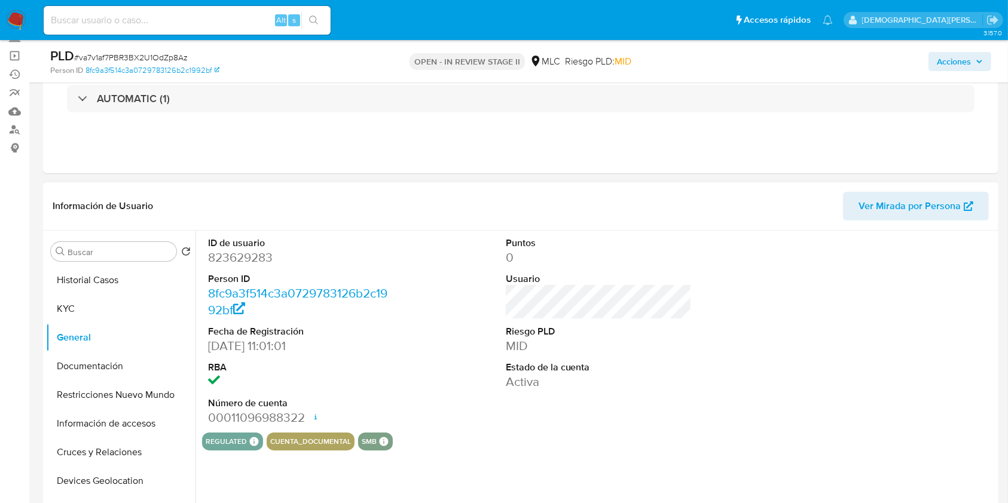
click at [233, 264] on dd "823629283" at bounding box center [301, 257] width 186 height 17
copy dd "823629283"
click at [72, 300] on button "KYC" at bounding box center [116, 309] width 140 height 29
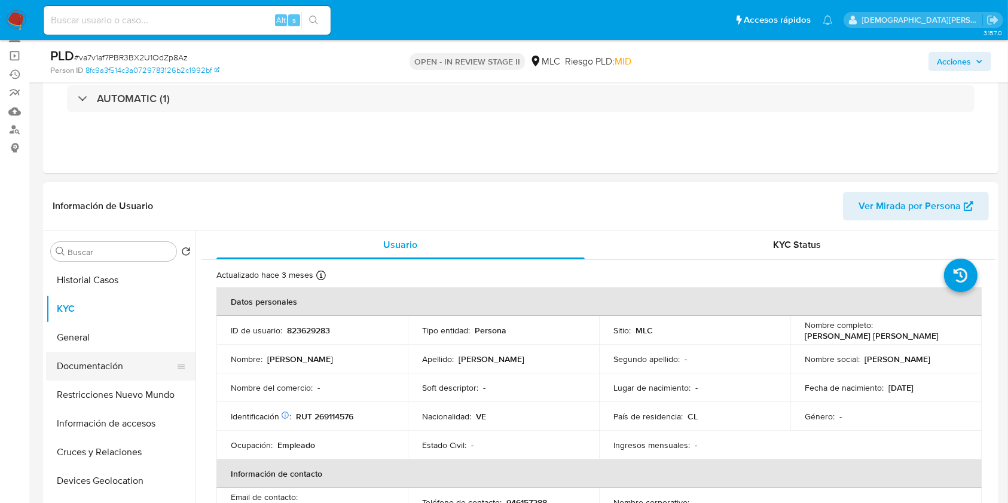
click at [125, 371] on button "Documentación" at bounding box center [116, 366] width 140 height 29
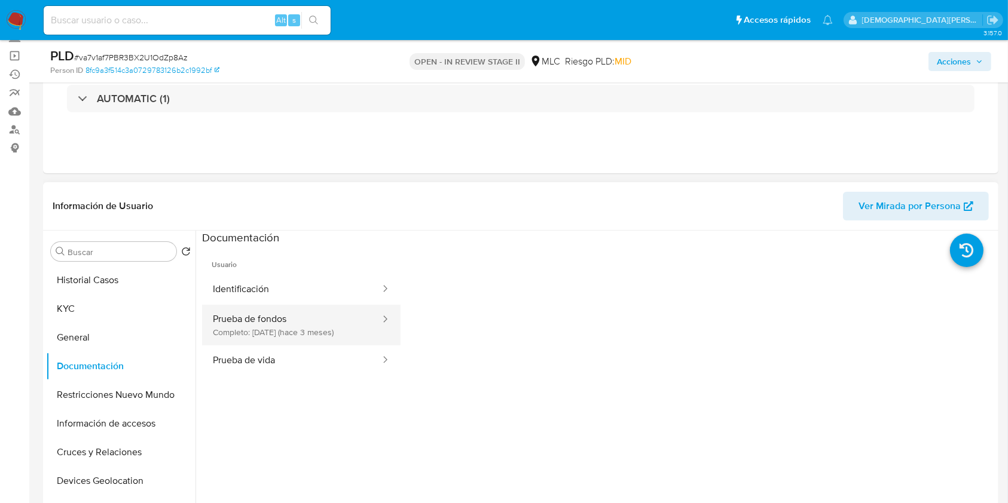
click at [284, 331] on button "Prueba de fondos Completo: [DATE] (hace 3 meses)" at bounding box center [291, 325] width 179 height 41
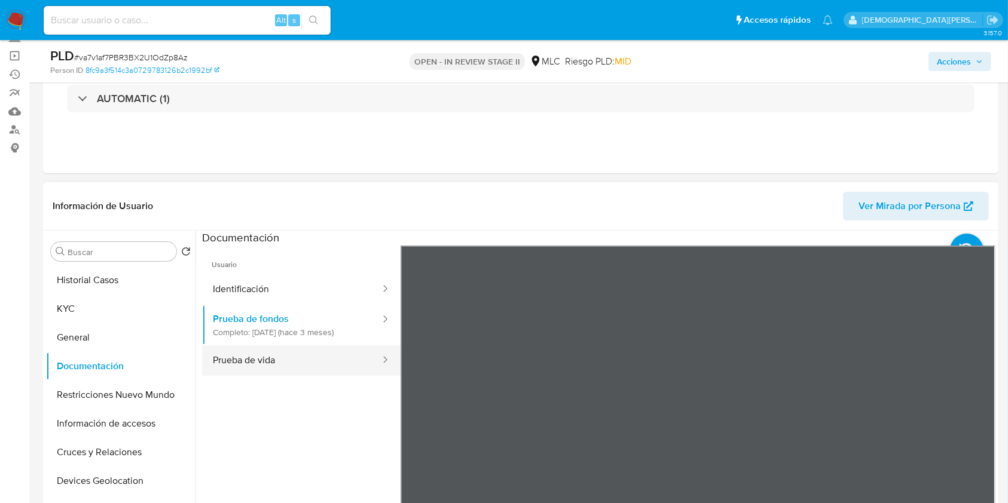
click at [323, 359] on button "Prueba de vida" at bounding box center [291, 360] width 179 height 30
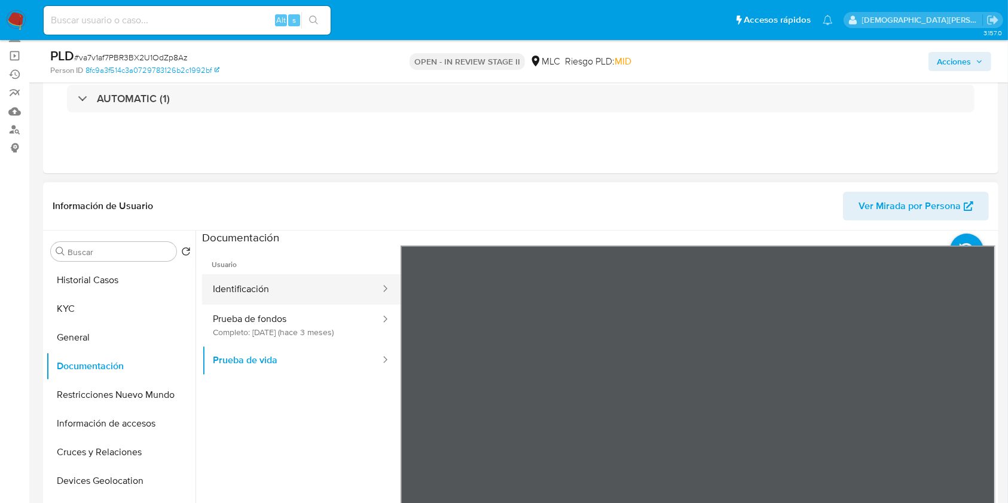
click at [354, 303] on button "Identificación" at bounding box center [291, 289] width 179 height 30
click at [981, 433] on icon at bounding box center [980, 440] width 24 height 24
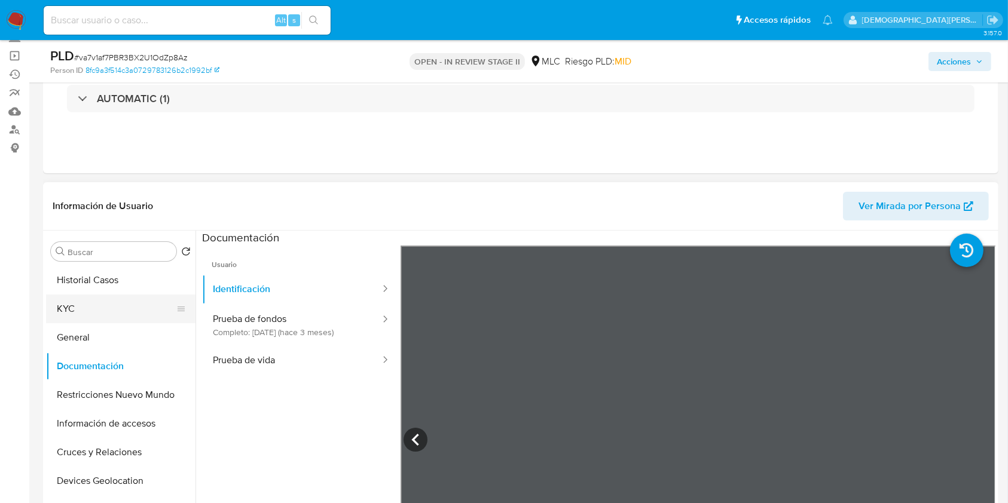
click at [97, 312] on button "KYC" at bounding box center [116, 309] width 140 height 29
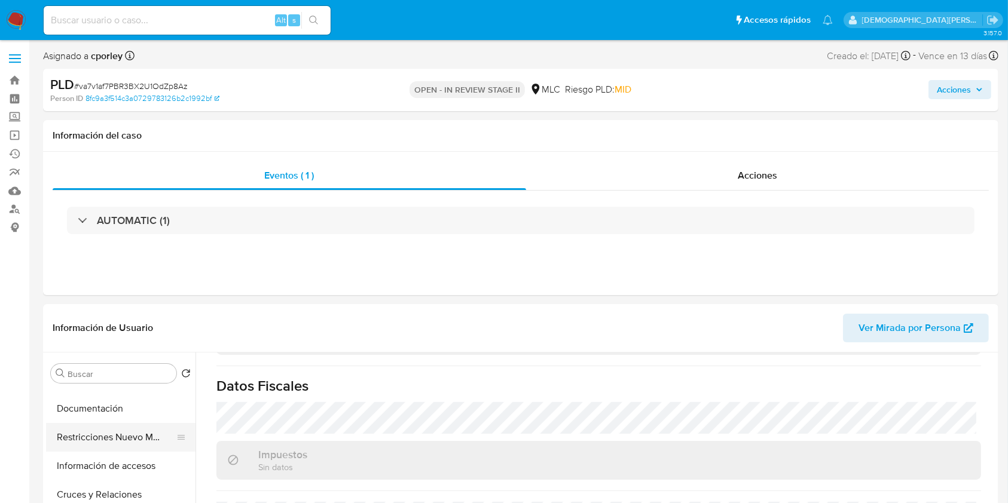
click at [122, 441] on button "Restricciones Nuevo Mundo" at bounding box center [116, 437] width 140 height 29
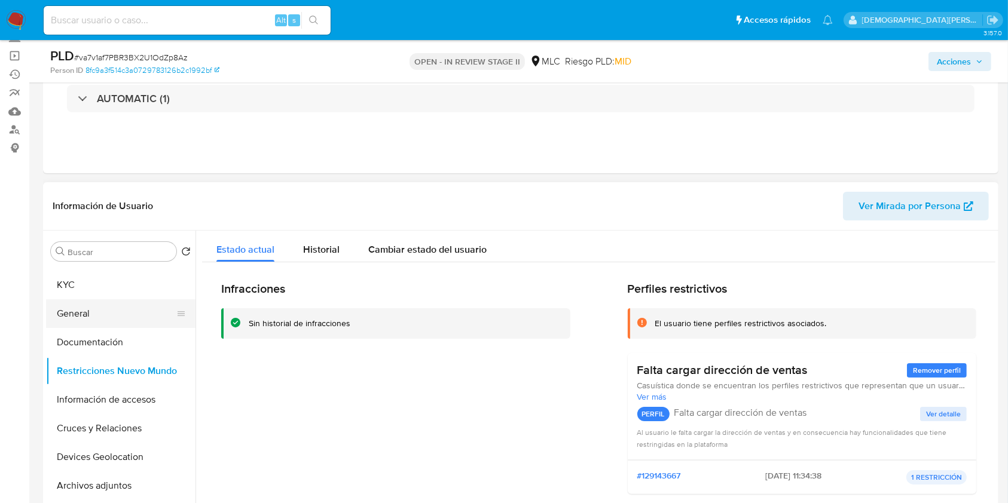
scroll to position [0, 0]
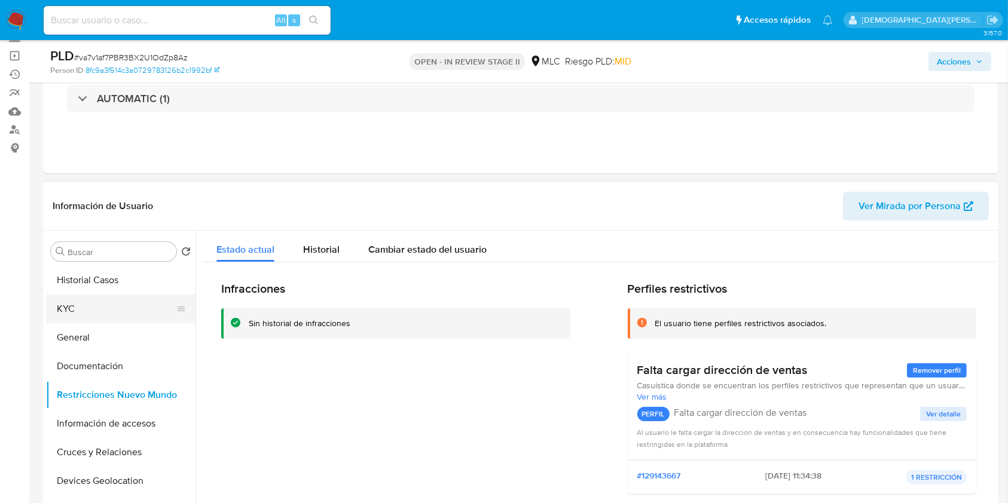
click at [94, 302] on button "KYC" at bounding box center [116, 309] width 140 height 29
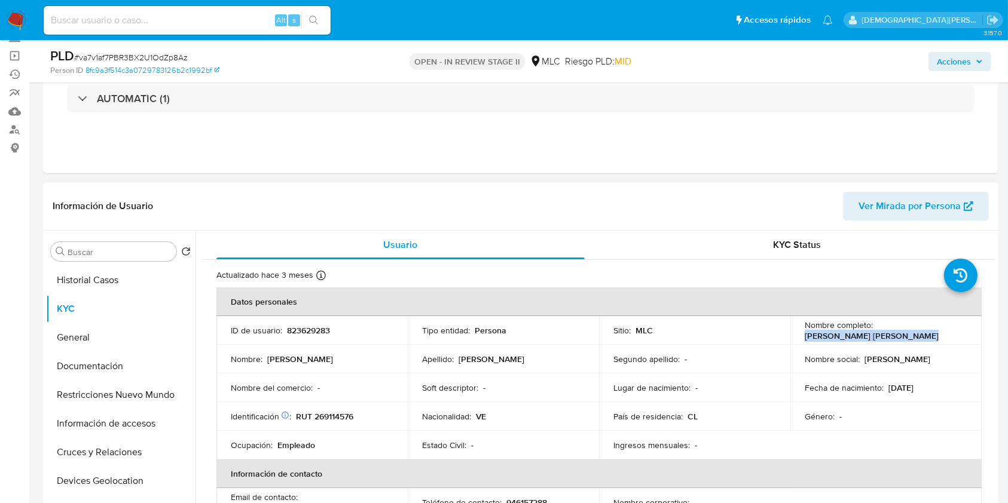
drag, startPoint x: 826, startPoint y: 337, endPoint x: 934, endPoint y: 334, distance: 108.2
click at [934, 334] on td "Nombre completo : Fernando Enrique Brito Rada" at bounding box center [885, 330] width 191 height 29
copy p "Fernando Enrique Brito Rada"
click at [102, 283] on button "Historial Casos" at bounding box center [116, 280] width 140 height 29
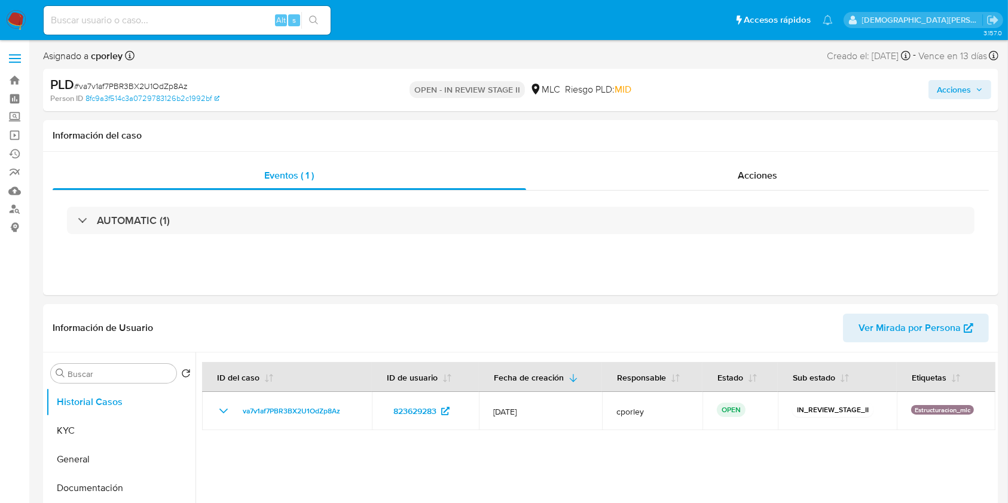
click at [946, 83] on span "Acciones" at bounding box center [953, 89] width 34 height 19
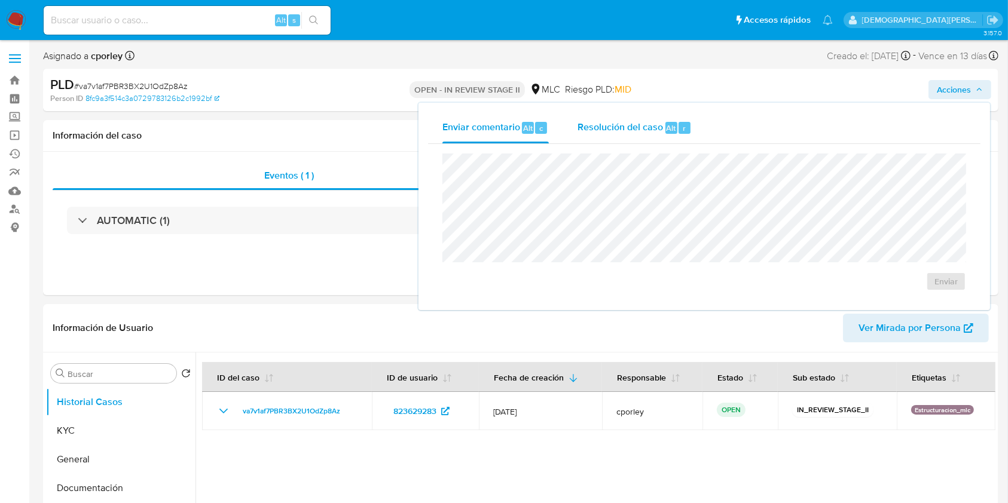
click at [595, 115] on div "Resolución del caso Alt r" at bounding box center [634, 127] width 114 height 31
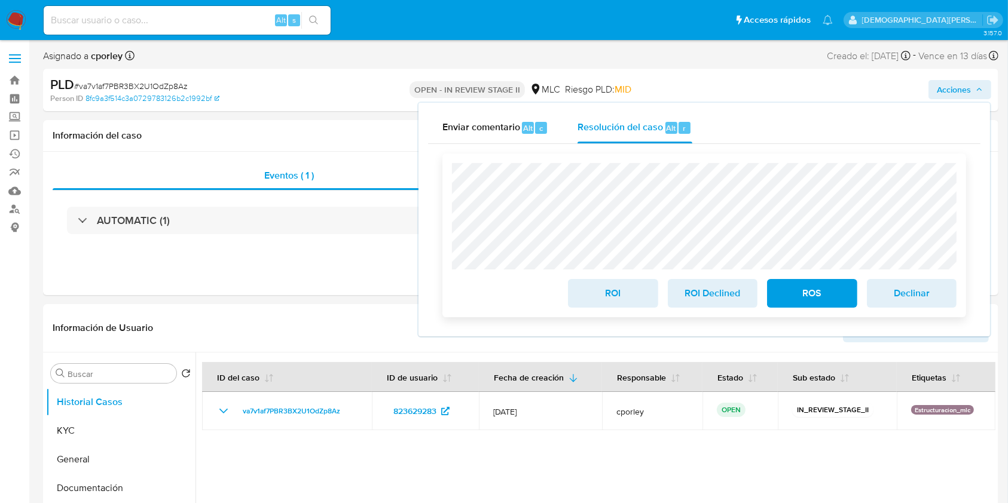
click at [582, 298] on button "ROI" at bounding box center [613, 293] width 90 height 29
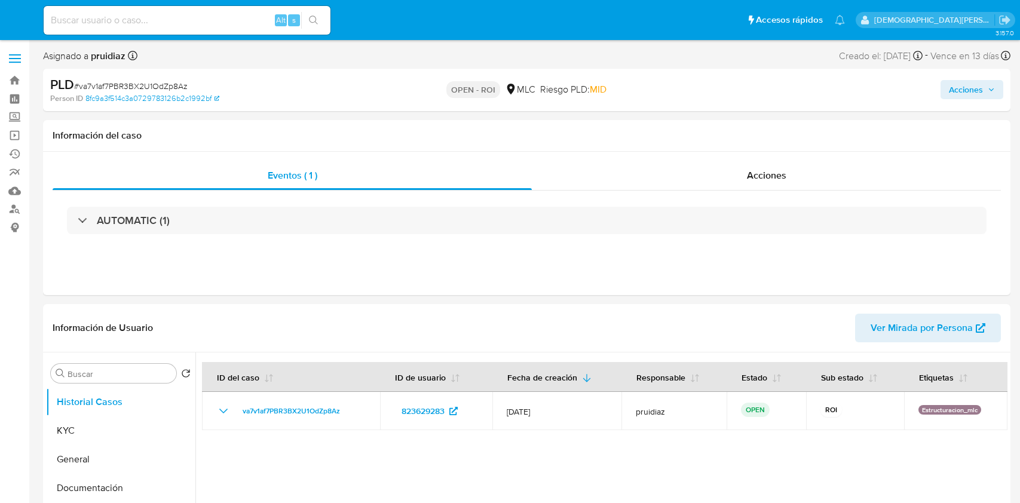
select select "10"
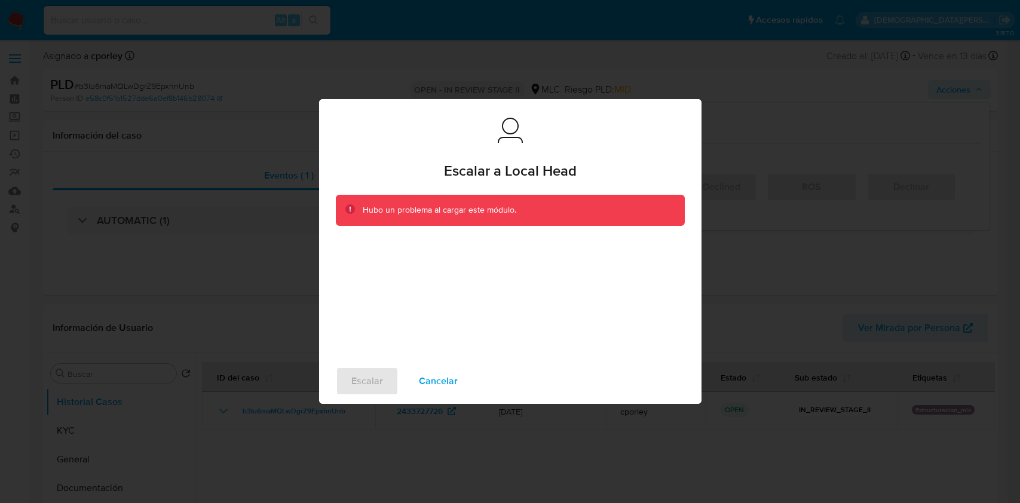
select select "10"
click at [423, 387] on span "Cancelar" at bounding box center [438, 381] width 39 height 26
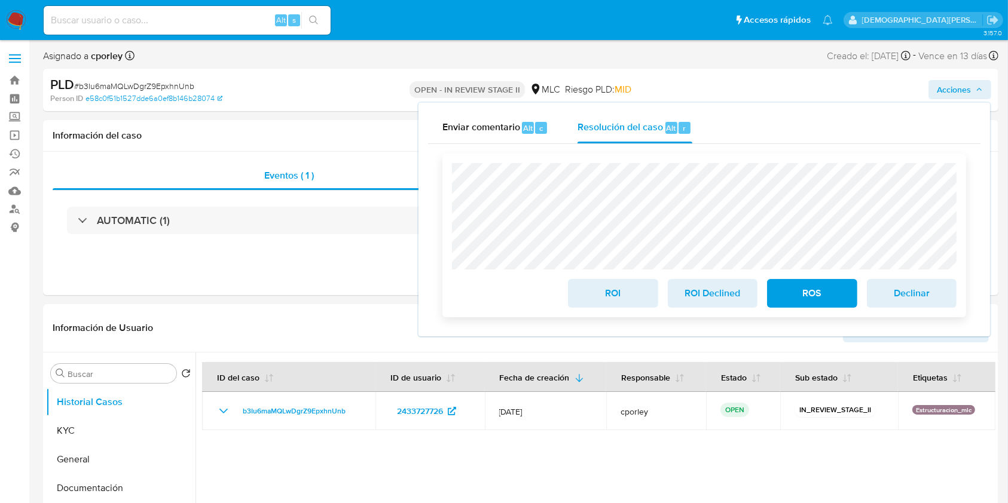
click at [796, 293] on span "ROS" at bounding box center [811, 293] width 59 height 26
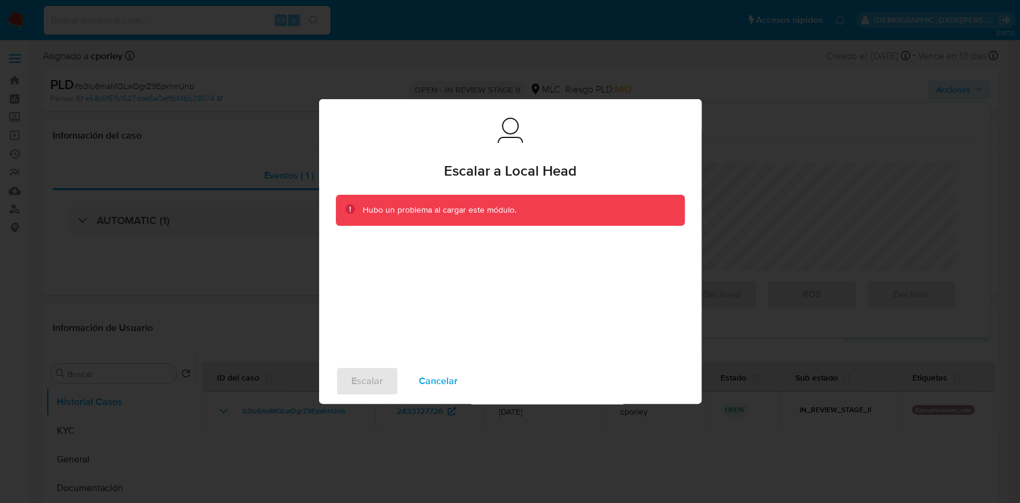
click at [448, 382] on span "Cancelar" at bounding box center [438, 381] width 39 height 26
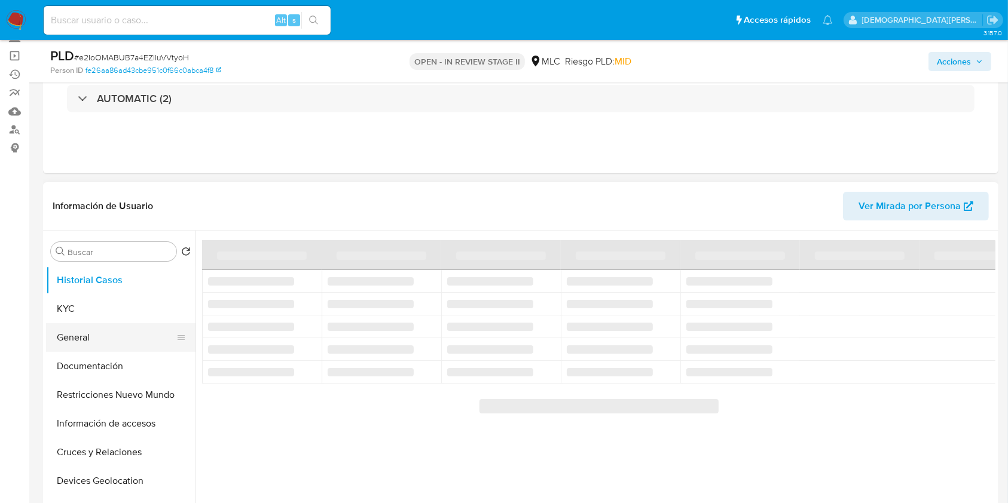
drag, startPoint x: 120, startPoint y: 333, endPoint x: 127, endPoint y: 325, distance: 11.4
click at [118, 333] on button "General" at bounding box center [116, 337] width 140 height 29
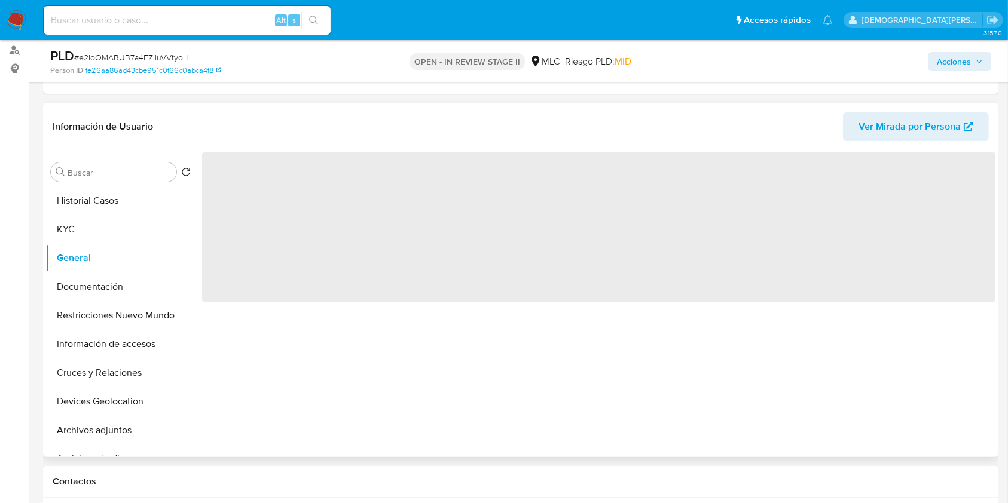
select select "10"
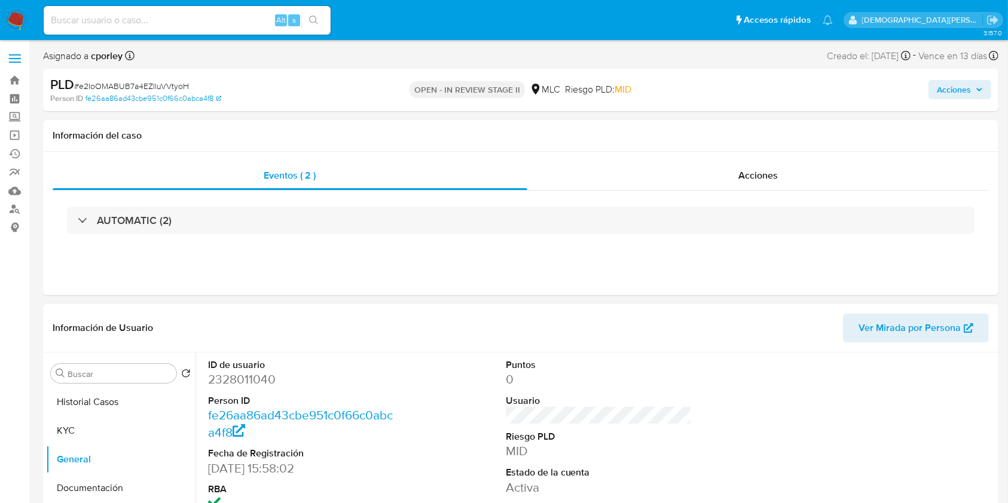
click at [239, 385] on dd "2328011040" at bounding box center [301, 379] width 186 height 17
click at [239, 384] on dd "2328011040" at bounding box center [301, 379] width 186 height 17
copy dd "2328011040"
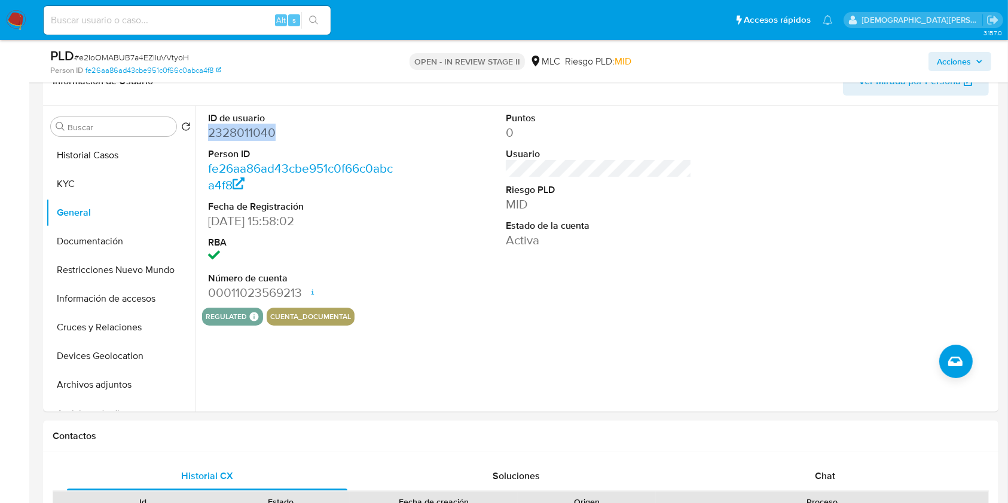
scroll to position [239, 0]
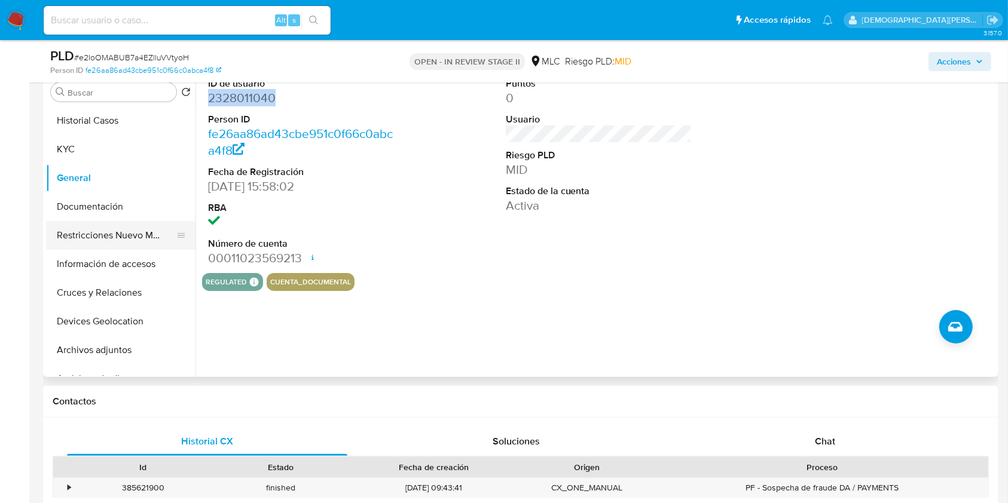
click at [127, 240] on button "Restricciones Nuevo Mundo" at bounding box center [116, 235] width 140 height 29
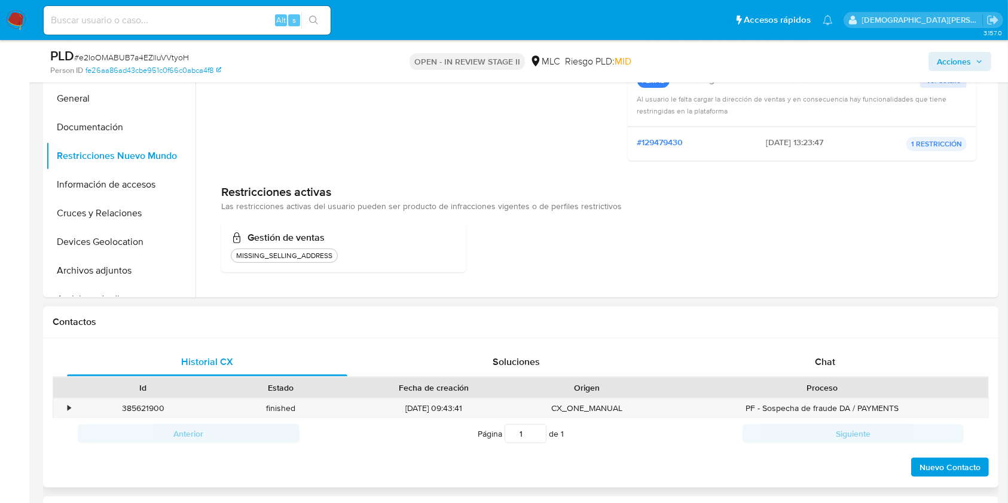
scroll to position [398, 0]
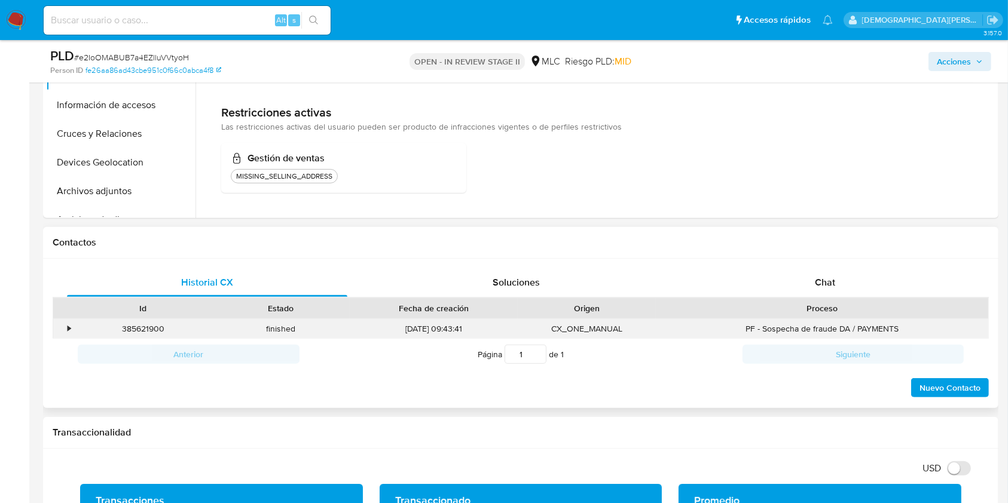
click at [68, 325] on div "•" at bounding box center [69, 328] width 3 height 11
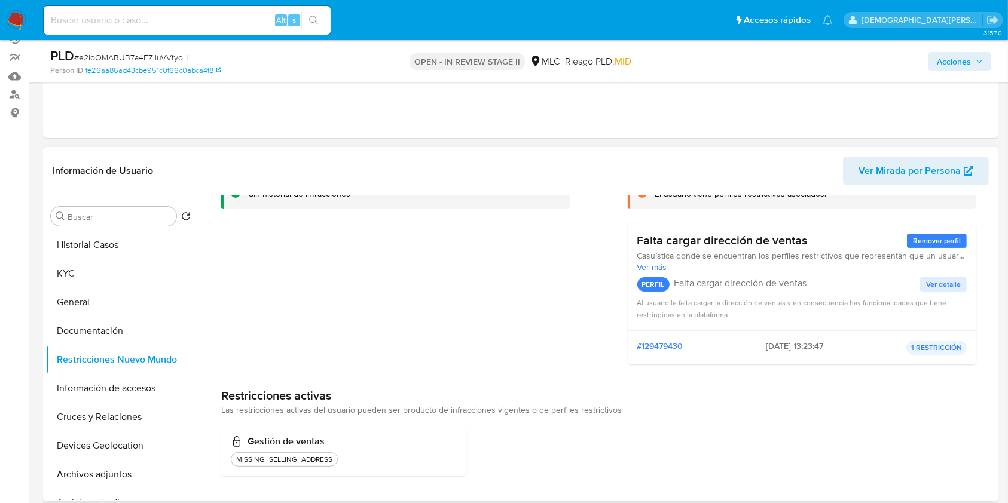
scroll to position [159, 0]
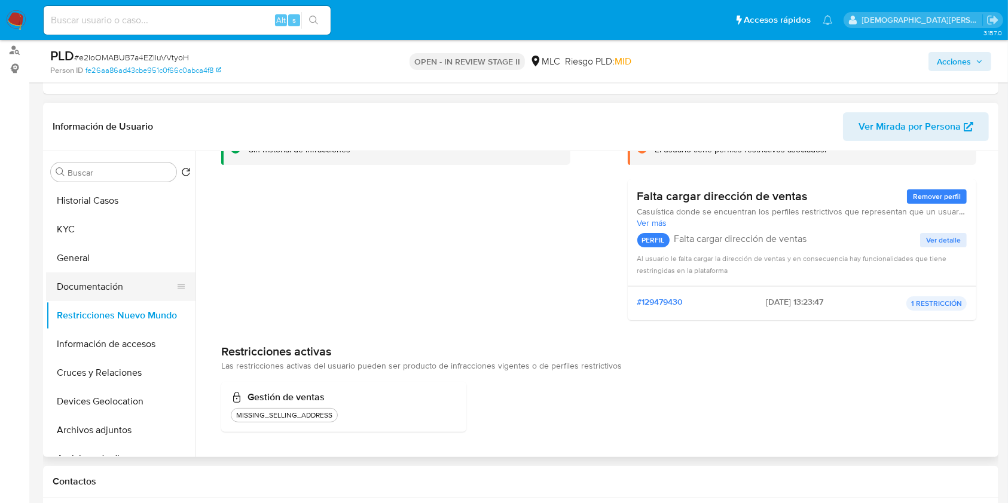
click at [115, 288] on button "Documentación" at bounding box center [116, 287] width 140 height 29
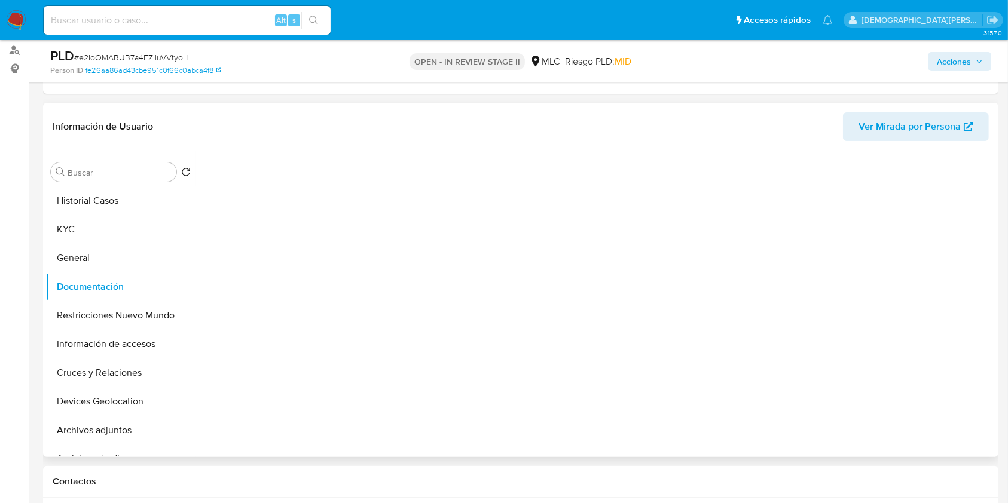
scroll to position [0, 0]
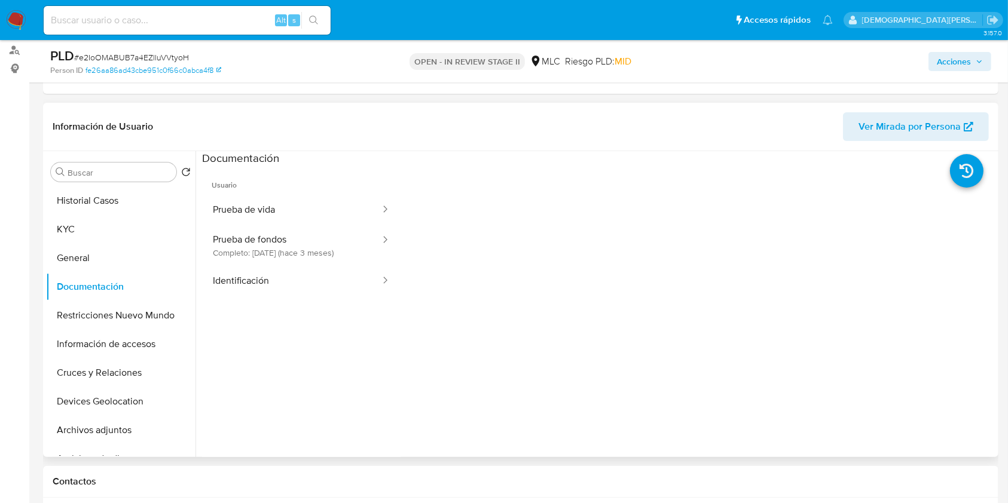
click at [303, 188] on span "Usuario" at bounding box center [301, 180] width 198 height 29
click at [306, 215] on button "Prueba de vida" at bounding box center [291, 210] width 179 height 30
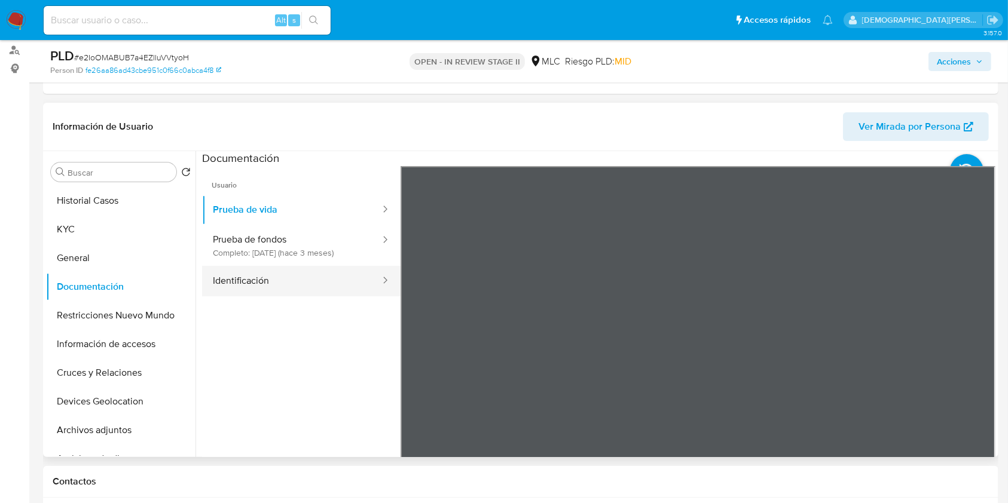
click at [306, 273] on button "Identificación" at bounding box center [291, 281] width 179 height 30
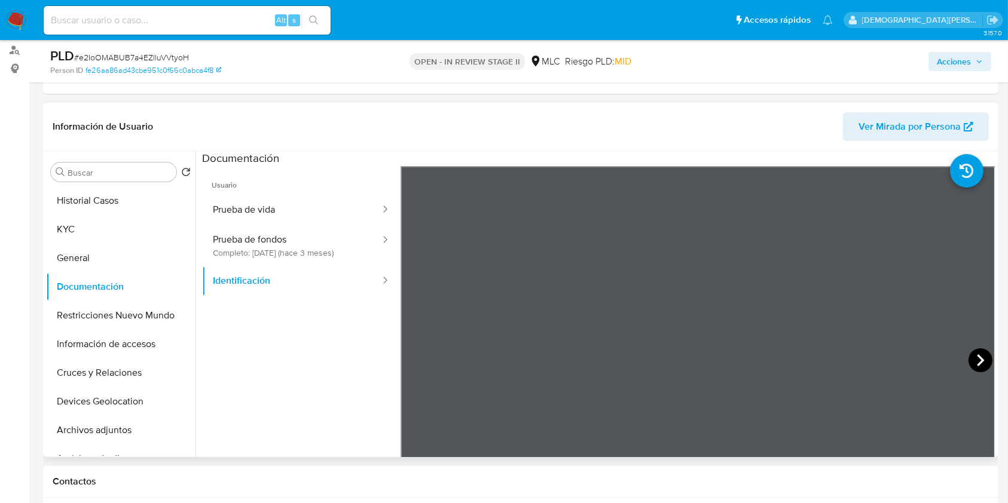
click at [968, 358] on icon at bounding box center [980, 360] width 24 height 24
click at [409, 364] on icon at bounding box center [415, 360] width 24 height 24
click at [302, 249] on button "Prueba de fondos Completo: [DATE] (hace 3 meses)" at bounding box center [291, 245] width 179 height 41
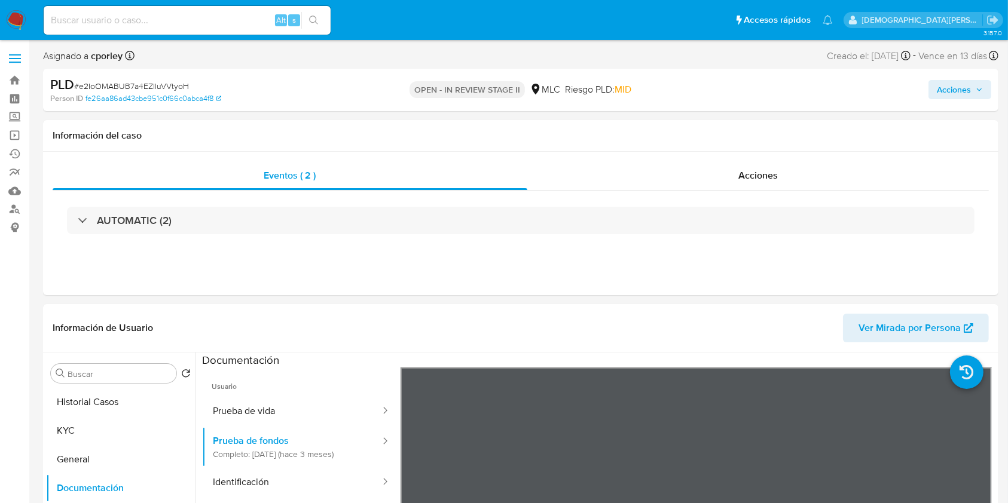
click at [965, 91] on span "Acciones" at bounding box center [953, 89] width 34 height 19
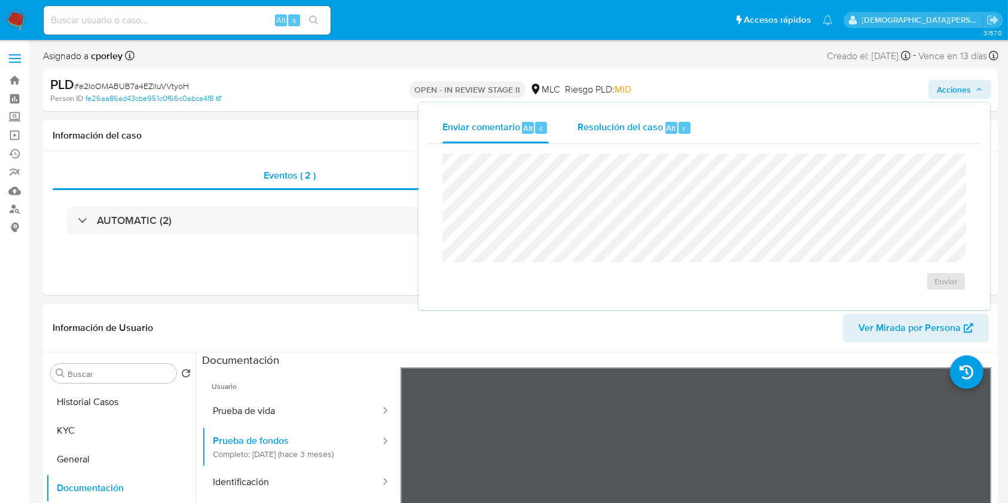
click at [598, 125] on span "Resolución del caso" at bounding box center [619, 128] width 85 height 14
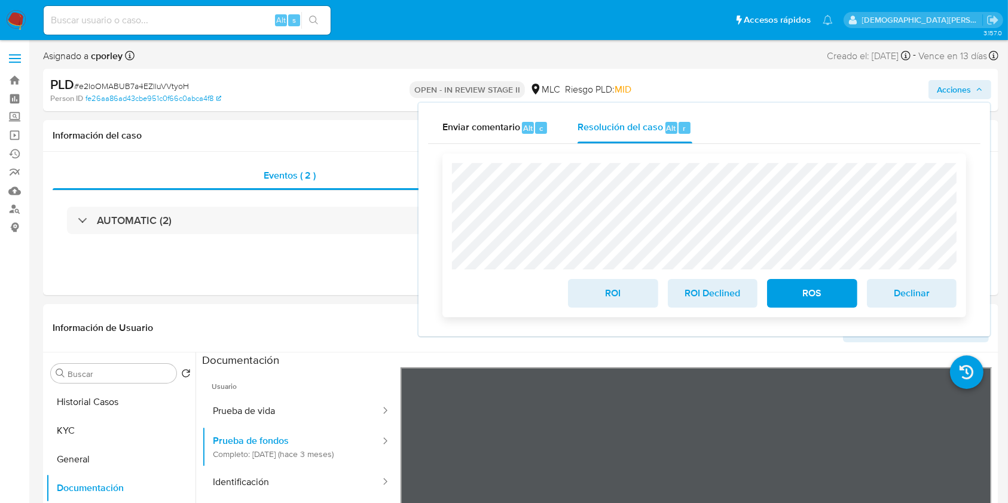
click at [599, 296] on span "ROI" at bounding box center [612, 293] width 59 height 26
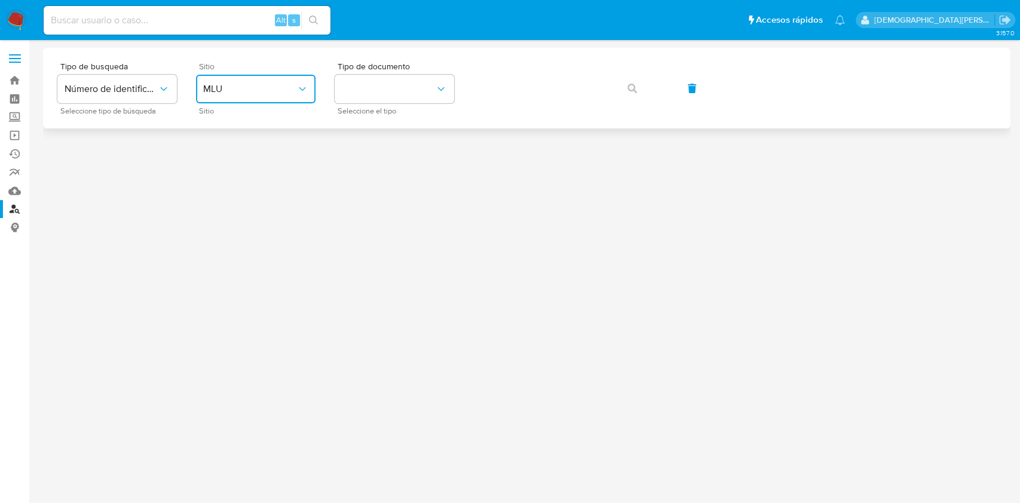
click at [264, 83] on span "MLU" at bounding box center [249, 89] width 93 height 12
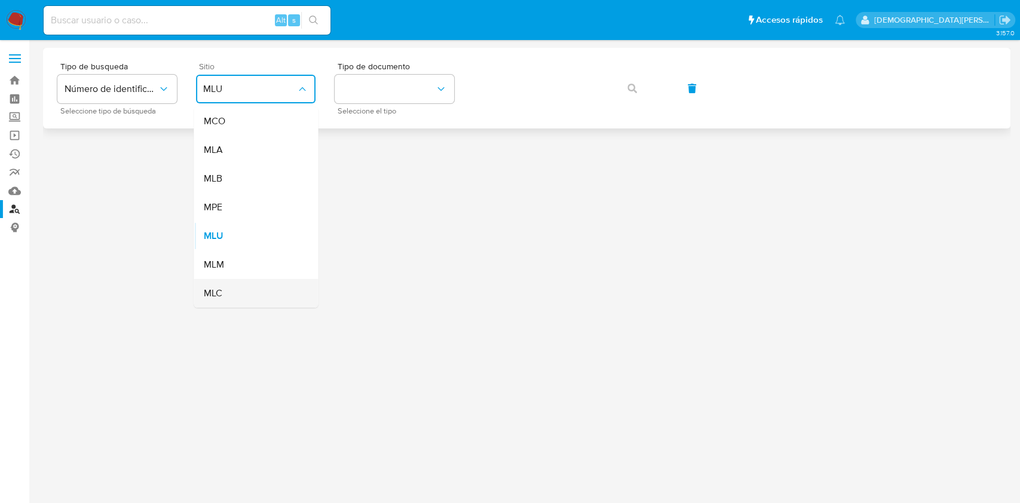
click at [251, 289] on div "MLC" at bounding box center [252, 293] width 98 height 29
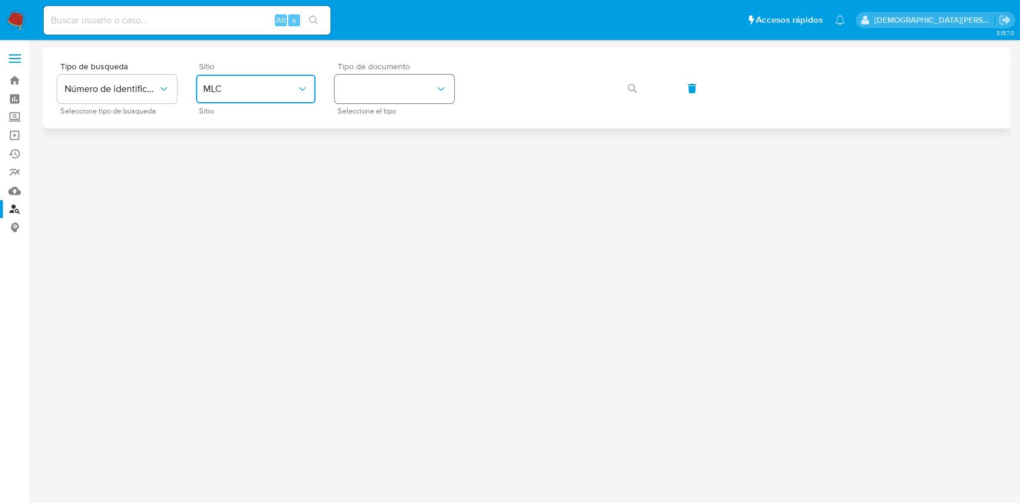
click at [385, 76] on button "identificationType" at bounding box center [395, 89] width 120 height 29
drag, startPoint x: 393, startPoint y: 127, endPoint x: 466, endPoint y: 102, distance: 76.5
click at [393, 128] on div "RUT RUT" at bounding box center [391, 127] width 98 height 41
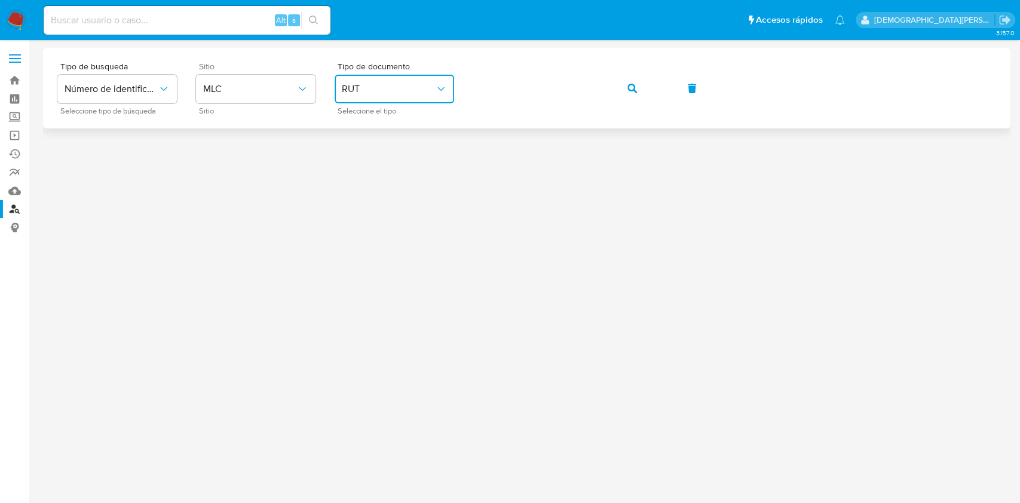
click at [623, 85] on button "button" at bounding box center [632, 88] width 41 height 29
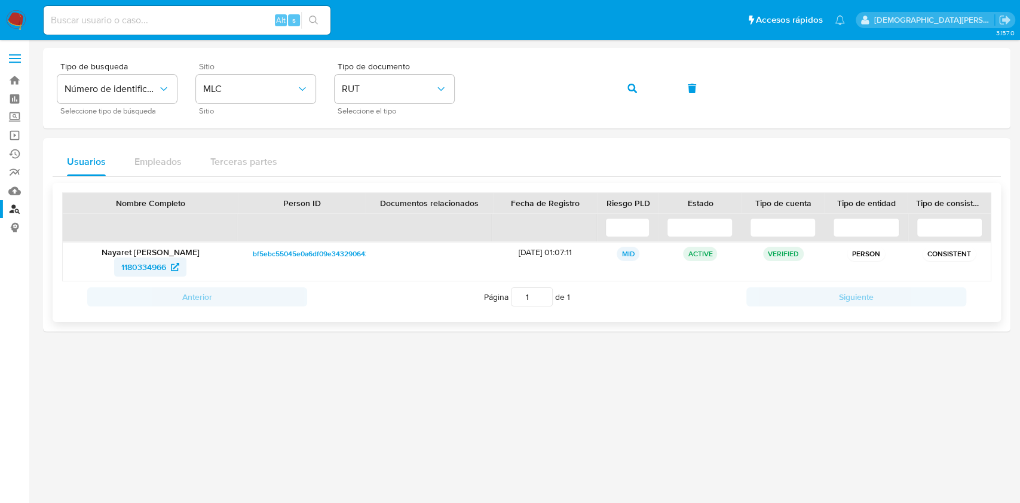
click at [139, 264] on span "1180334966" at bounding box center [143, 267] width 45 height 19
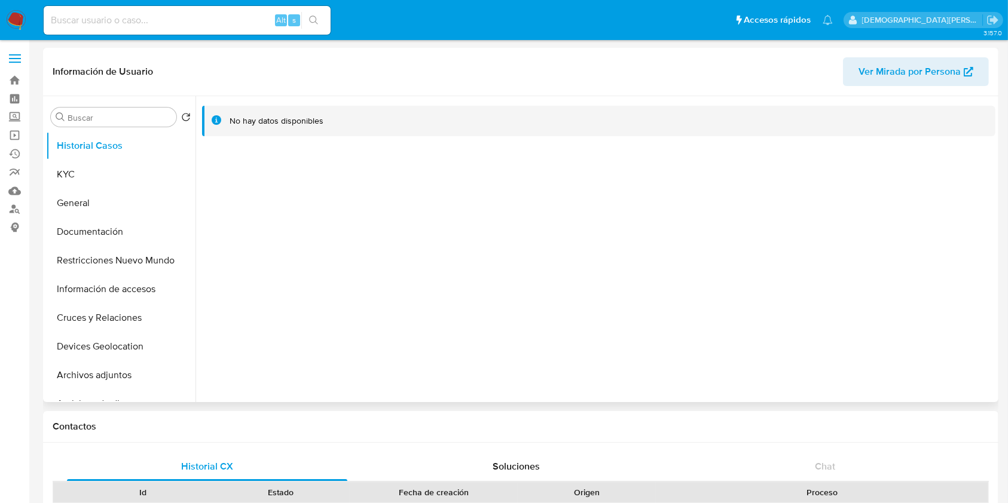
select select "10"
click at [115, 169] on button "KYC" at bounding box center [116, 174] width 140 height 29
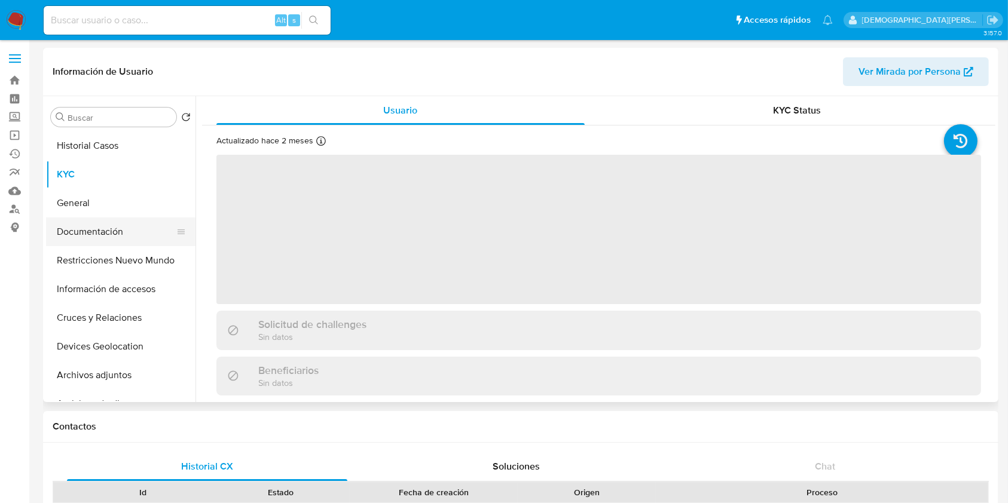
click at [93, 235] on button "Documentación" at bounding box center [116, 232] width 140 height 29
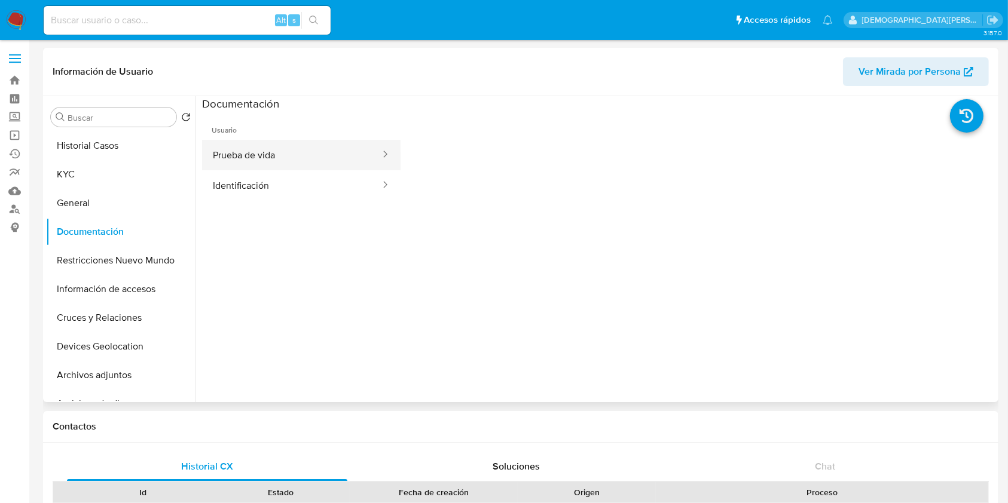
click at [353, 157] on button "Prueba de vida" at bounding box center [291, 155] width 179 height 30
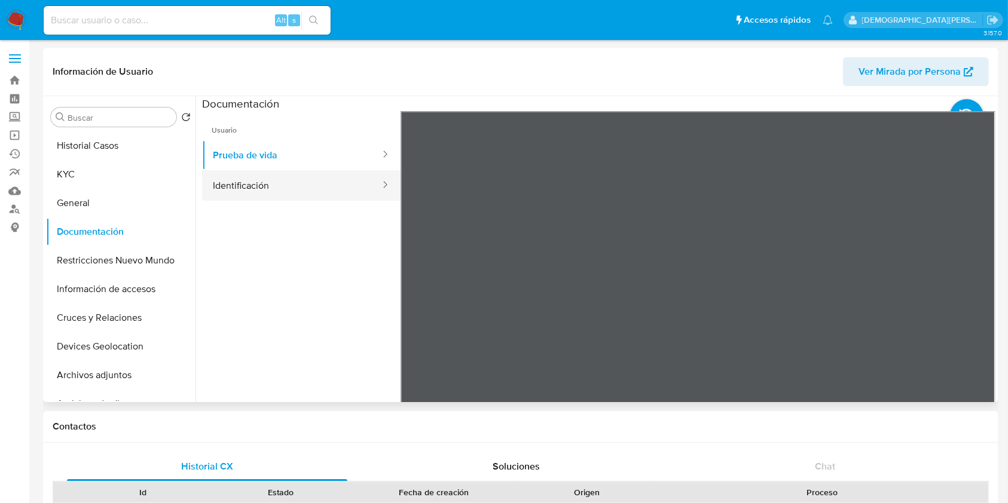
click at [311, 194] on button "Identificación" at bounding box center [291, 185] width 179 height 30
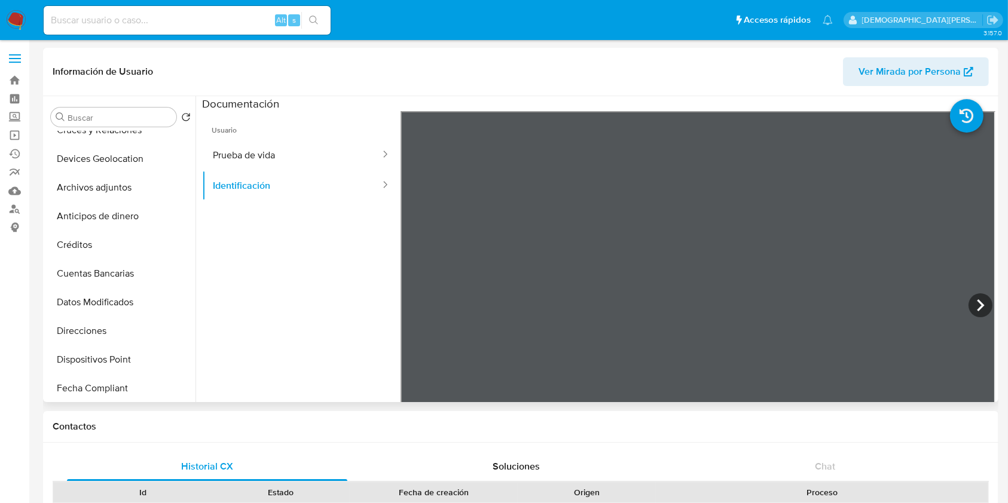
scroll to position [27, 0]
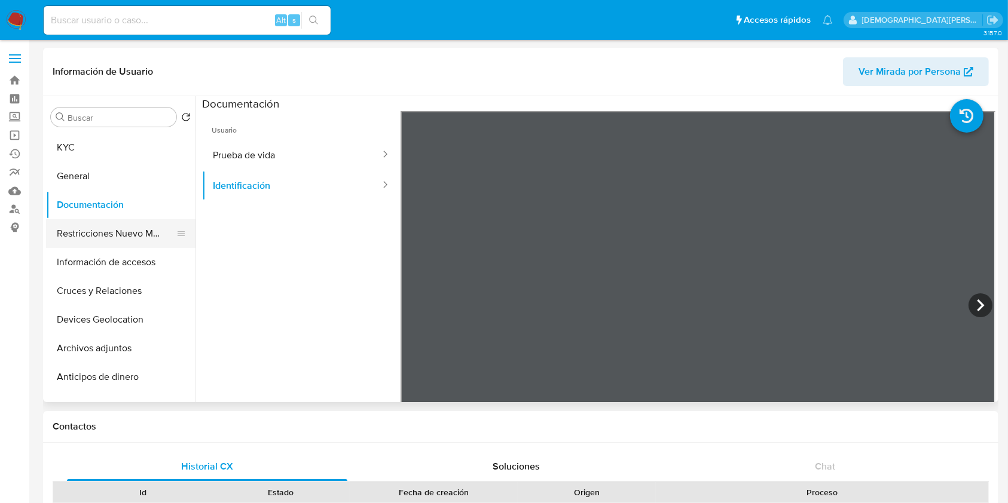
click at [124, 229] on button "Restricciones Nuevo Mundo" at bounding box center [116, 233] width 140 height 29
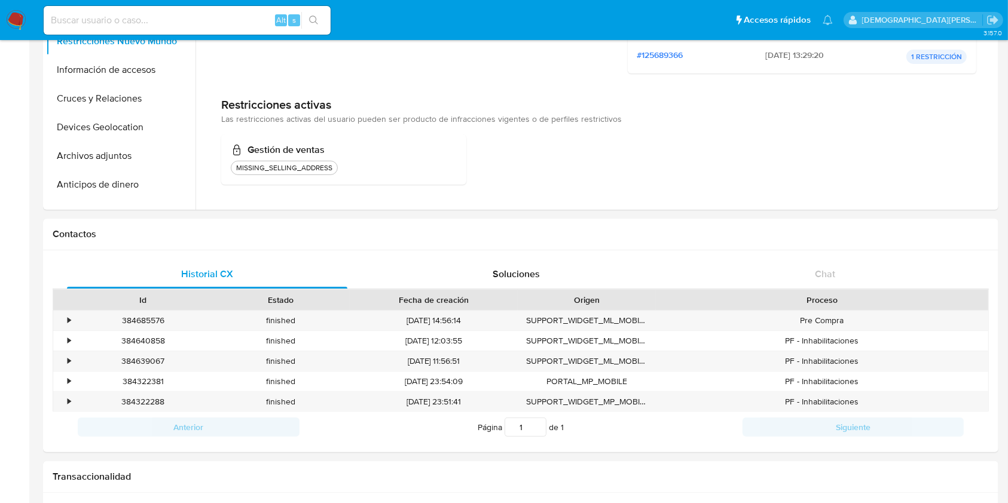
scroll to position [239, 0]
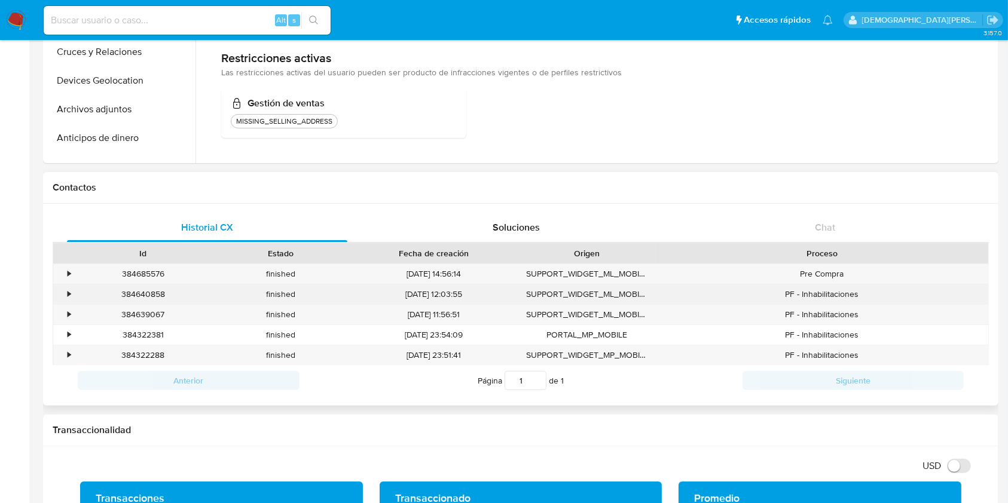
click at [62, 296] on div "•" at bounding box center [63, 294] width 21 height 20
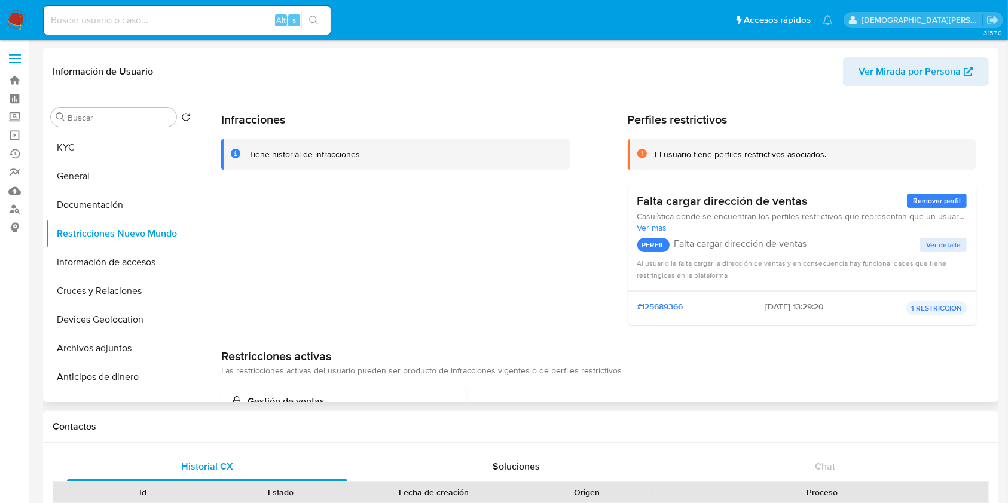
scroll to position [0, 0]
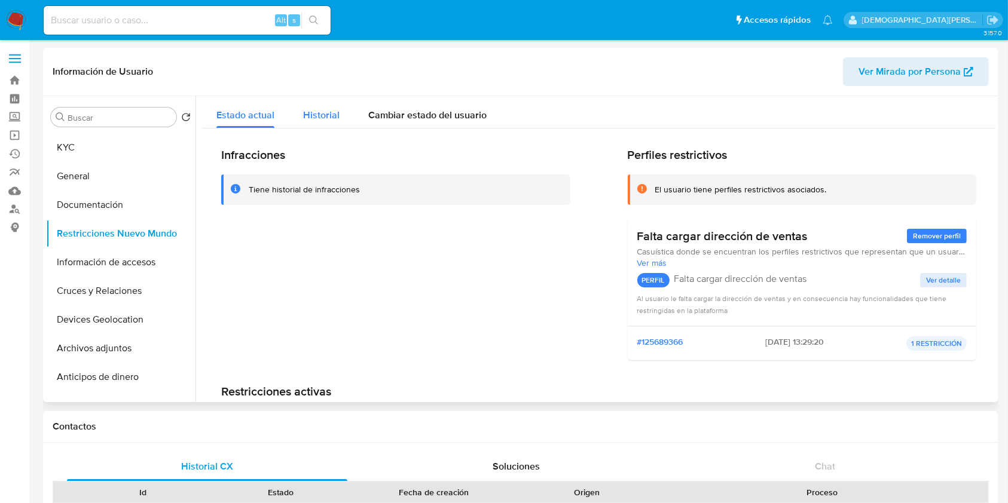
click at [340, 121] on button "Historial" at bounding box center [321, 112] width 65 height 32
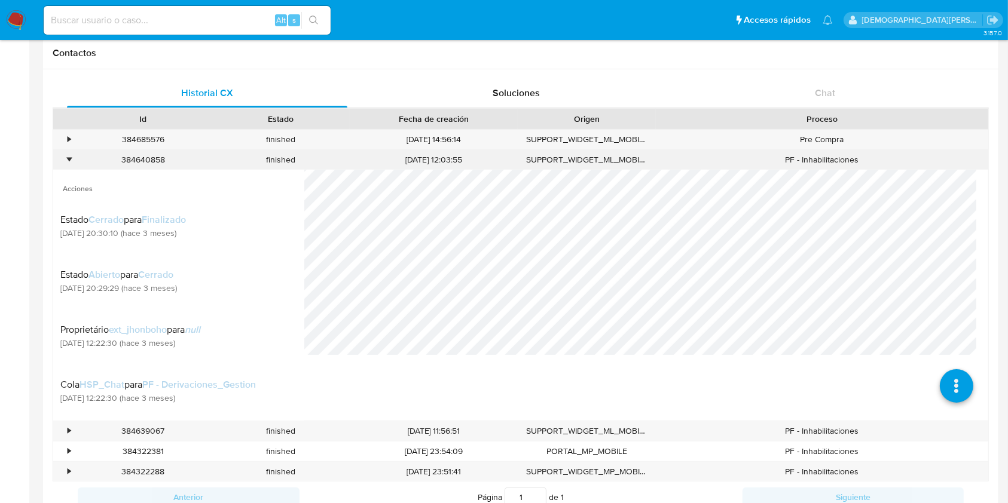
scroll to position [398, 0]
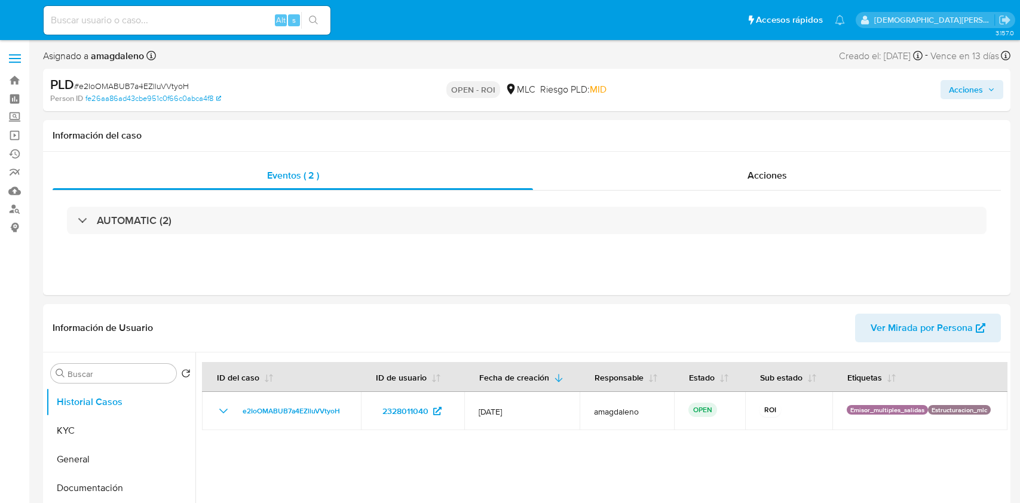
select select "10"
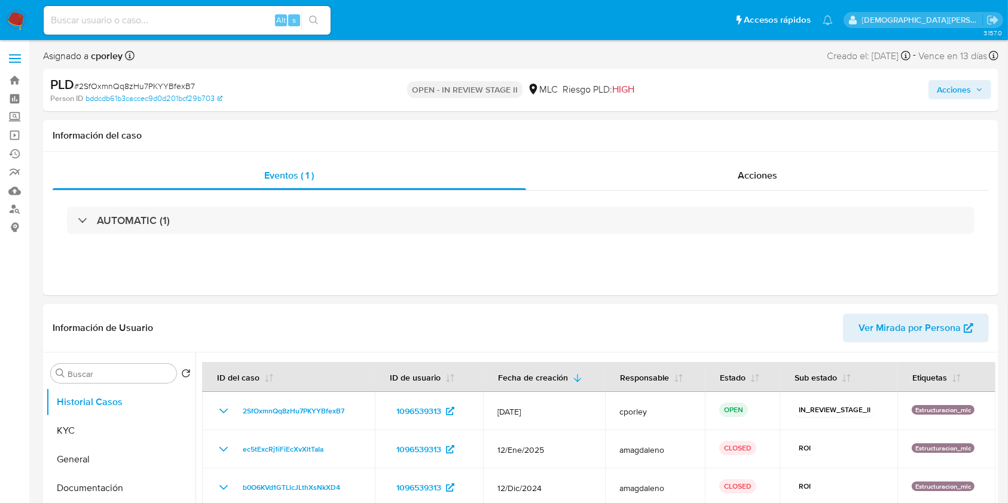
select select "10"
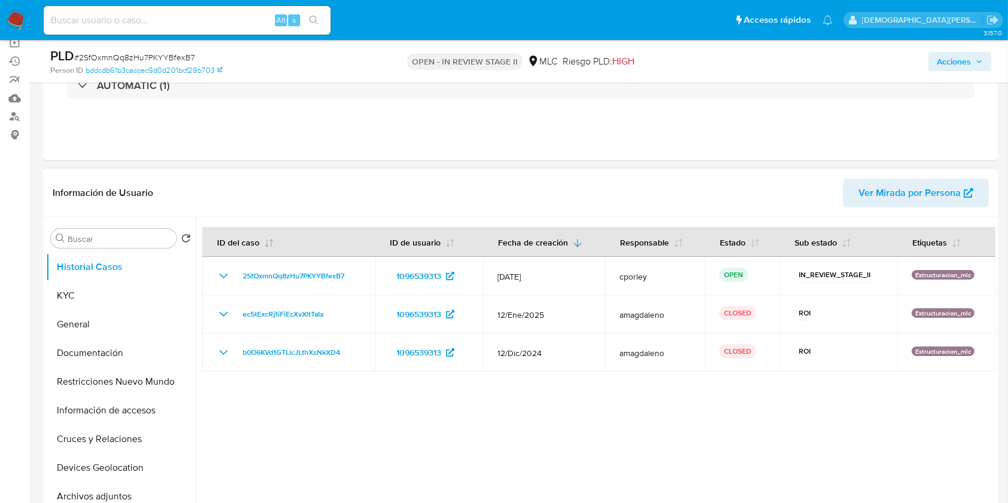
scroll to position [159, 0]
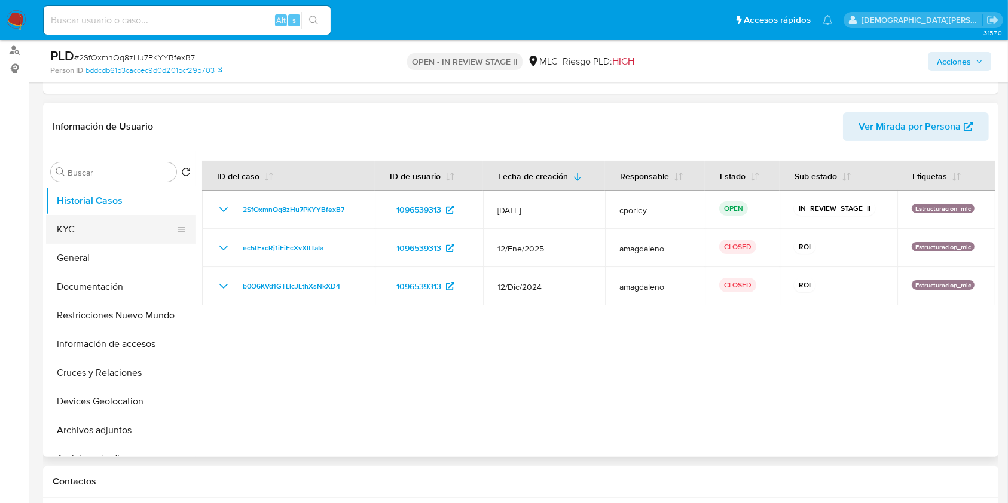
click at [91, 219] on button "KYC" at bounding box center [116, 229] width 140 height 29
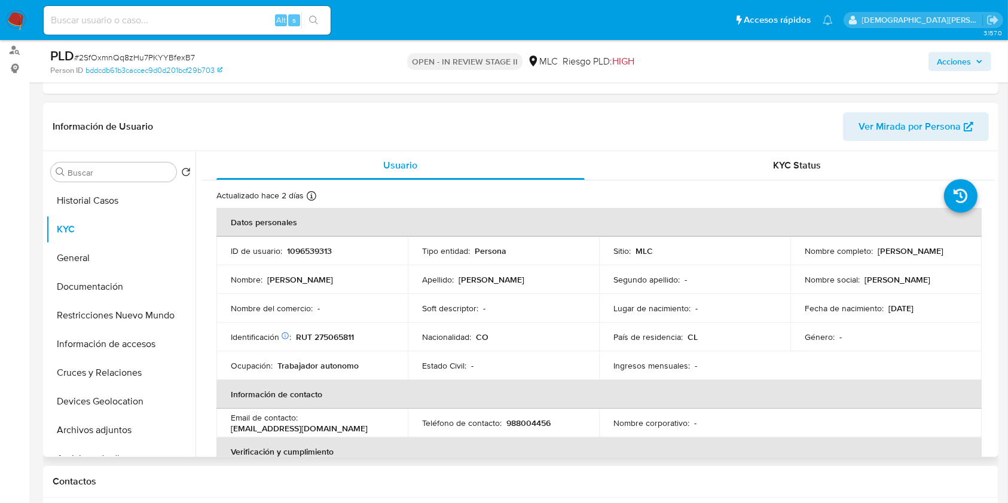
drag, startPoint x: 927, startPoint y: 256, endPoint x: 800, endPoint y: 255, distance: 127.3
click at [804, 255] on div "Nombre completo : [PERSON_NAME]" at bounding box center [885, 251] width 163 height 11
click at [76, 283] on button "Documentación" at bounding box center [116, 287] width 140 height 29
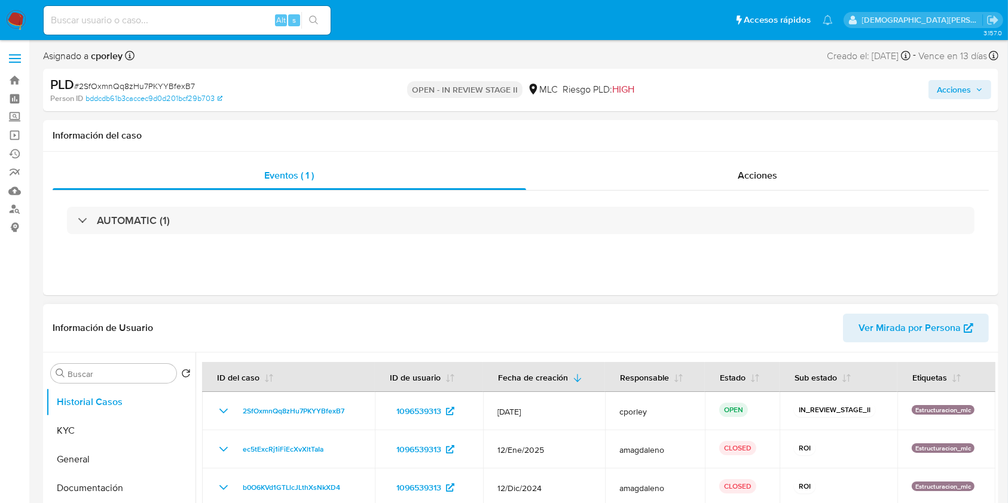
scroll to position [79, 0]
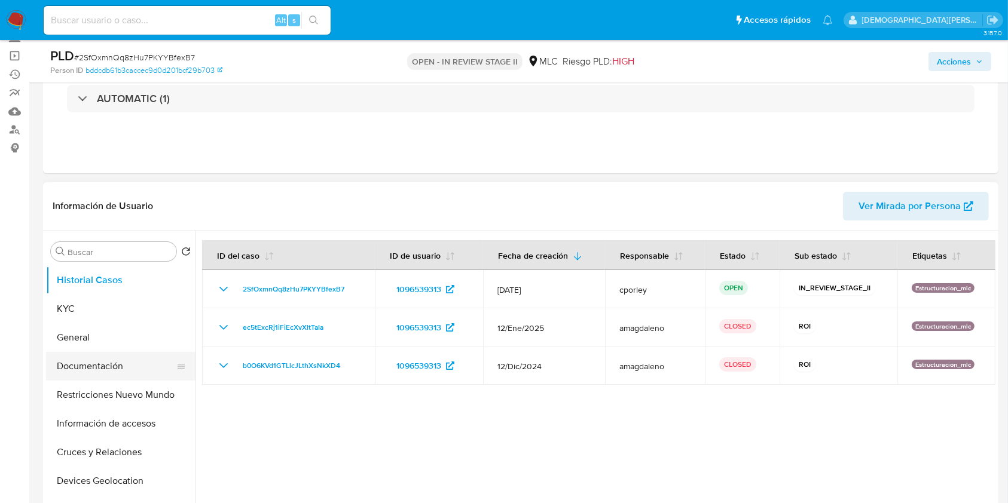
select select "10"
click at [116, 373] on button "Documentación" at bounding box center [116, 366] width 140 height 29
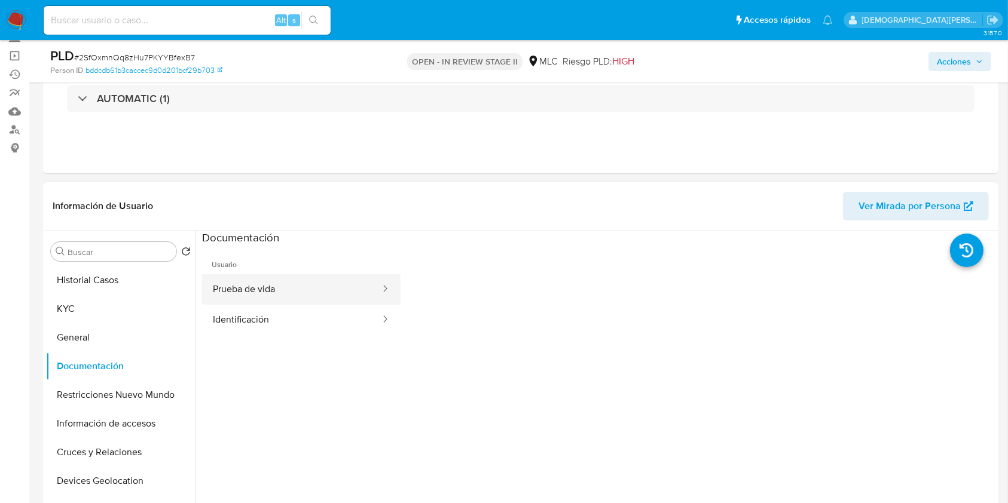
click at [321, 281] on button "Prueba de vida" at bounding box center [291, 289] width 179 height 30
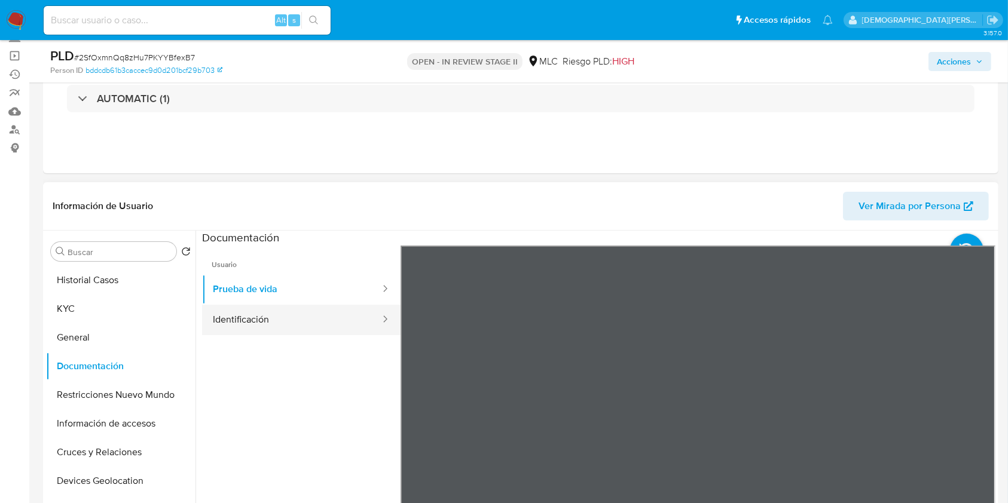
click at [305, 323] on button "Identificación" at bounding box center [291, 320] width 179 height 30
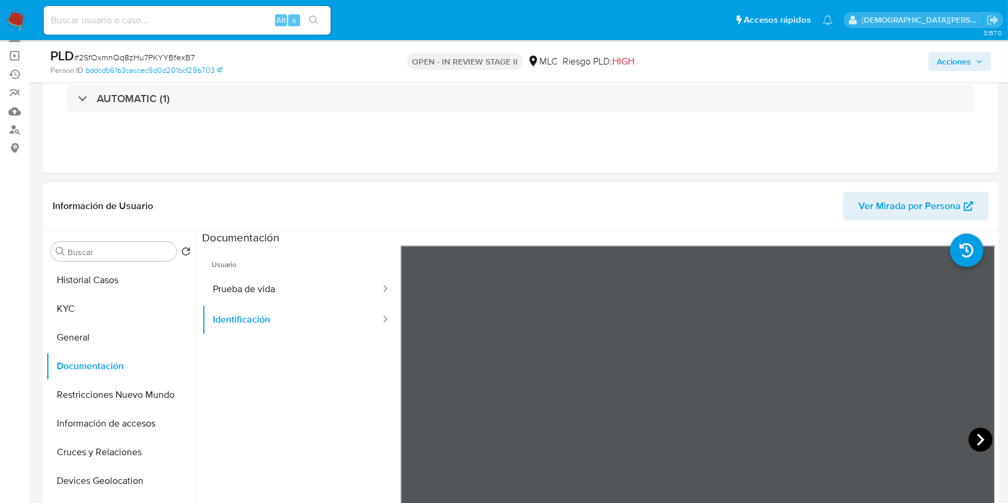
click at [972, 436] on icon at bounding box center [980, 440] width 24 height 24
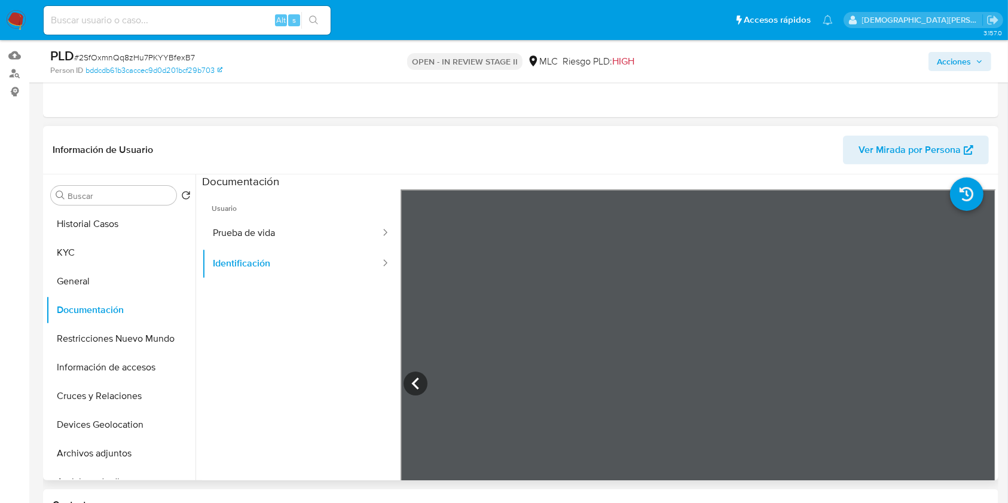
scroll to position [159, 0]
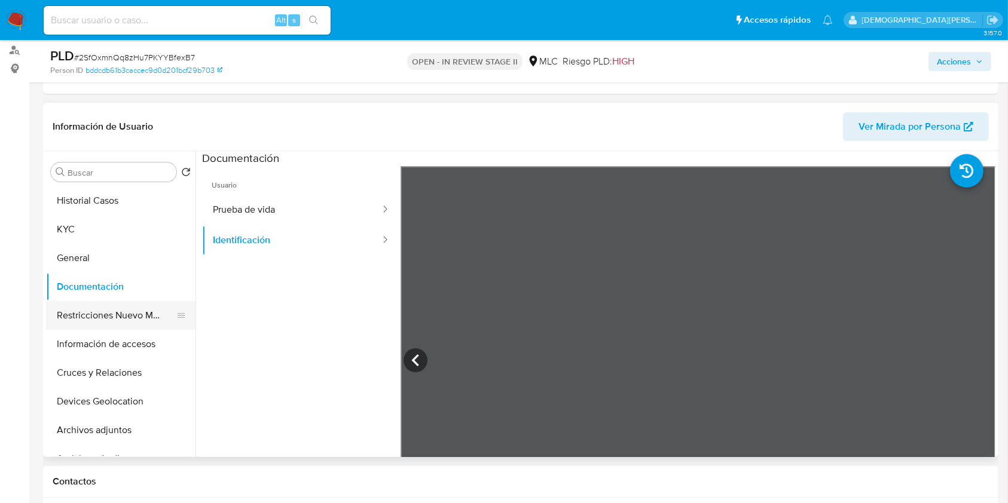
click at [109, 313] on button "Restricciones Nuevo Mundo" at bounding box center [116, 315] width 140 height 29
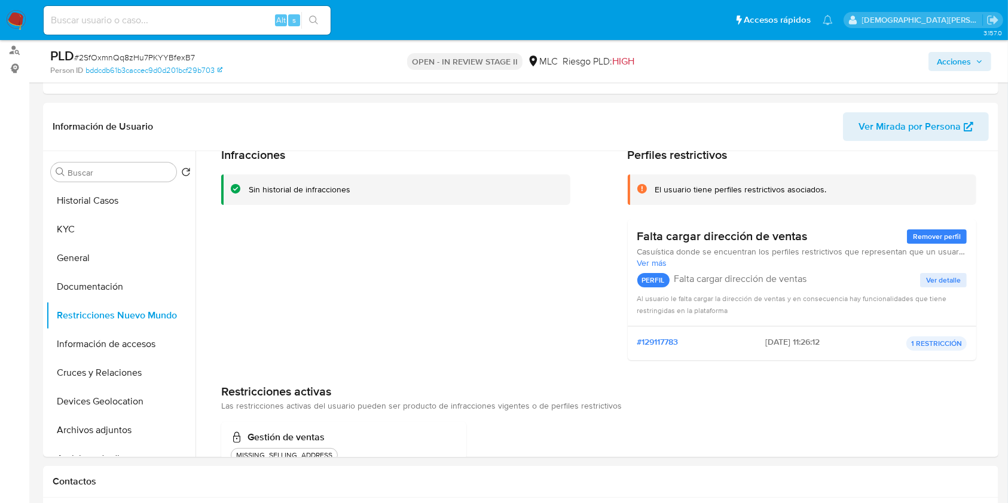
scroll to position [79, 0]
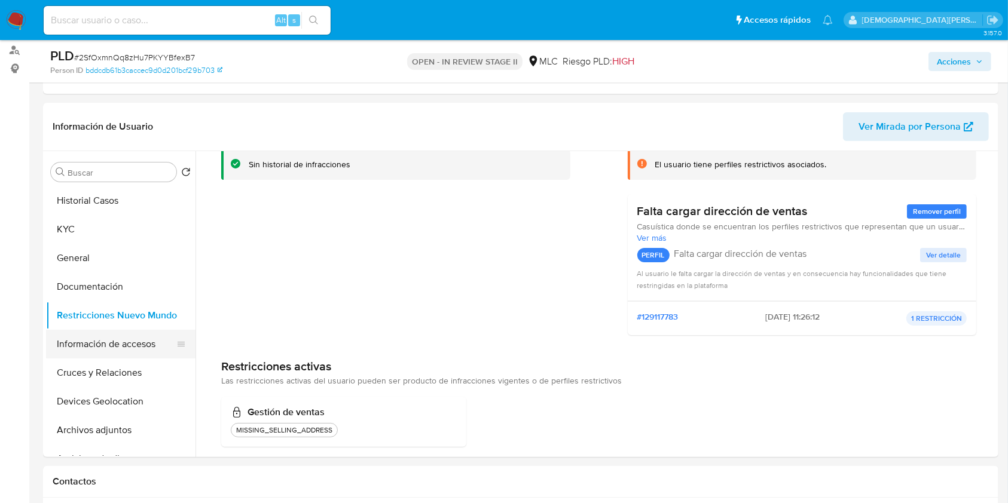
click at [127, 353] on button "Información de accesos" at bounding box center [116, 344] width 140 height 29
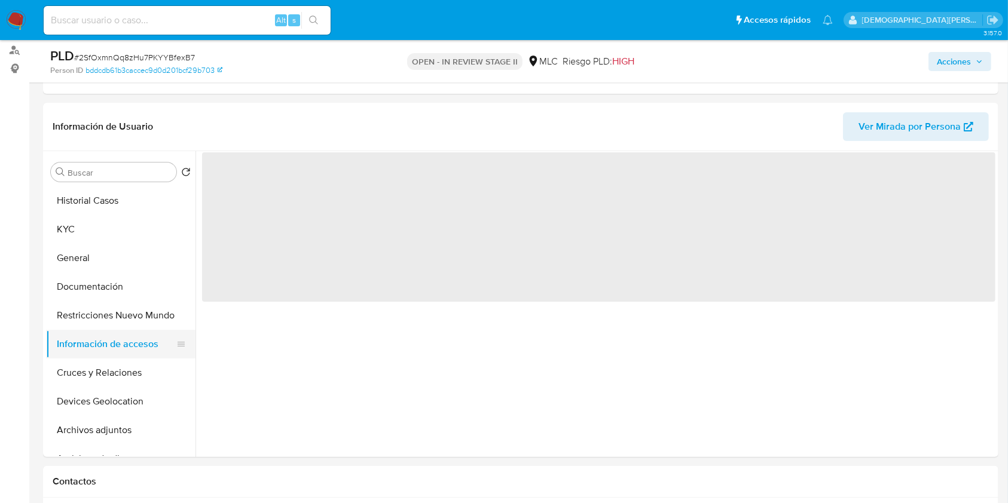
scroll to position [0, 0]
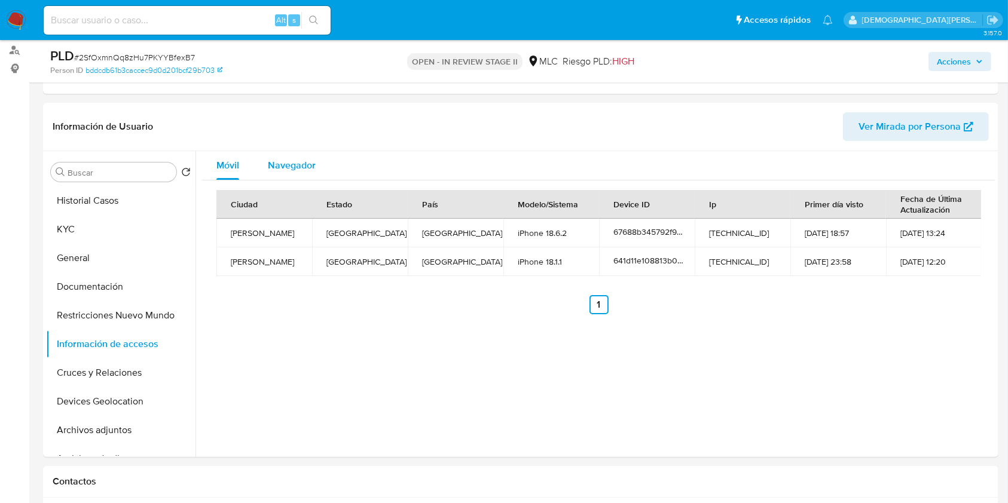
click at [282, 165] on span "Navegador" at bounding box center [292, 165] width 48 height 14
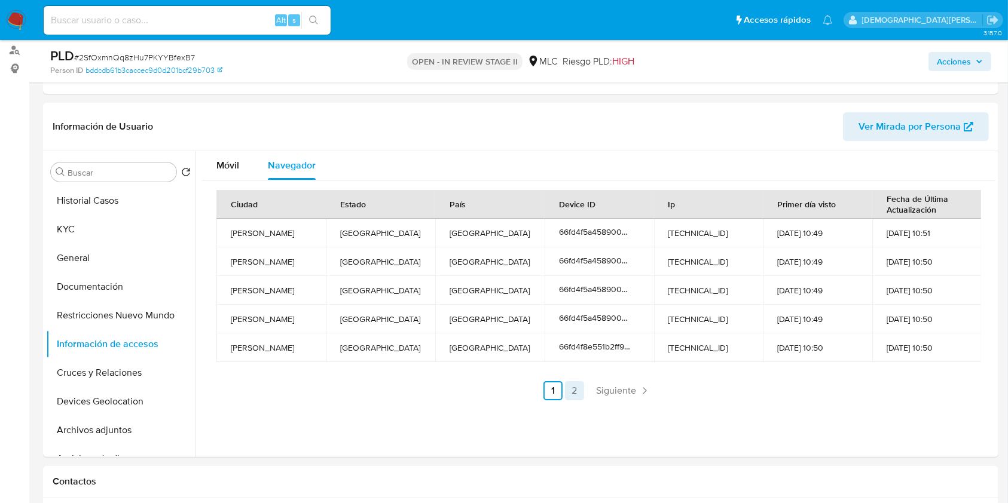
click at [569, 387] on link "2" at bounding box center [574, 390] width 19 height 19
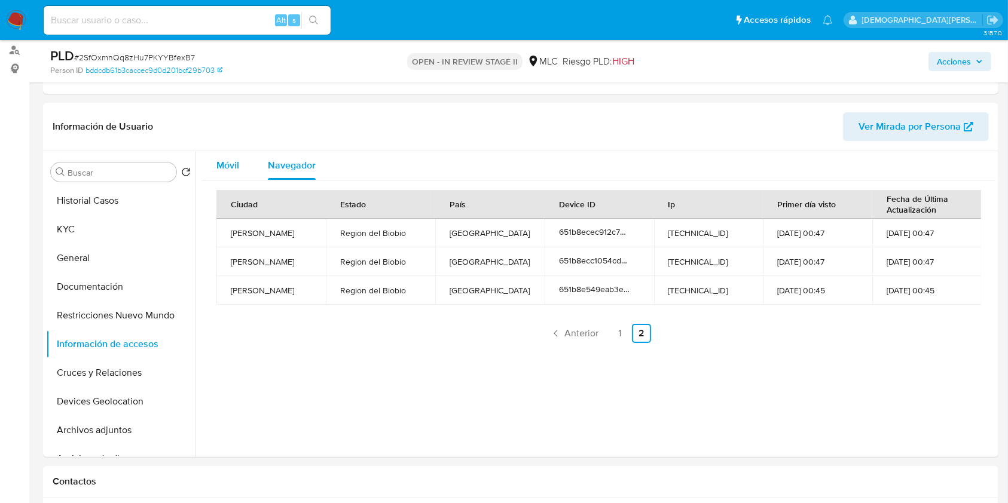
click at [243, 167] on button "Móvil" at bounding box center [227, 165] width 51 height 29
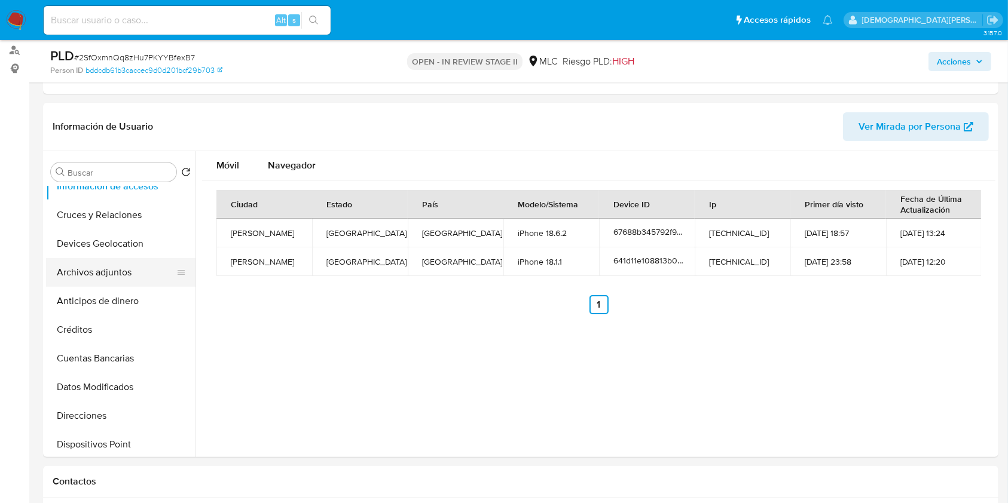
scroll to position [159, 0]
click at [129, 212] on button "Cruces y Relaciones" at bounding box center [116, 214] width 140 height 29
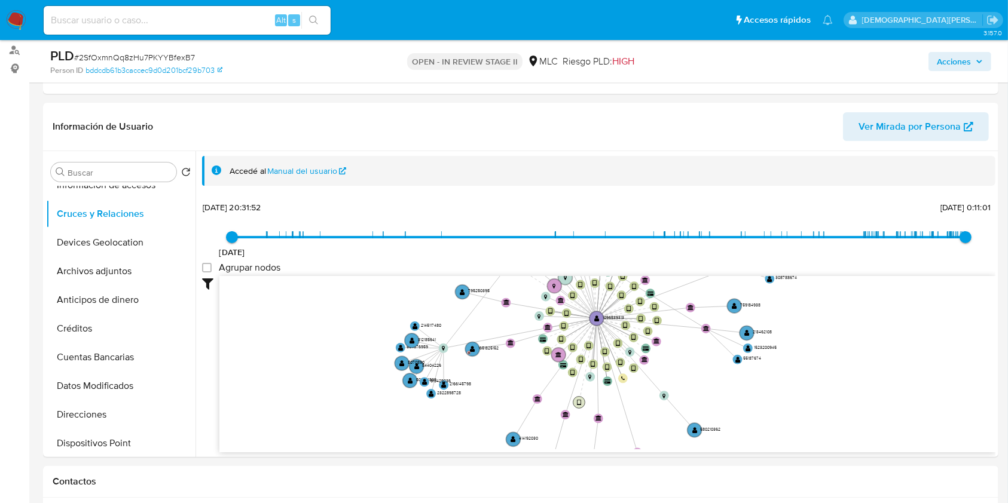
drag, startPoint x: 577, startPoint y: 347, endPoint x: 579, endPoint y: 406, distance: 59.2
click at [579, 406] on circle at bounding box center [579, 402] width 12 height 12
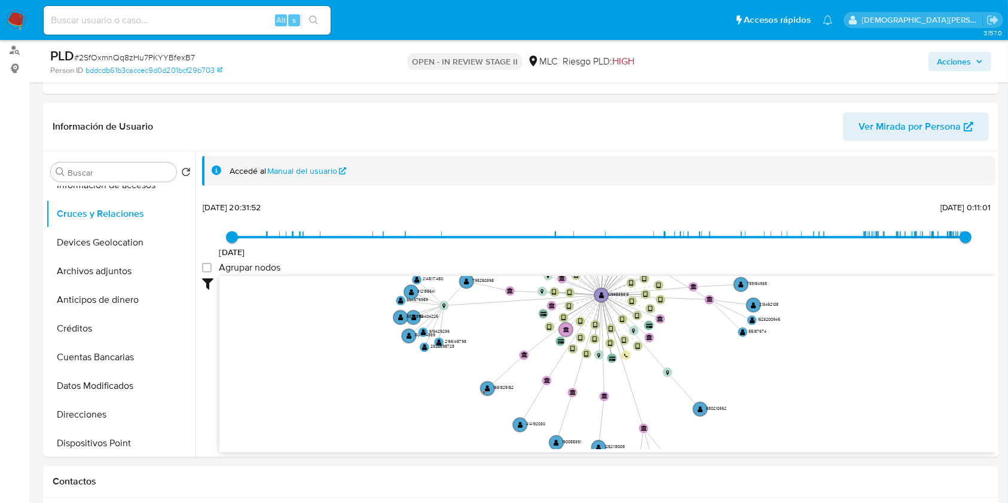
drag, startPoint x: 342, startPoint y: 365, endPoint x: 342, endPoint y: 339, distance: 25.7
click at [342, 339] on icon "device-658b8b3daeec17dfb9d38fe7  device-6715a46e80b9be9e7ca213a2  device-62df…" at bounding box center [607, 362] width 776 height 173
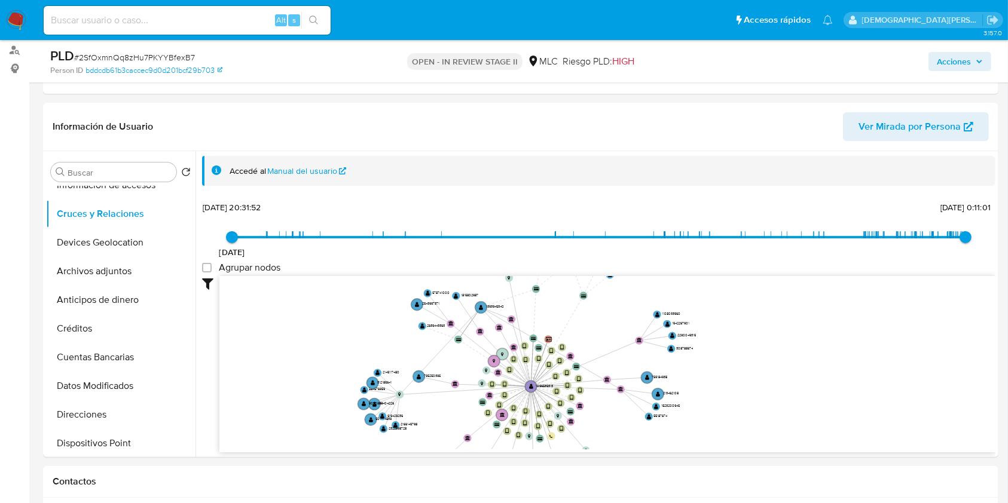
drag, startPoint x: 345, startPoint y: 348, endPoint x: 317, endPoint y: 427, distance: 83.5
click at [317, 427] on icon "device-658b8b3daeec17dfb9d38fe7  device-6715a46e80b9be9e7ca213a2  device-62df…" at bounding box center [607, 362] width 776 height 173
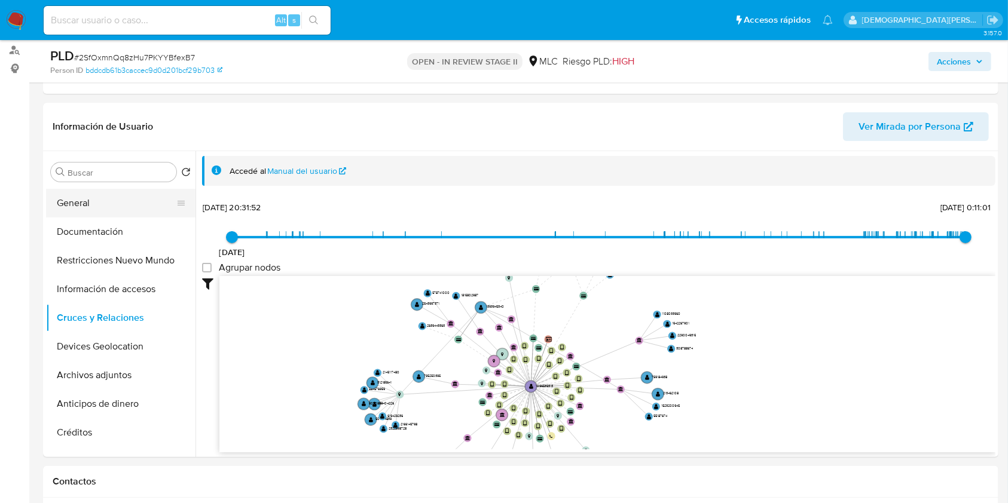
scroll to position [0, 0]
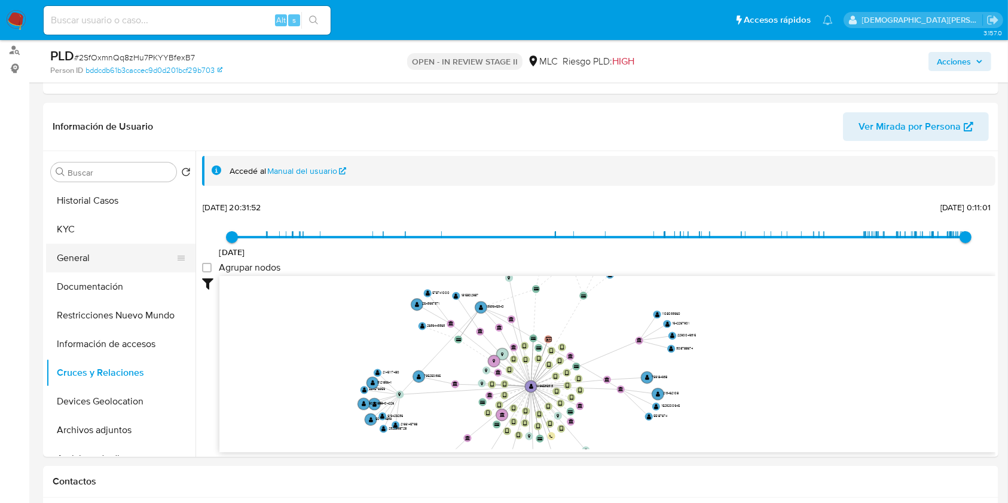
click at [92, 245] on button "General" at bounding box center [116, 258] width 140 height 29
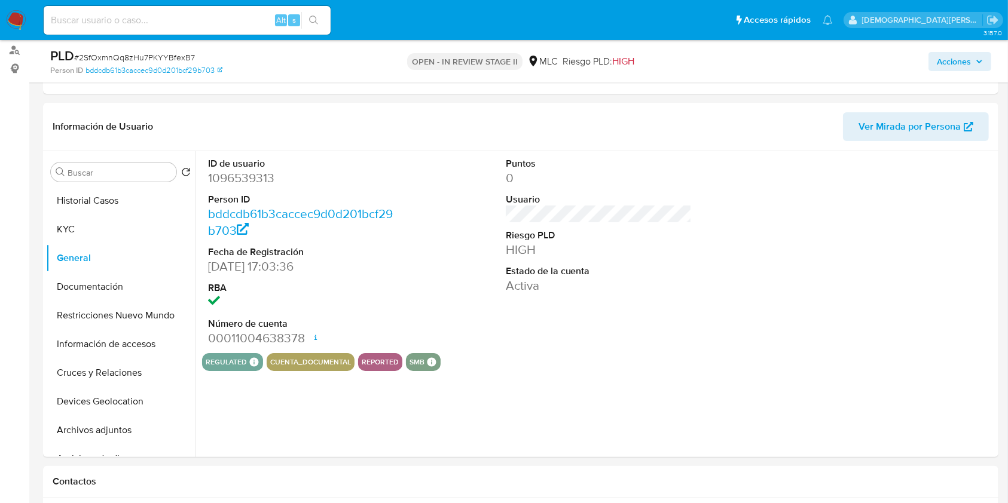
click at [252, 175] on dd "1096539313" at bounding box center [301, 178] width 186 height 17
copy dd "1096539313"
click at [120, 283] on button "Documentación" at bounding box center [116, 287] width 140 height 29
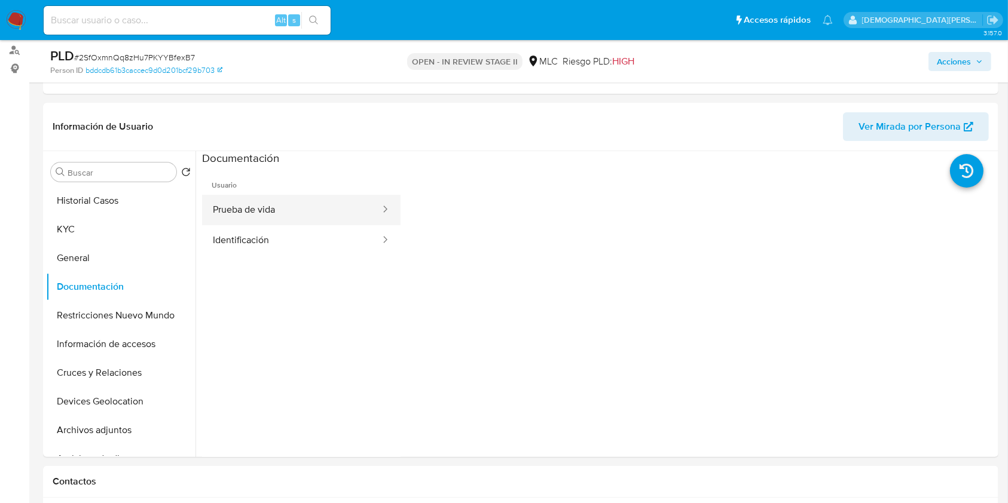
click at [299, 210] on button "Prueba de vida" at bounding box center [291, 210] width 179 height 30
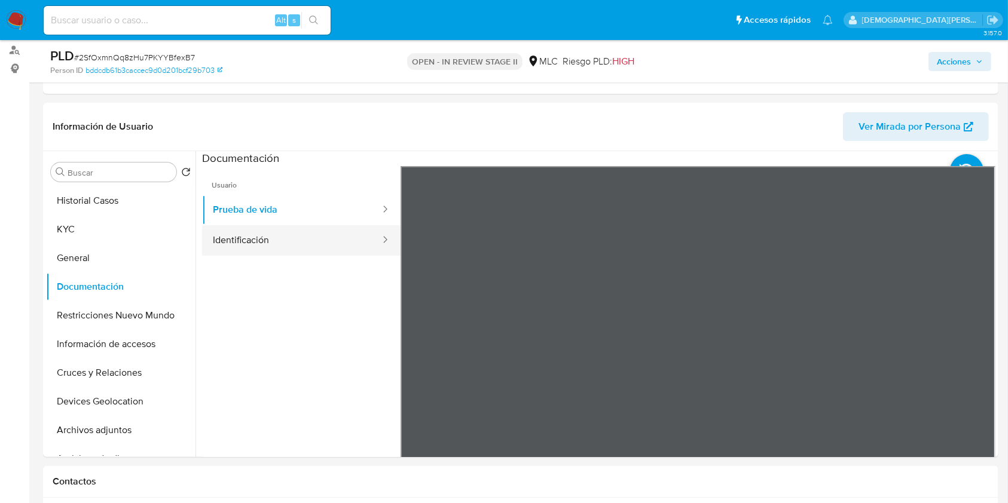
click at [326, 244] on button "Identificación" at bounding box center [291, 240] width 179 height 30
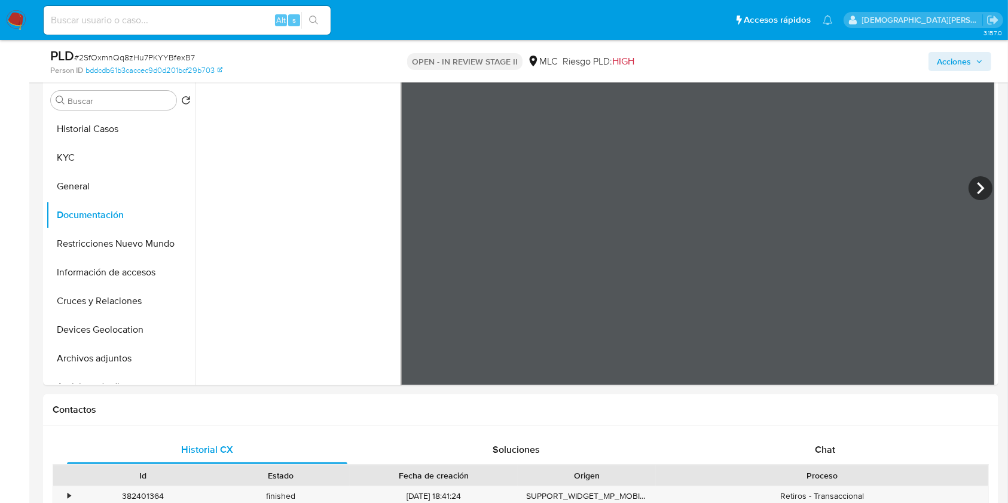
scroll to position [319, 0]
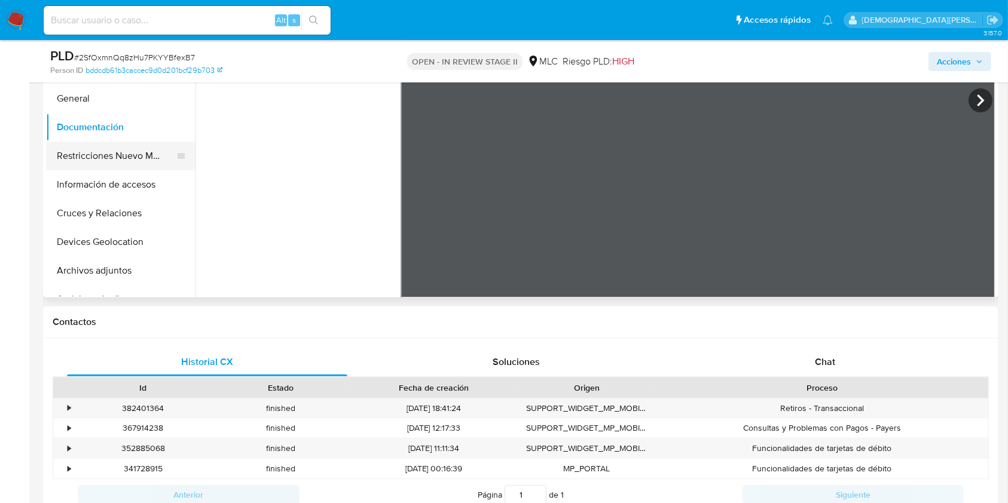
click at [130, 160] on button "Restricciones Nuevo Mundo" at bounding box center [116, 156] width 140 height 29
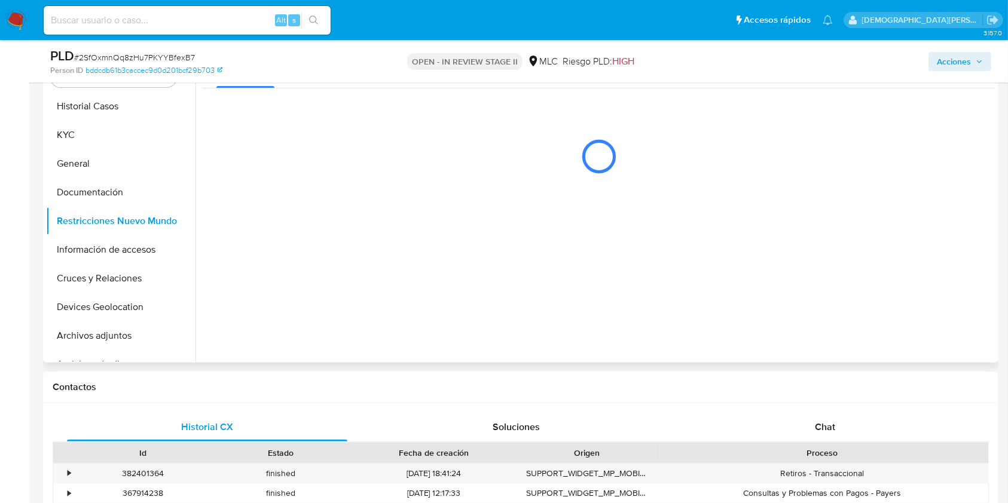
scroll to position [239, 0]
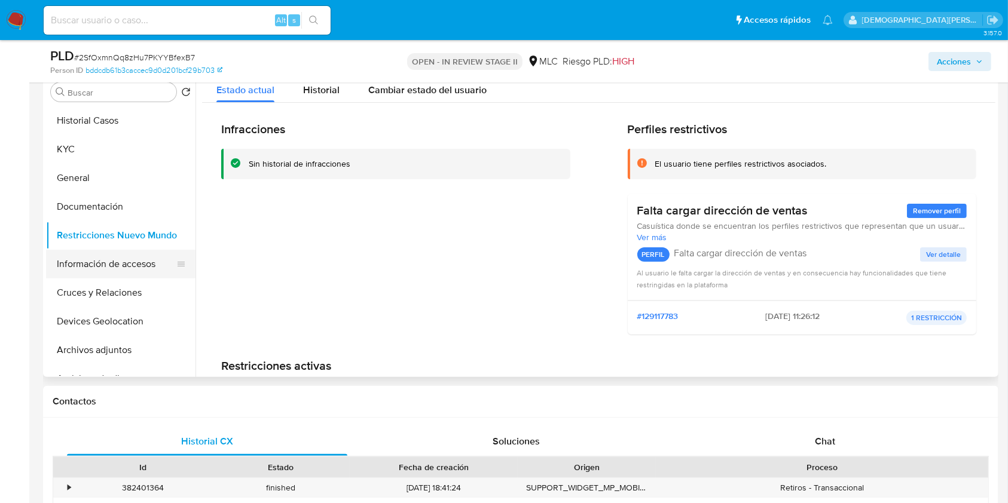
click at [97, 269] on button "Información de accesos" at bounding box center [116, 264] width 140 height 29
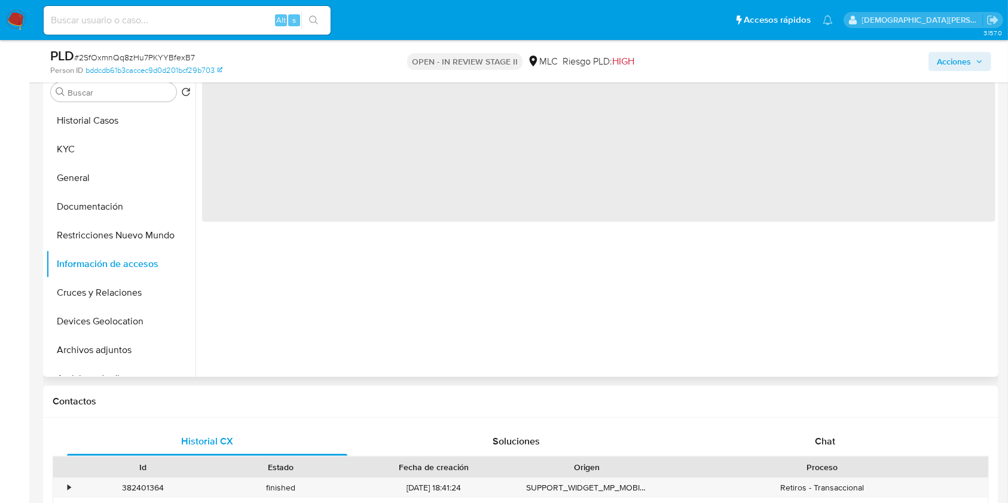
scroll to position [159, 0]
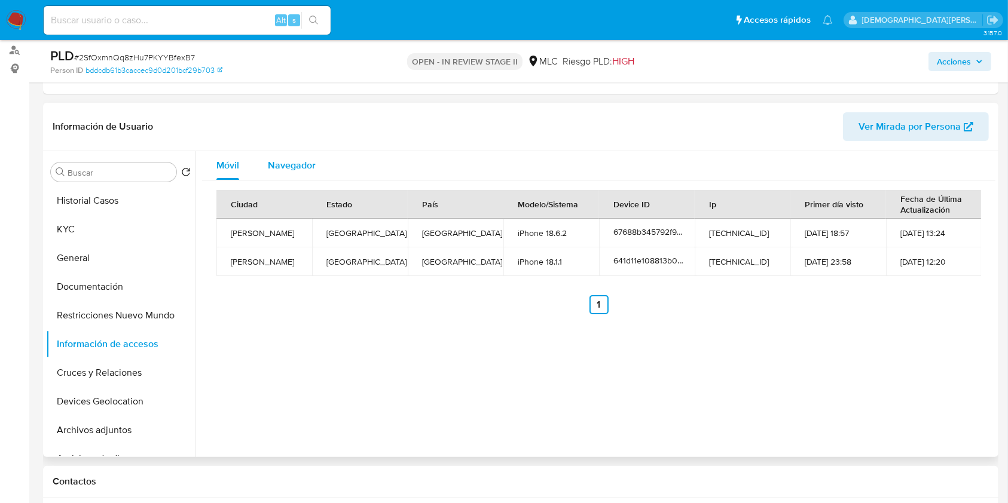
click at [310, 163] on span "Navegador" at bounding box center [292, 165] width 48 height 14
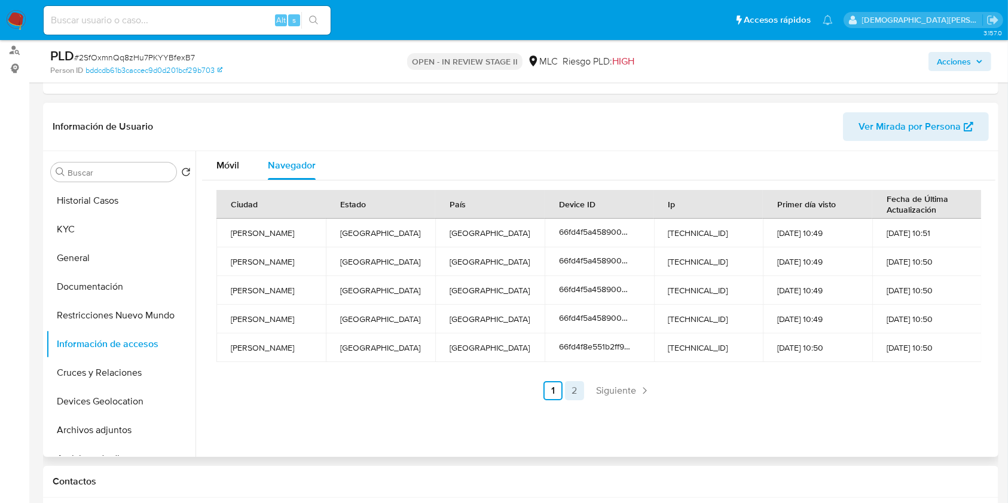
click at [574, 388] on link "2" at bounding box center [574, 390] width 19 height 19
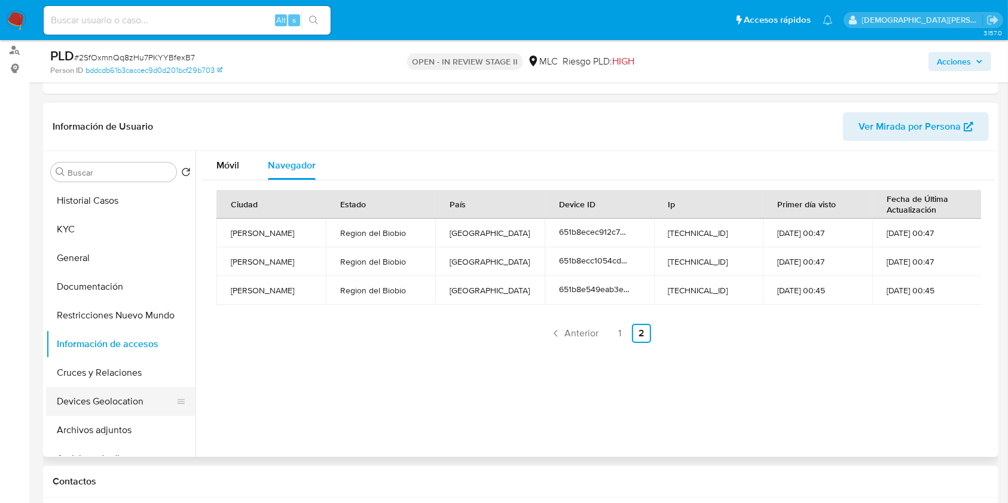
click at [110, 402] on button "Devices Geolocation" at bounding box center [116, 401] width 140 height 29
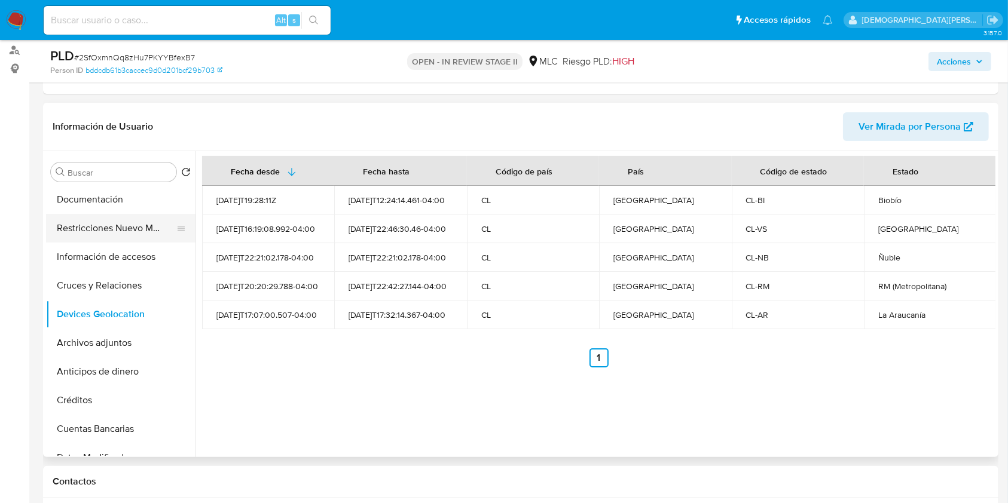
scroll to position [0, 0]
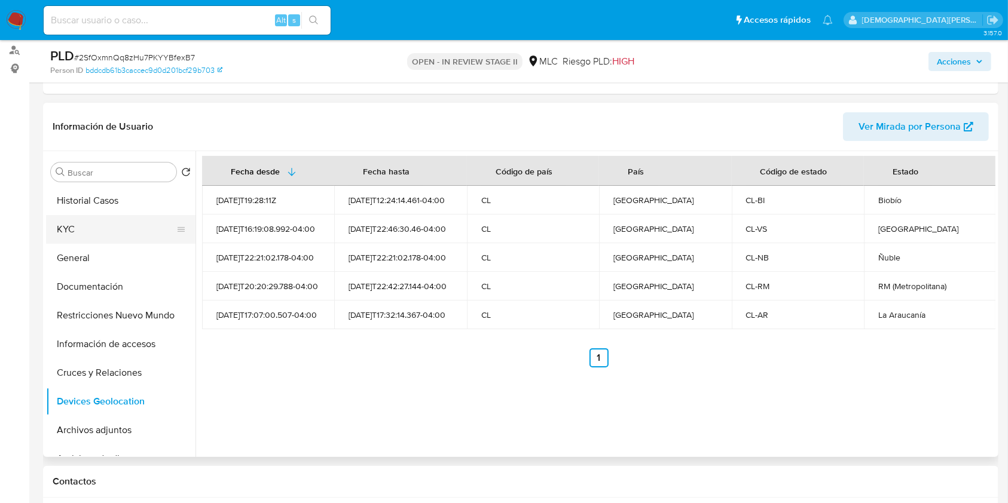
drag, startPoint x: 143, startPoint y: 232, endPoint x: 182, endPoint y: 234, distance: 39.5
click at [140, 232] on button "KYC" at bounding box center [116, 229] width 140 height 29
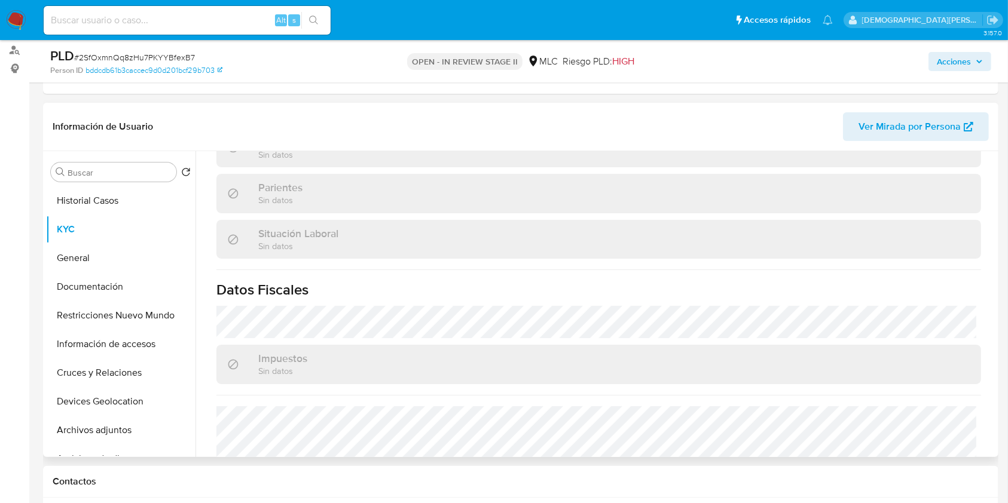
scroll to position [159, 0]
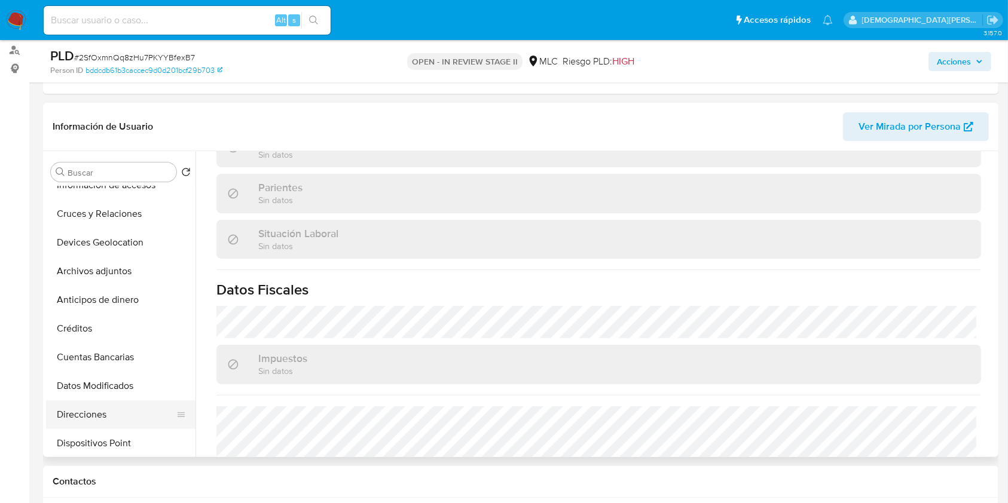
click at [96, 414] on button "Direcciones" at bounding box center [116, 414] width 140 height 29
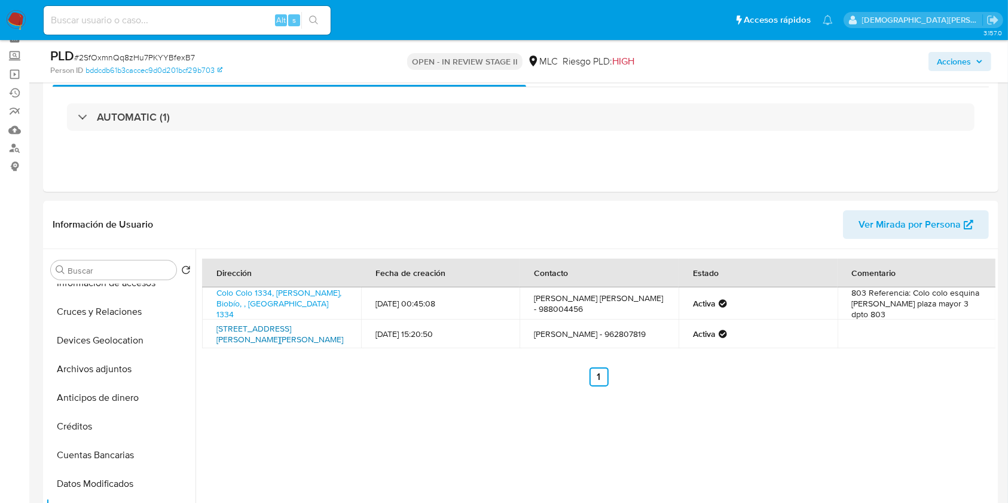
scroll to position [0, 0]
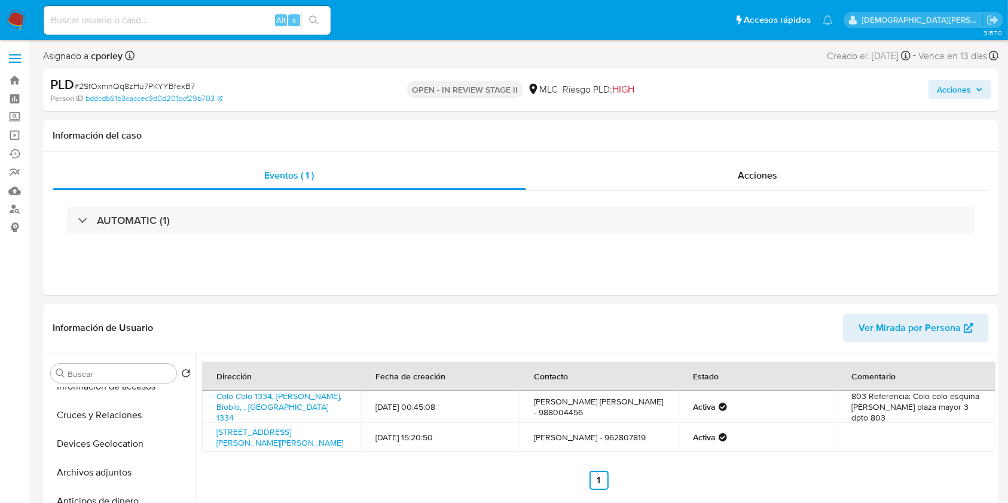
click at [947, 91] on span "Acciones" at bounding box center [953, 89] width 34 height 19
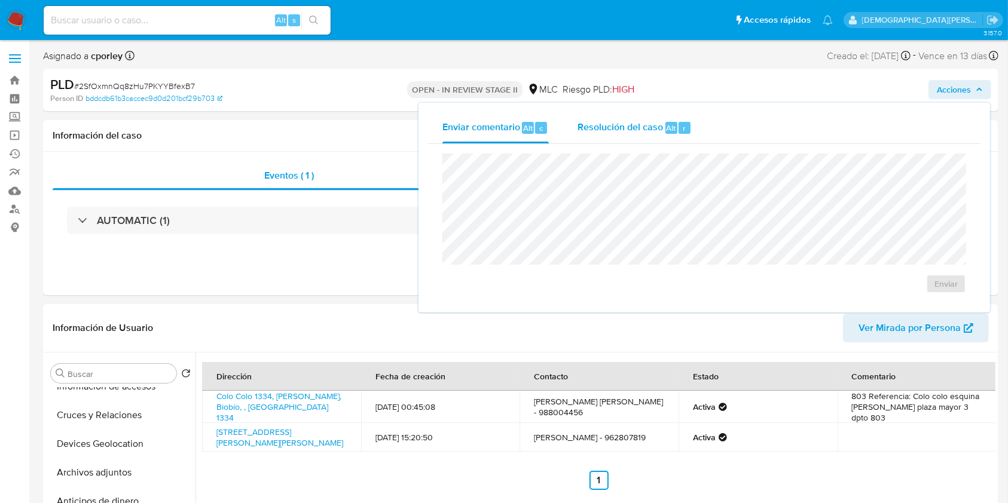
click at [617, 124] on span "Resolución del caso" at bounding box center [619, 128] width 85 height 14
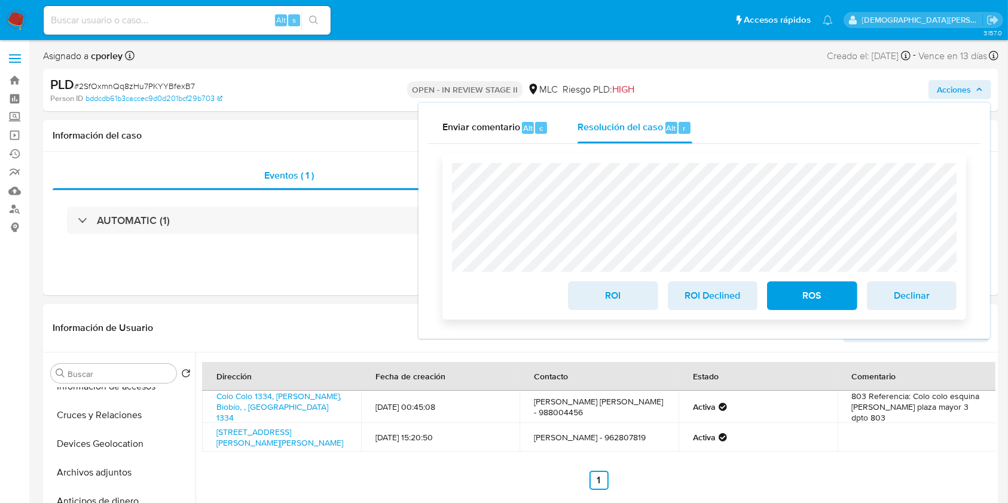
click at [823, 303] on span "ROS" at bounding box center [811, 296] width 59 height 26
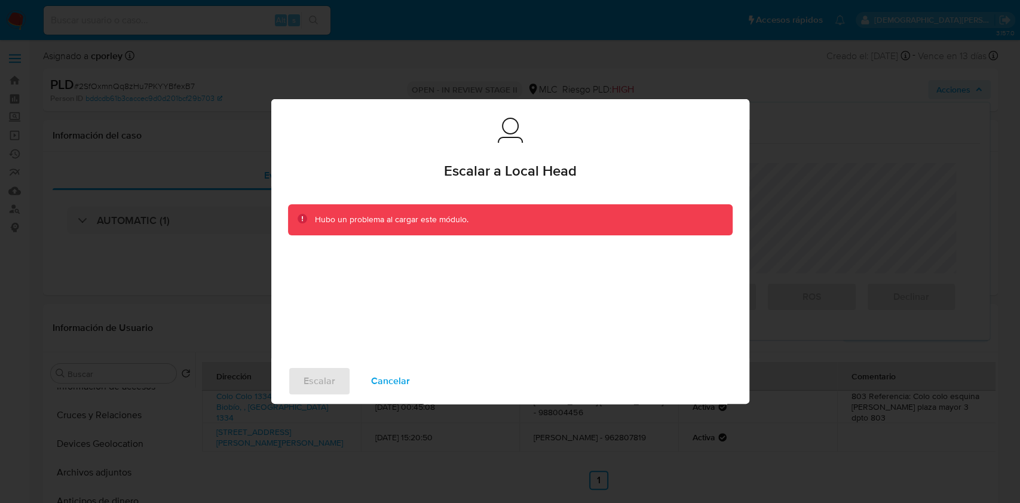
click at [403, 378] on span "Cancelar" at bounding box center [390, 381] width 39 height 26
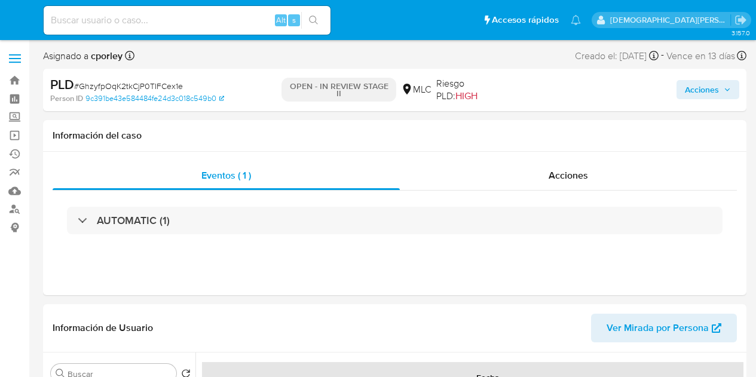
select select "10"
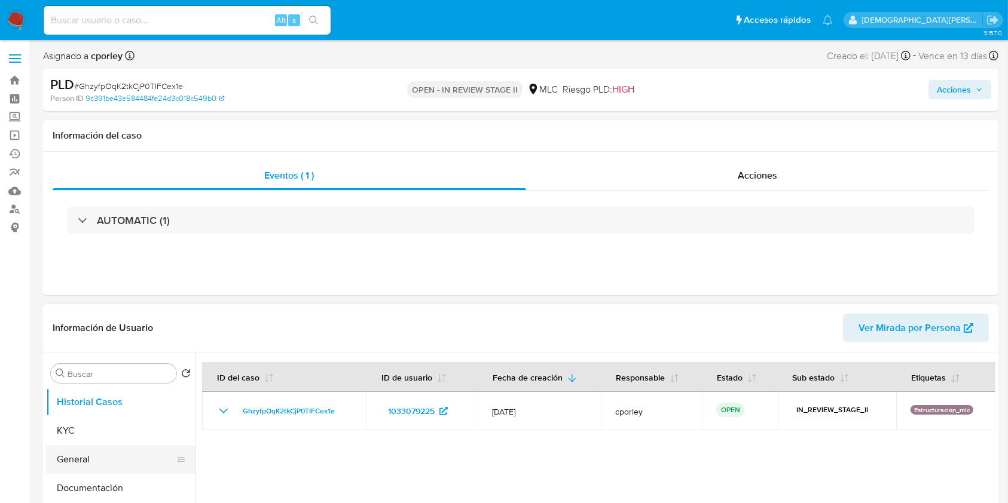
click at [92, 376] on button "General" at bounding box center [116, 459] width 140 height 29
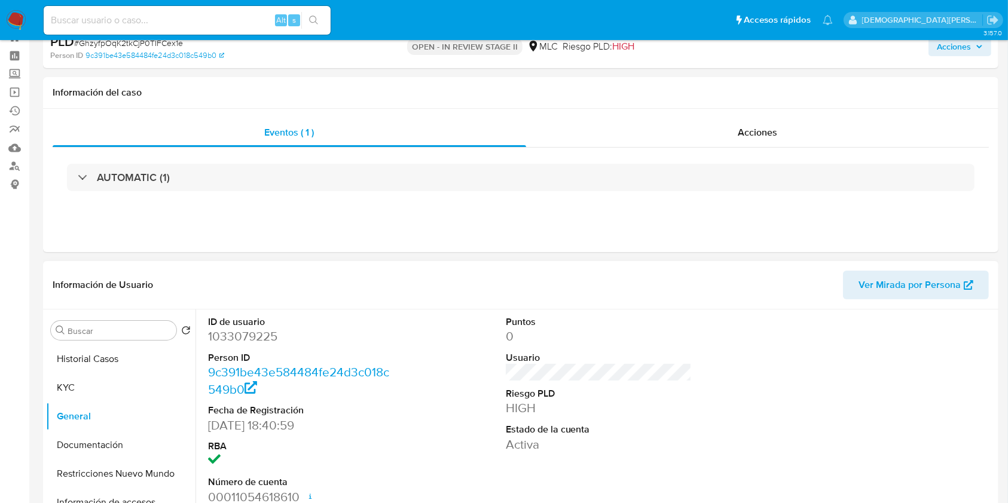
scroll to position [79, 0]
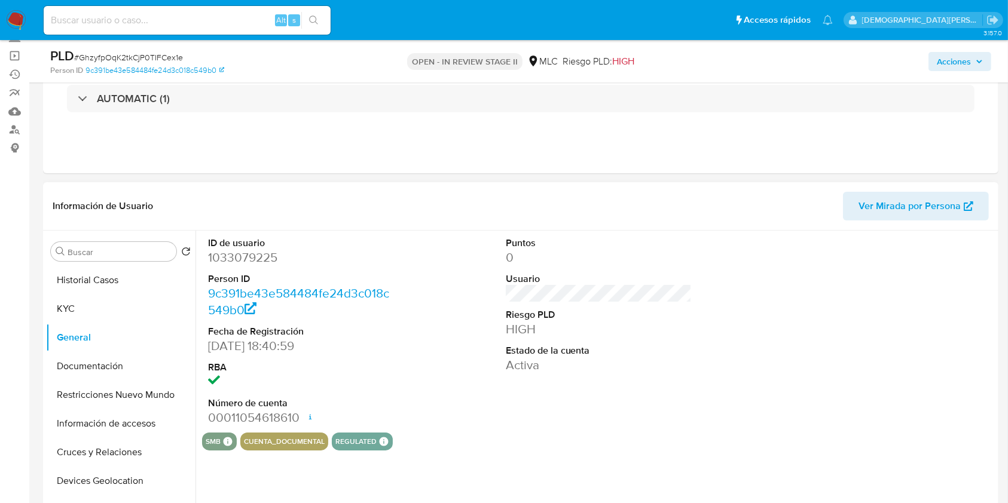
click at [247, 264] on dd "1033079225" at bounding box center [301, 257] width 186 height 17
click at [247, 263] on dd "1033079225" at bounding box center [301, 257] width 186 height 17
copy dd "1033079225"
click at [123, 289] on button "Historial Casos" at bounding box center [116, 280] width 140 height 29
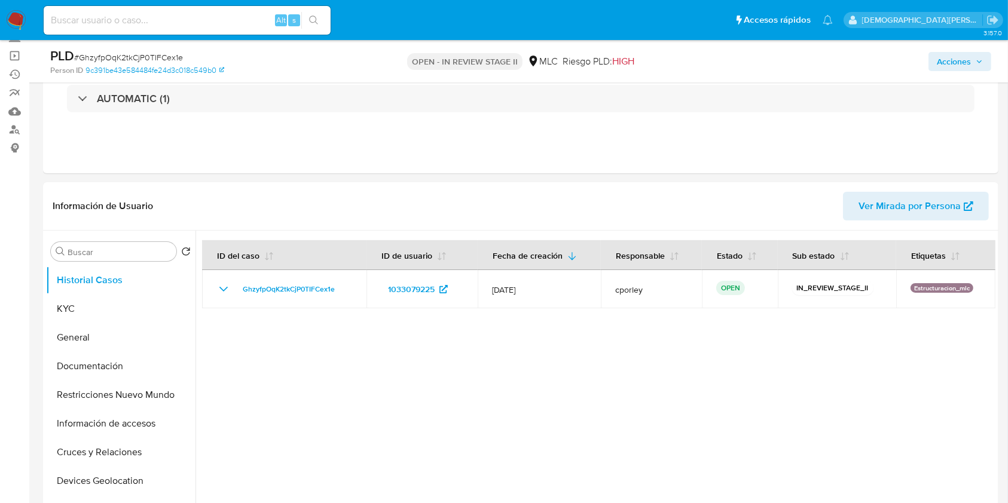
drag, startPoint x: 78, startPoint y: 391, endPoint x: 38, endPoint y: 361, distance: 49.8
click at [78, 376] on button "Restricciones Nuevo Mundo" at bounding box center [120, 395] width 149 height 29
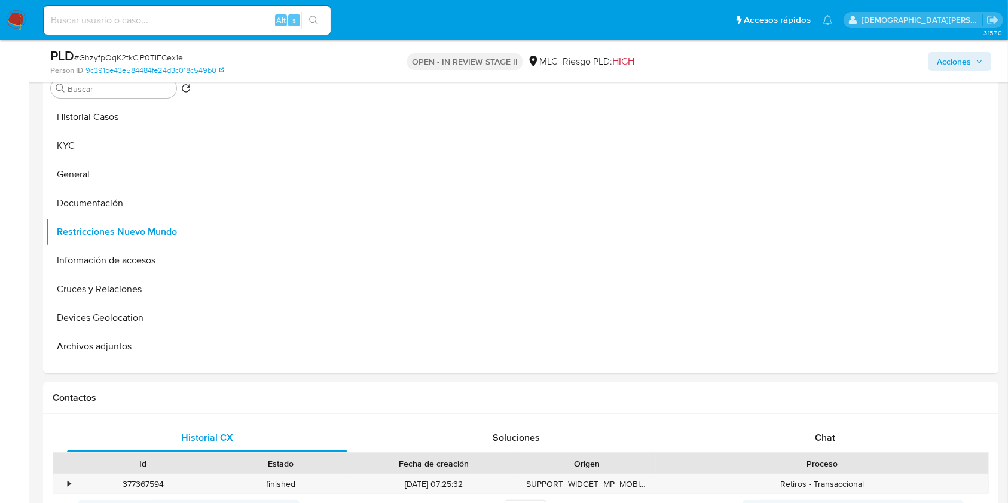
scroll to position [159, 0]
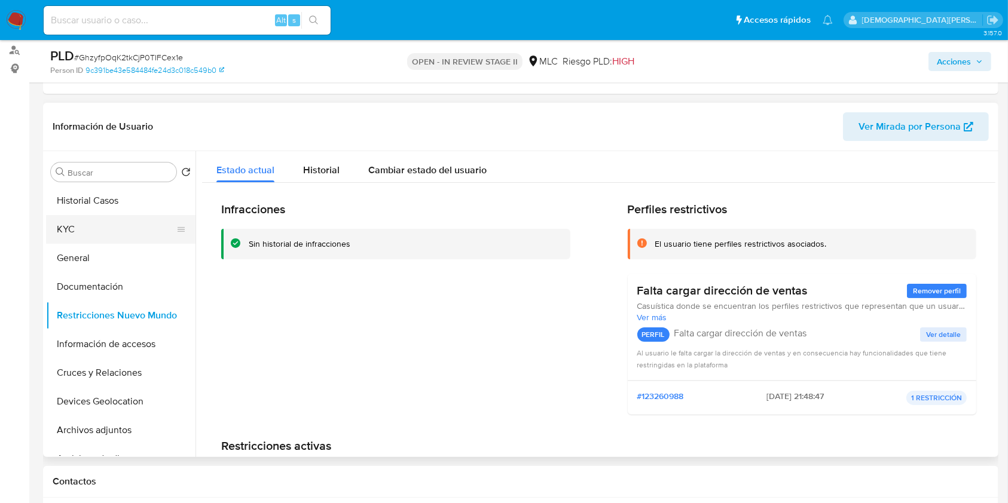
click at [111, 240] on button "KYC" at bounding box center [116, 229] width 140 height 29
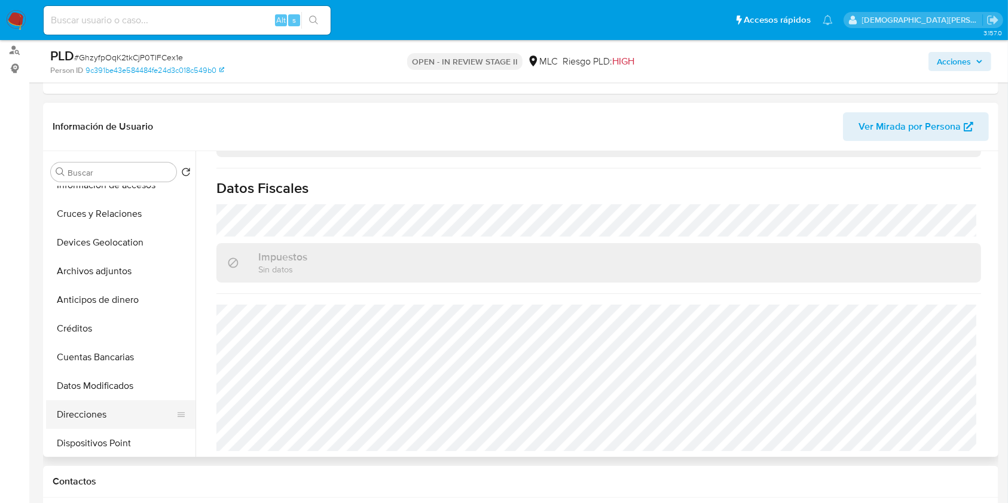
click at [93, 376] on button "Direcciones" at bounding box center [116, 414] width 140 height 29
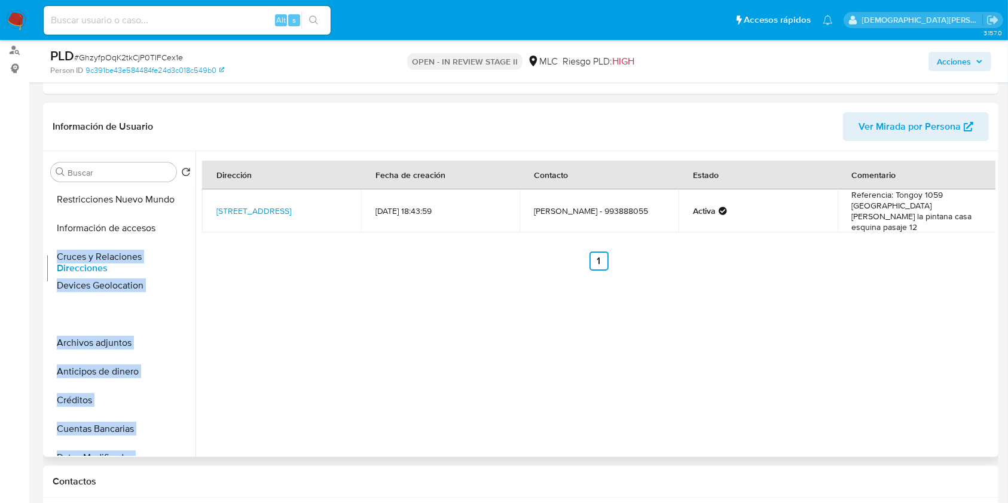
scroll to position [79, 0]
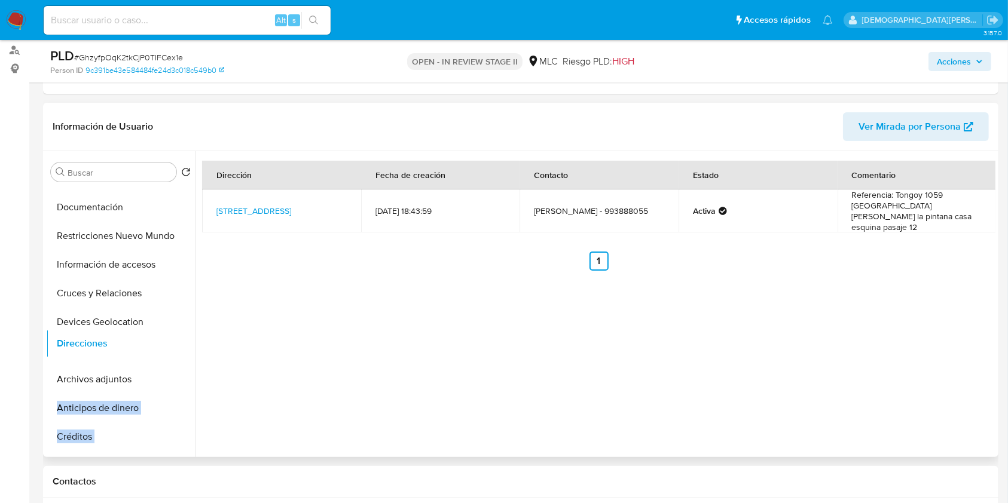
drag, startPoint x: 172, startPoint y: 411, endPoint x: 158, endPoint y: 341, distance: 70.7
click at [158, 341] on ul "Historial Casos KYC General Documentación Restricciones Nuevo Mundo Información…" at bounding box center [120, 321] width 149 height 270
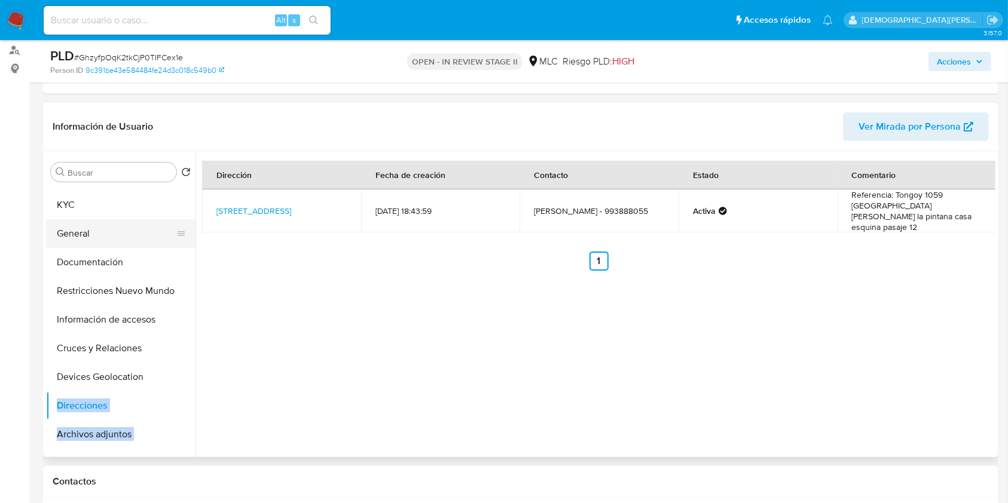
scroll to position [0, 0]
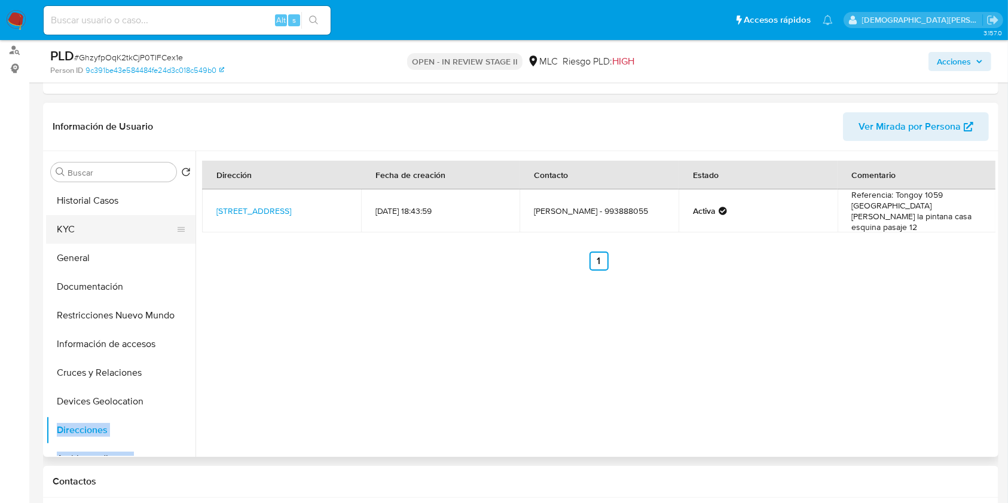
click at [117, 237] on button "KYC" at bounding box center [116, 229] width 140 height 29
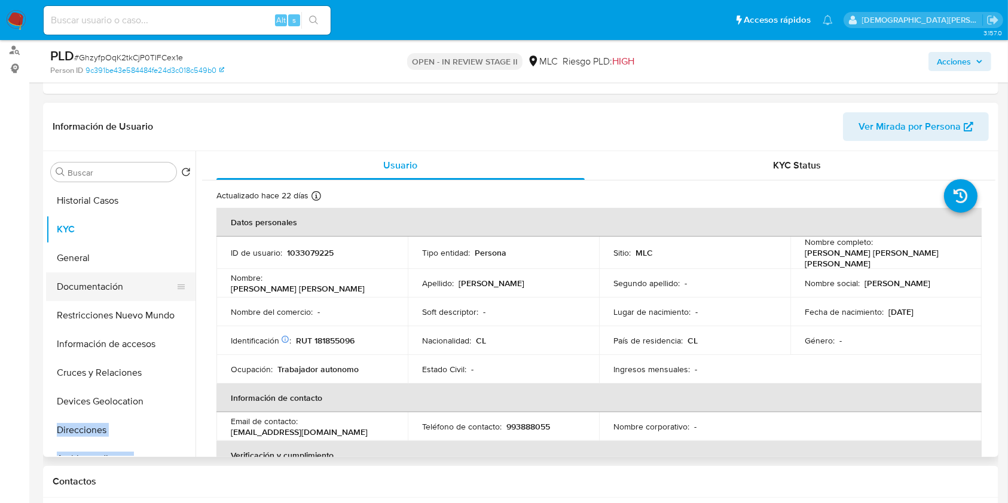
click at [113, 293] on button "Documentación" at bounding box center [116, 287] width 140 height 29
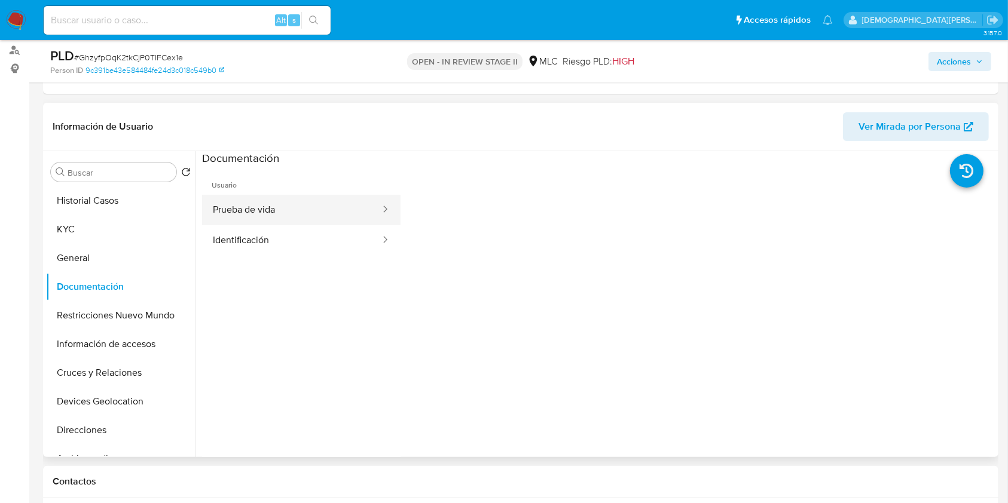
click at [372, 216] on div at bounding box center [381, 210] width 19 height 30
drag, startPoint x: 314, startPoint y: 209, endPoint x: 366, endPoint y: 224, distance: 54.3
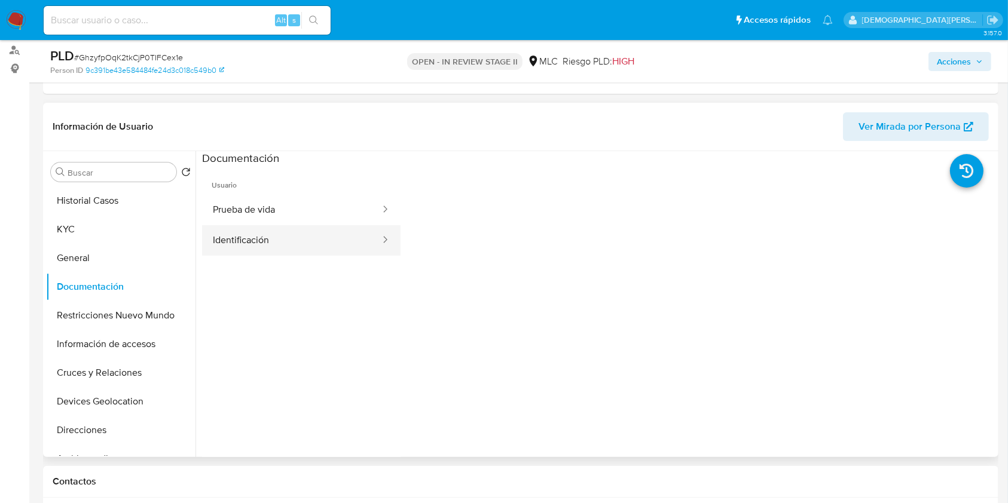
click at [314, 209] on button "Prueba de vida" at bounding box center [291, 210] width 179 height 30
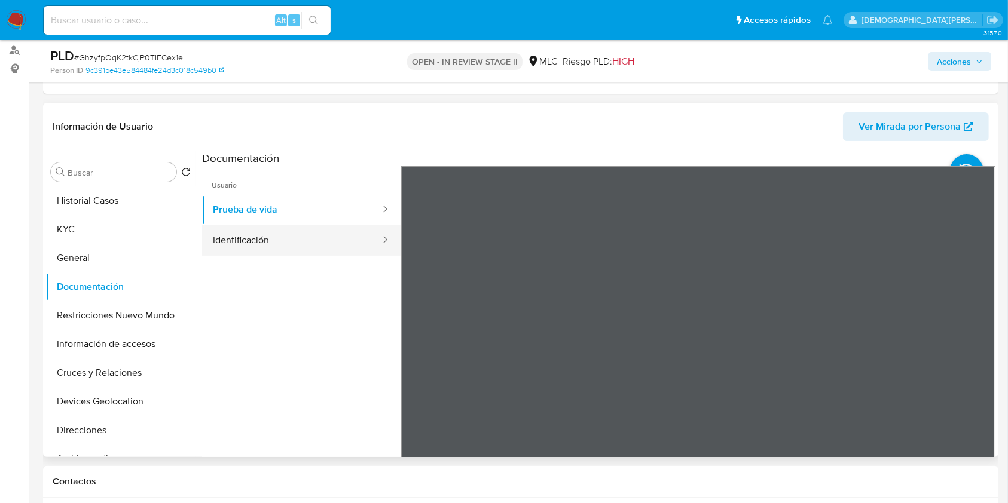
click at [357, 237] on button "Identificación" at bounding box center [291, 240] width 179 height 30
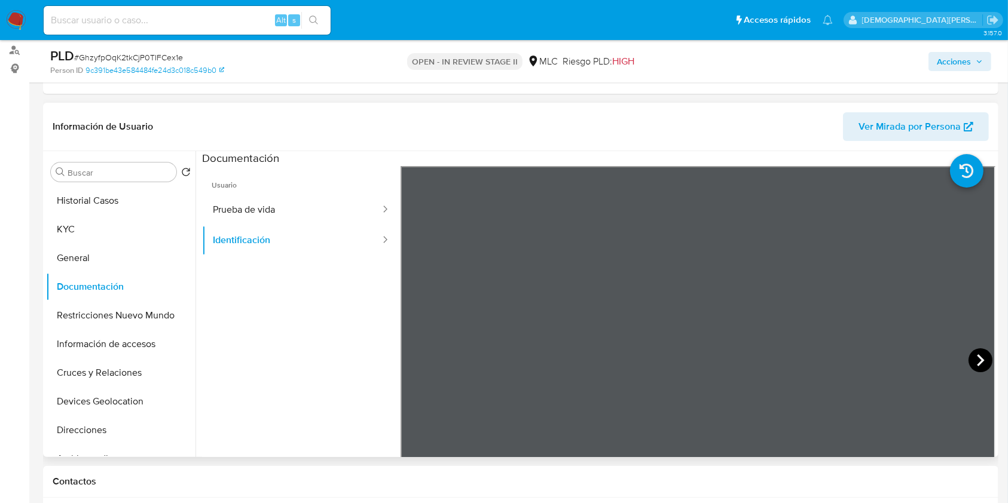
click at [755, 362] on icon at bounding box center [980, 360] width 24 height 24
click at [755, 60] on span "Acciones" at bounding box center [953, 61] width 34 height 19
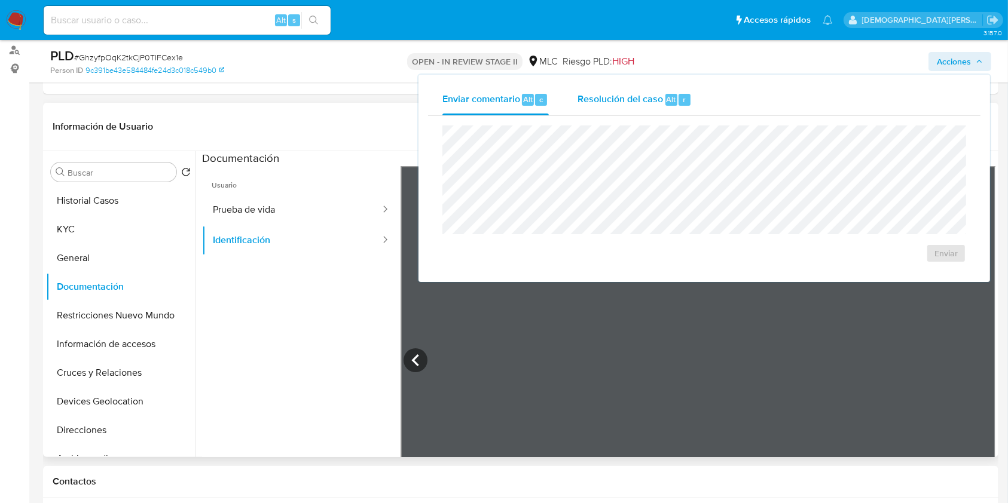
click at [635, 112] on div "Resolución del caso Alt r" at bounding box center [634, 99] width 114 height 31
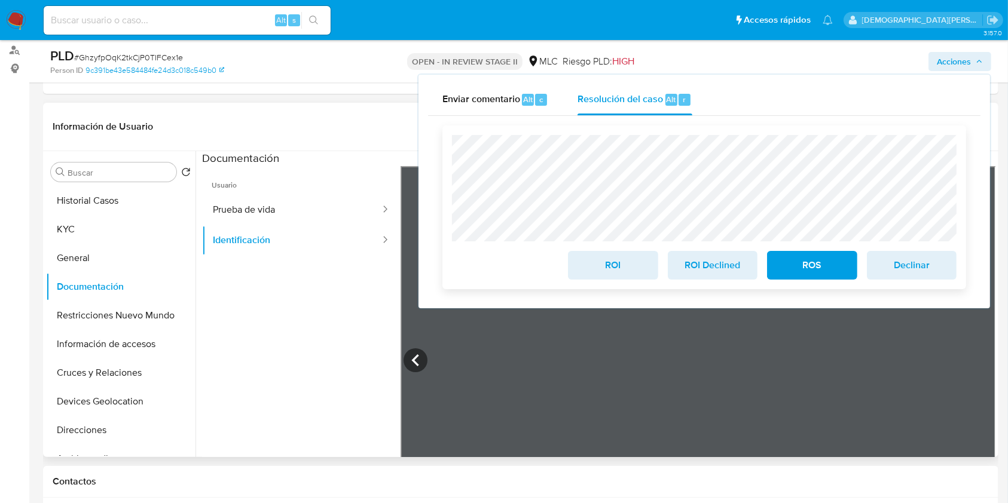
click at [755, 254] on span "ROS" at bounding box center [811, 265] width 59 height 26
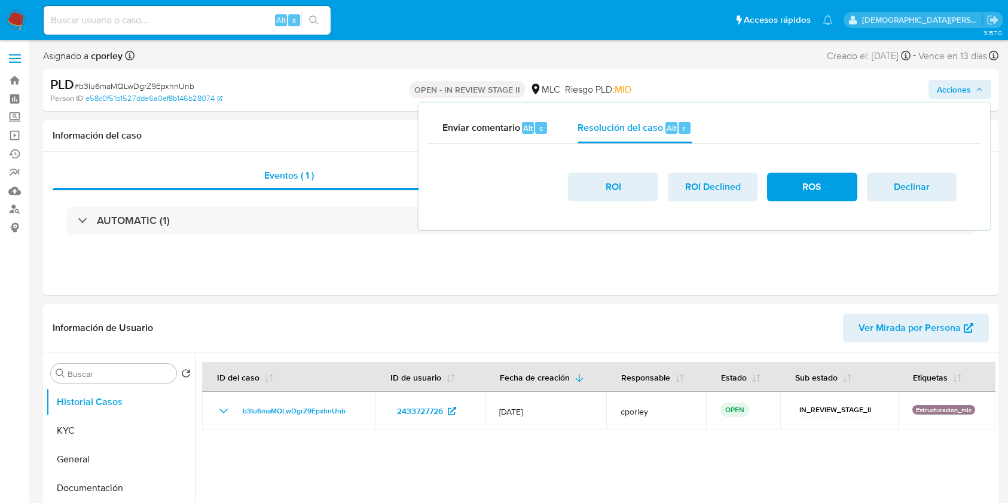
select select "10"
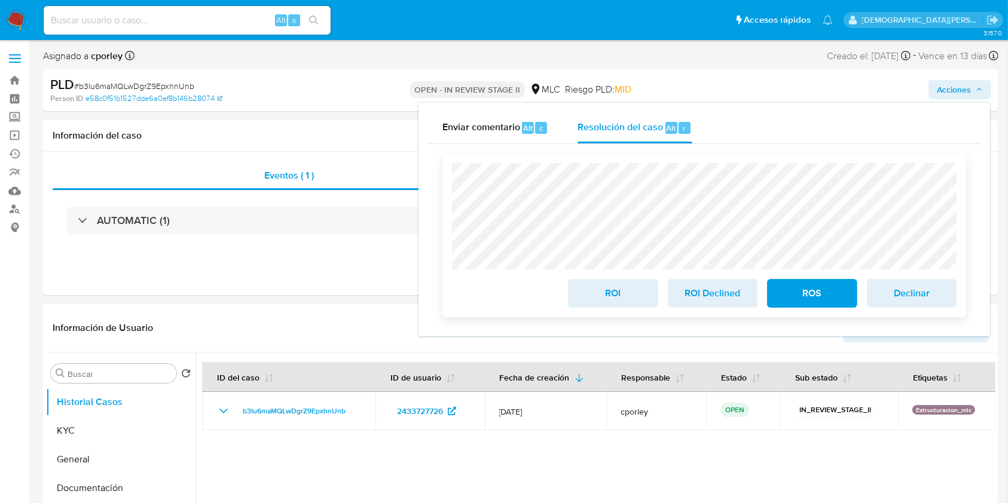
click at [787, 287] on span "ROS" at bounding box center [811, 293] width 59 height 26
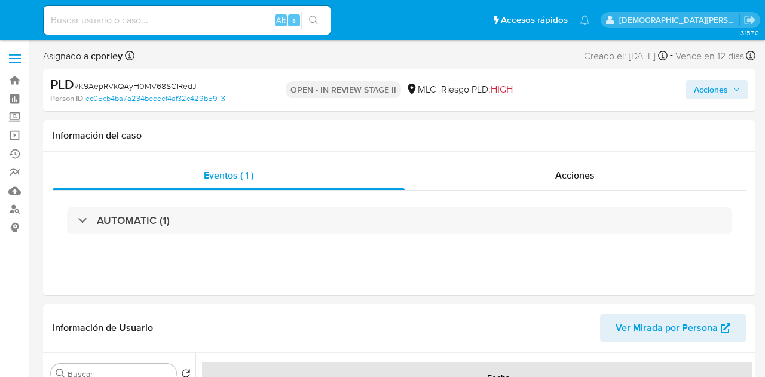
select select "10"
